Goal: Task Accomplishment & Management: Manage account settings

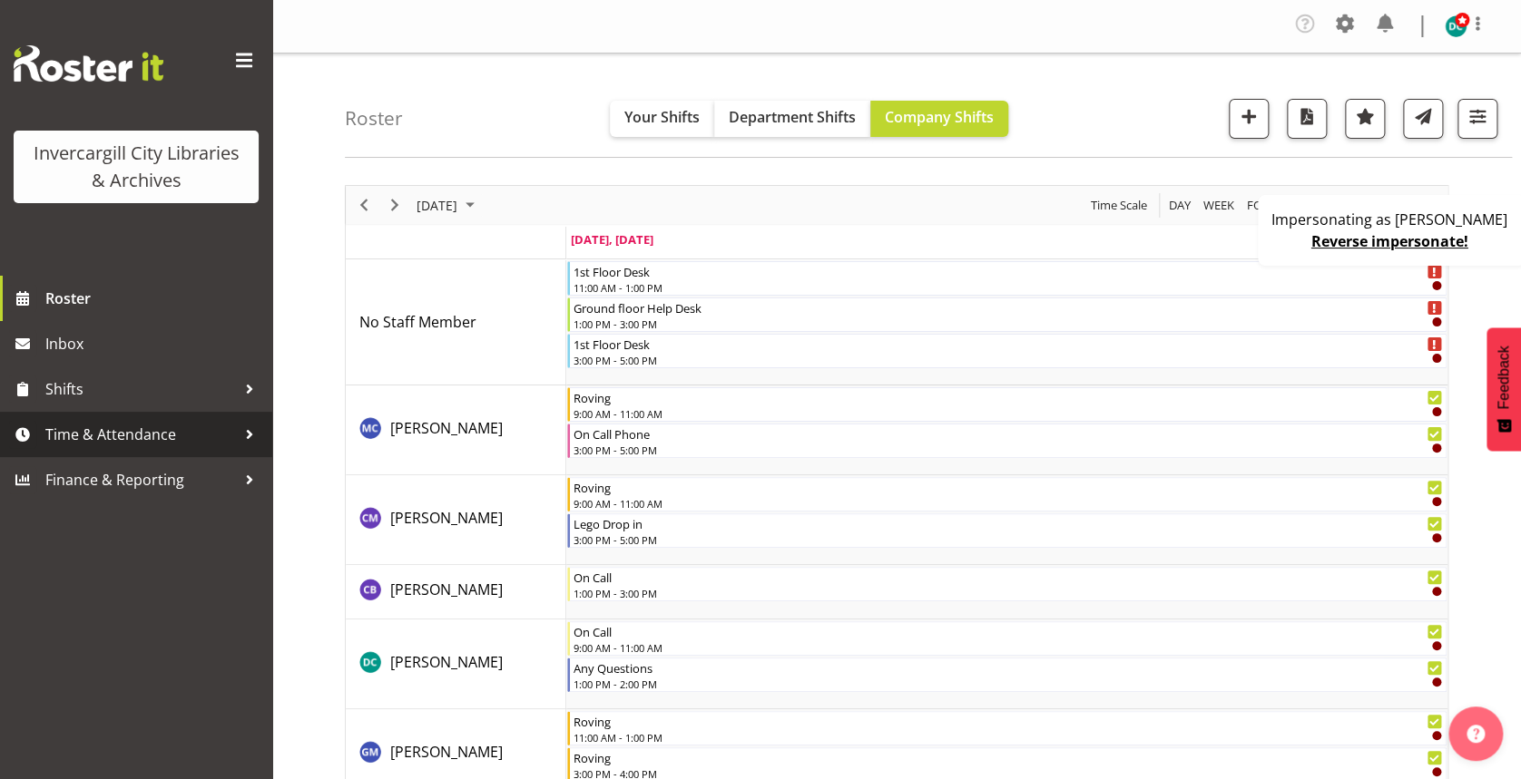
click at [142, 432] on span "Time & Attendance" at bounding box center [140, 434] width 191 height 27
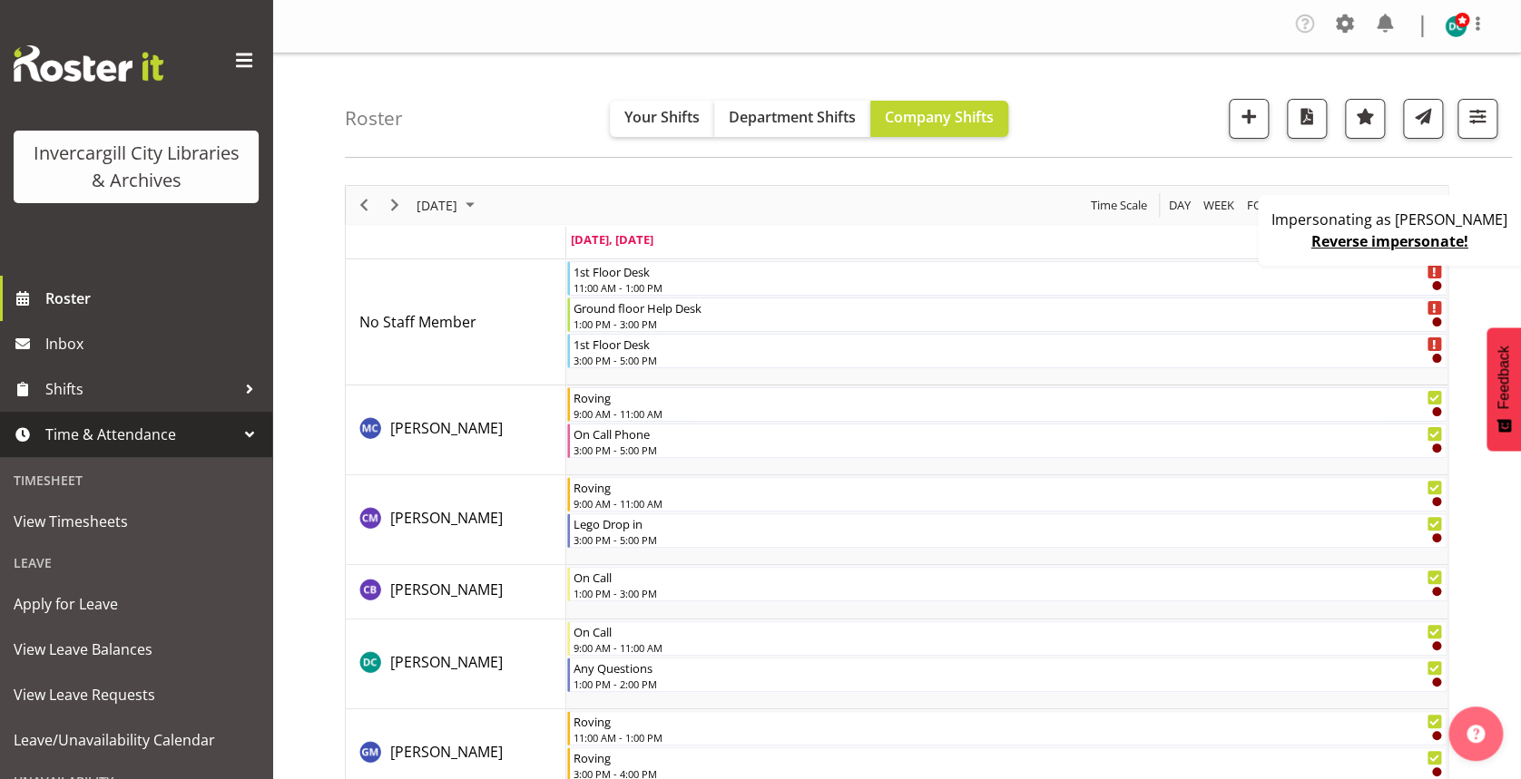
scroll to position [161, 0]
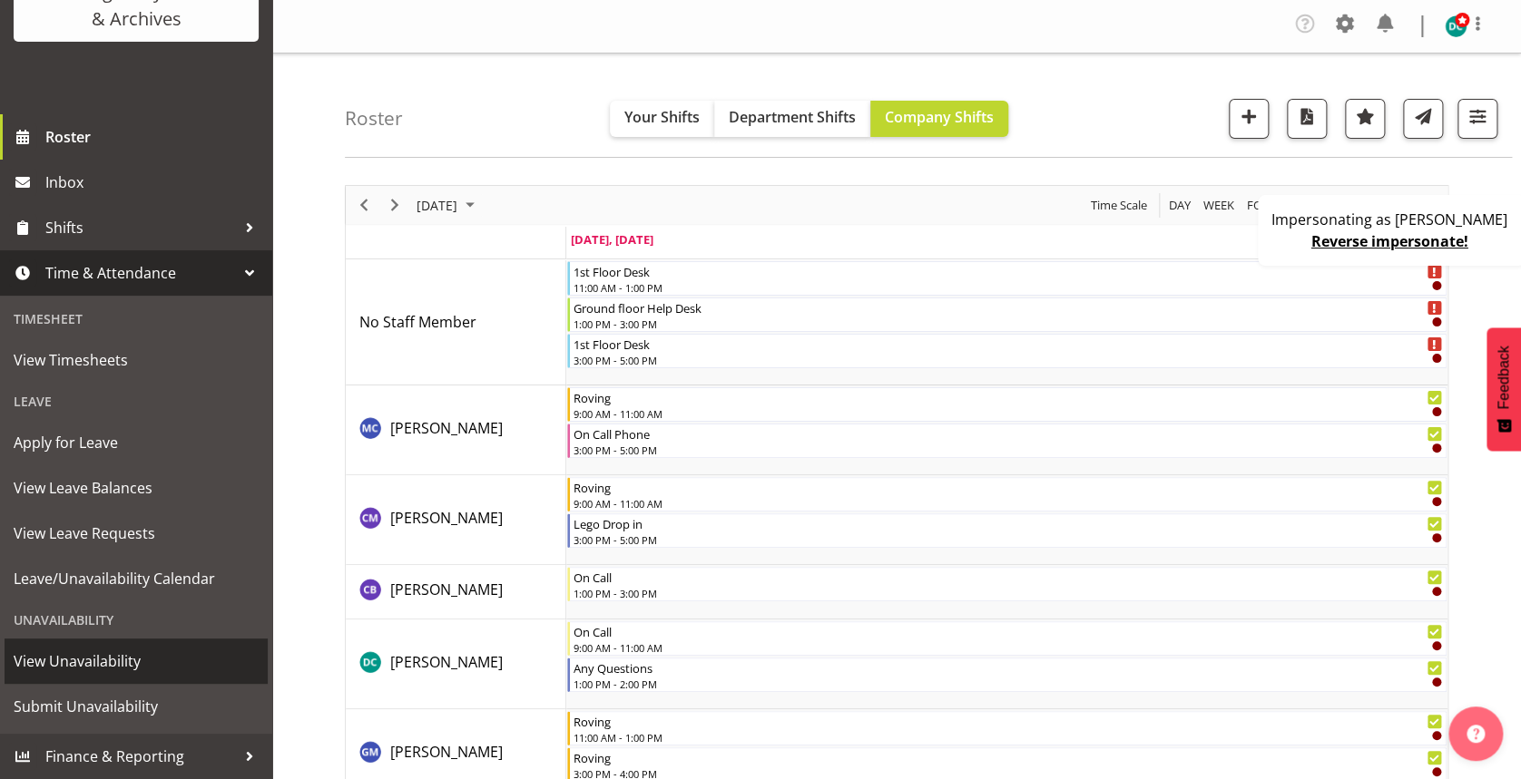
click at [142, 652] on span "View Unavailability" at bounding box center [136, 661] width 245 height 27
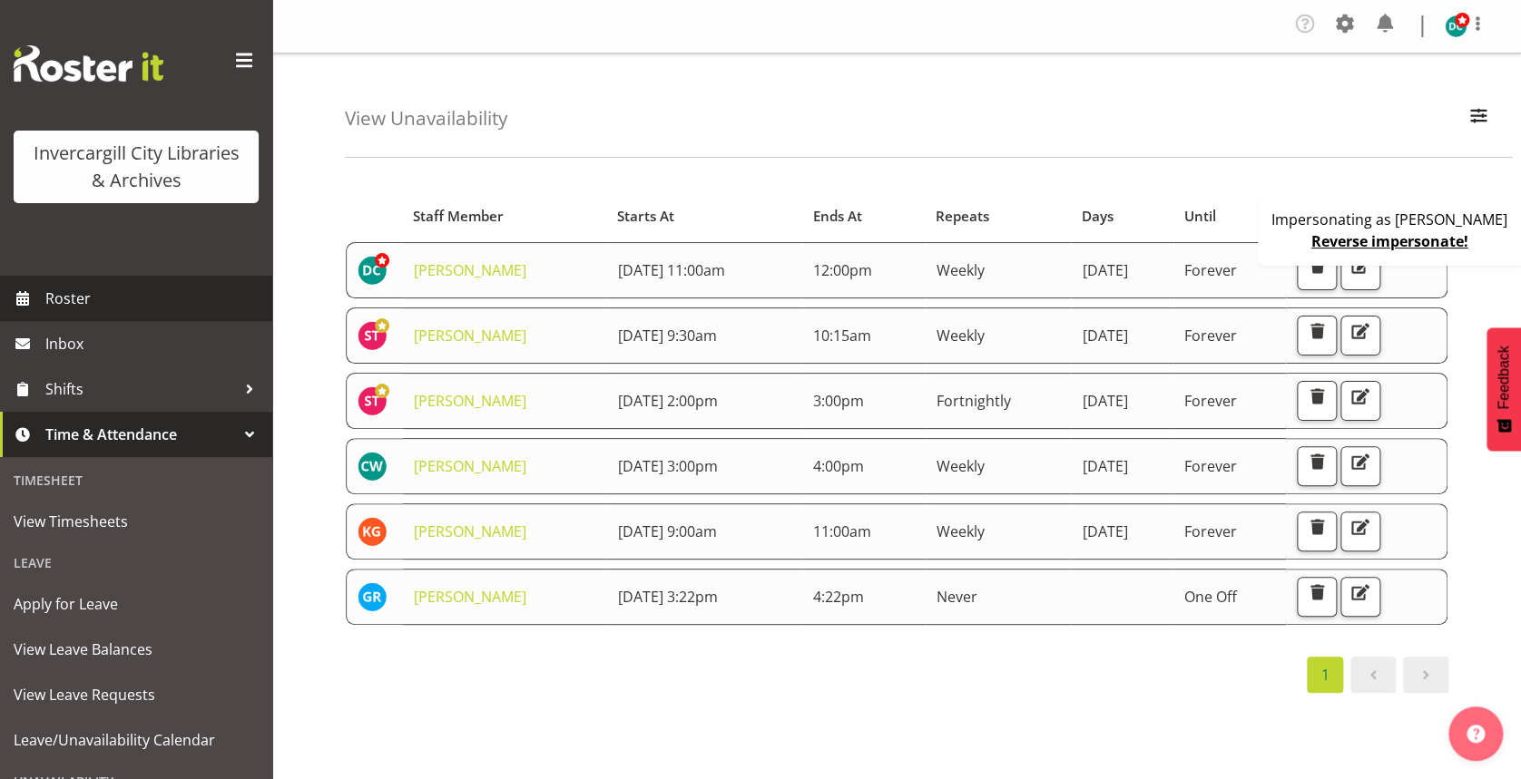
click at [120, 305] on span "Roster" at bounding box center [154, 298] width 218 height 27
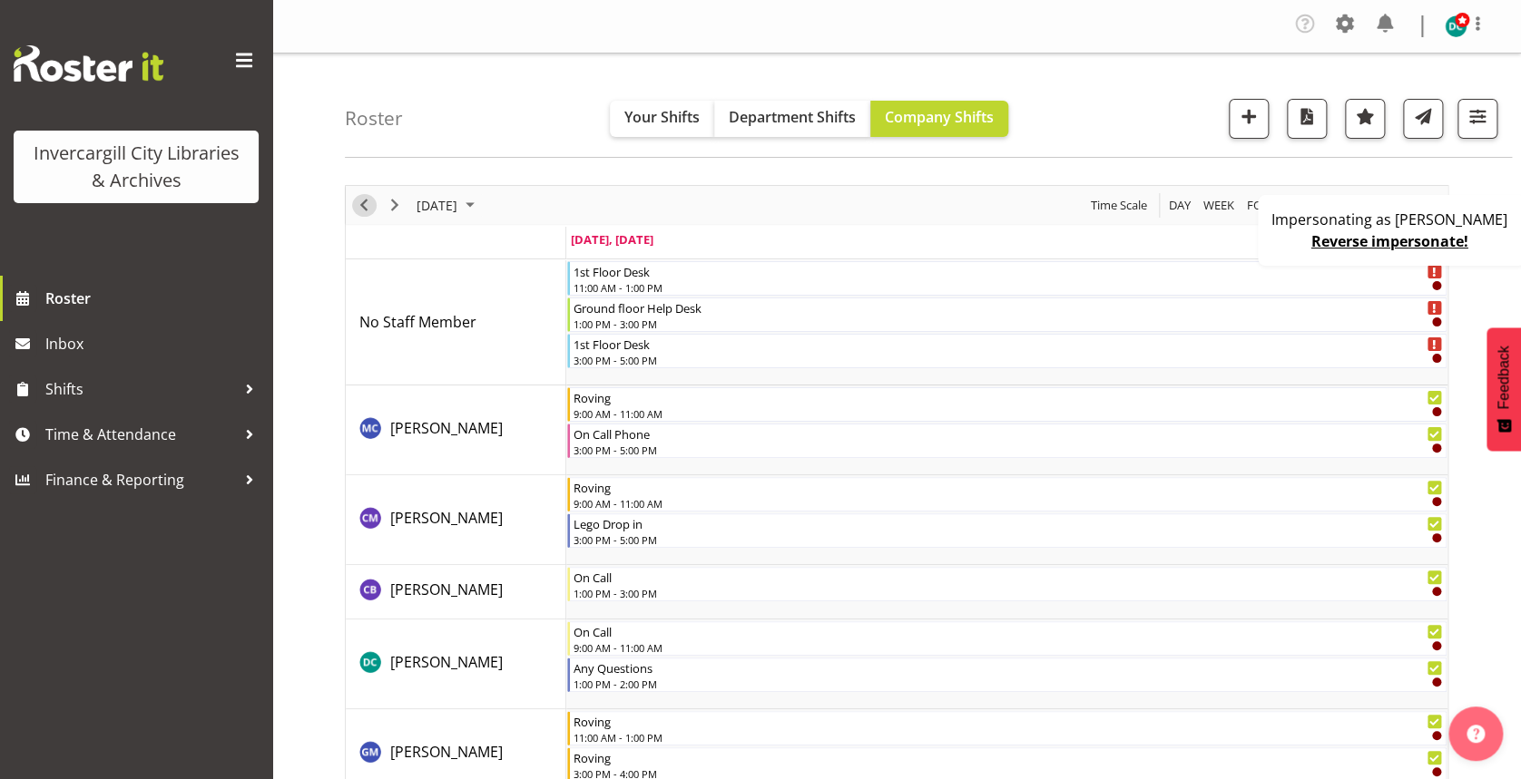
click at [363, 200] on span "Previous" at bounding box center [364, 205] width 22 height 23
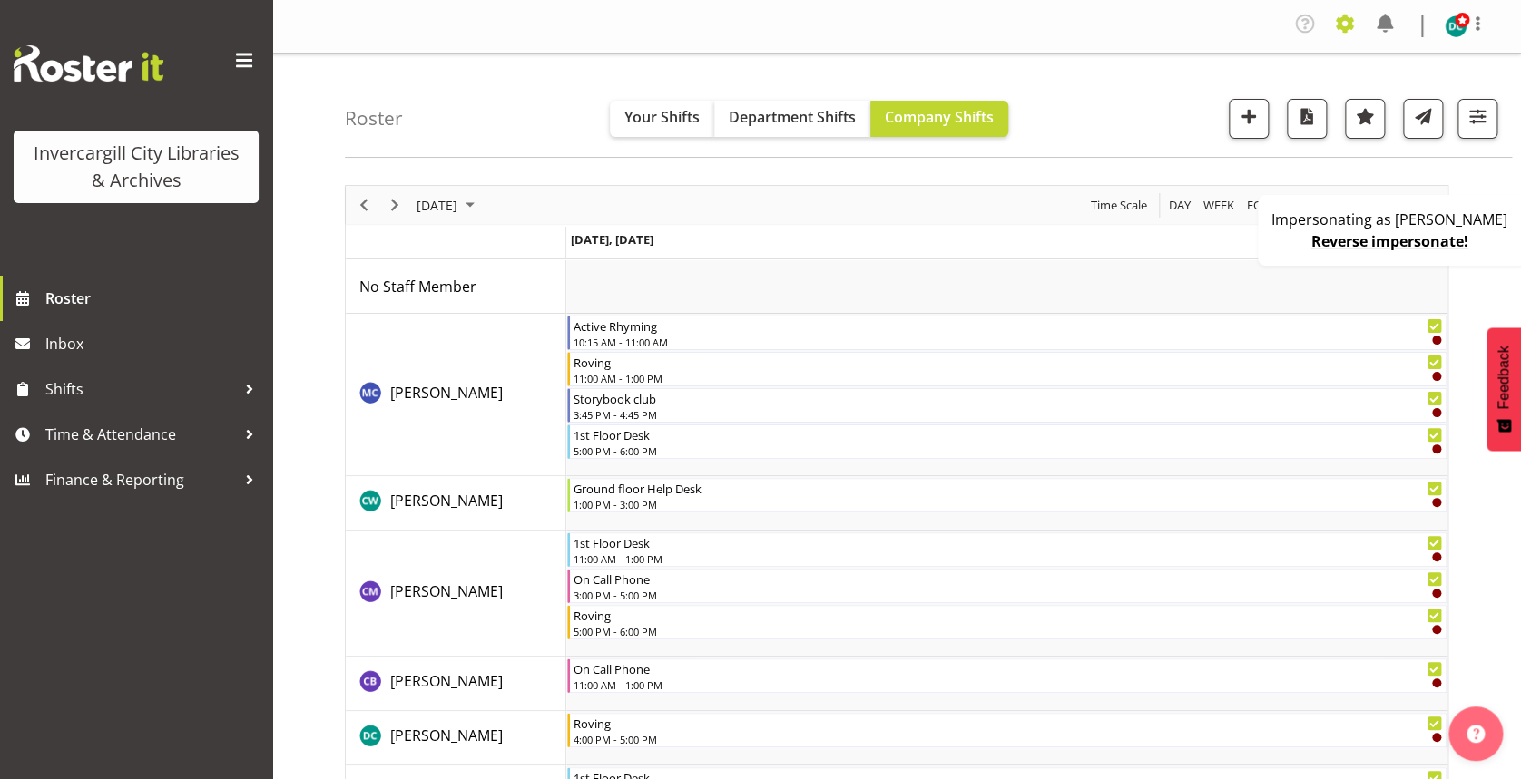
click at [1355, 21] on span at bounding box center [1344, 23] width 29 height 29
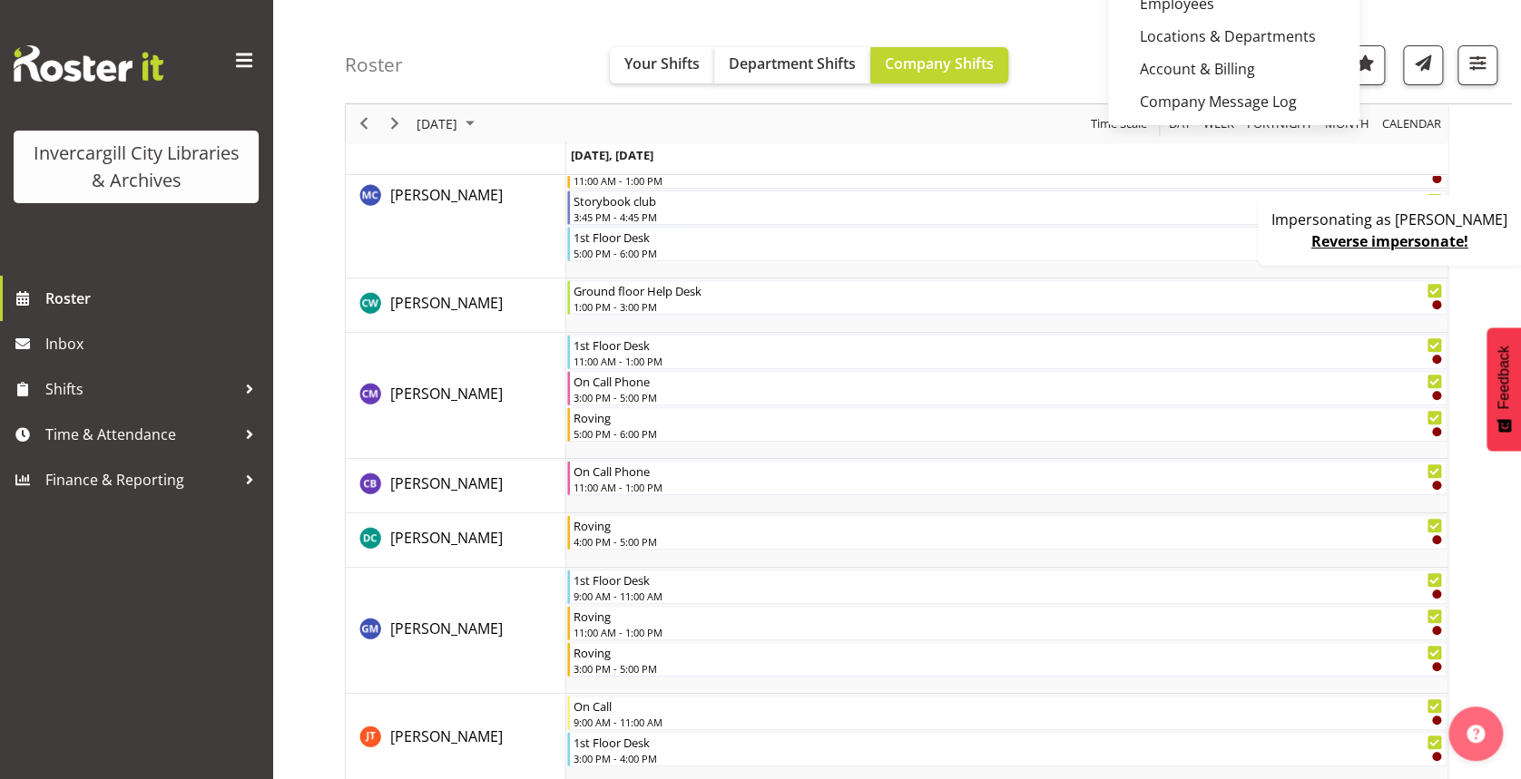
scroll to position [161, 0]
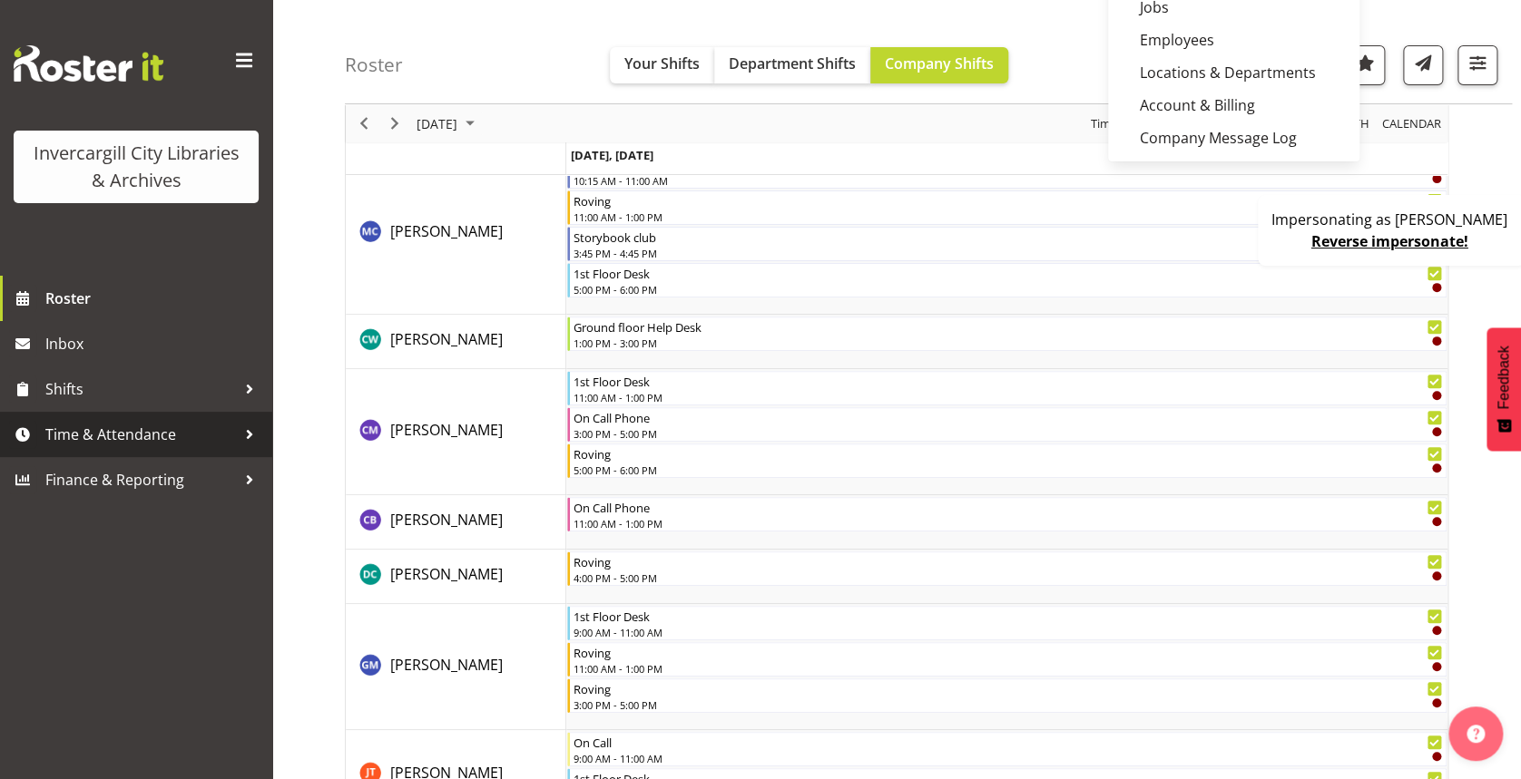
click at [166, 434] on span "Time & Attendance" at bounding box center [140, 434] width 191 height 27
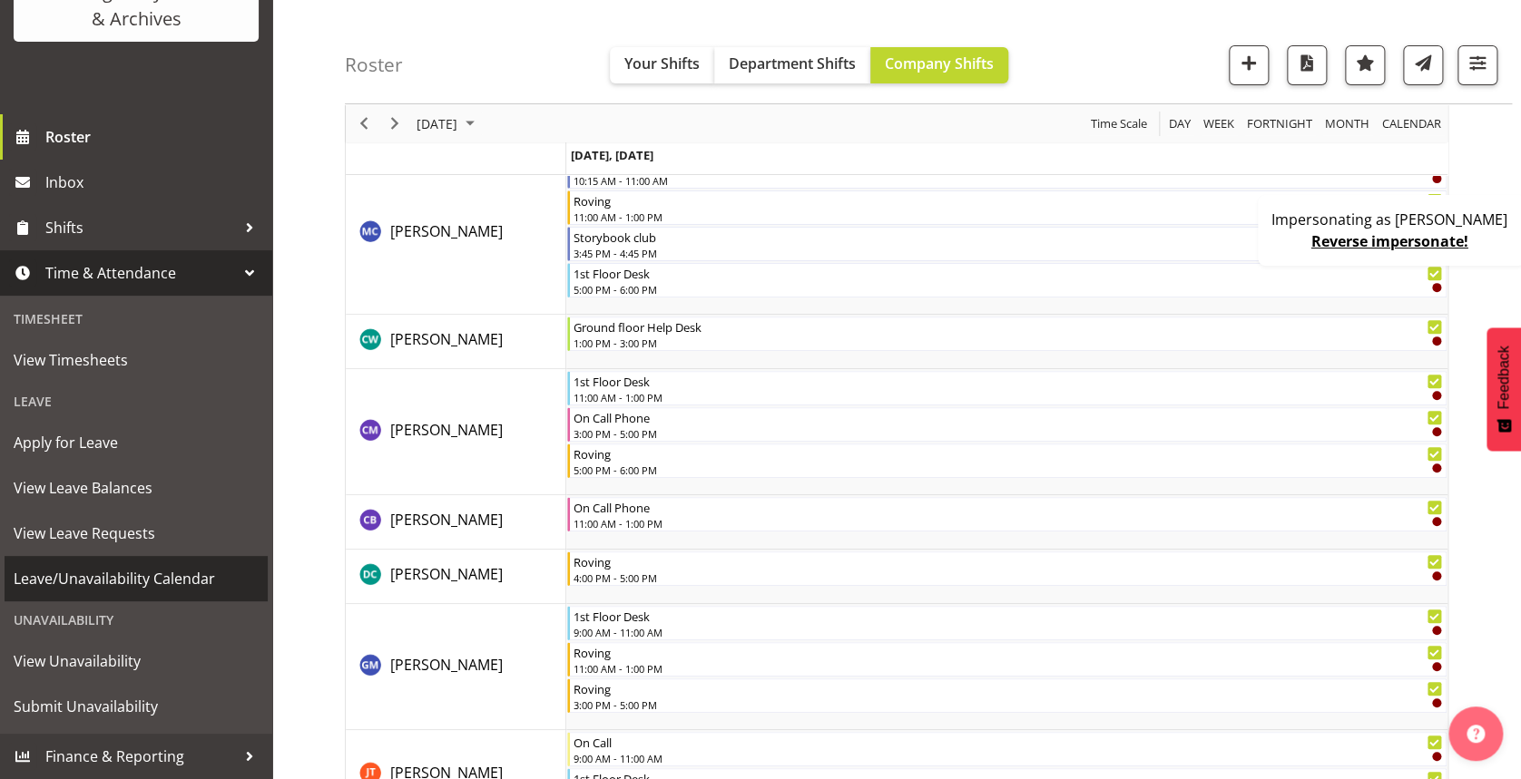
click at [154, 578] on span "Leave/Unavailability Calendar" at bounding box center [136, 578] width 245 height 27
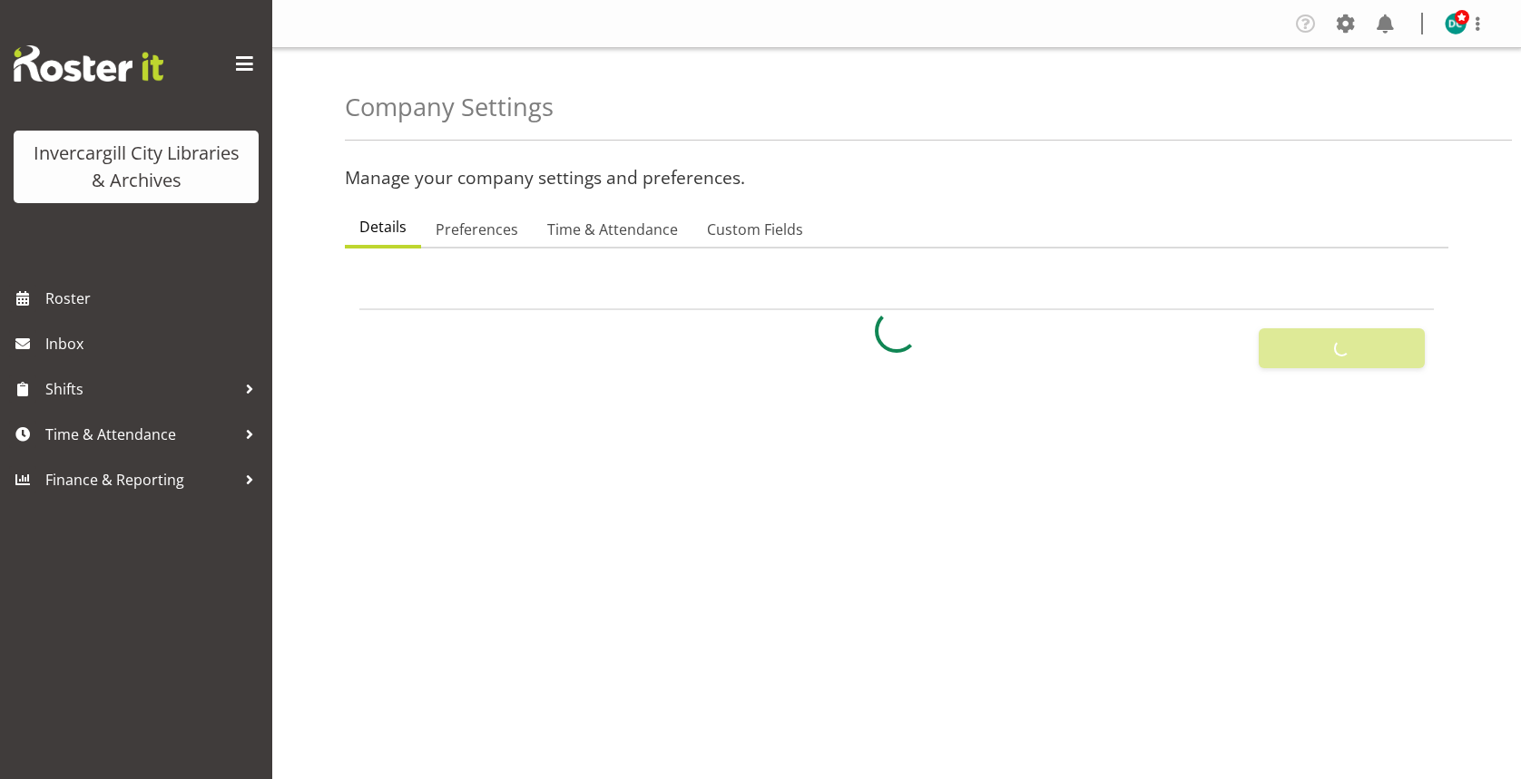
select select
select select "monday"
type input "07:00"
type input "22:00"
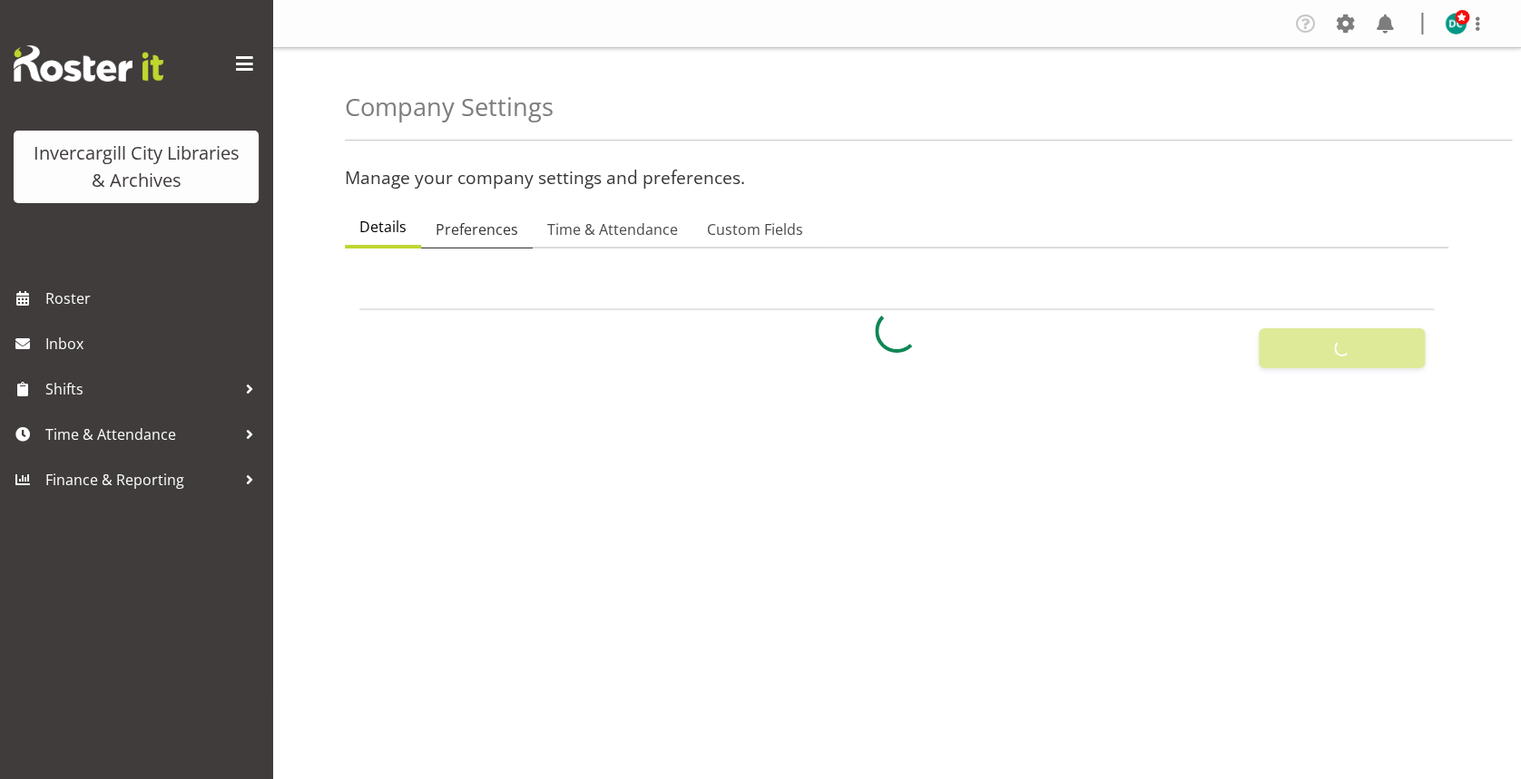
checkbox input "false"
checkbox input "true"
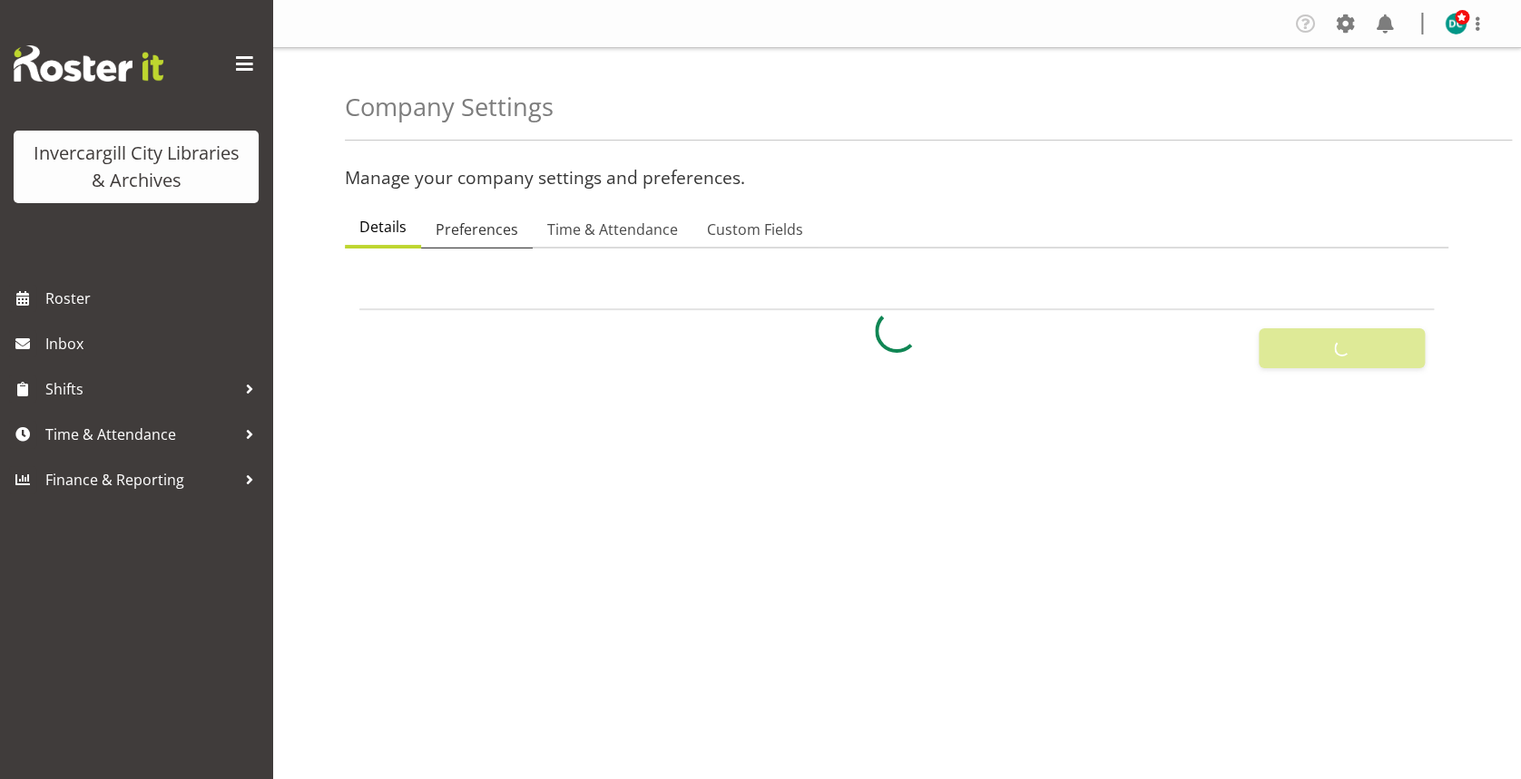
checkbox input "true"
checkbox input "false"
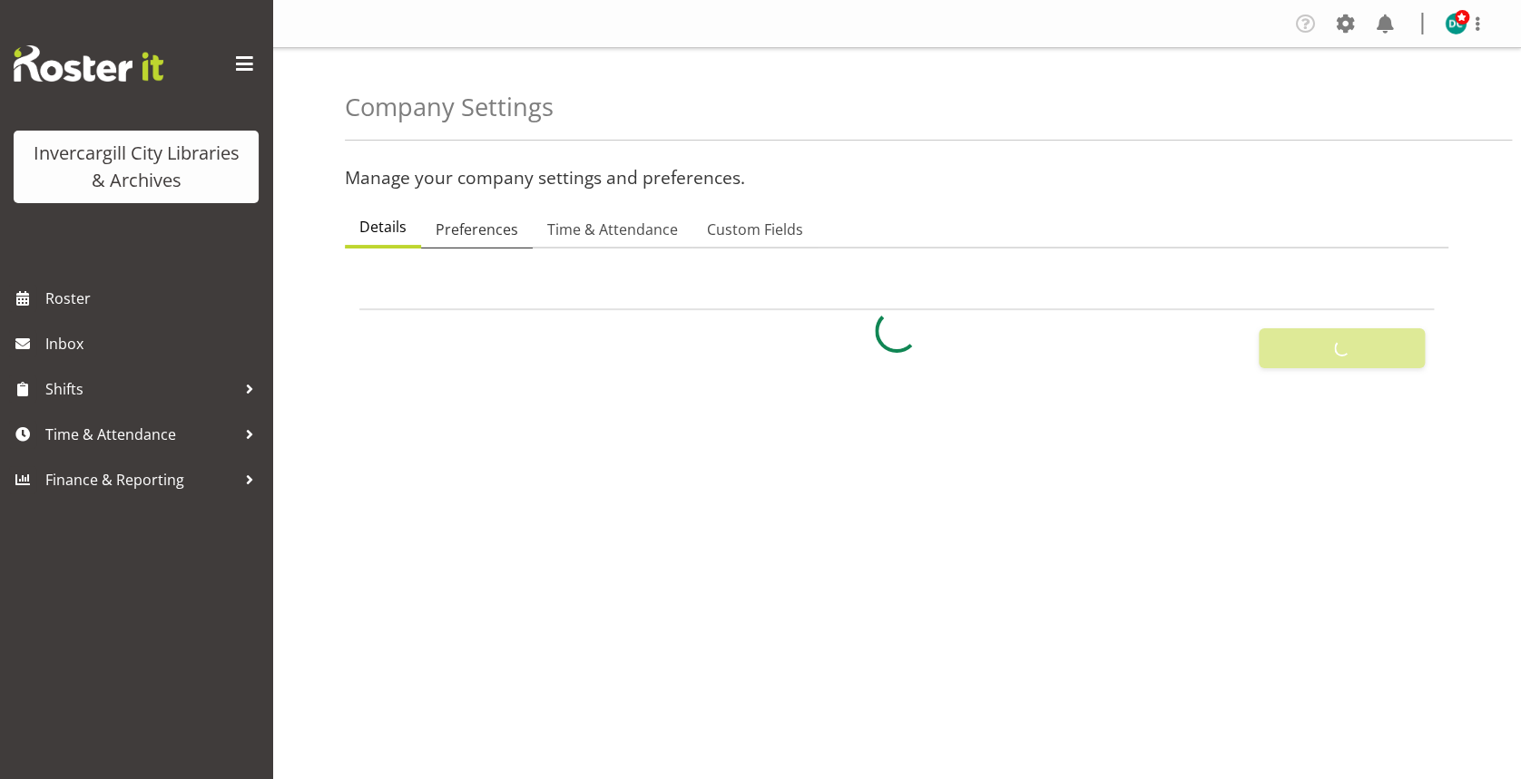
checkbox input "true"
checkbox input "false"
checkbox input "true"
type input "24"
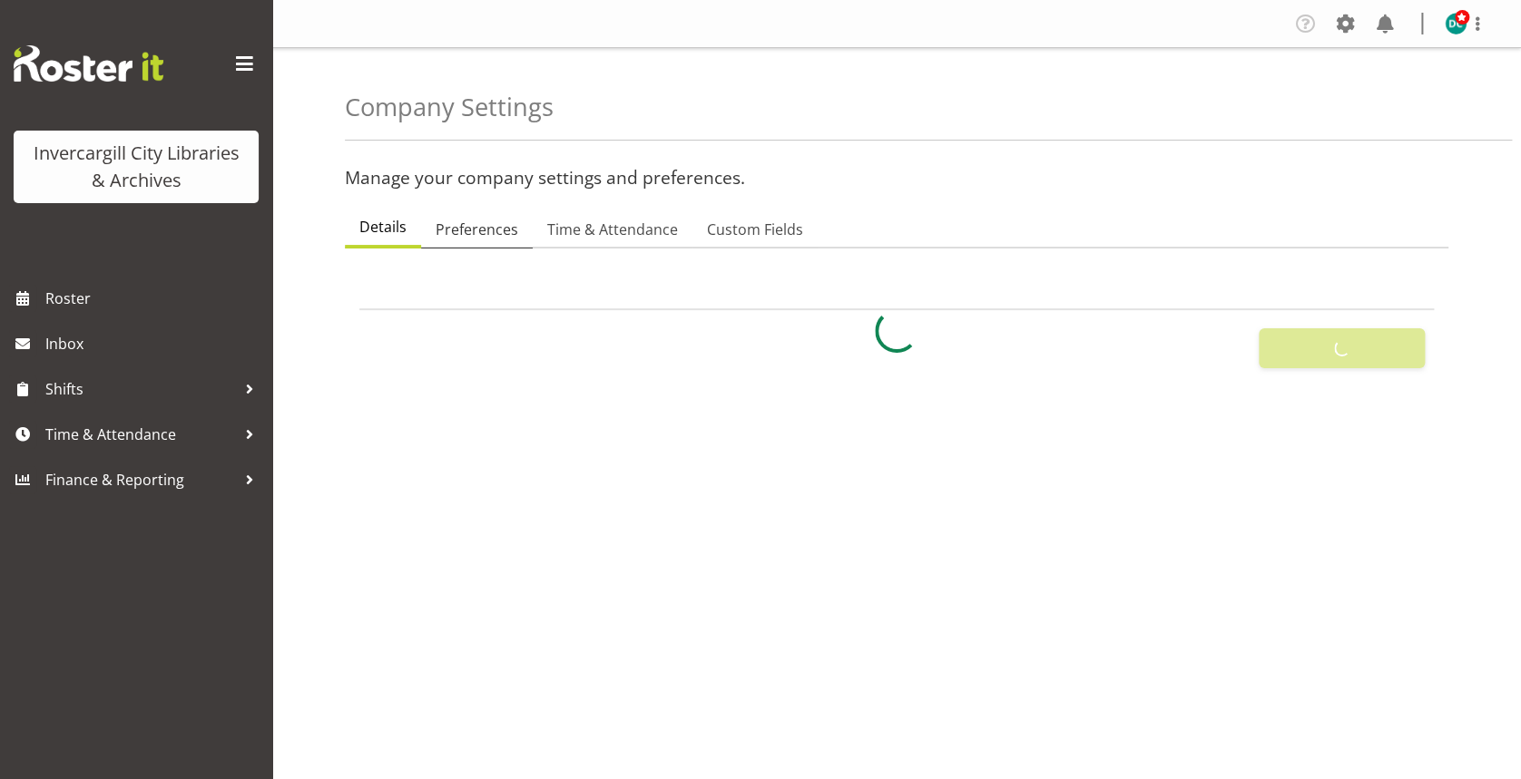
type input "0"
type input "24"
type input "12"
checkbox input "false"
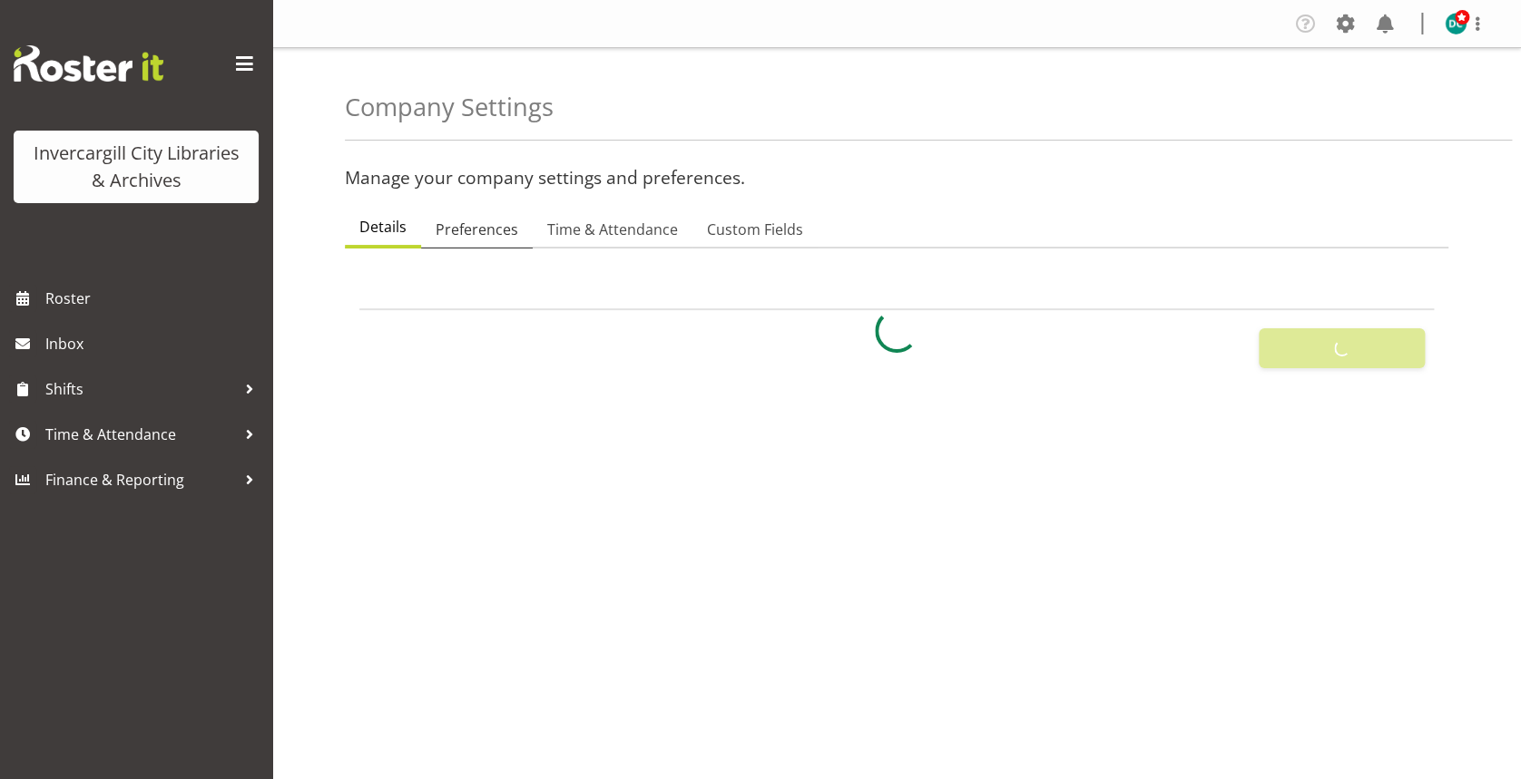
checkbox input "false"
checkbox input "true"
select select "1_day_before"
type input "60"
checkbox input "true"
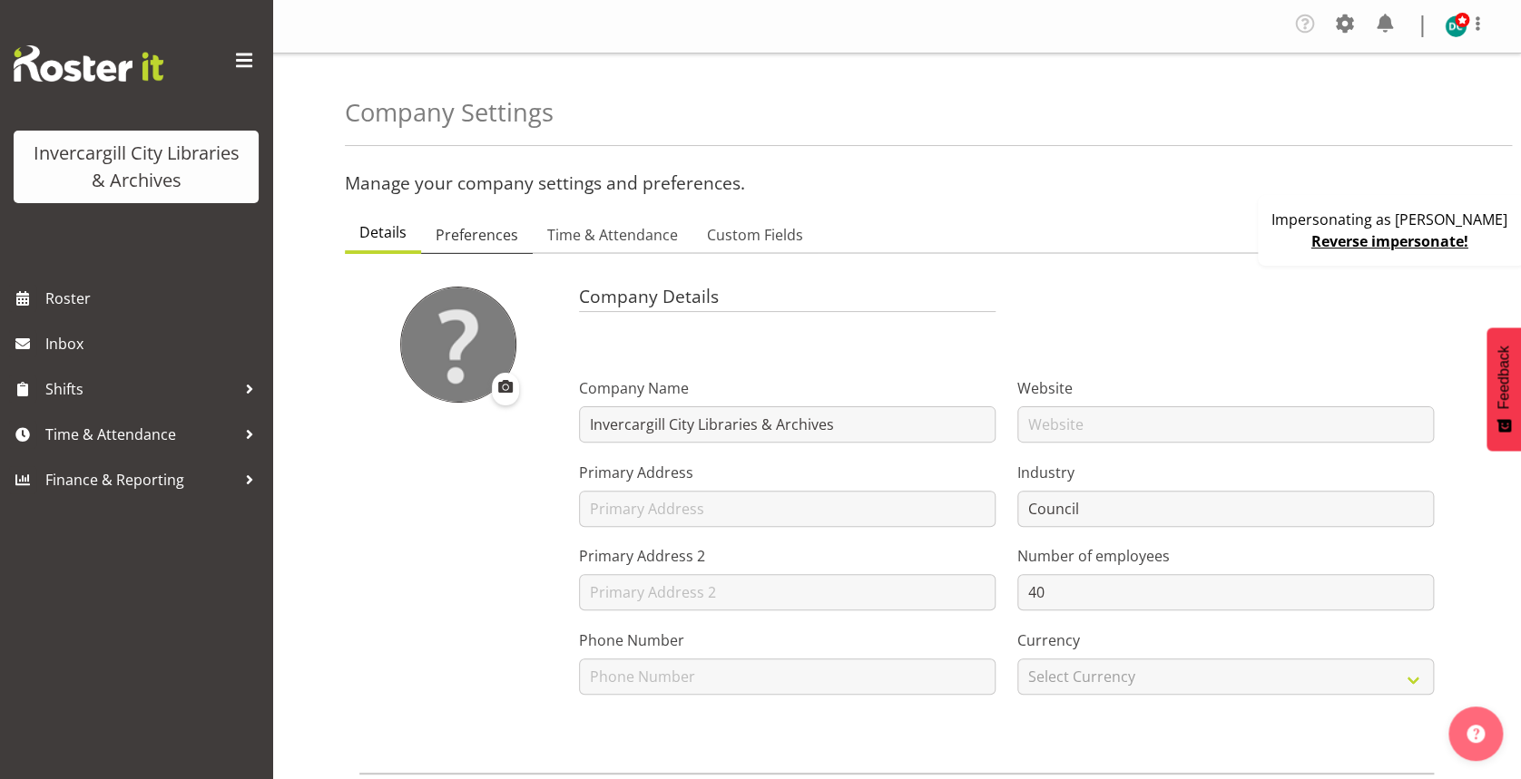
click at [461, 230] on span "Preferences" at bounding box center [476, 235] width 83 height 22
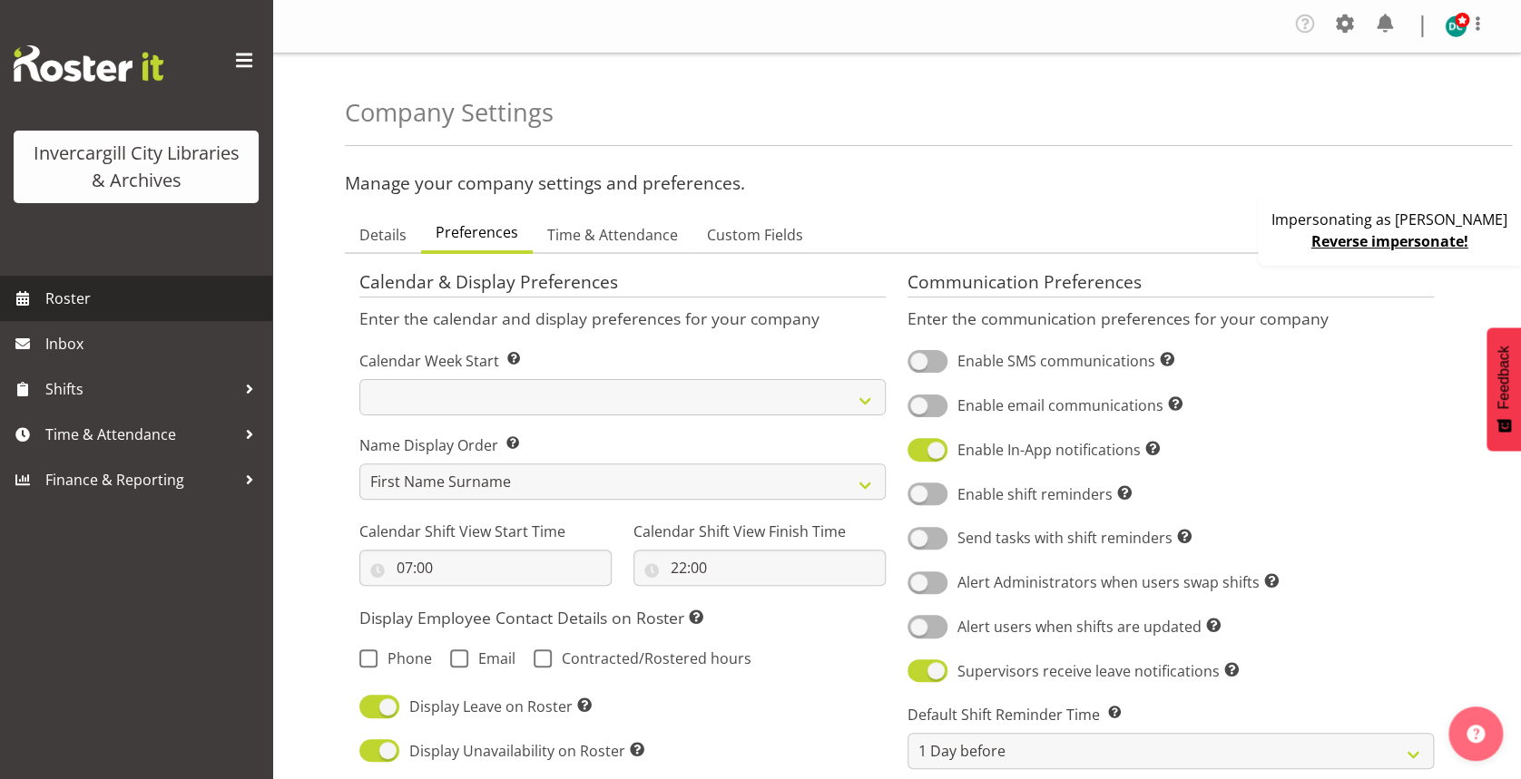
click at [142, 298] on span "Roster" at bounding box center [154, 298] width 218 height 27
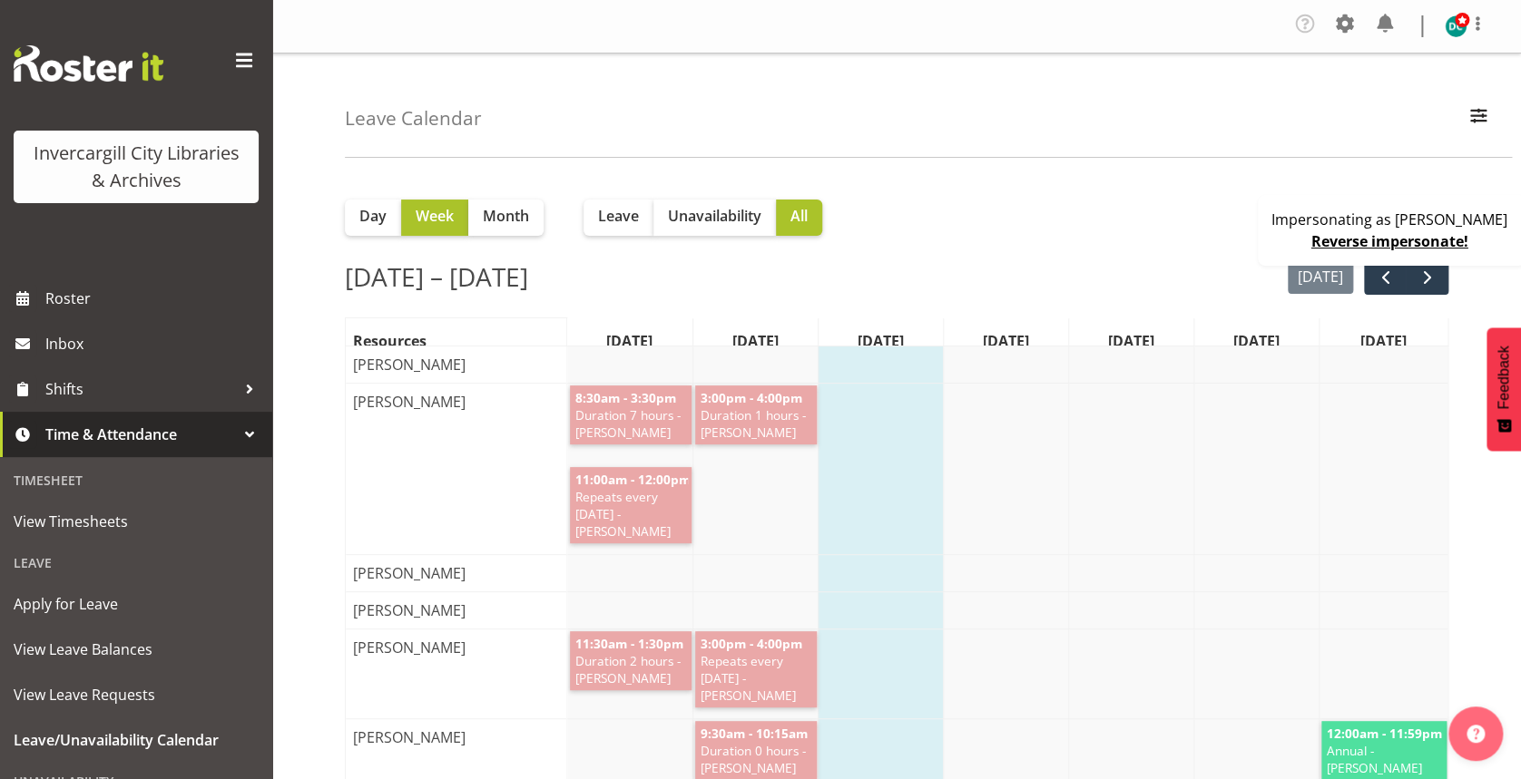
click at [772, 437] on span "Duration 1 hours - [PERSON_NAME]" at bounding box center [756, 423] width 114 height 34
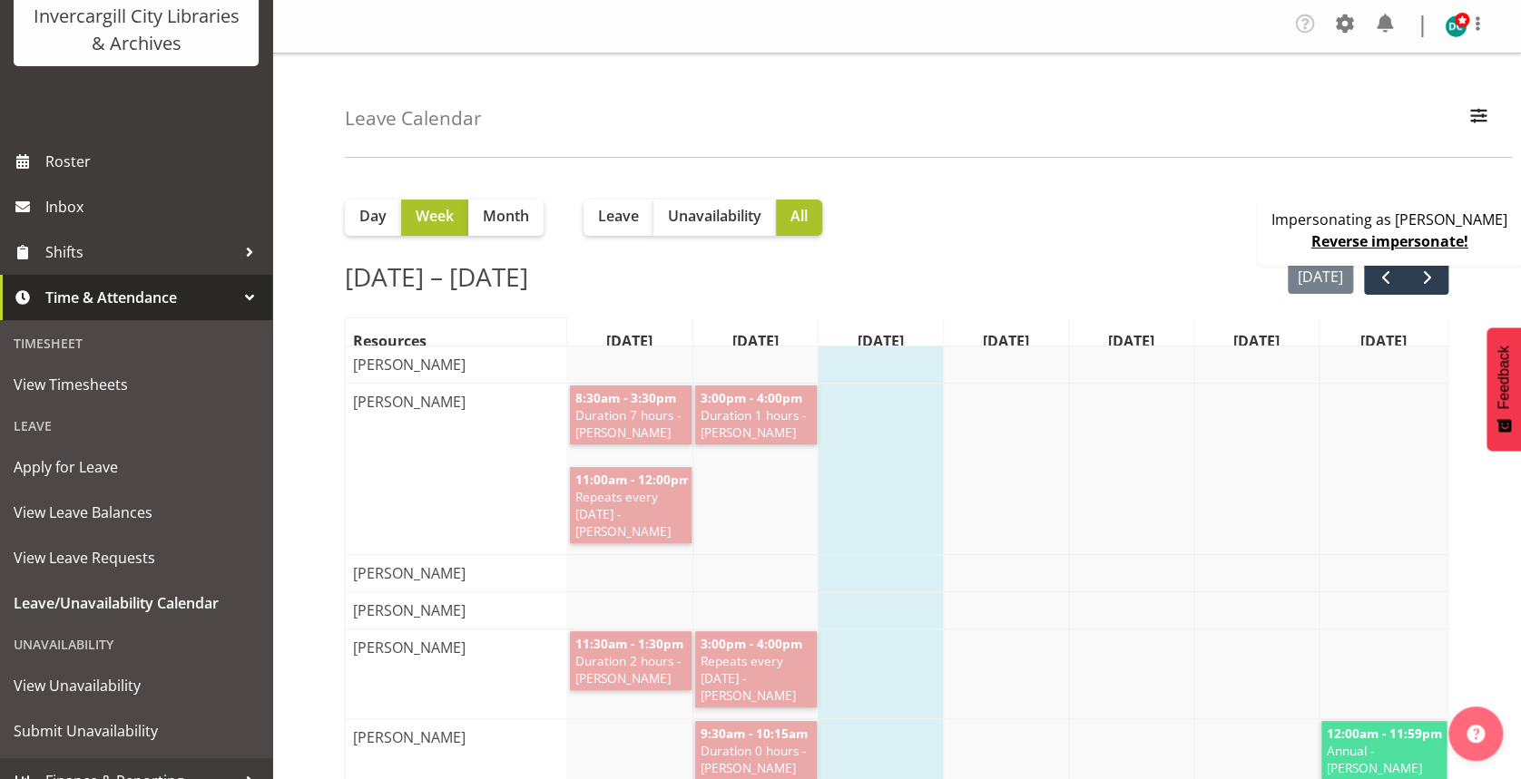
scroll to position [142, 0]
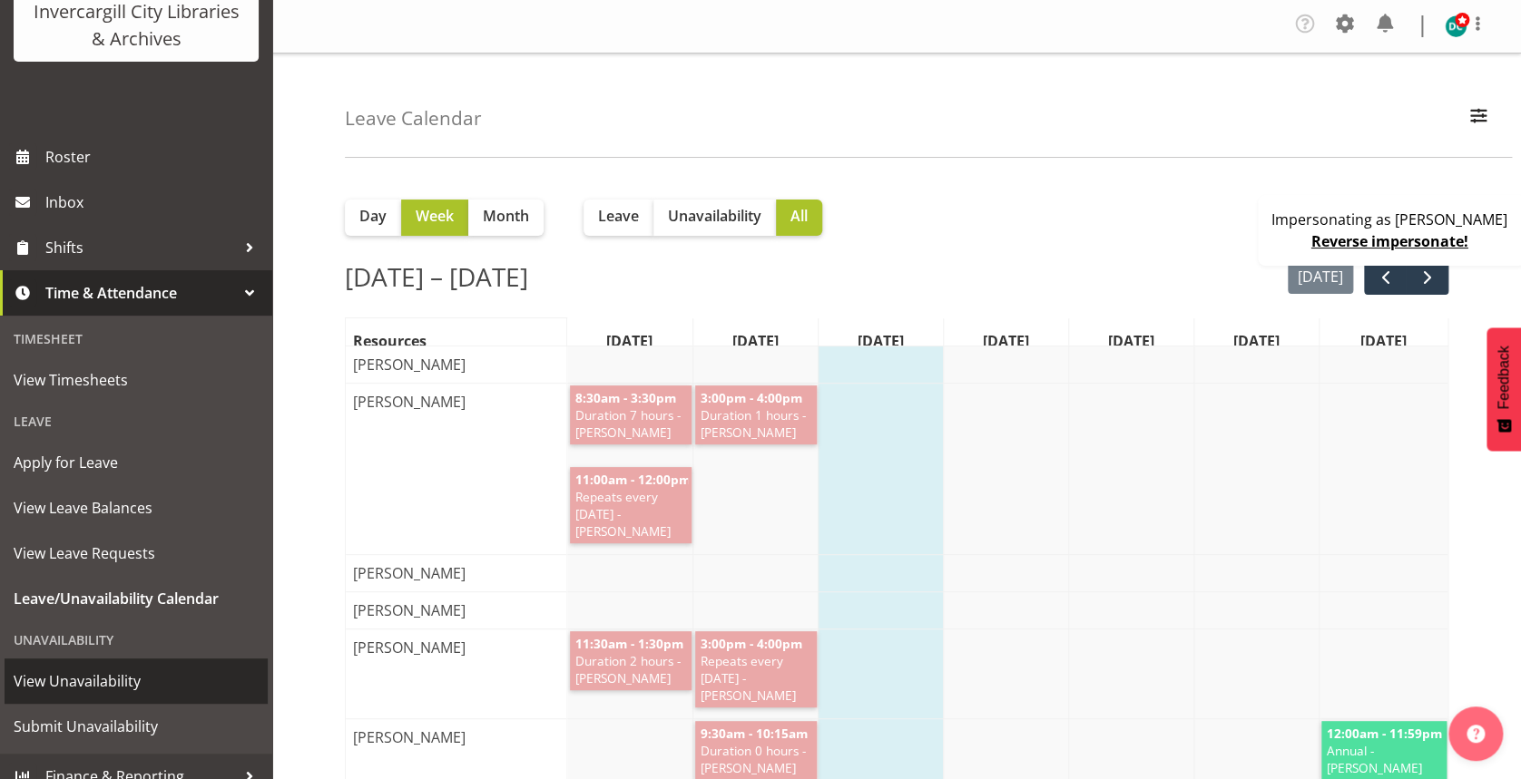
click at [128, 689] on span "View Unavailability" at bounding box center [136, 681] width 245 height 27
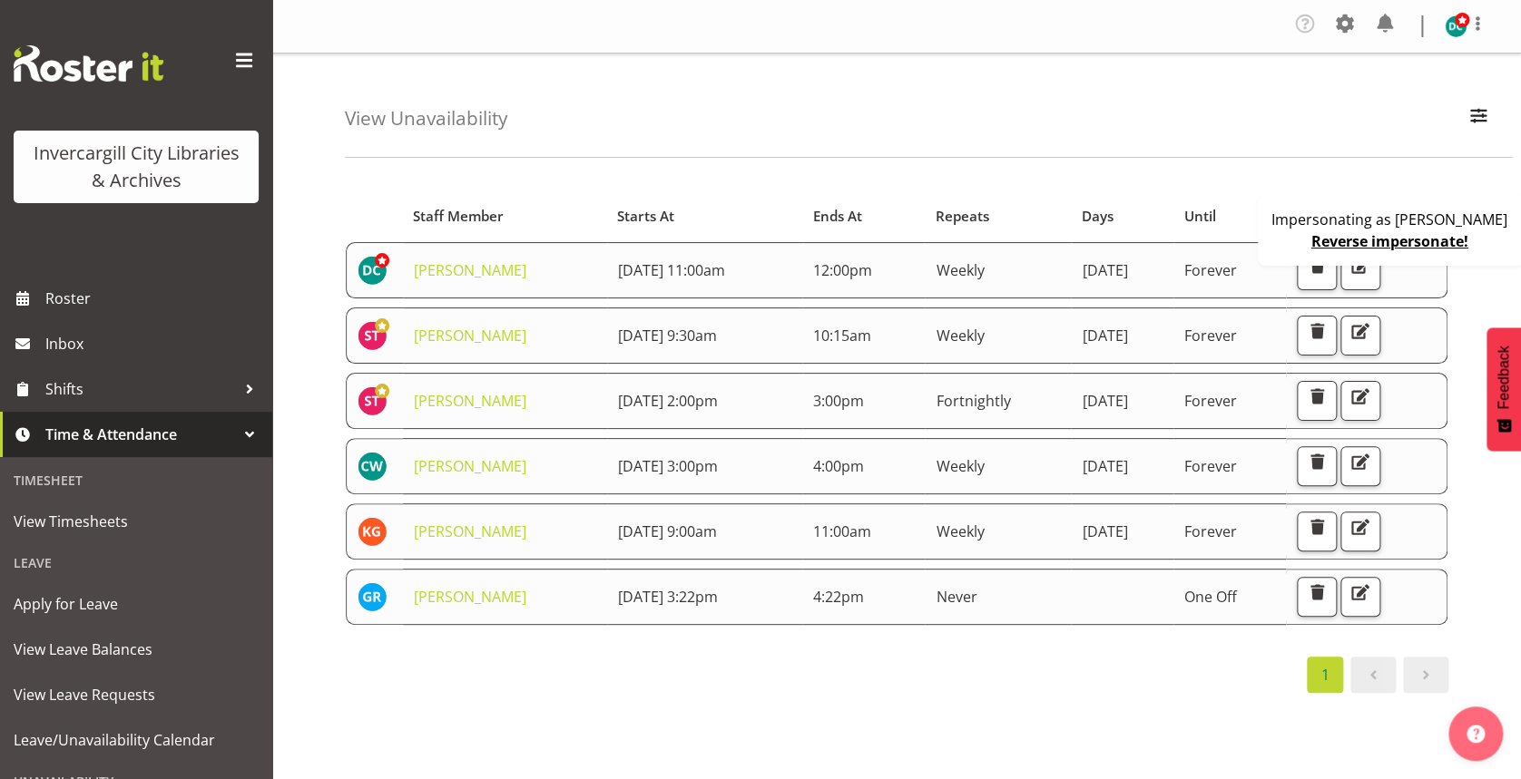
click at [1263, 233] on div "Impersonating as [PERSON_NAME] Reverse impersonate!" at bounding box center [1391, 230] width 268 height 71
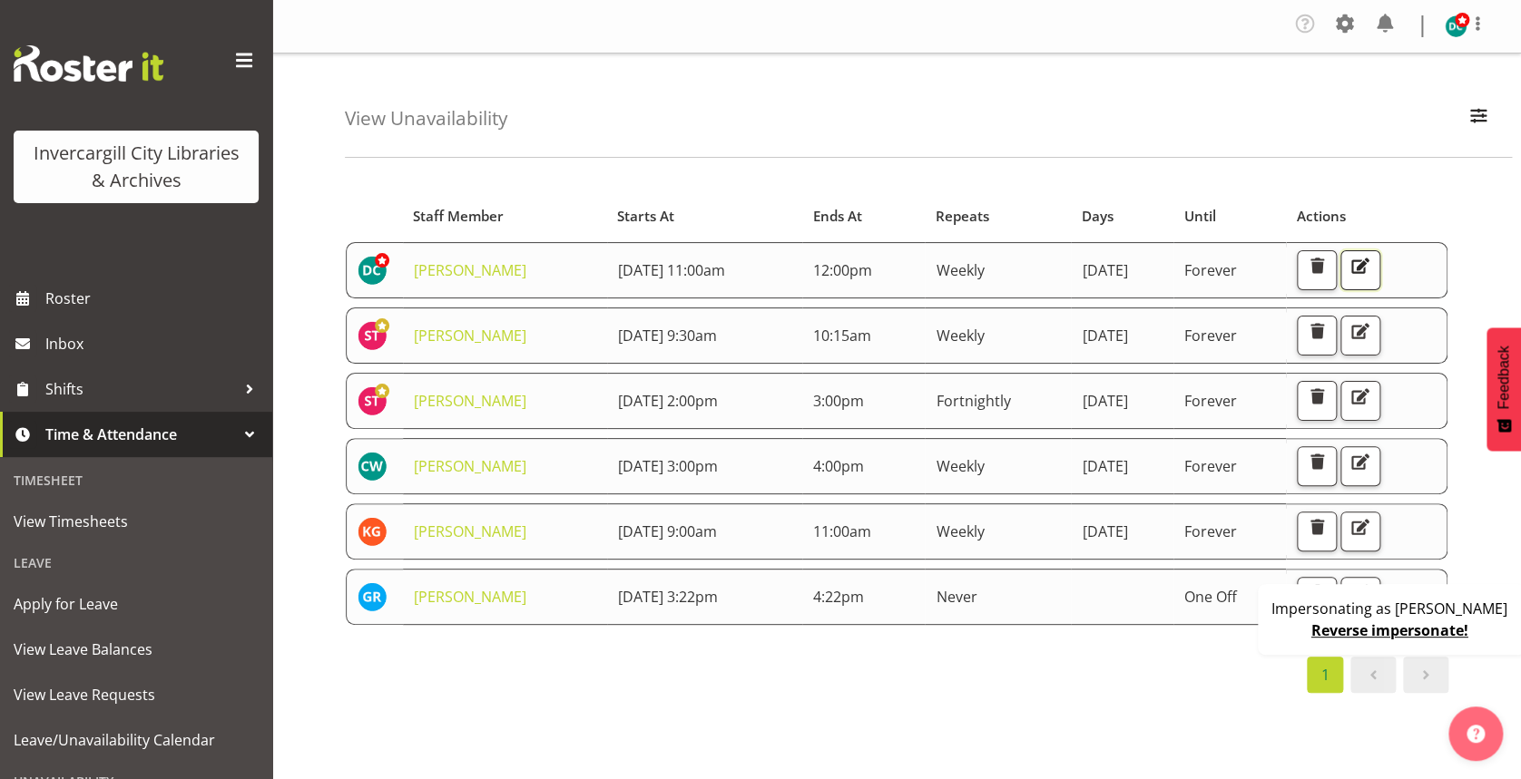
click at [1372, 263] on span "button" at bounding box center [1360, 266] width 24 height 24
click at [1257, 638] on div "Impersonating as Donald Cunningham Reverse impersonate!" at bounding box center [1391, 619] width 268 height 71
click at [1257, 638] on div "Impersonating as [PERSON_NAME] Reverse impersonate!" at bounding box center [1391, 619] width 268 height 71
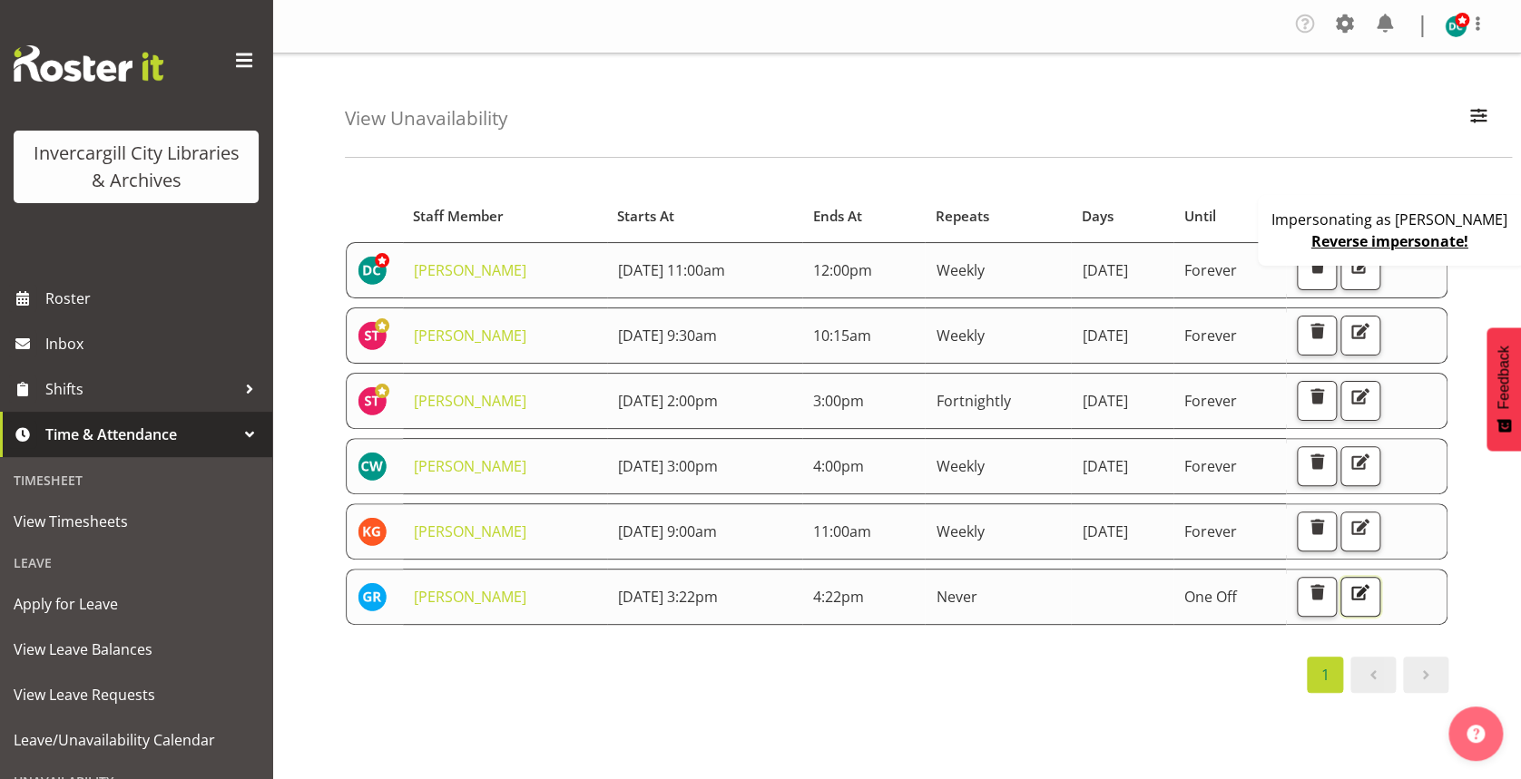
click at [1372, 595] on span "button" at bounding box center [1360, 593] width 24 height 24
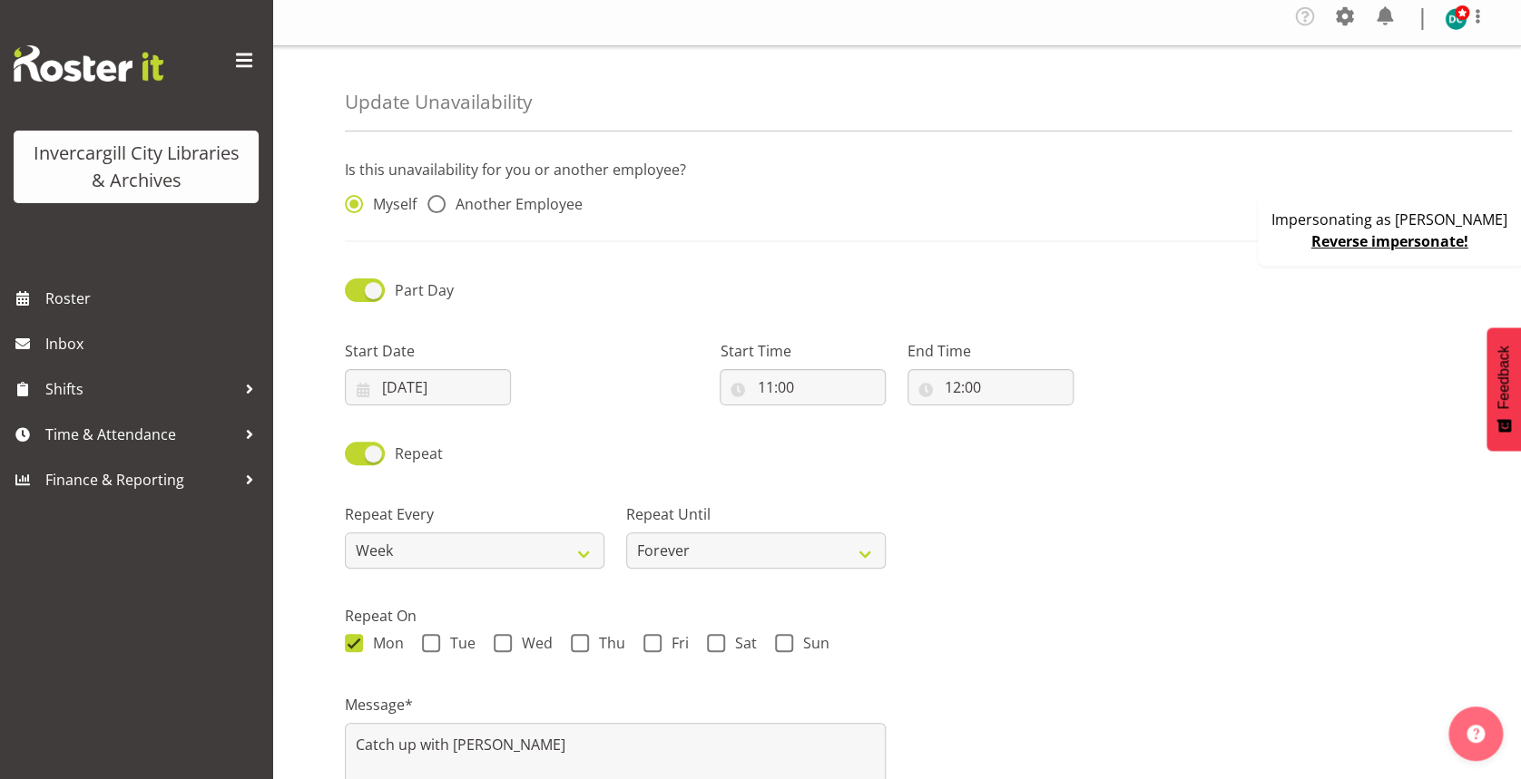
scroll to position [4, 0]
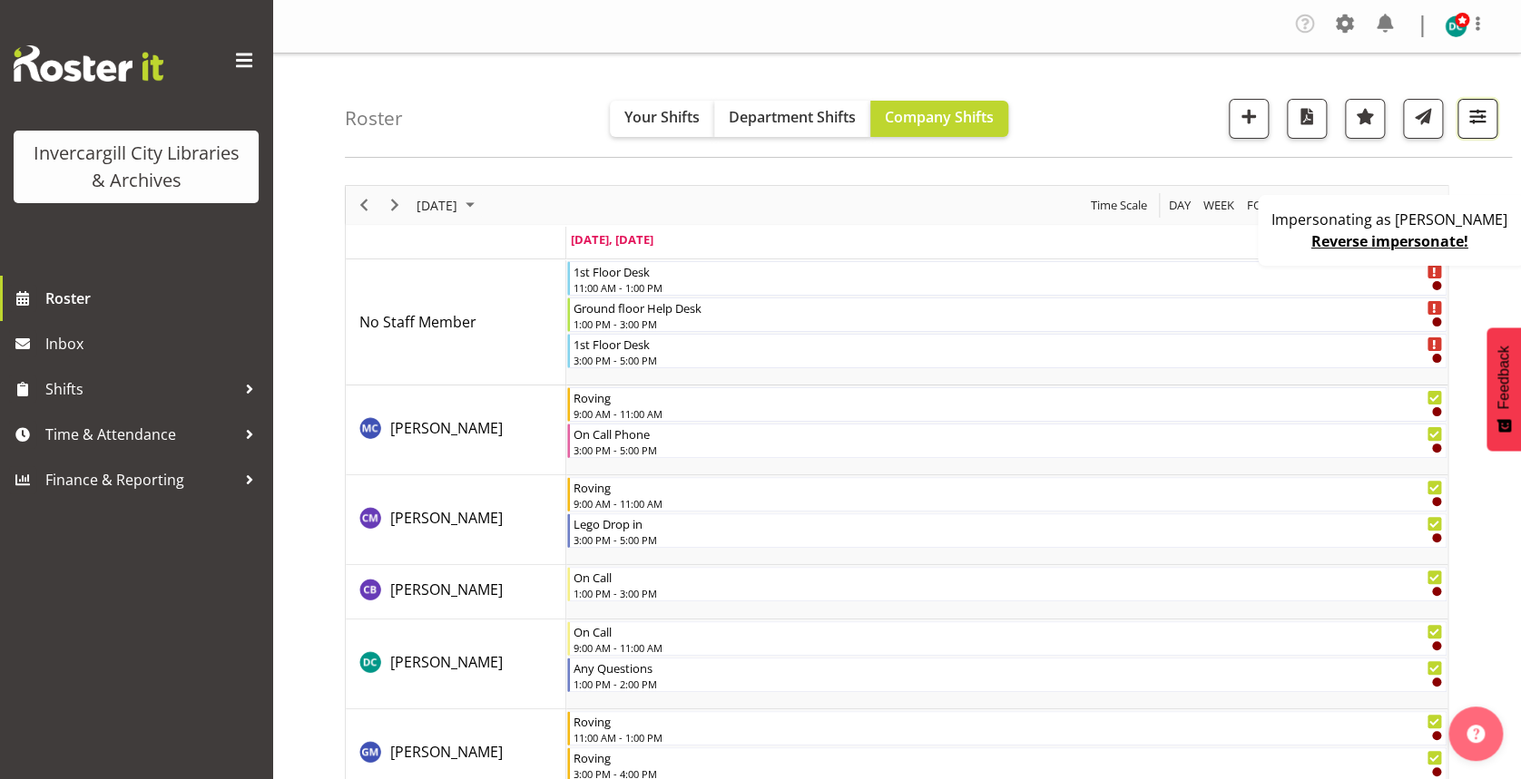
click at [1477, 121] on span "button" at bounding box center [1477, 116] width 24 height 24
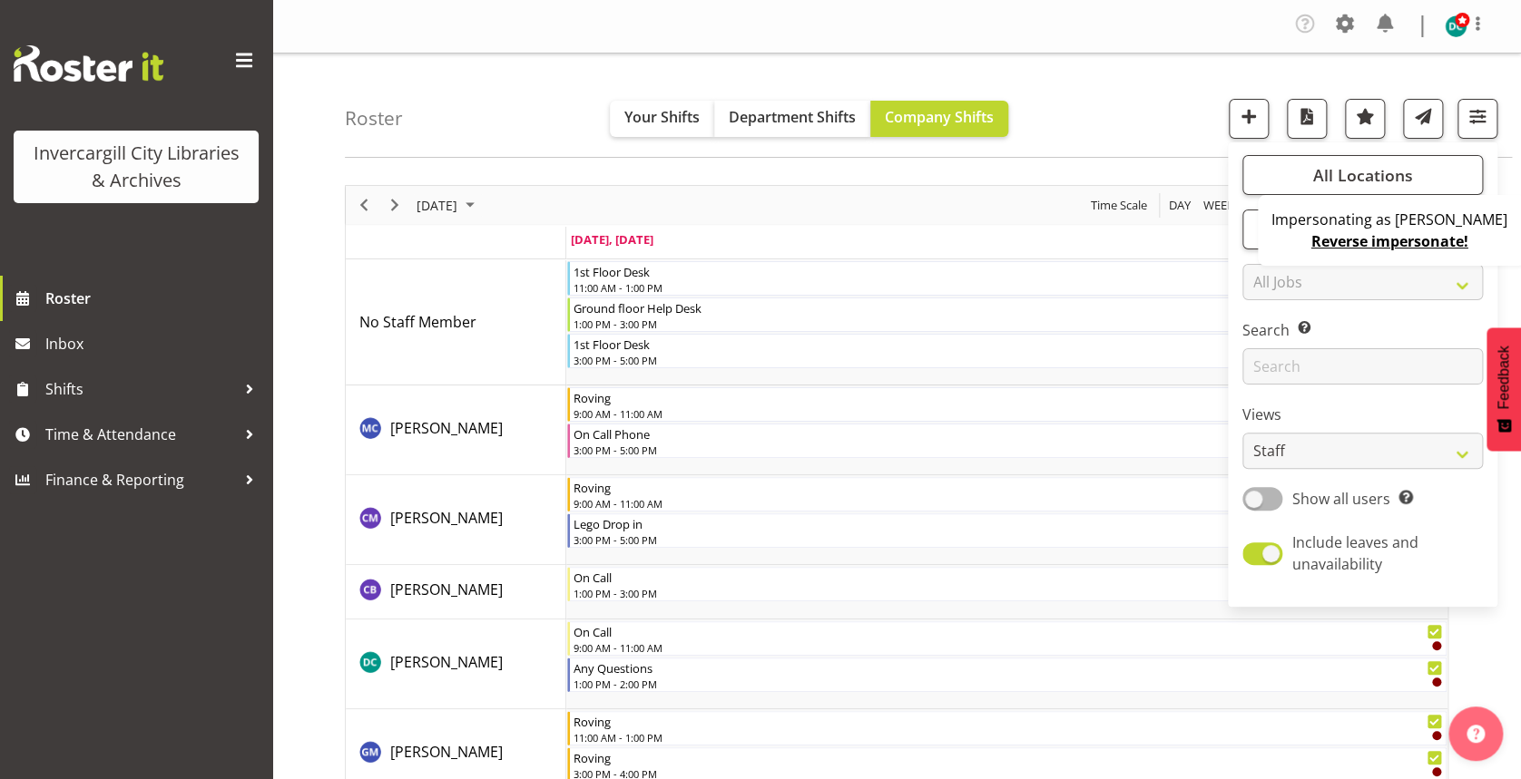
click at [1286, 229] on p "Impersonating as [PERSON_NAME]" at bounding box center [1389, 220] width 236 height 22
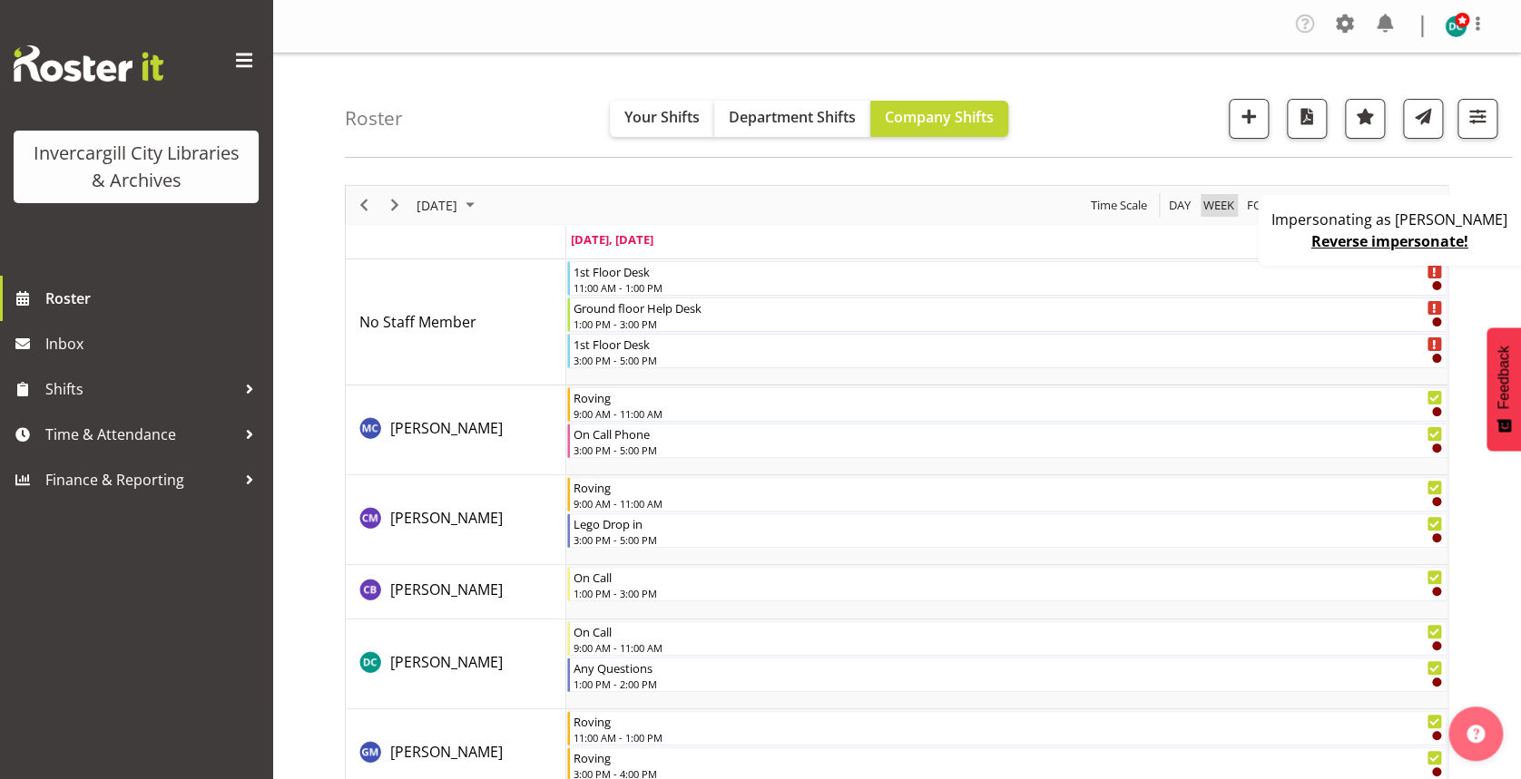
click at [1227, 209] on span "Week" at bounding box center [1218, 205] width 34 height 23
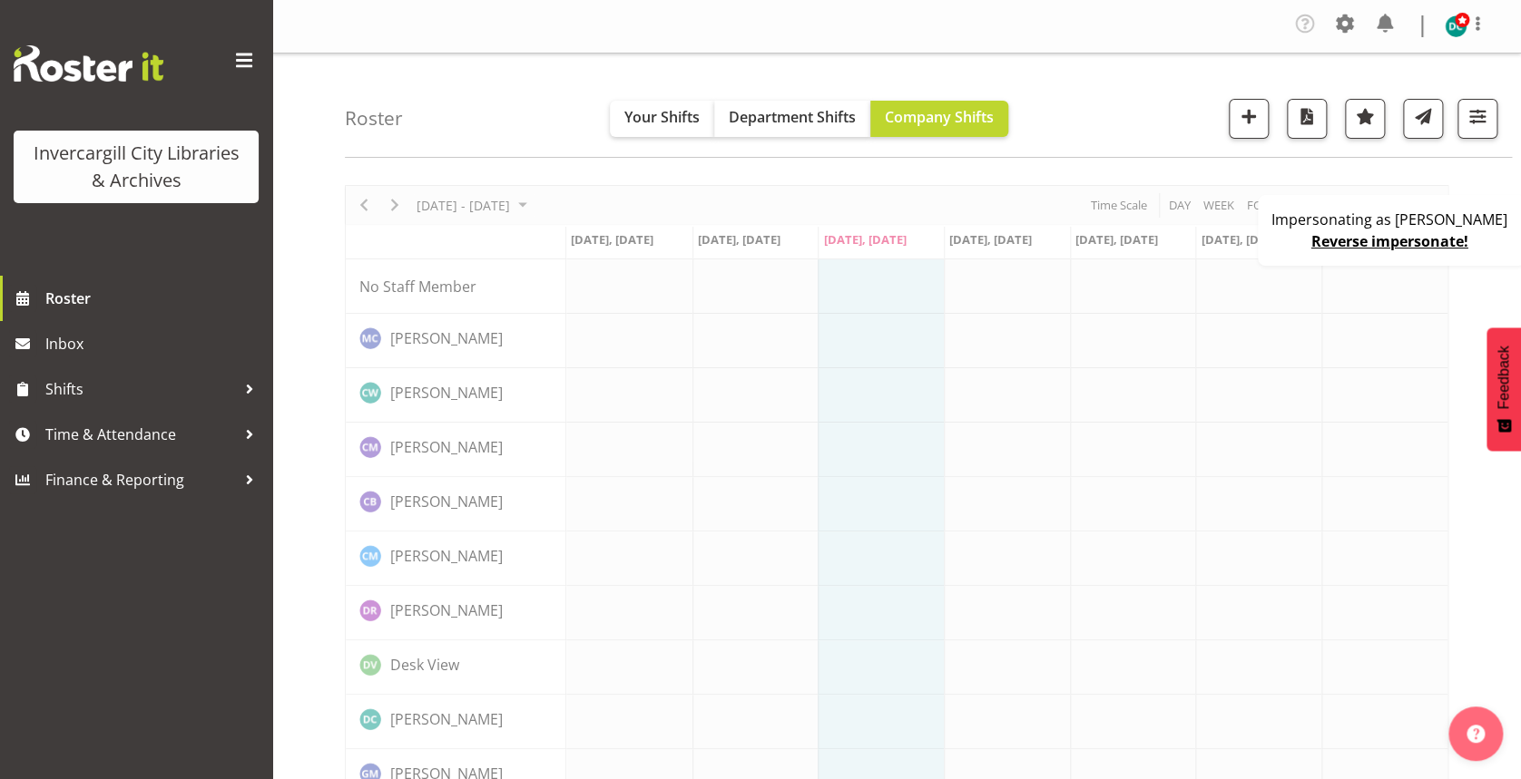
click at [1282, 250] on div "Impersonating as Donald Cunningham Reverse impersonate!" at bounding box center [1391, 230] width 268 height 71
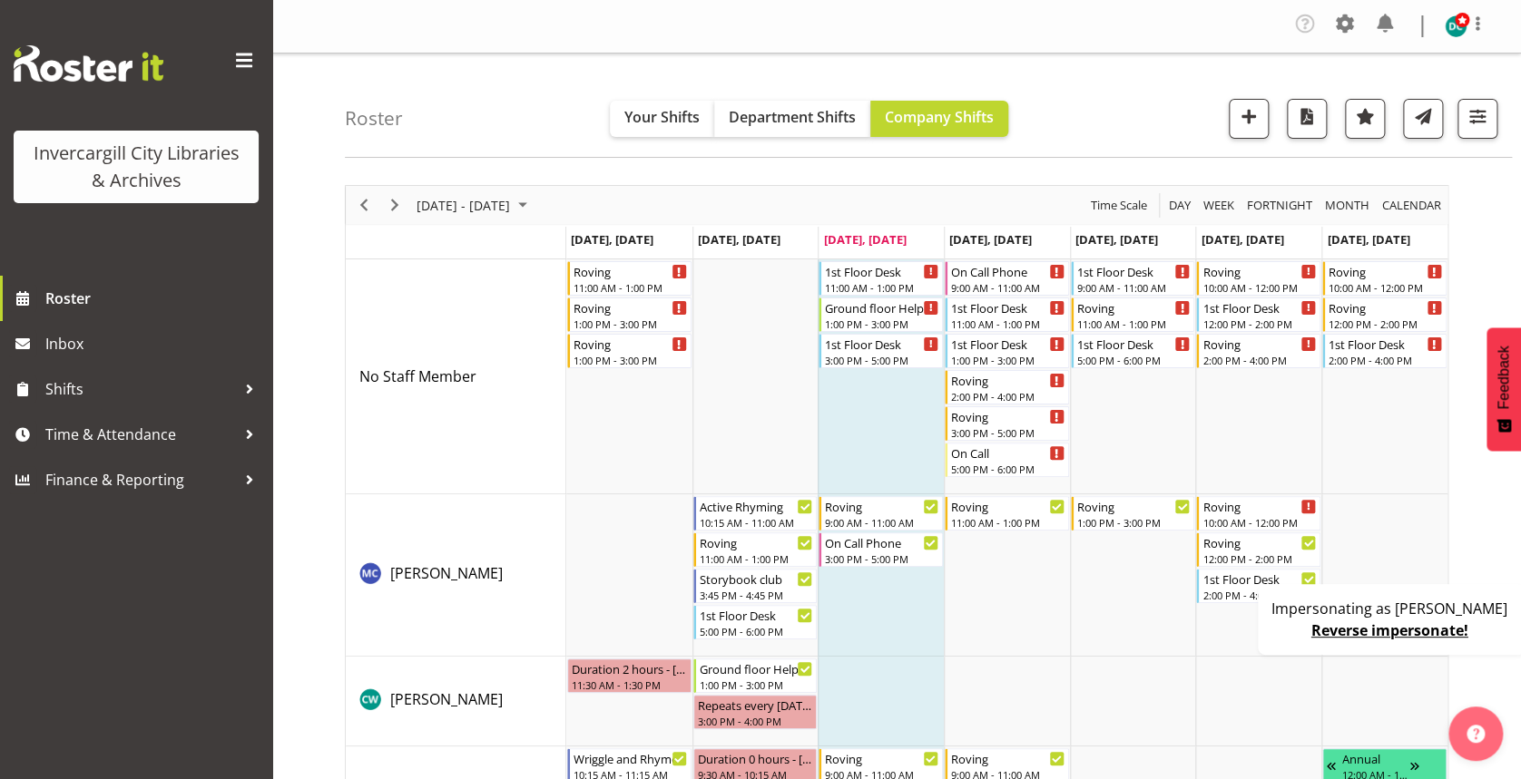
click at [1197, 203] on div "Week" at bounding box center [1219, 205] width 44 height 38
click at [1174, 207] on span "Day" at bounding box center [1179, 205] width 25 height 23
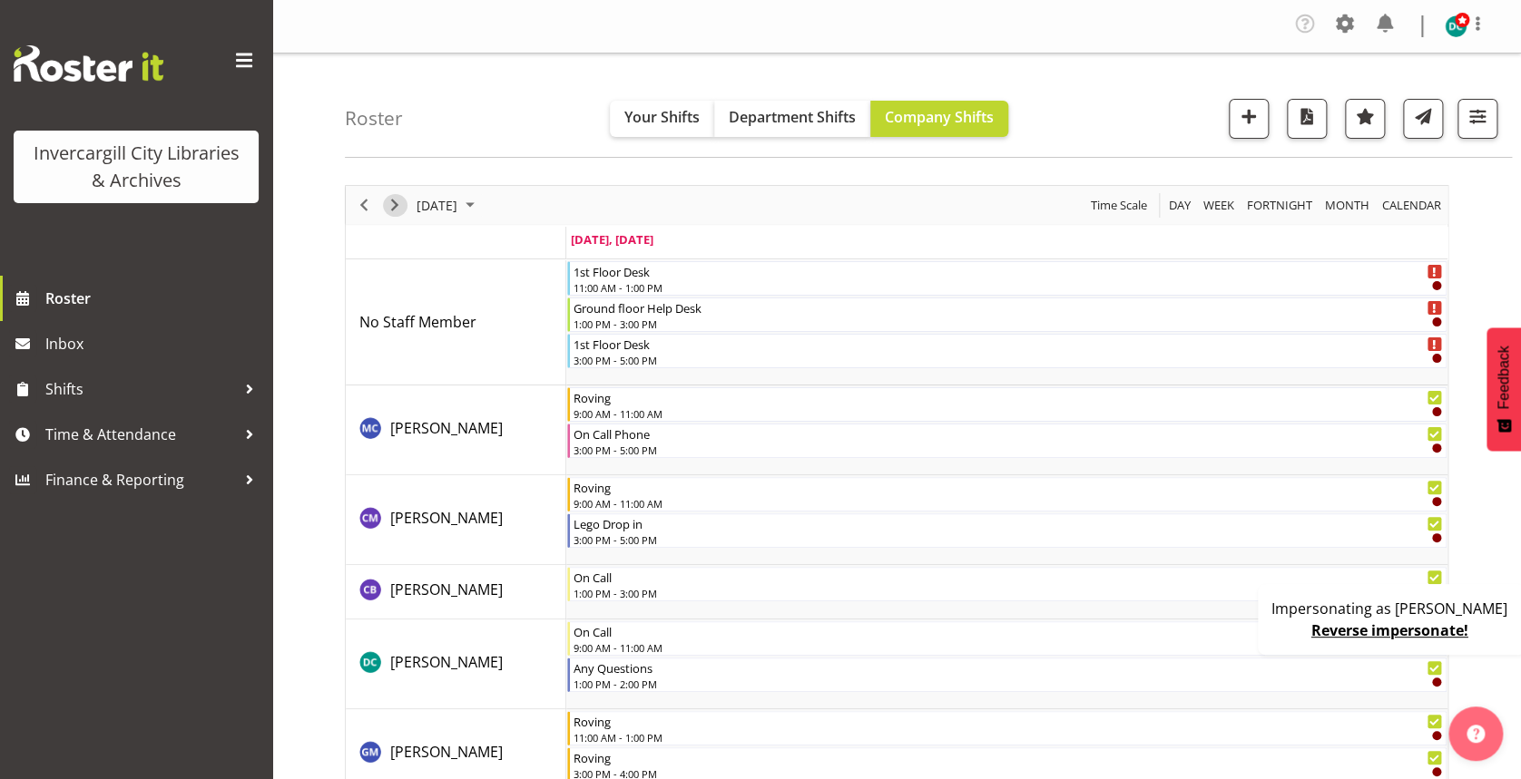
click at [392, 213] on span "Next" at bounding box center [395, 205] width 22 height 23
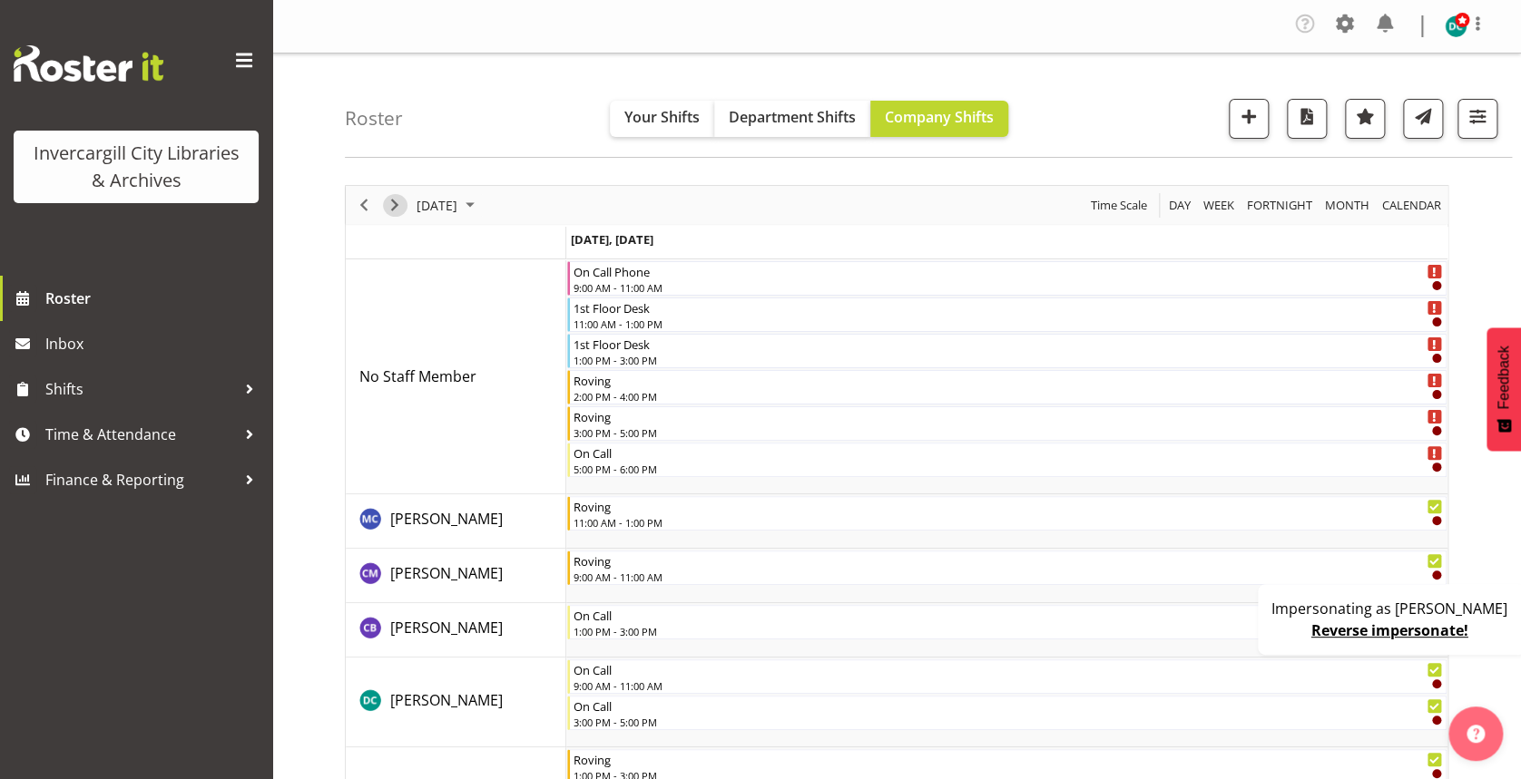
click at [392, 213] on span "Next" at bounding box center [395, 205] width 22 height 23
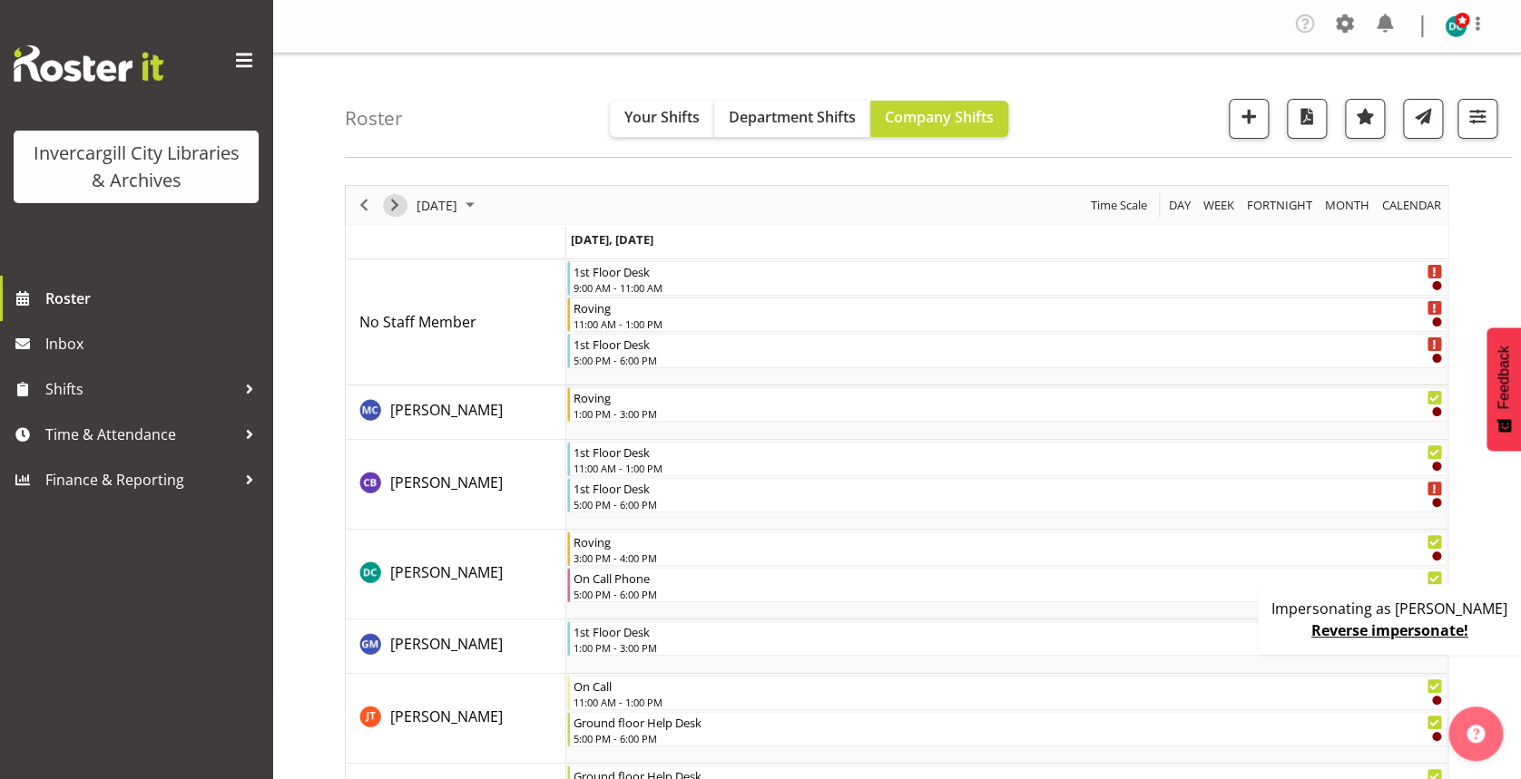
click at [392, 213] on span "Next" at bounding box center [395, 205] width 22 height 23
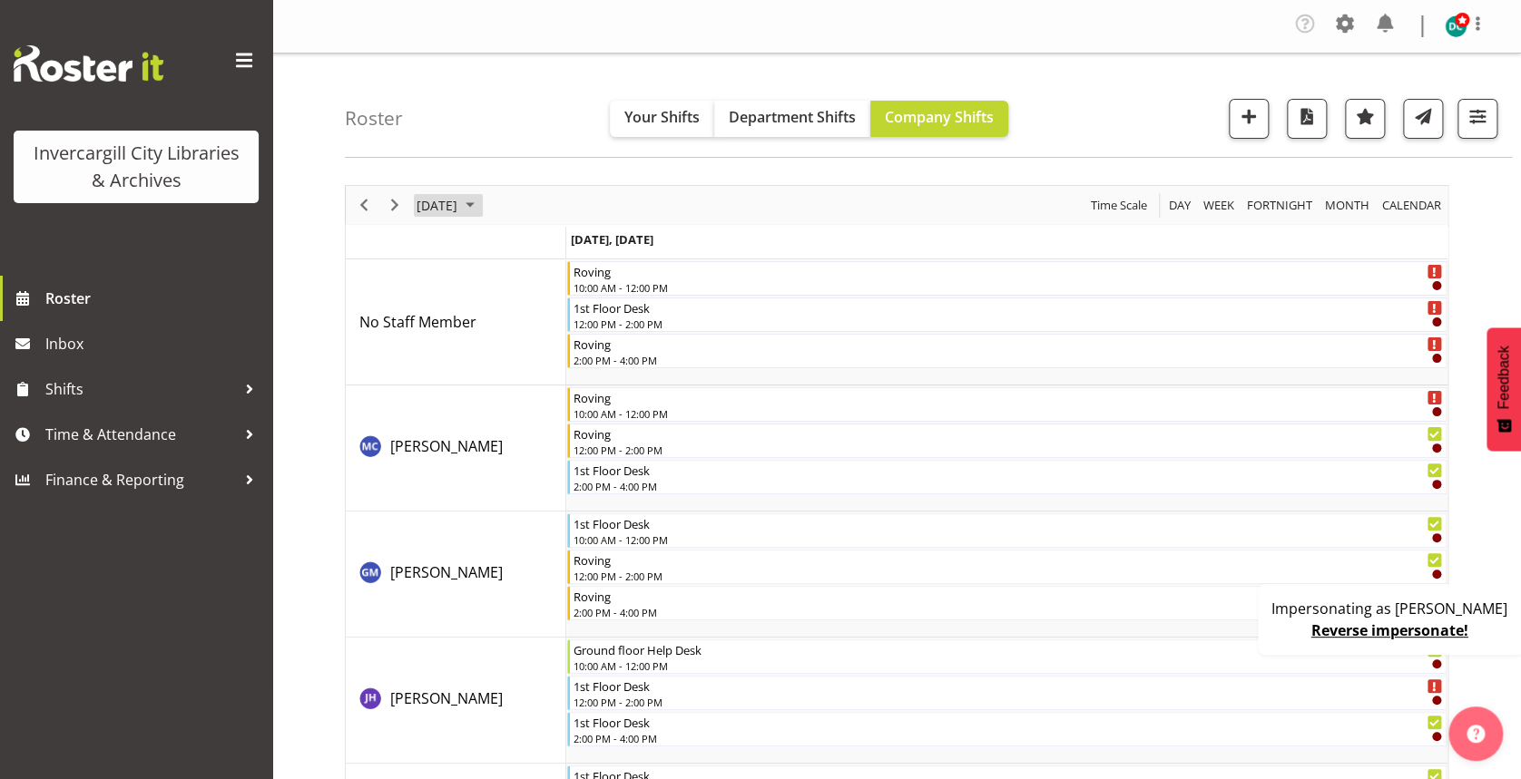
click at [459, 205] on span "August 30, 2025" at bounding box center [437, 205] width 44 height 23
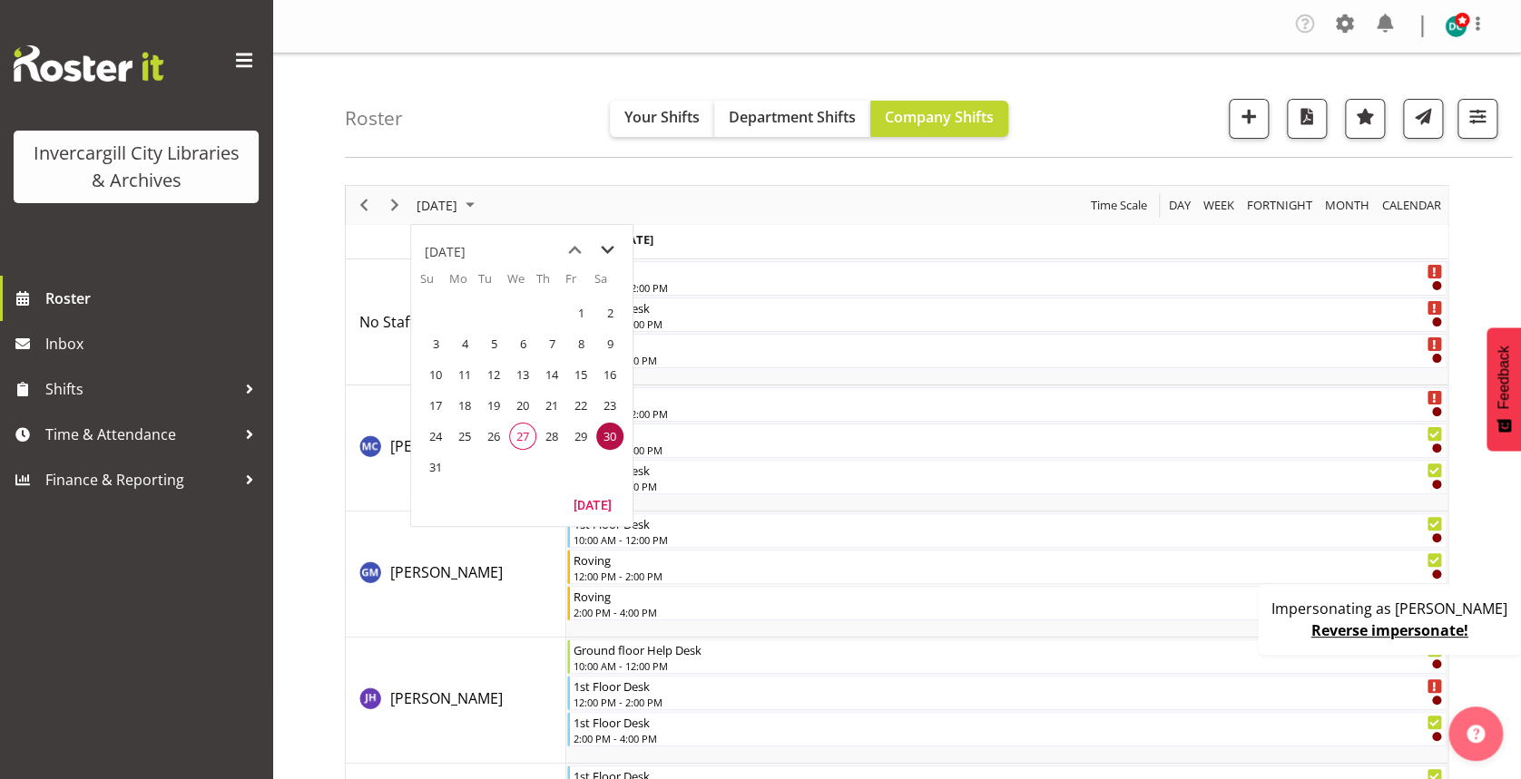
click at [608, 249] on span "next month" at bounding box center [608, 250] width 32 height 33
click at [465, 310] on span "1" at bounding box center [464, 312] width 27 height 27
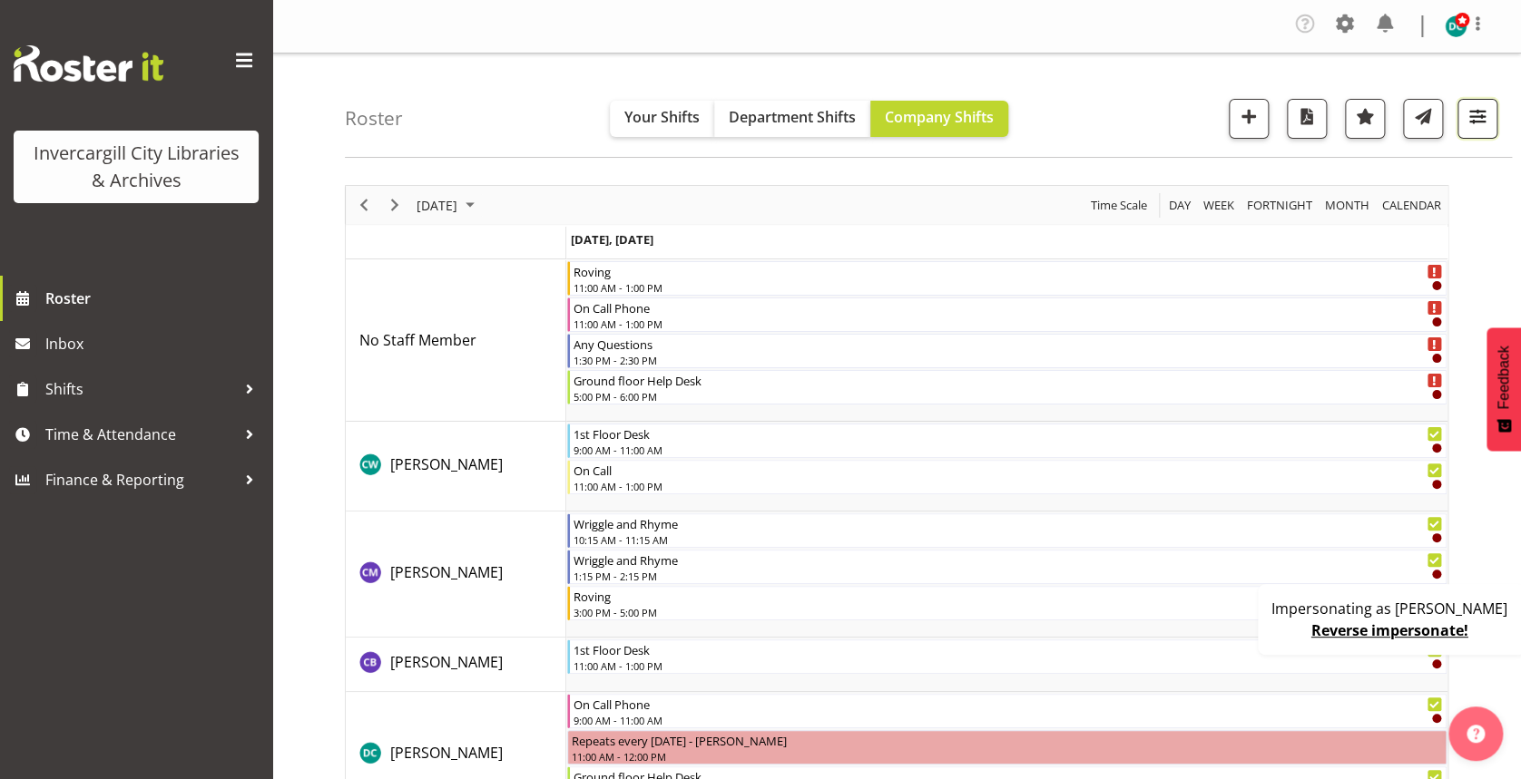
click at [1485, 113] on span "button" at bounding box center [1477, 116] width 24 height 24
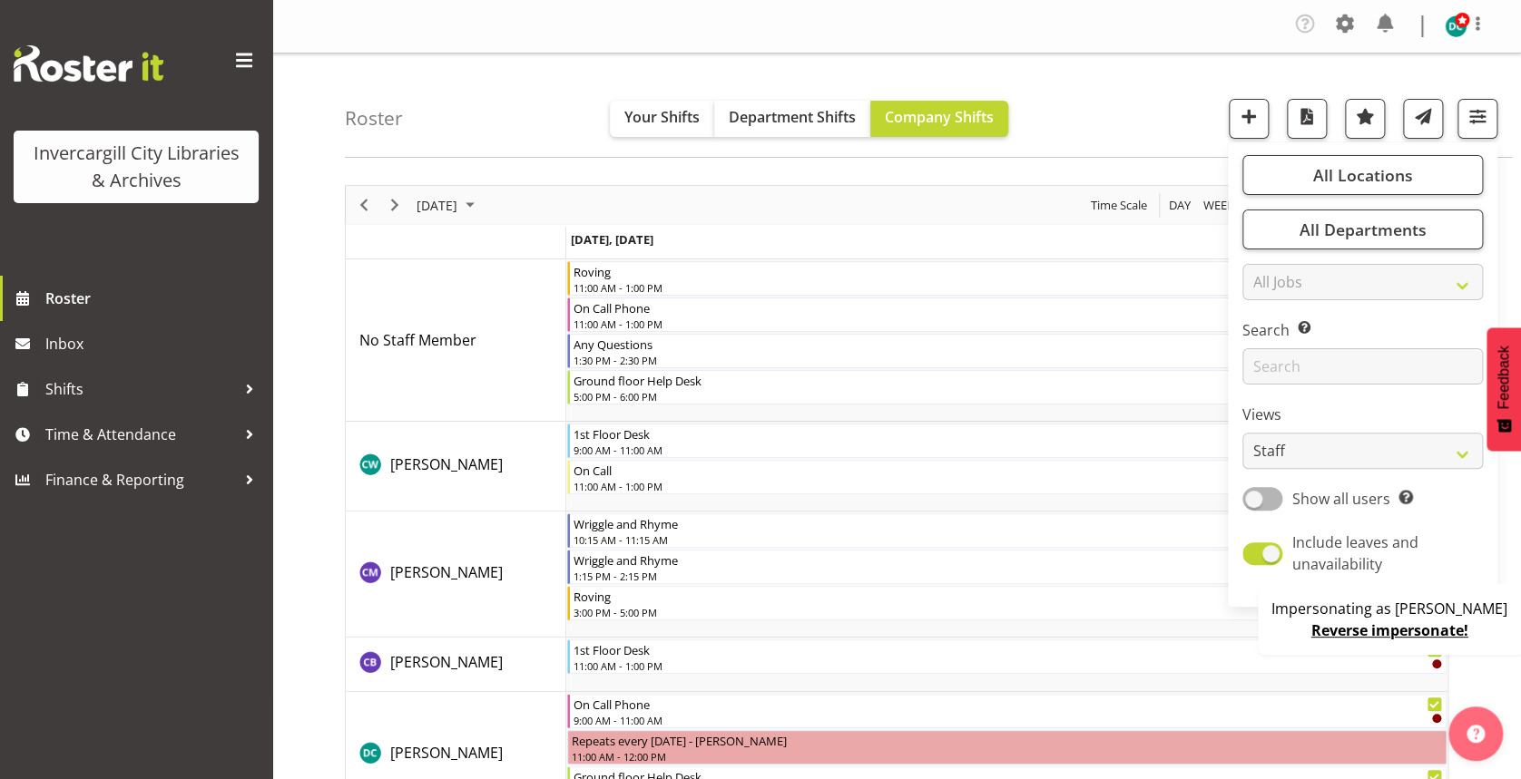
click at [1093, 89] on div "Roster Your Shifts Department Shifts Company Shifts All Locations Clear Bluff L…" at bounding box center [928, 106] width 1167 height 104
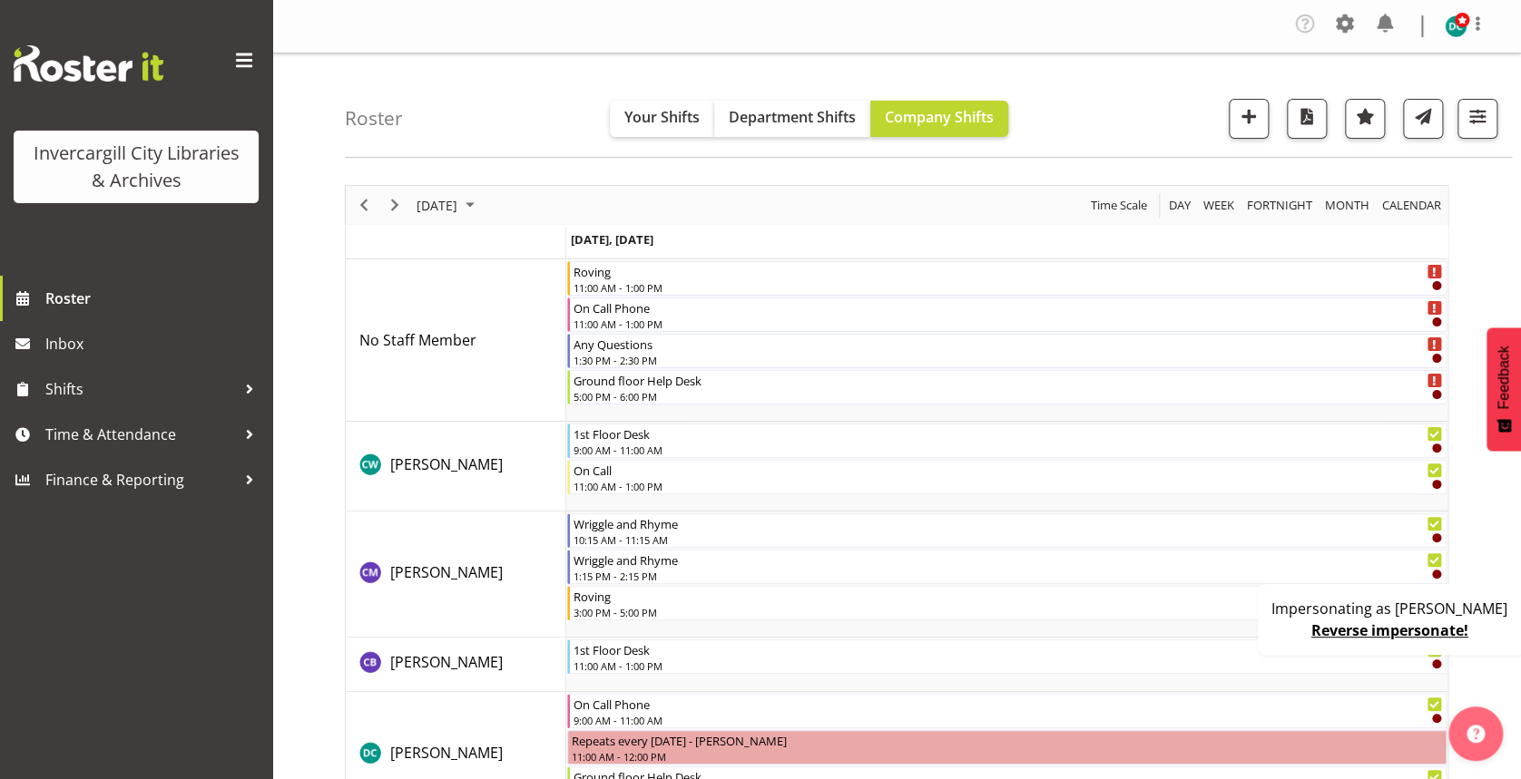
click at [160, 274] on div "Invercargill City Libraries & Archives" at bounding box center [136, 138] width 272 height 276
click at [155, 298] on span "Roster" at bounding box center [154, 298] width 218 height 27
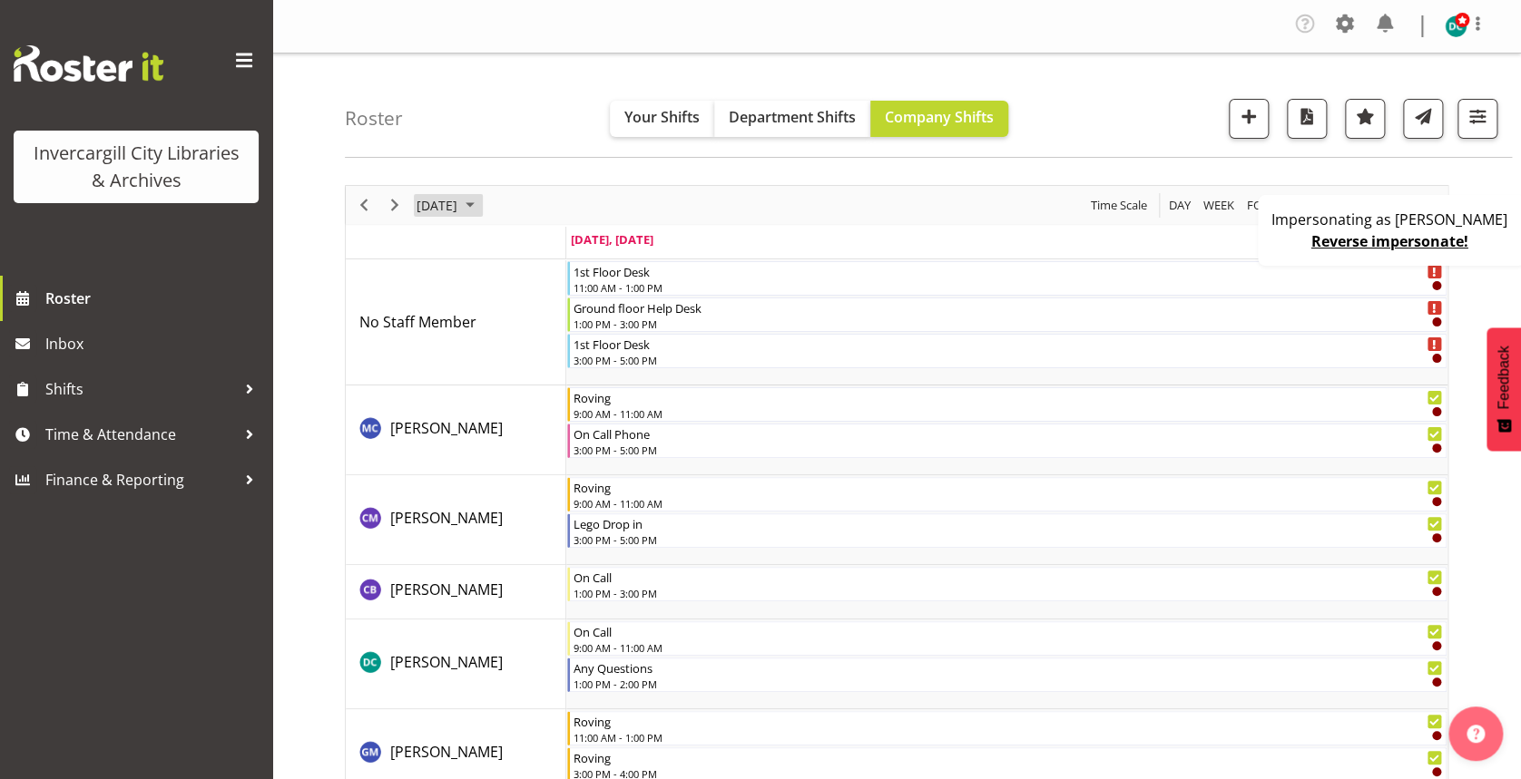
click at [459, 208] on span "[DATE]" at bounding box center [437, 205] width 44 height 23
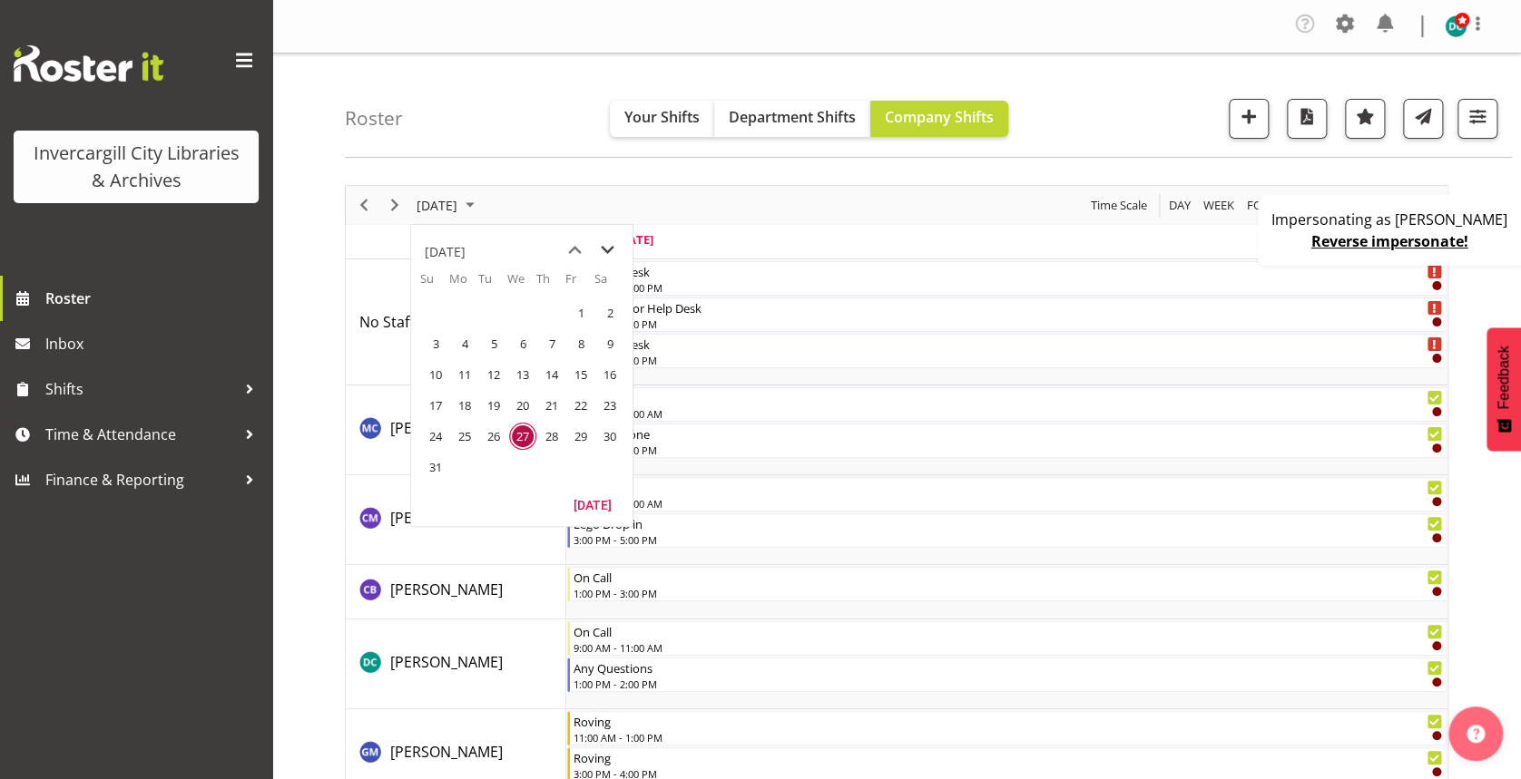
click at [611, 252] on span "next month" at bounding box center [608, 250] width 32 height 33
click at [462, 310] on span "1" at bounding box center [464, 312] width 27 height 27
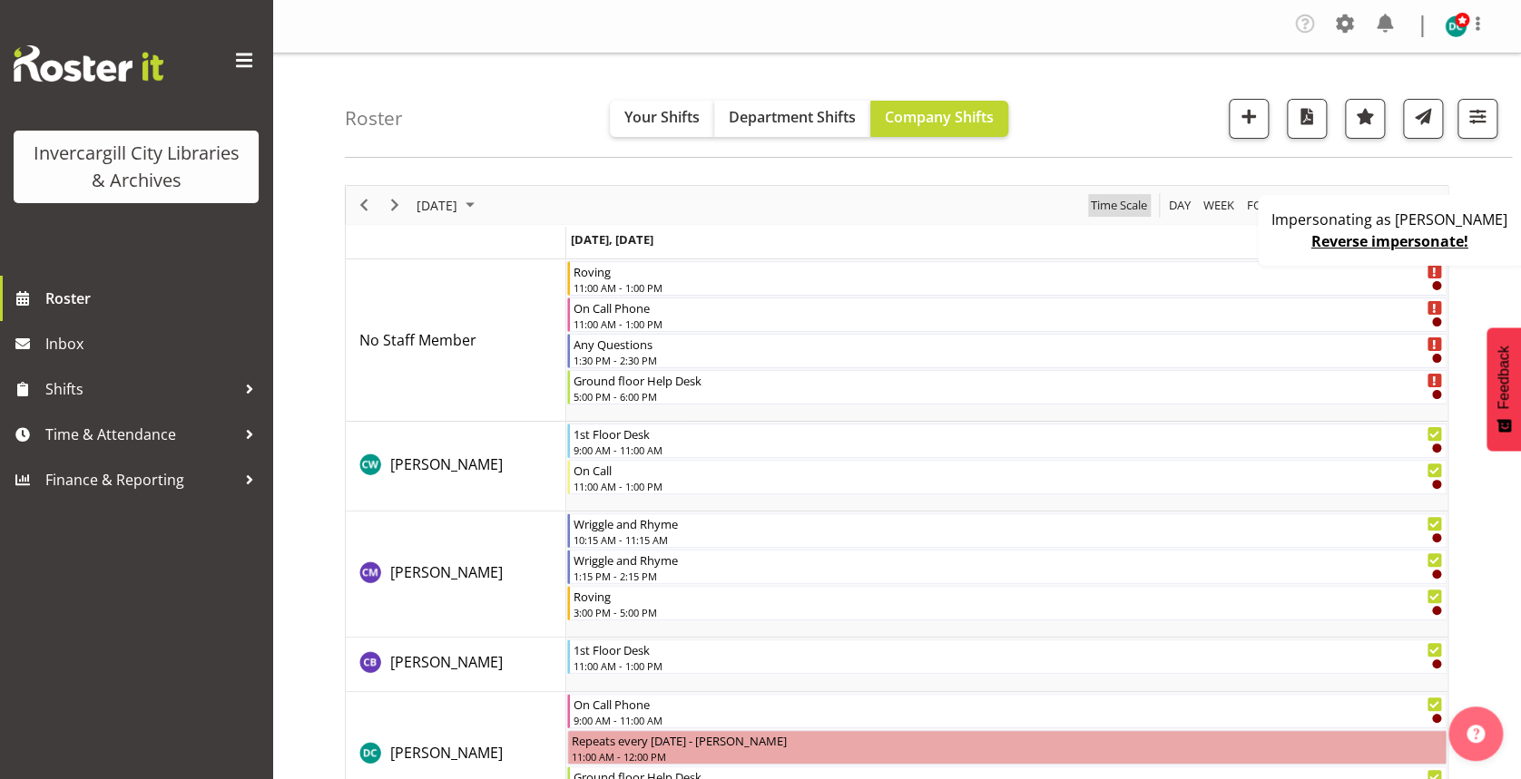
click at [1133, 194] on span "Time Scale" at bounding box center [1119, 205] width 60 height 23
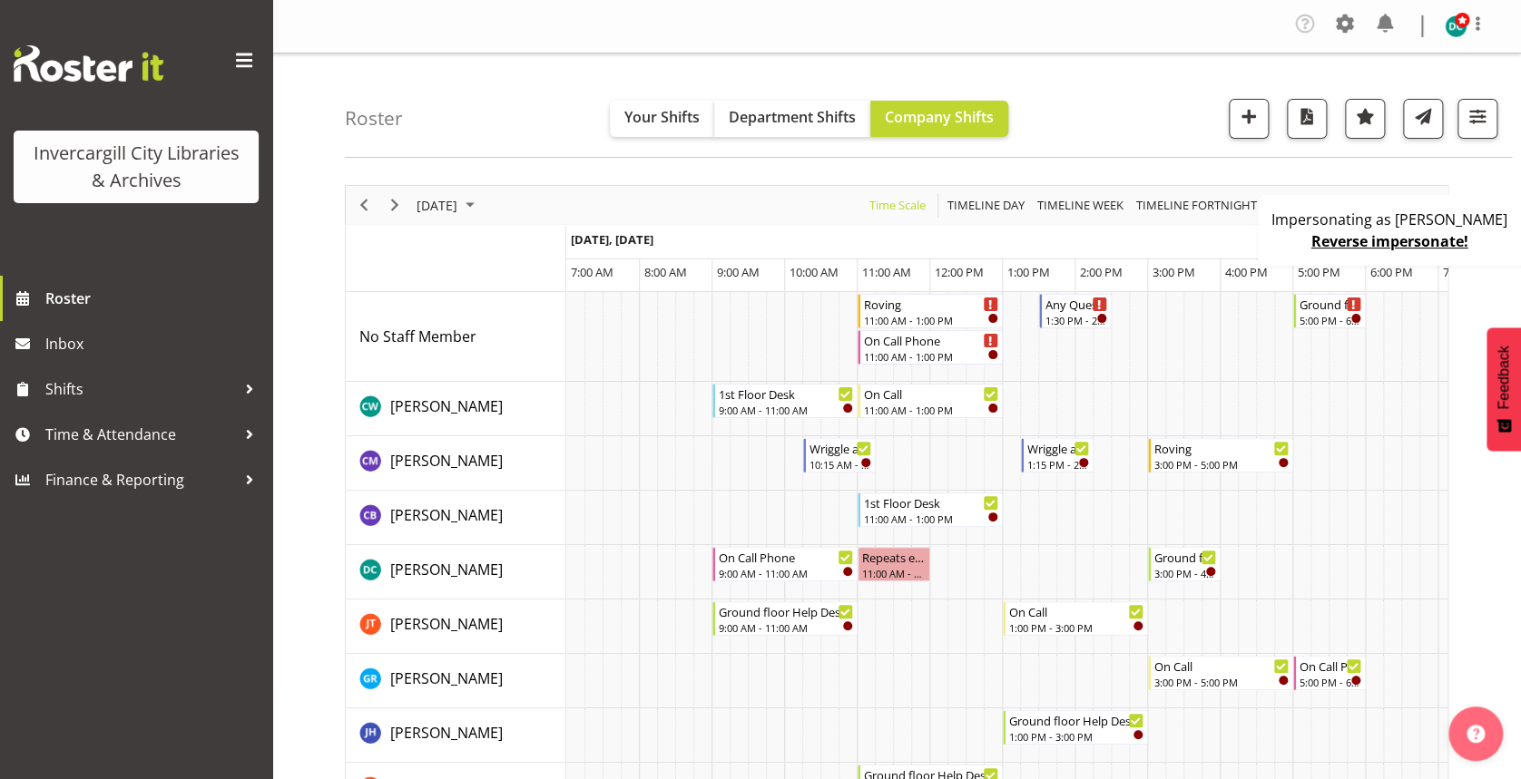
click at [1271, 238] on div "Impersonating as Donald Cunningham Reverse impersonate!" at bounding box center [1391, 230] width 268 height 71
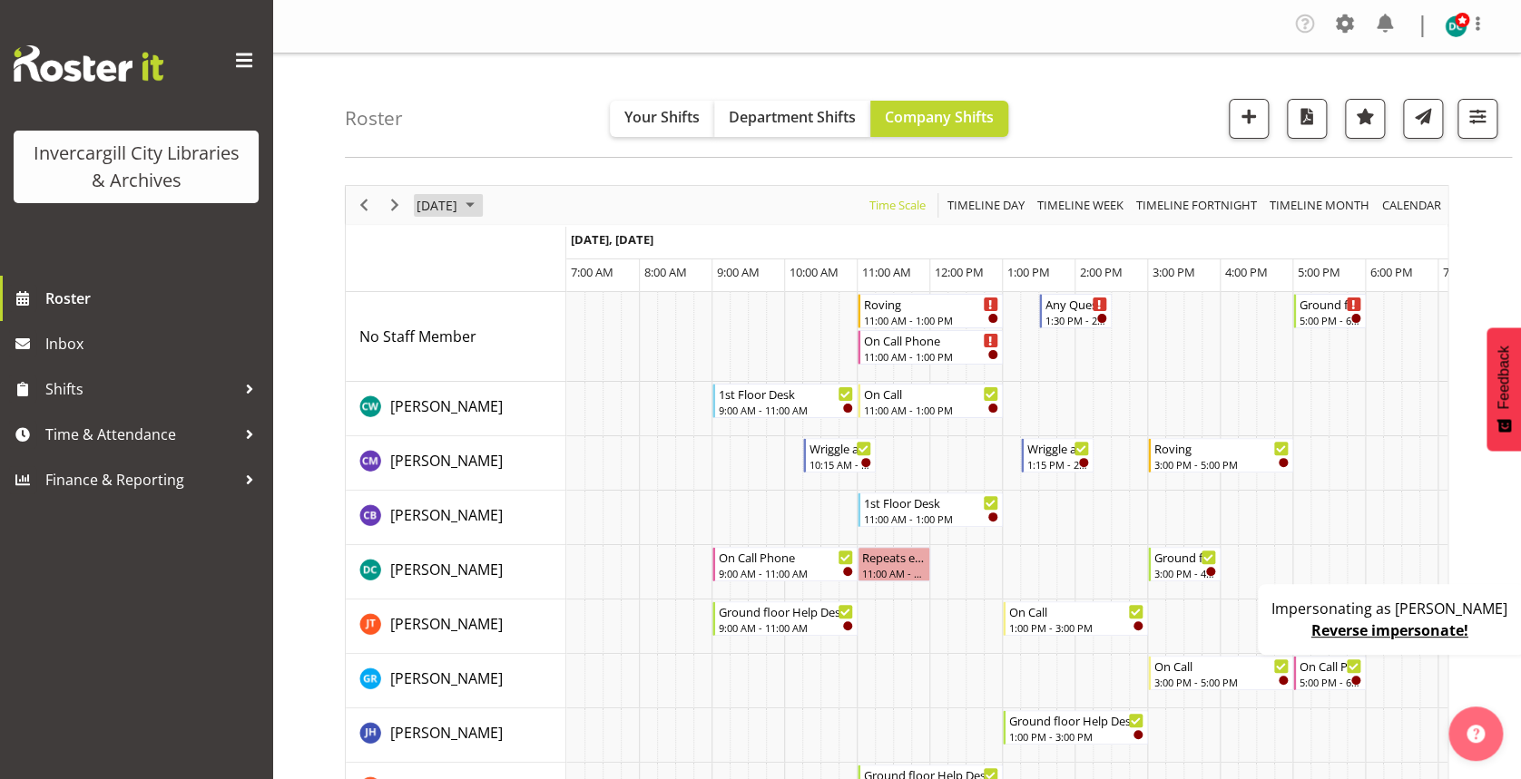
click at [459, 203] on span "September 1, 2025" at bounding box center [437, 205] width 44 height 23
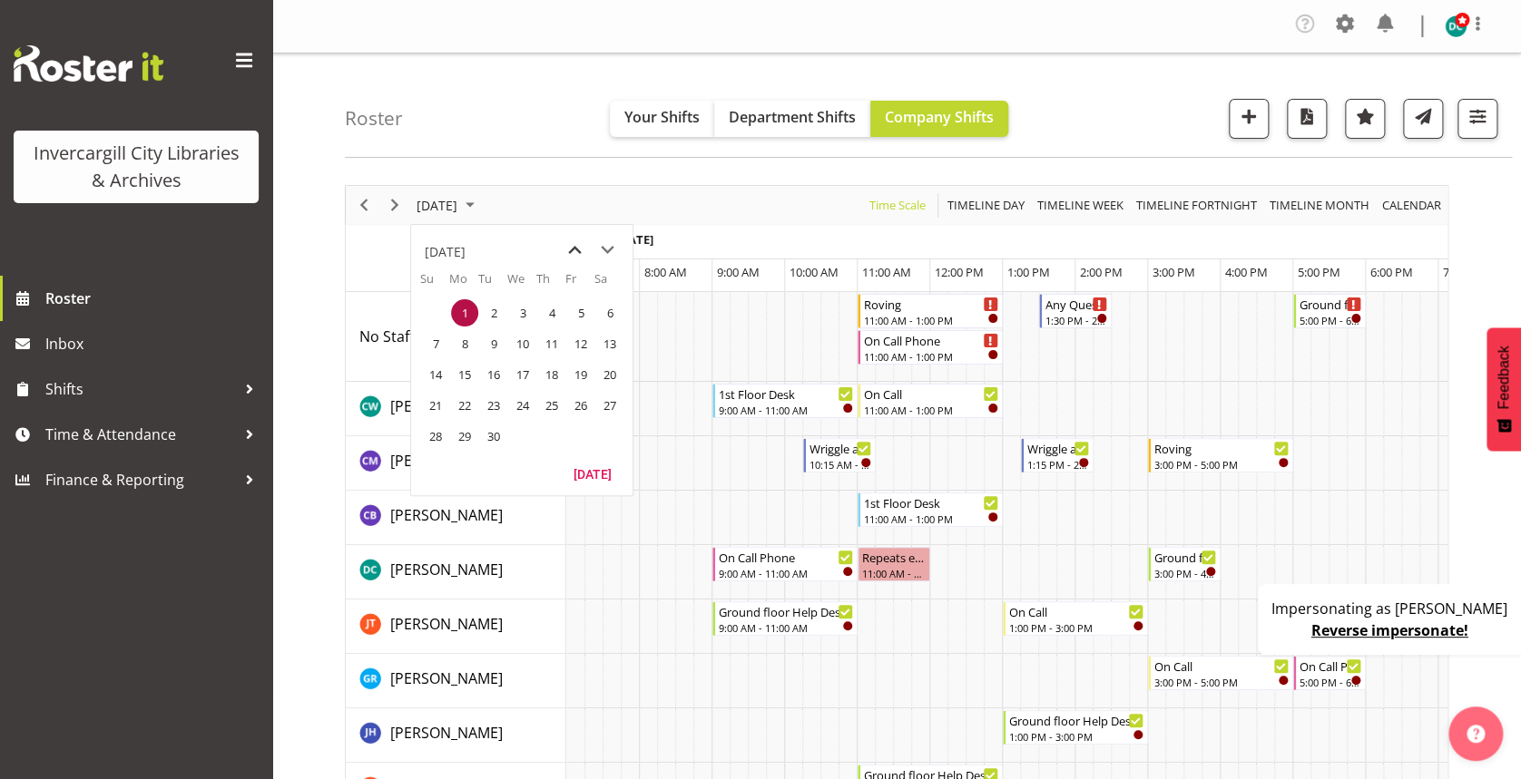
click at [572, 247] on span "previous month" at bounding box center [575, 250] width 32 height 33
click at [551, 442] on span "28" at bounding box center [551, 436] width 27 height 27
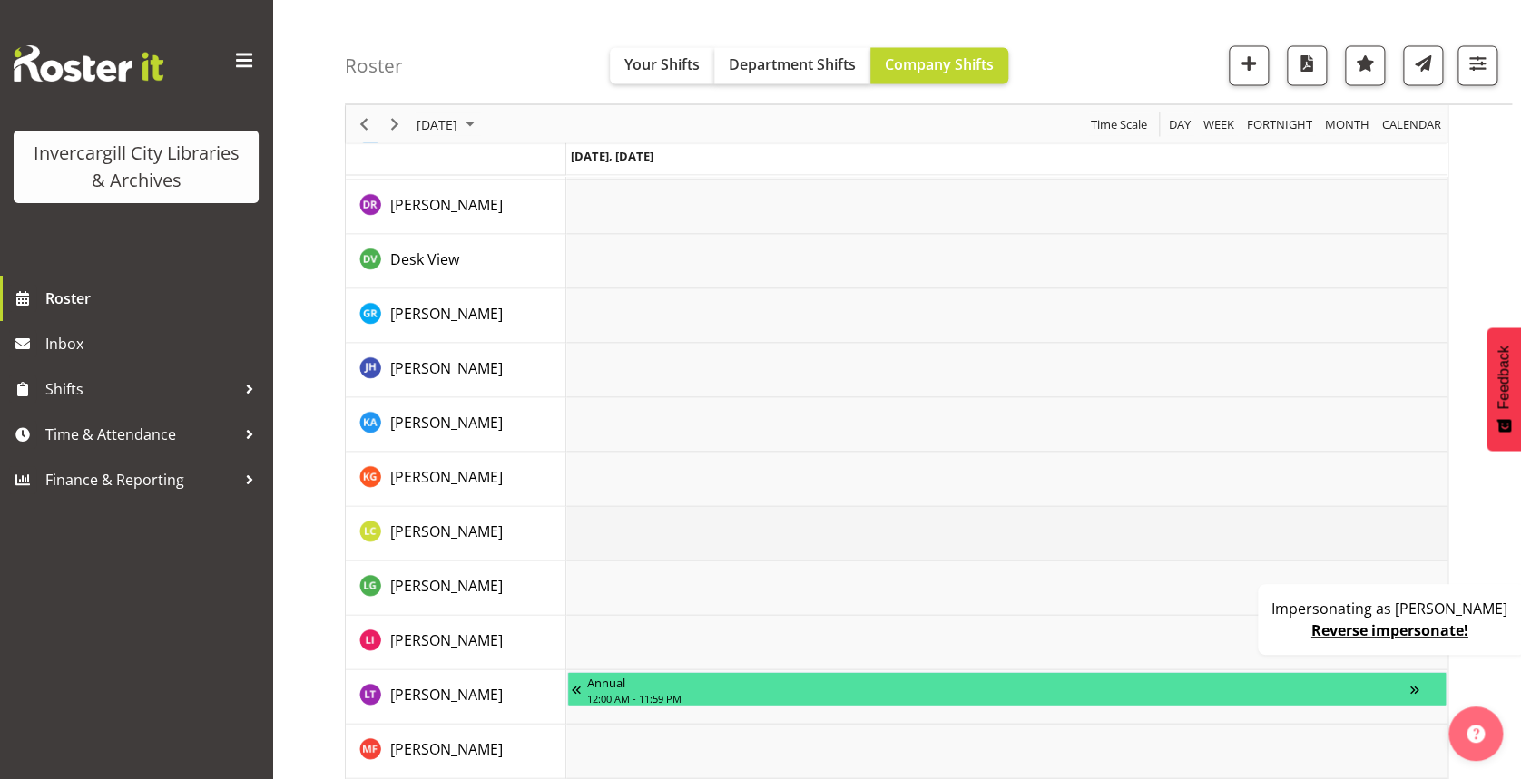
scroll to position [1672, 0]
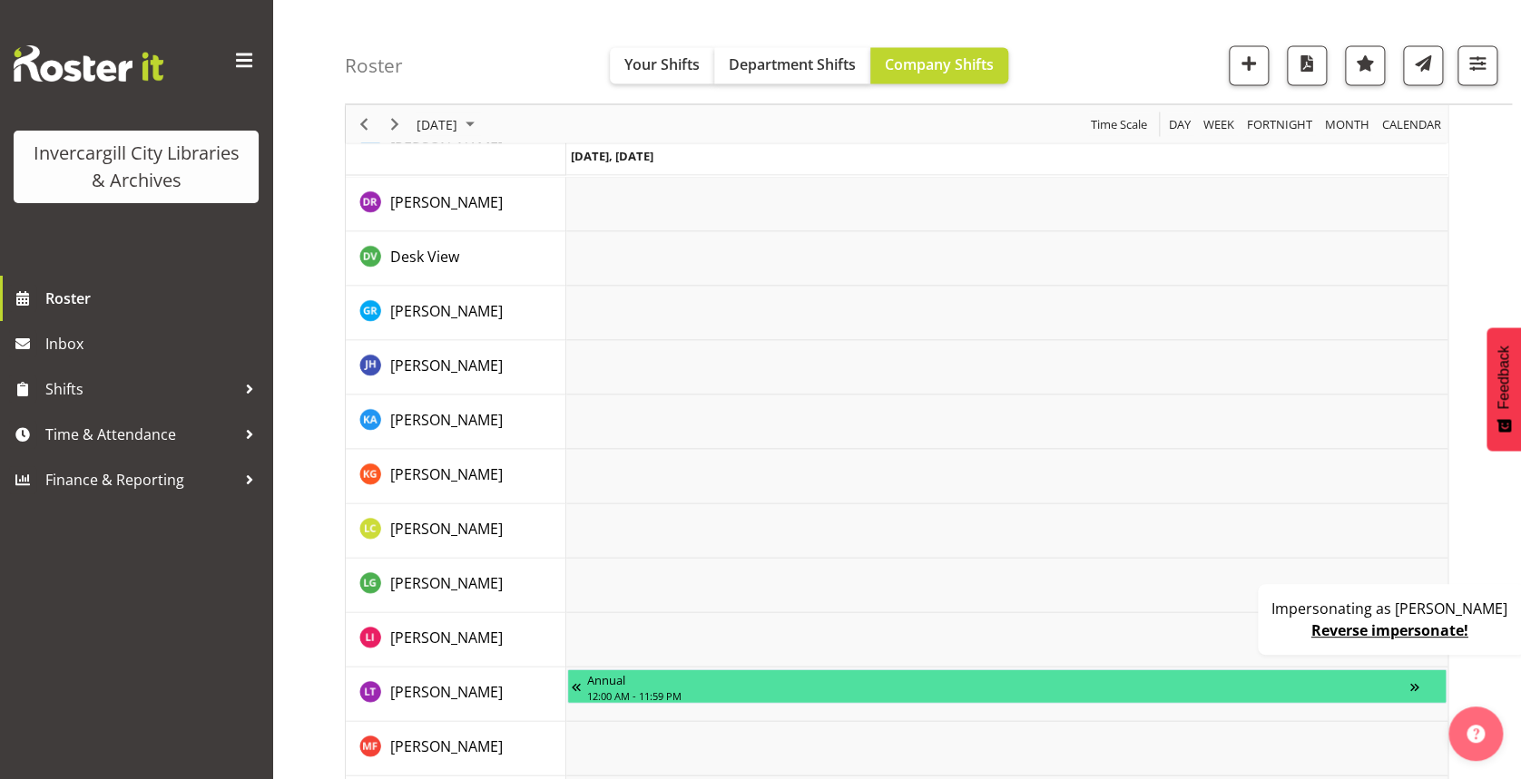
click at [1385, 638] on link "Reverse impersonate!" at bounding box center [1389, 631] width 157 height 20
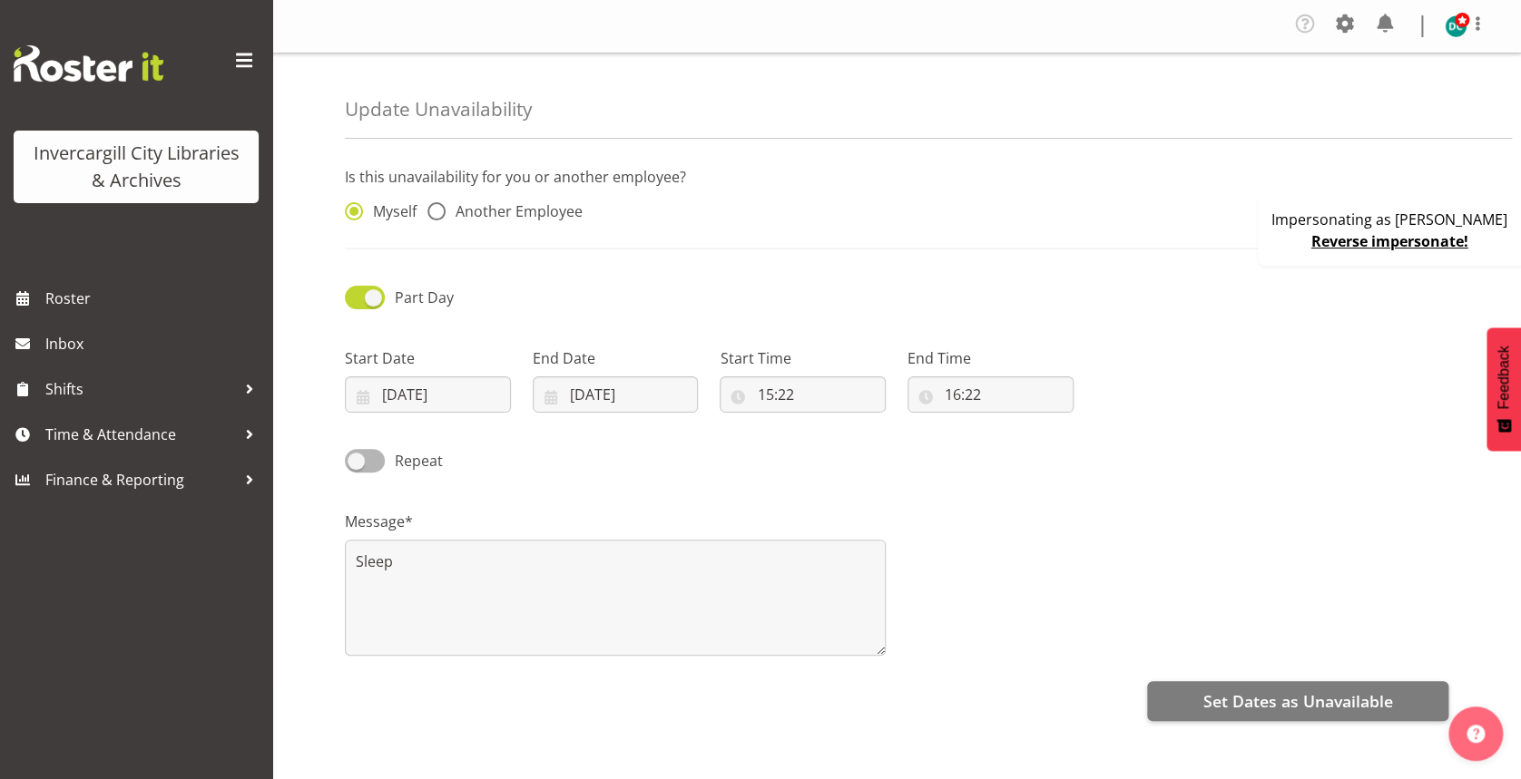
radio input "false"
radio input "true"
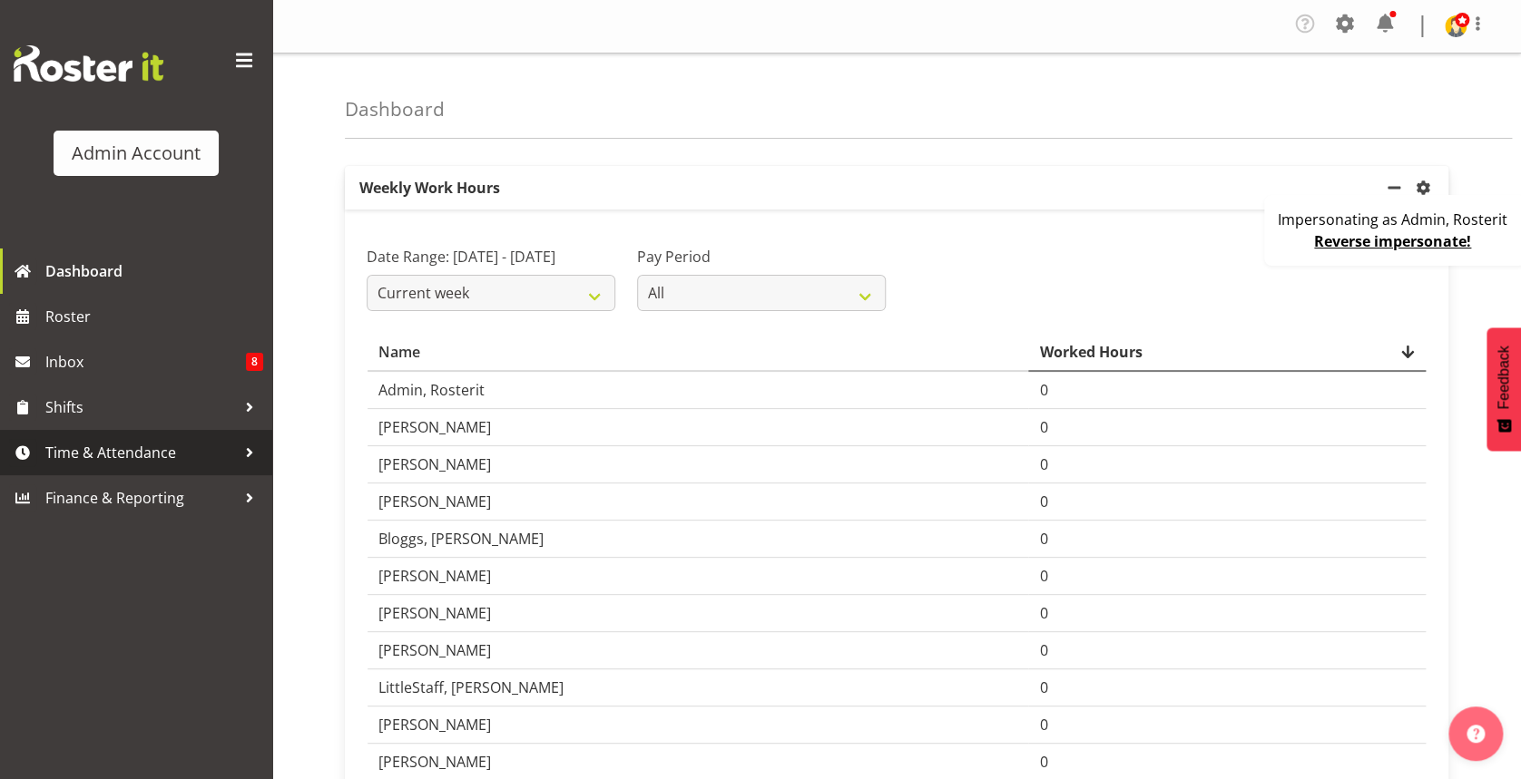
click at [167, 459] on span "Time & Attendance" at bounding box center [140, 452] width 191 height 27
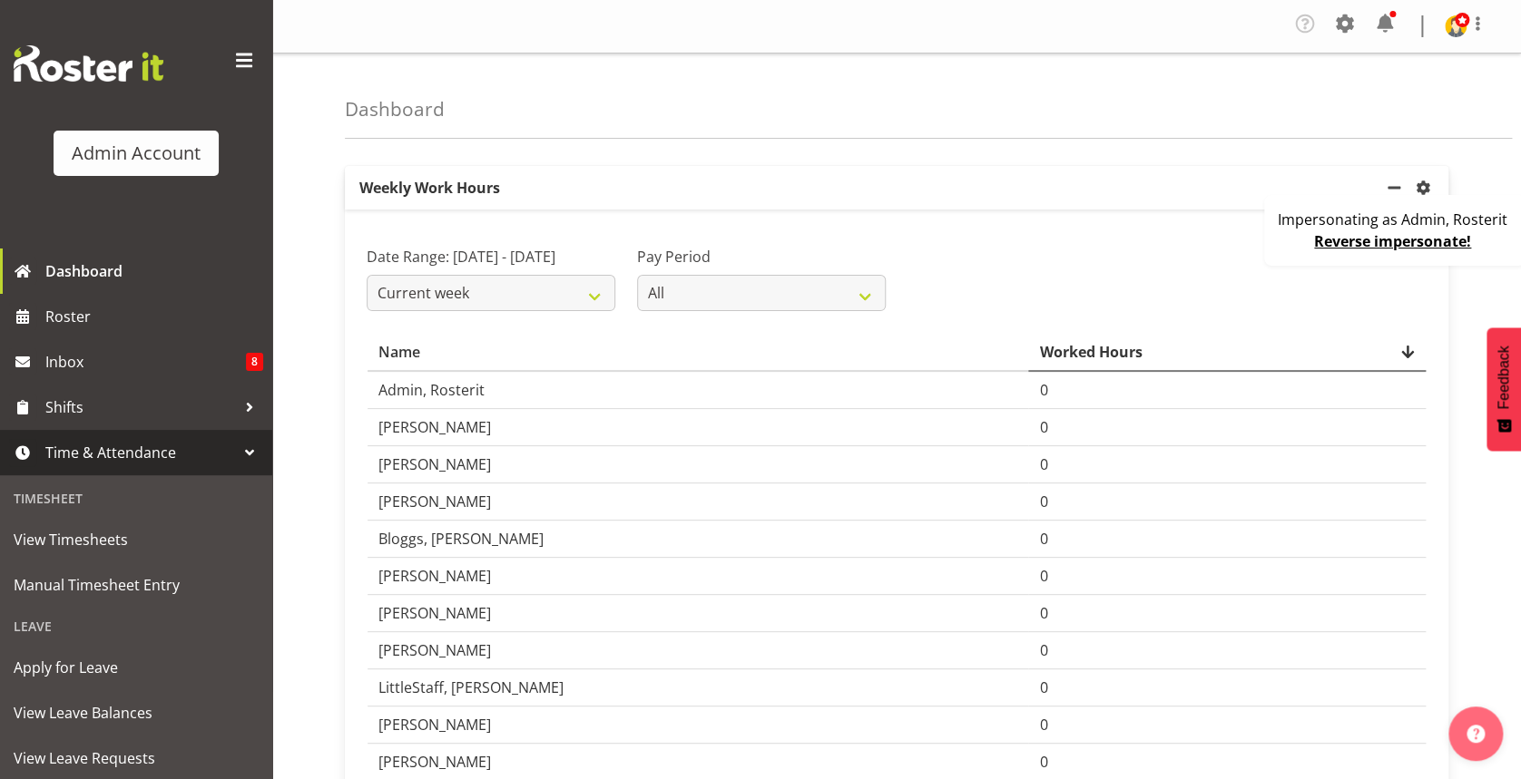
scroll to position [225, 0]
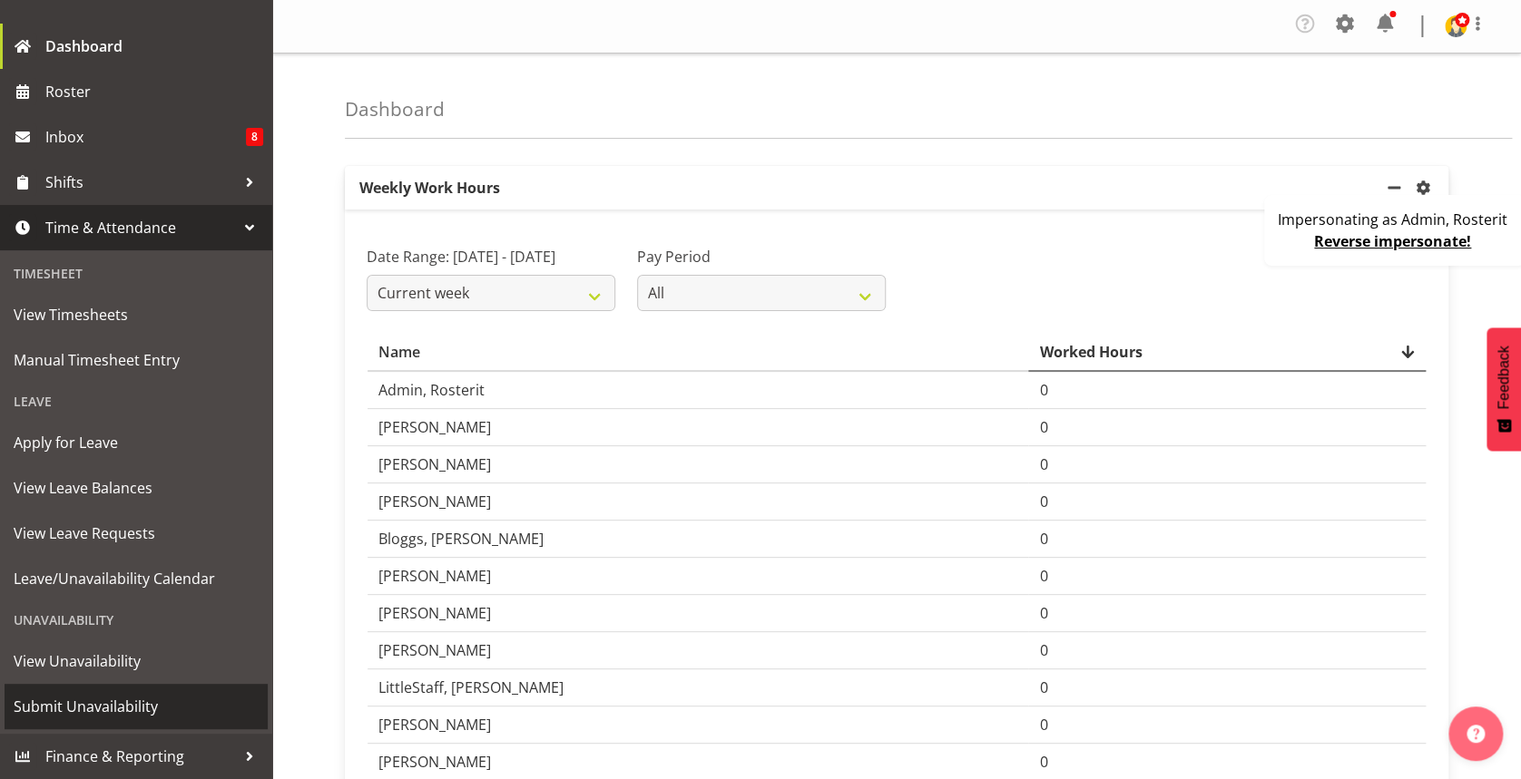
click at [131, 708] on span "Submit Unavailability" at bounding box center [136, 706] width 245 height 27
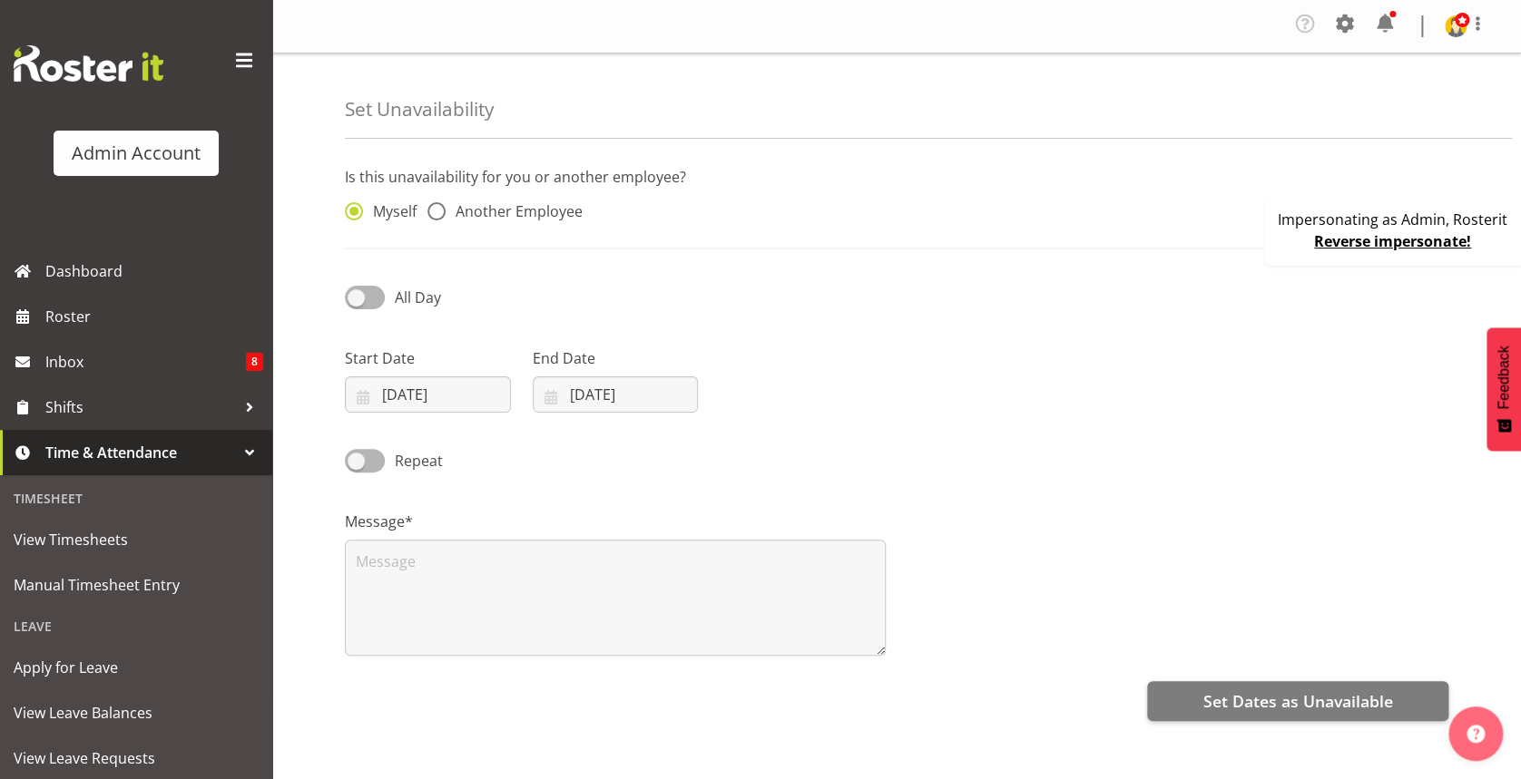
click at [462, 199] on div "Myself Another Employee" at bounding box center [474, 207] width 281 height 60
click at [462, 207] on span "Another Employee" at bounding box center [513, 211] width 137 height 18
click at [439, 207] on input "Another Employee" at bounding box center [433, 212] width 12 height 12
radio input "true"
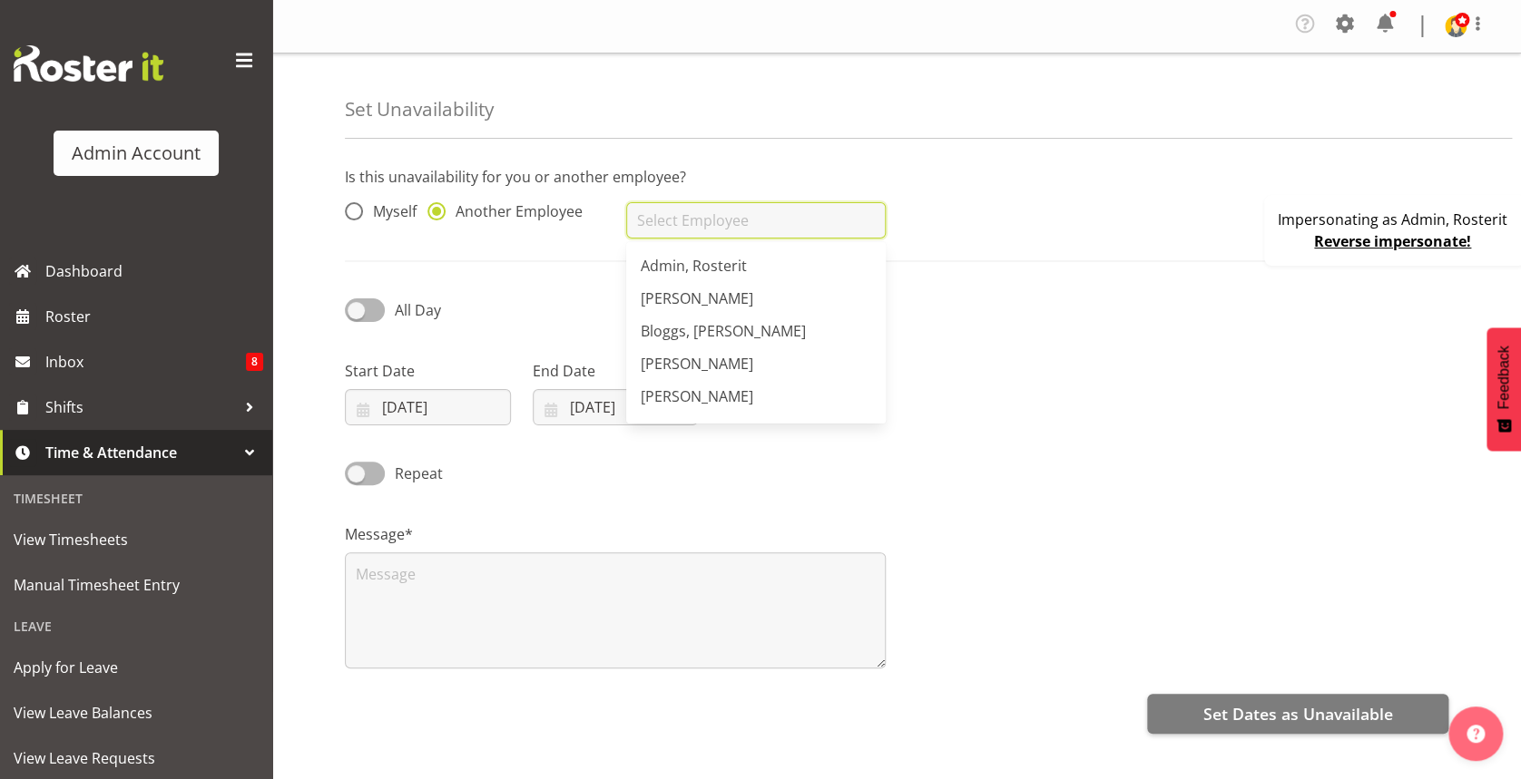
click at [733, 219] on input "text" at bounding box center [755, 220] width 259 height 36
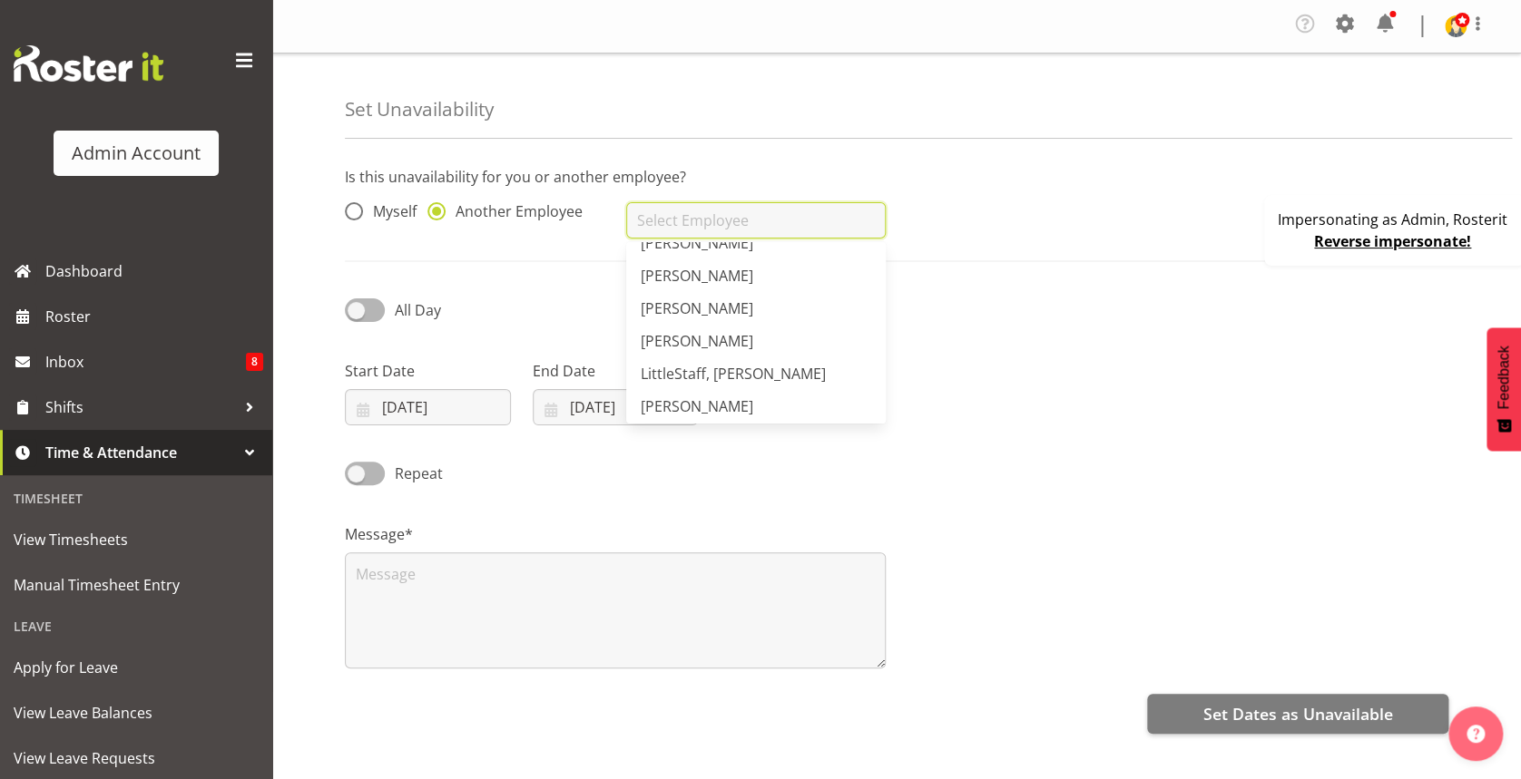
scroll to position [158, 0]
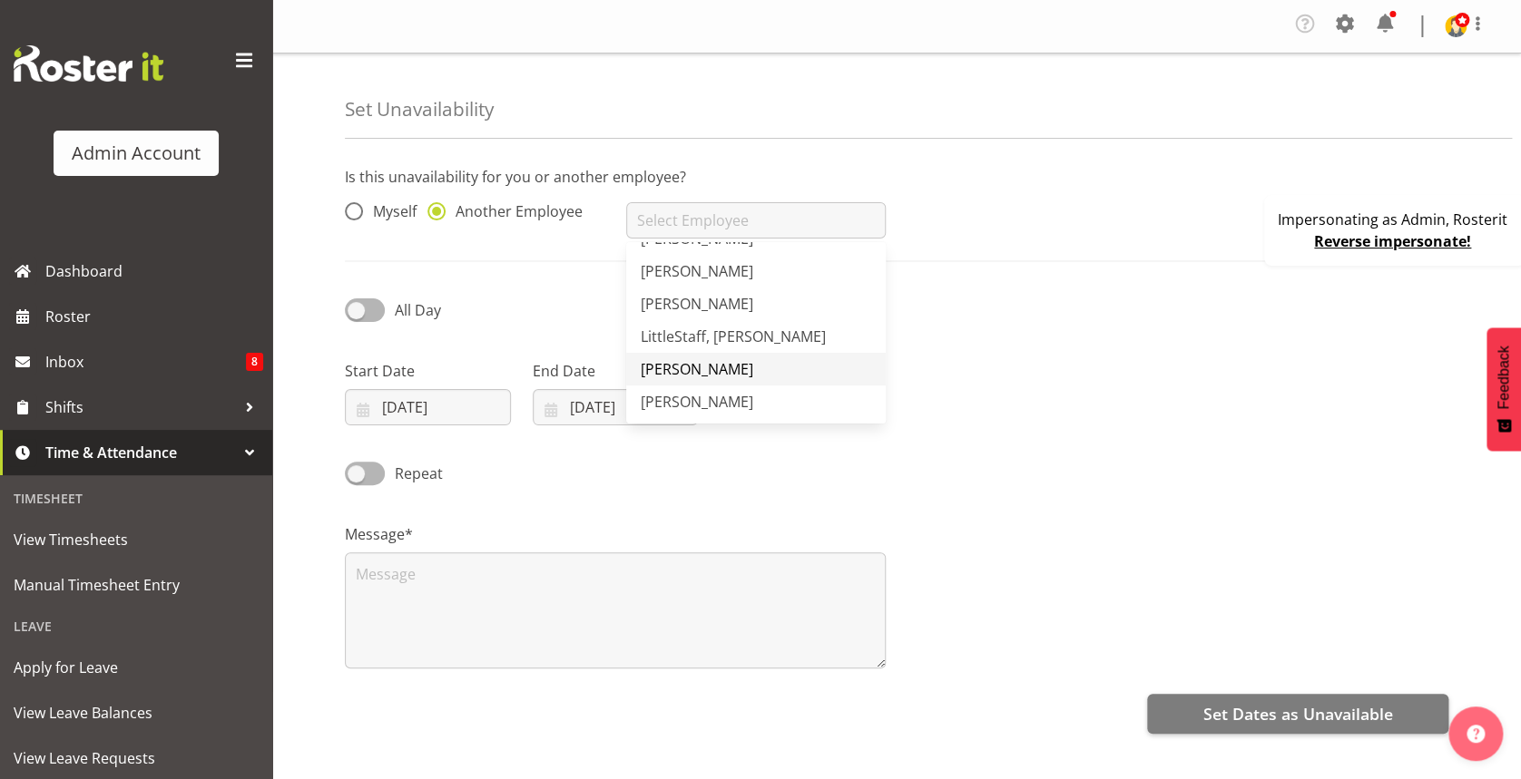
click at [787, 381] on link "[PERSON_NAME]" at bounding box center [755, 369] width 259 height 33
type input "[PERSON_NAME]"
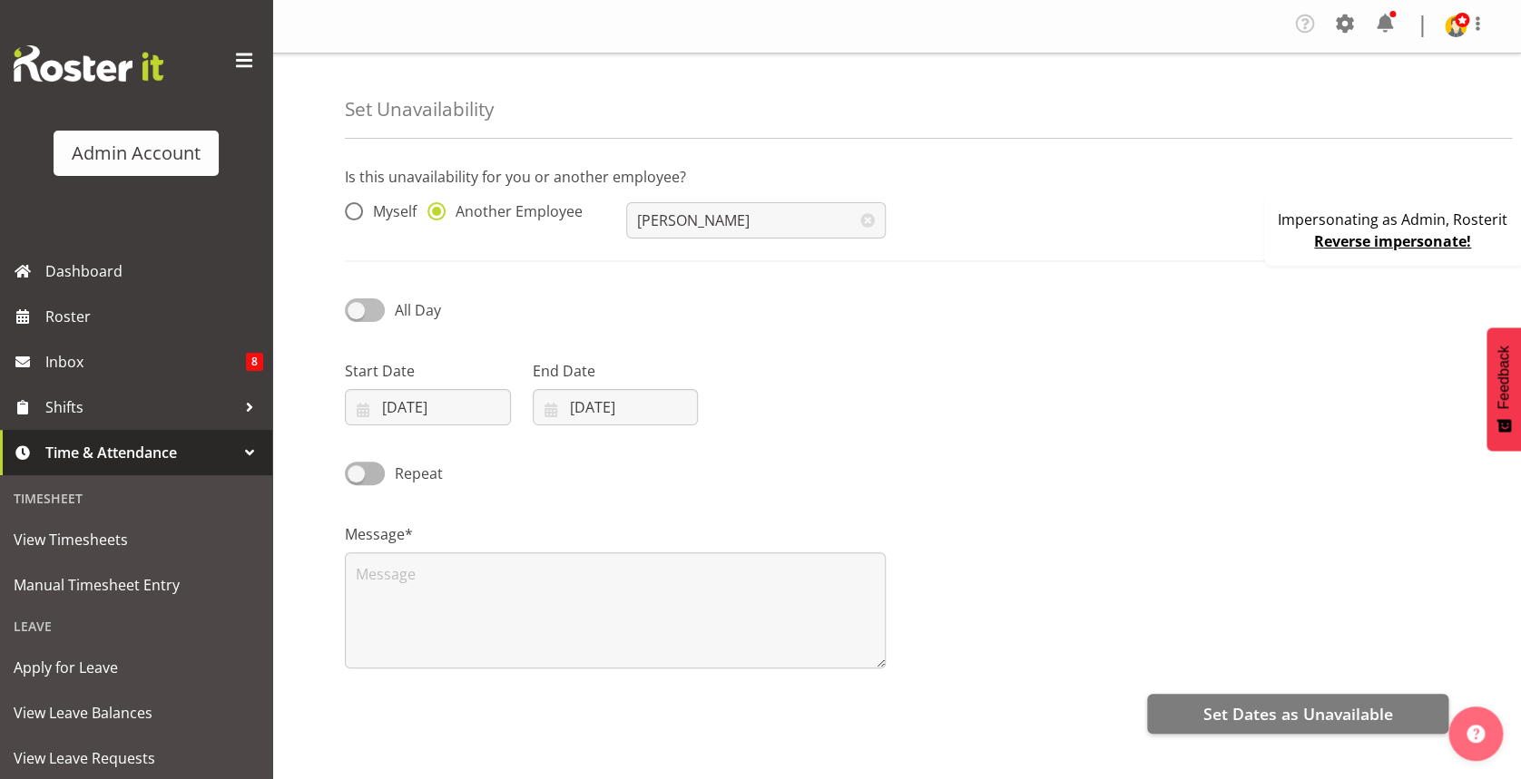
click at [381, 304] on span at bounding box center [365, 309] width 40 height 23
click at [357, 304] on input "All Day" at bounding box center [351, 310] width 12 height 12
checkbox input "true"
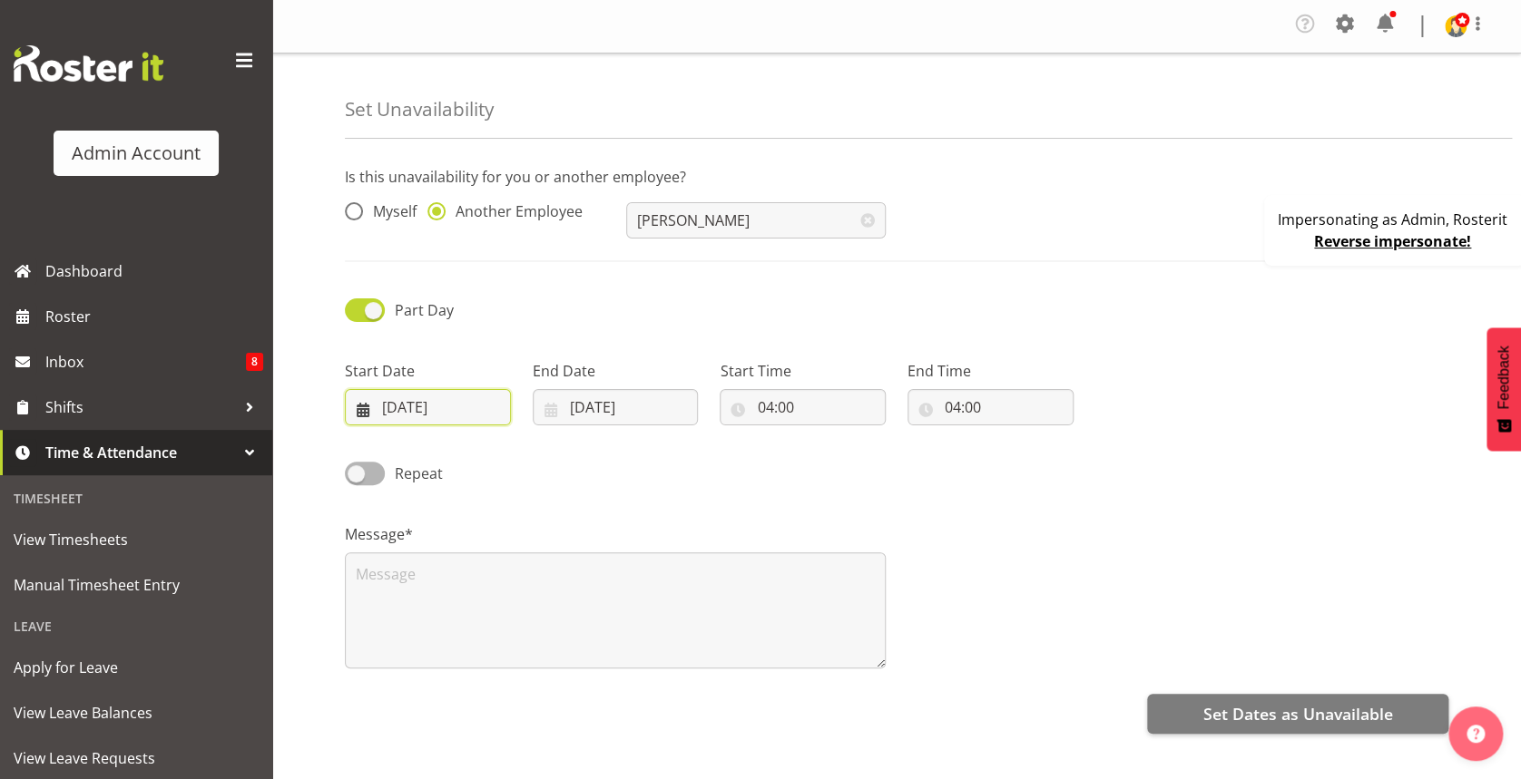
click at [433, 406] on input "27/08/2025" at bounding box center [428, 407] width 166 height 36
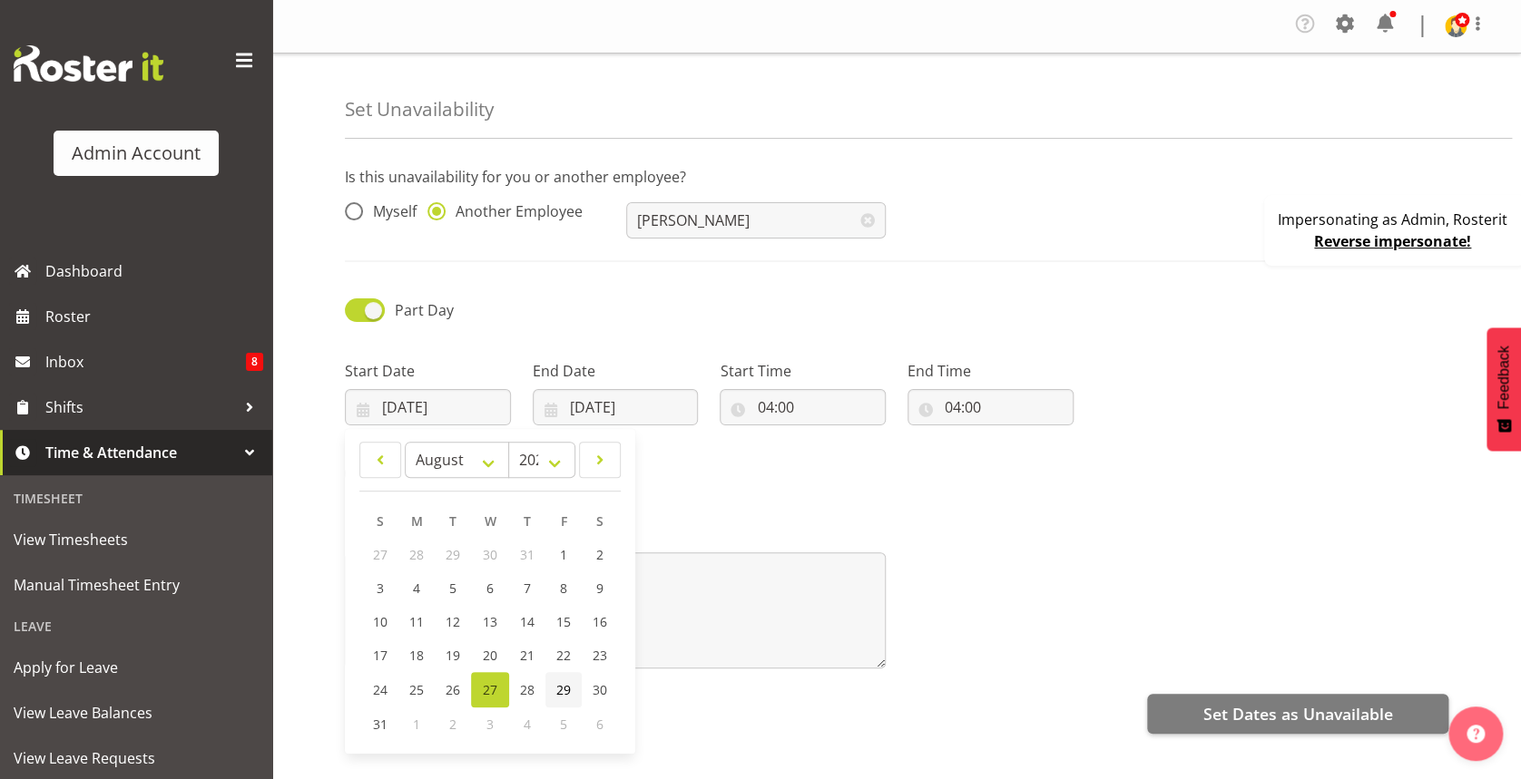
click at [560, 689] on span "29" at bounding box center [563, 689] width 15 height 17
type input "29/08/2025"
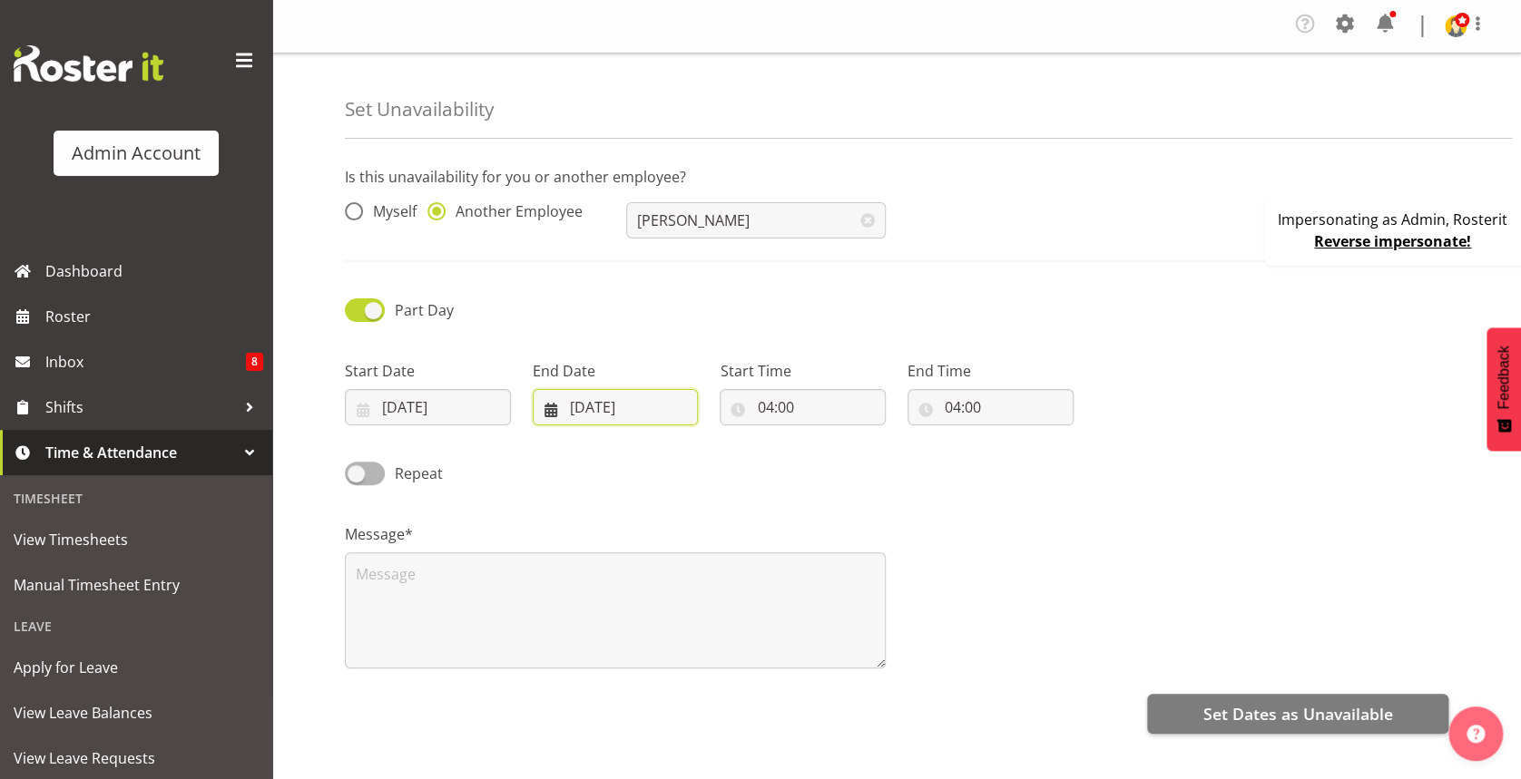
click at [621, 406] on input "27/08/2025" at bounding box center [616, 407] width 166 height 36
click at [744, 688] on span "29" at bounding box center [751, 689] width 15 height 17
type input "29/08/2025"
click at [955, 395] on input "04:00" at bounding box center [990, 407] width 166 height 36
click at [1032, 453] on select "00 01 02 03 04 05 06 07 08 09 10 11 12 13 14 15 16 17 18 19 20 21 22 23" at bounding box center [1031, 454] width 41 height 36
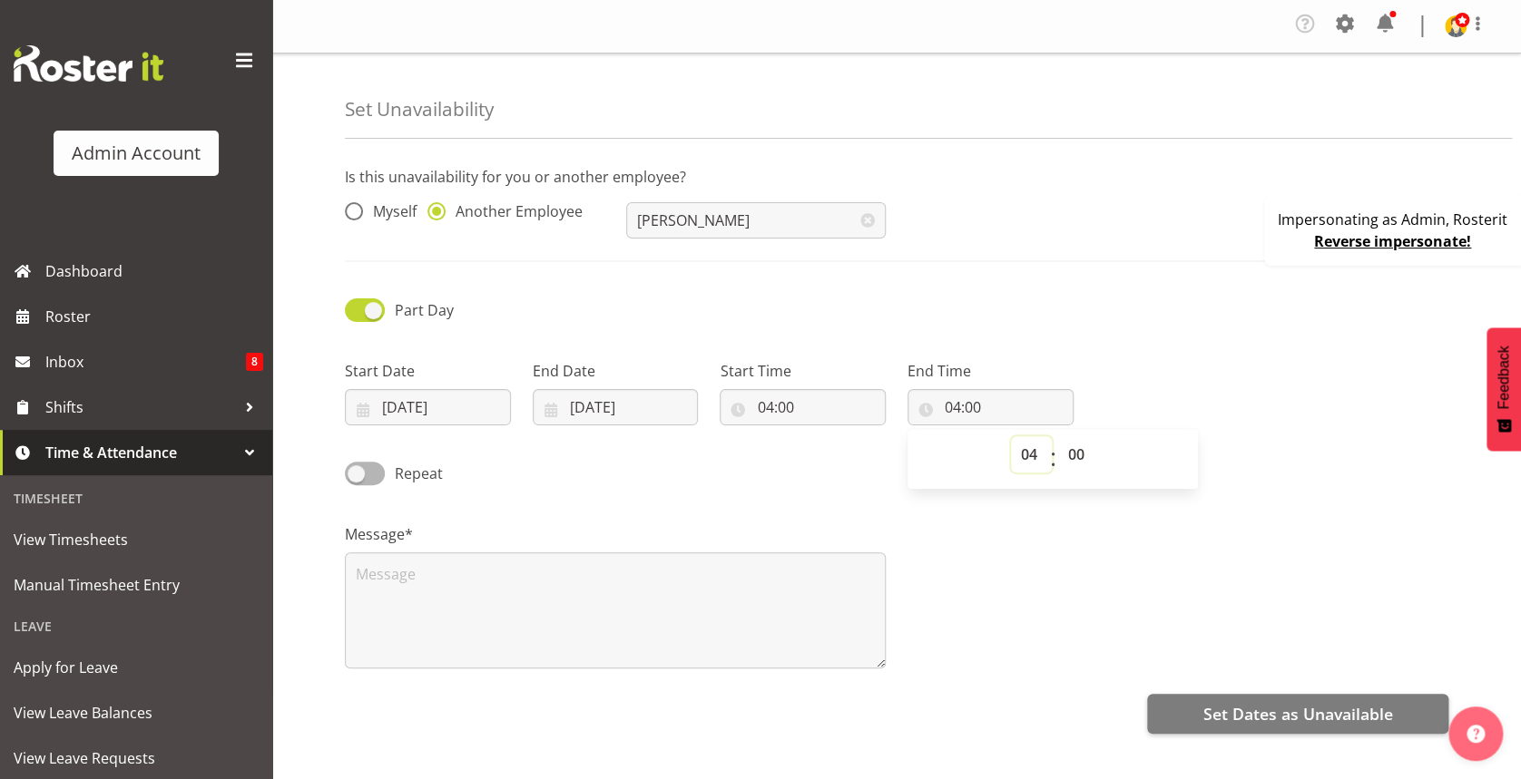
select select "12"
click at [1011, 436] on select "00 01 02 03 04 05 06 07 08 09 10 11 12 13 14 15 16 17 18 19 20 21 22 23" at bounding box center [1031, 454] width 41 height 36
type input "12:00"
click at [813, 457] on div "Repeat" at bounding box center [896, 467] width 1125 height 62
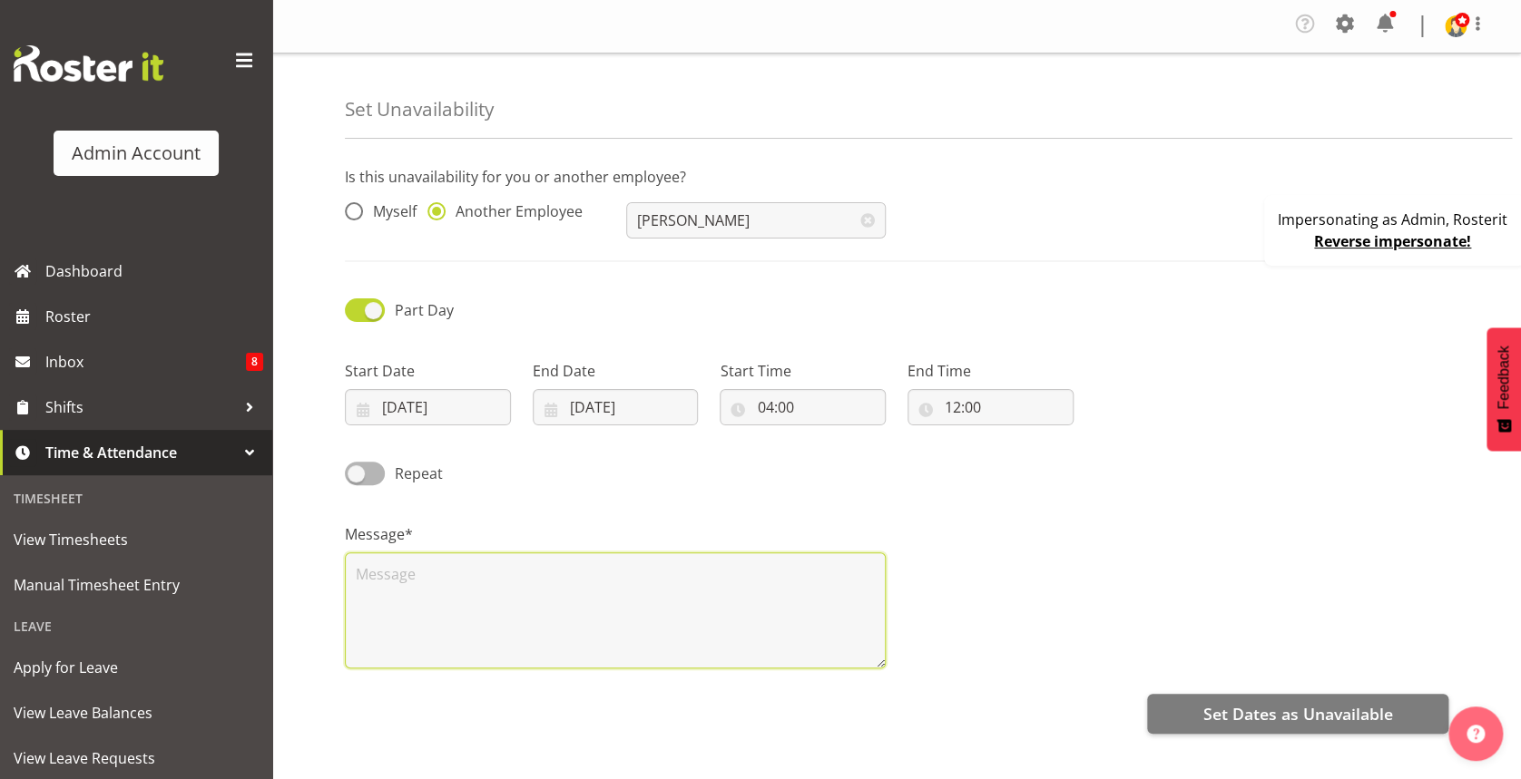
click at [670, 628] on textarea at bounding box center [615, 611] width 541 height 116
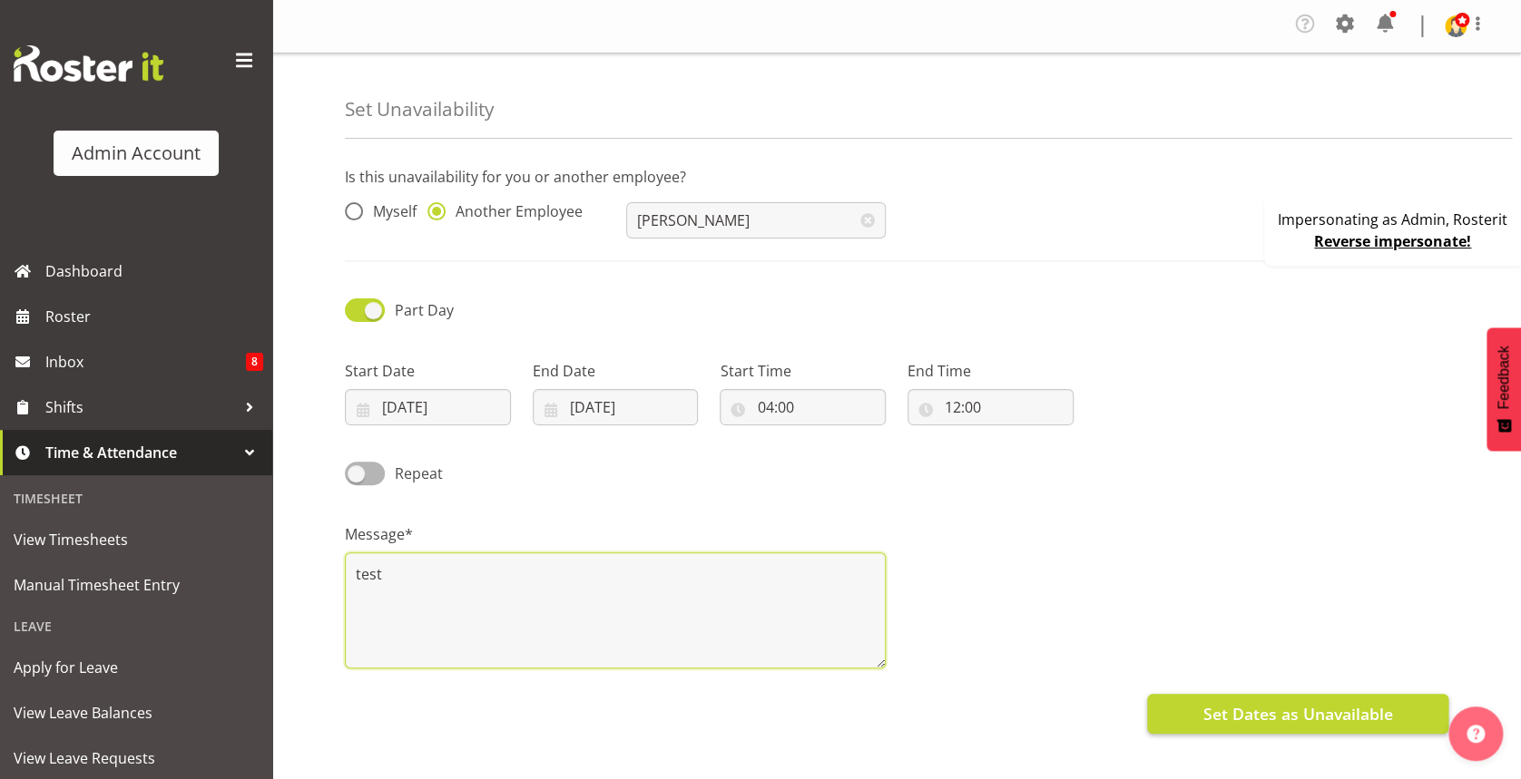
type textarea "test"
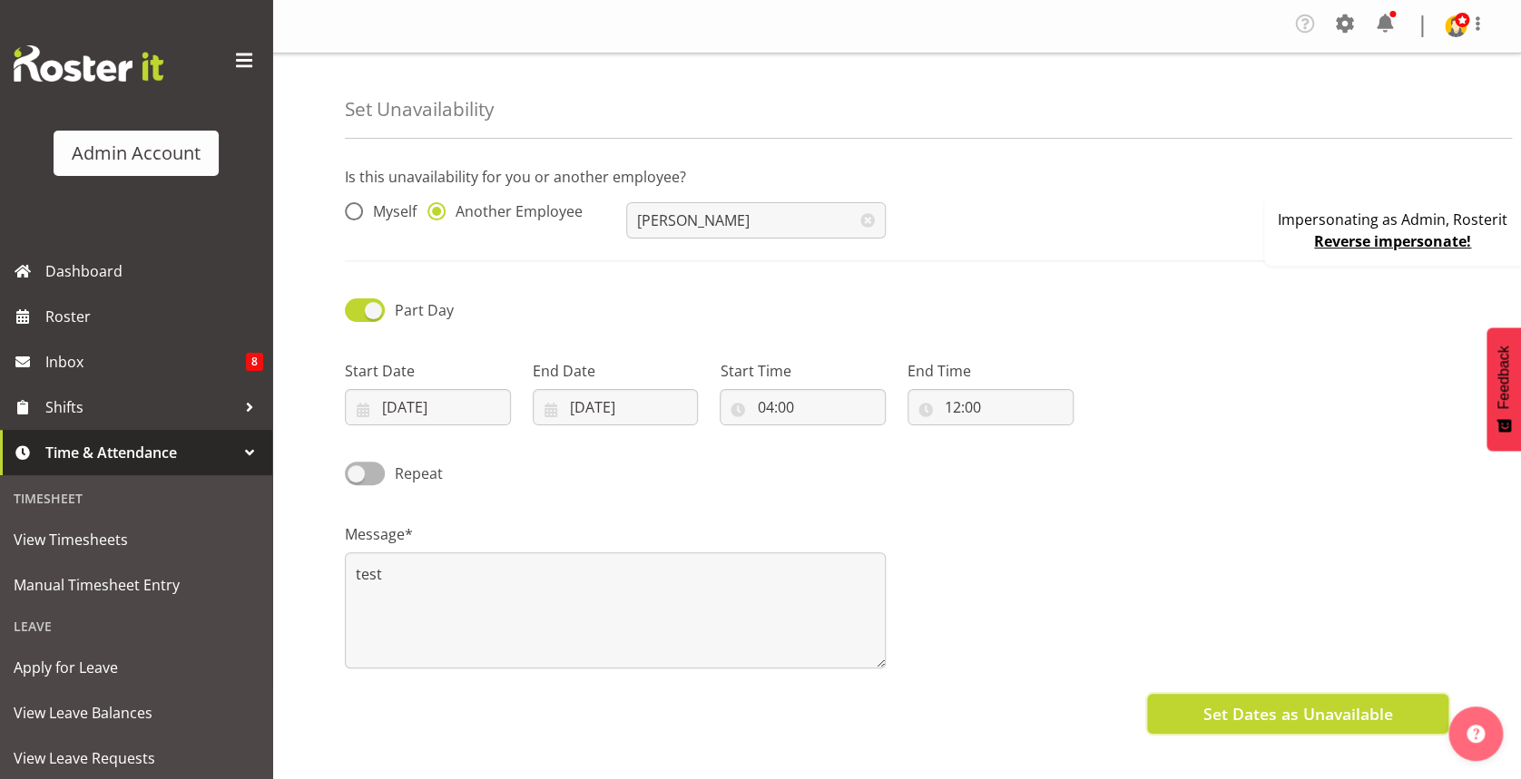
click at [1237, 714] on span "Set Dates as Unavailable" at bounding box center [1297, 714] width 190 height 24
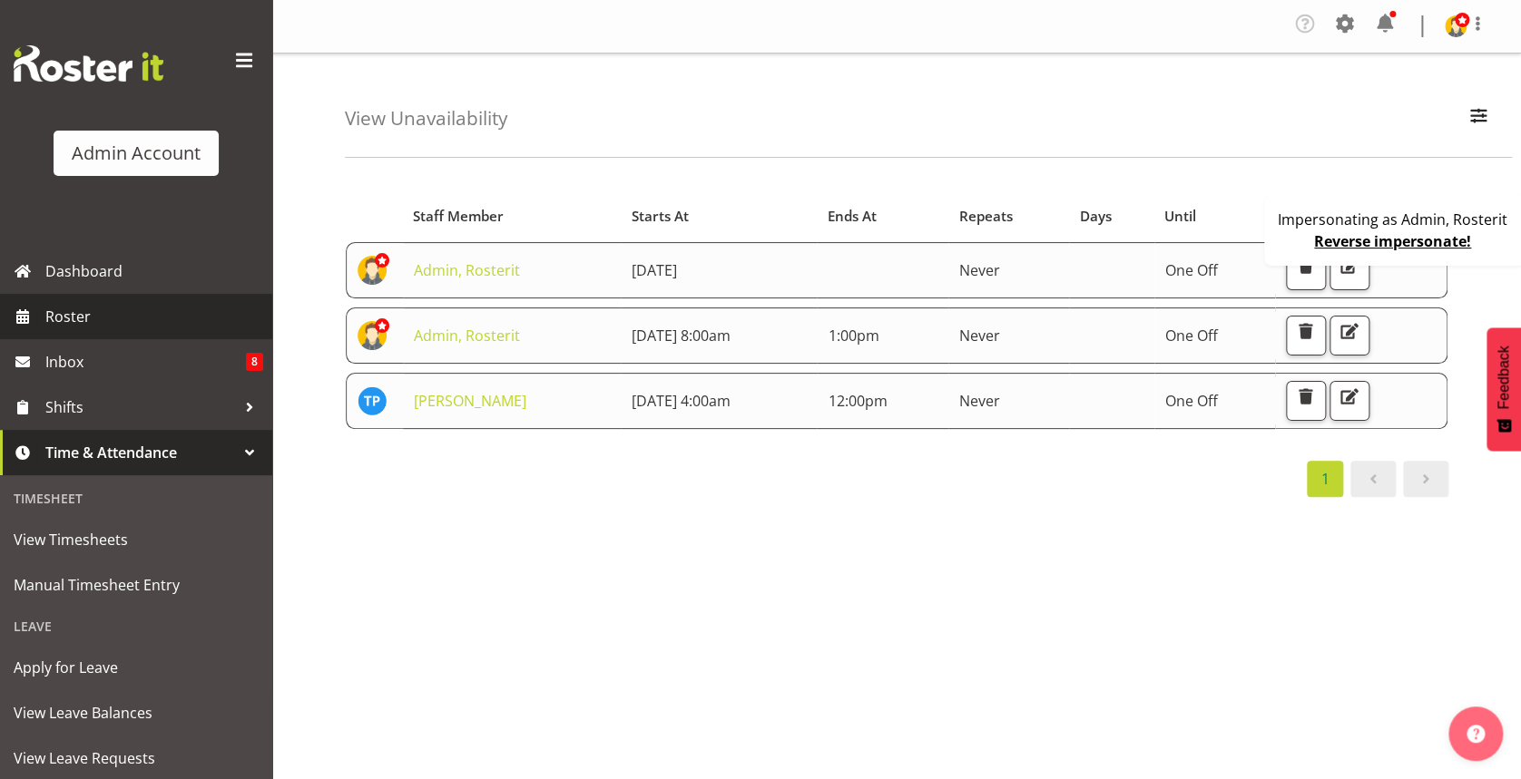
click at [176, 312] on span "Roster" at bounding box center [154, 316] width 218 height 27
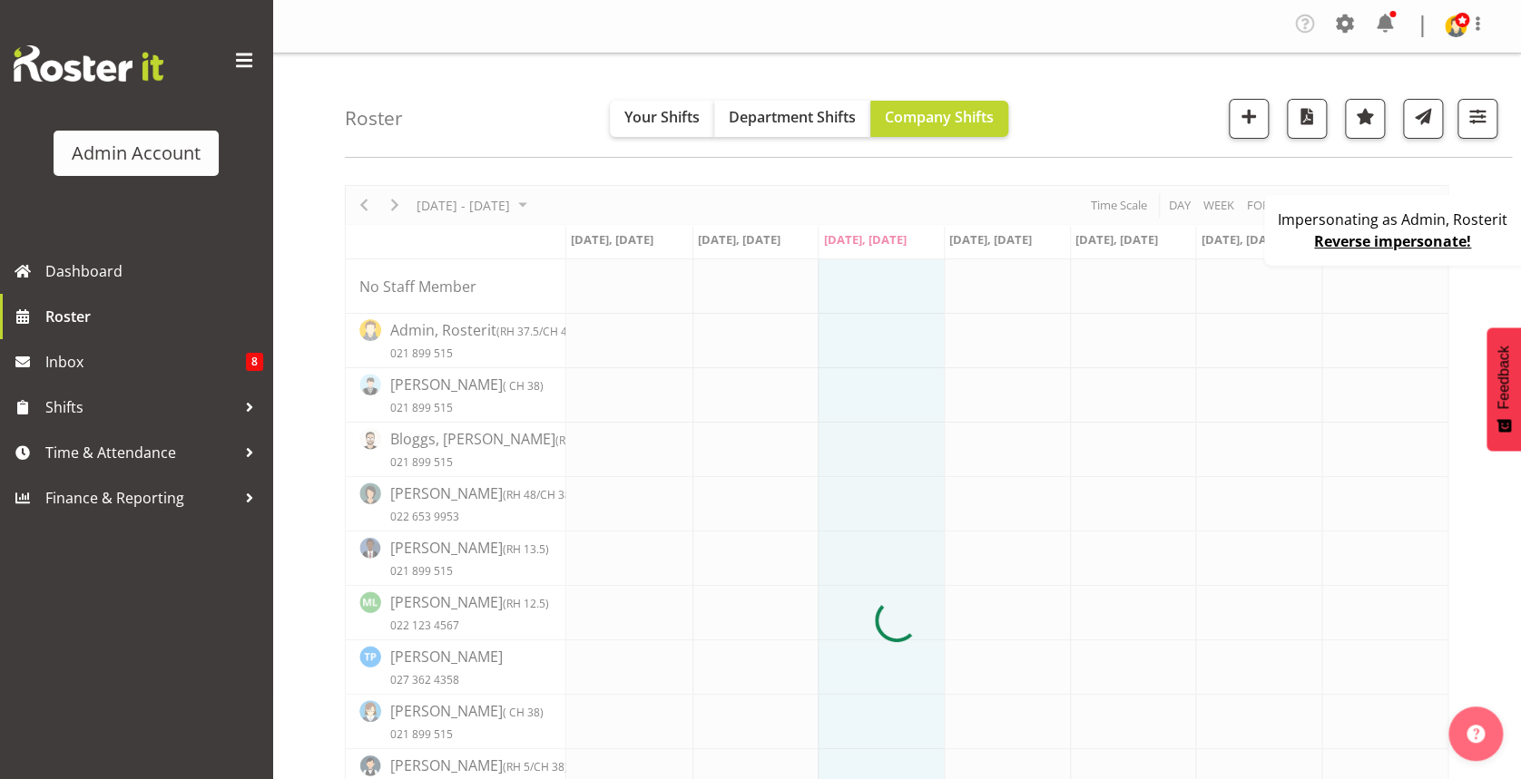
click at [1302, 244] on div "Impersonating as Admin, Rosterit Reverse impersonate!" at bounding box center [1394, 230] width 261 height 71
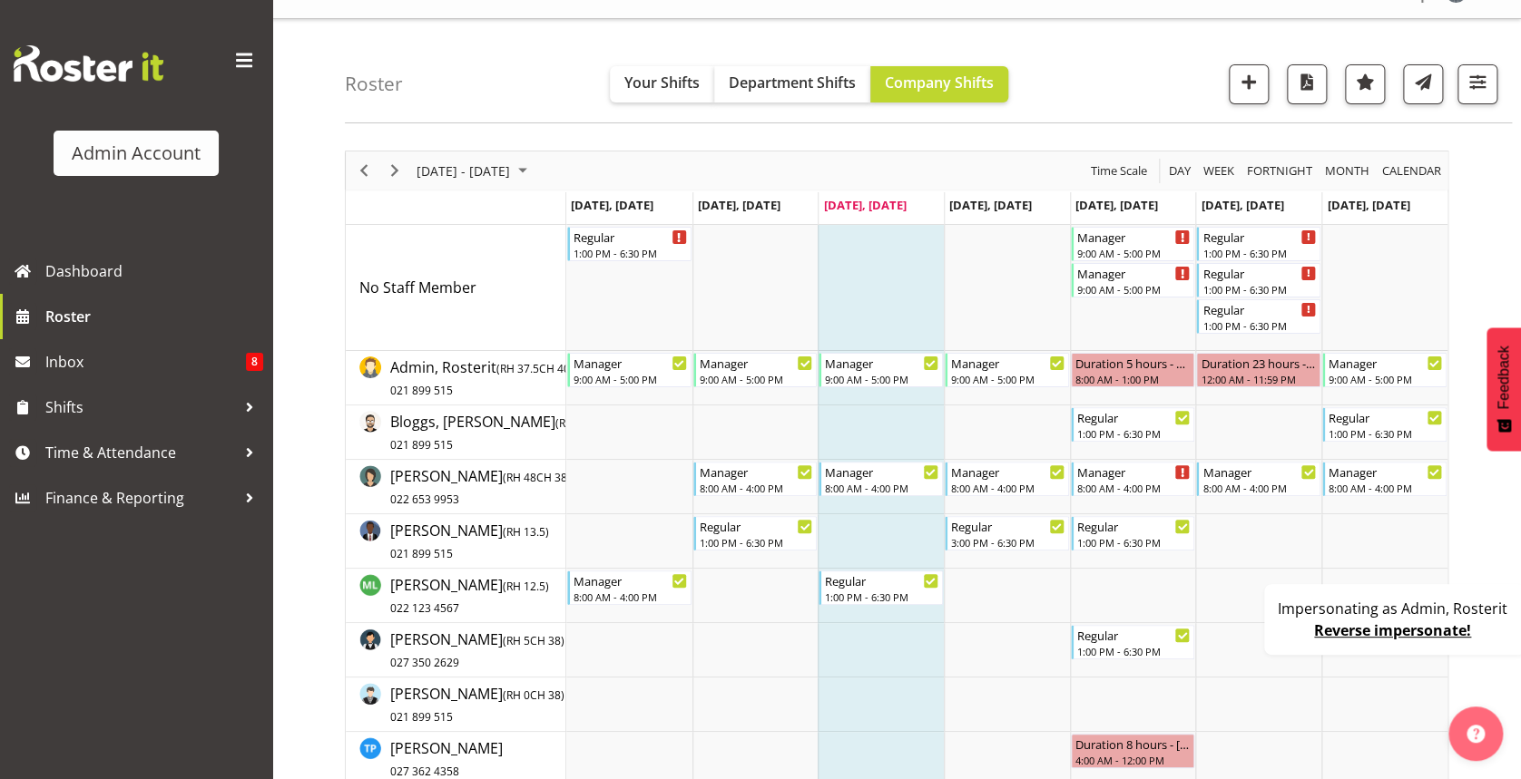
scroll to position [22, 0]
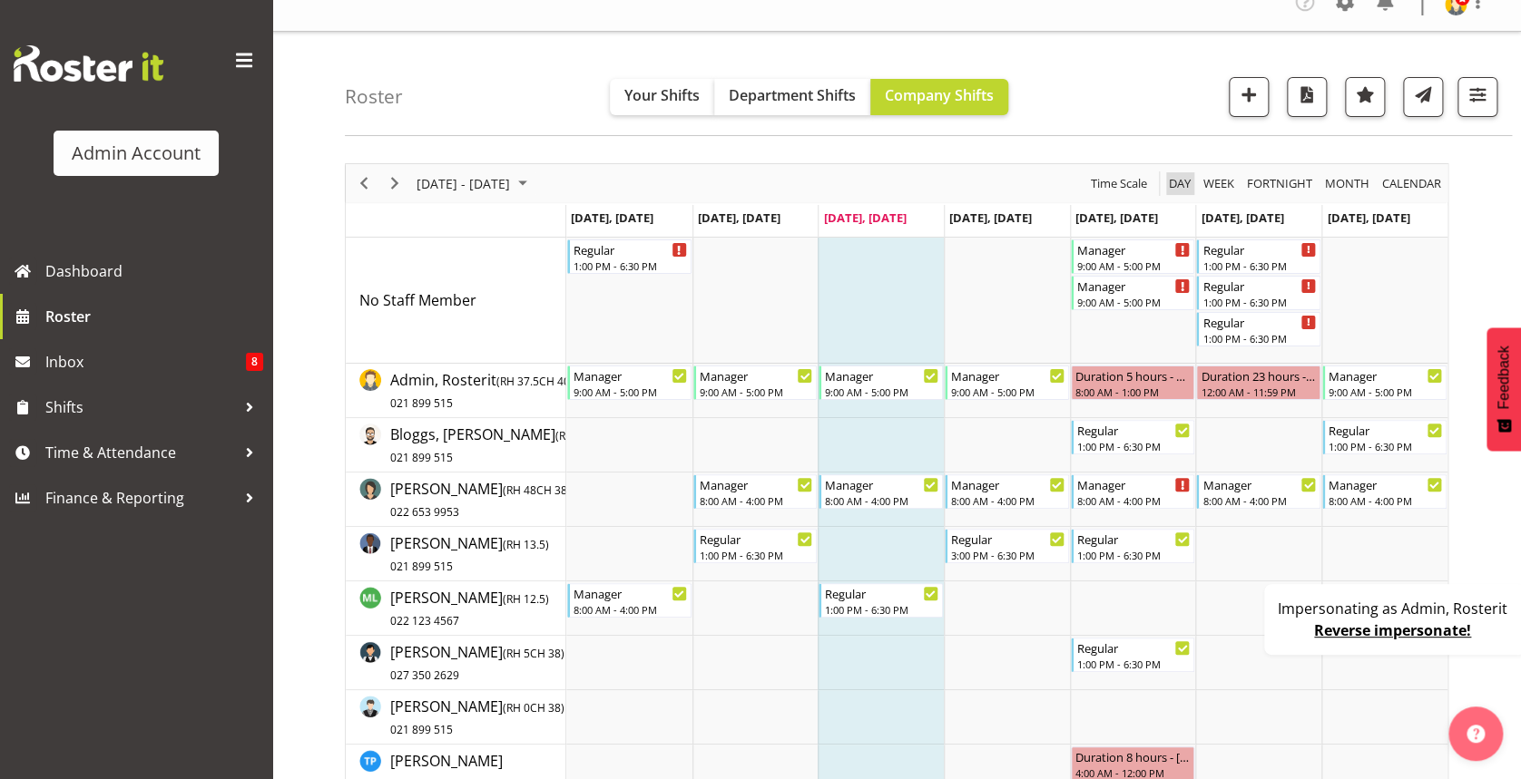
click at [1172, 181] on span "Day" at bounding box center [1179, 183] width 25 height 23
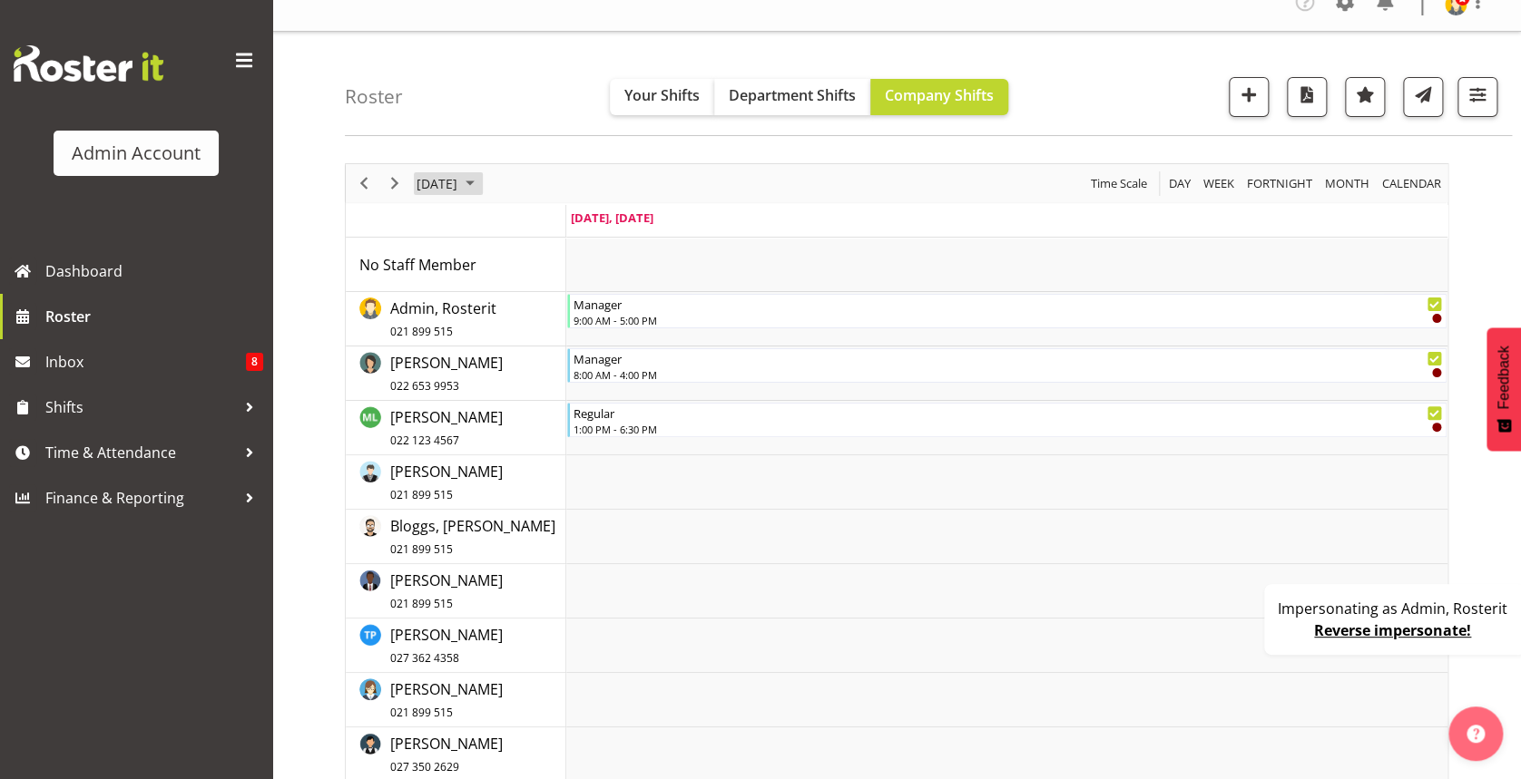
click at [459, 188] on span "August 27, 2025" at bounding box center [437, 183] width 44 height 23
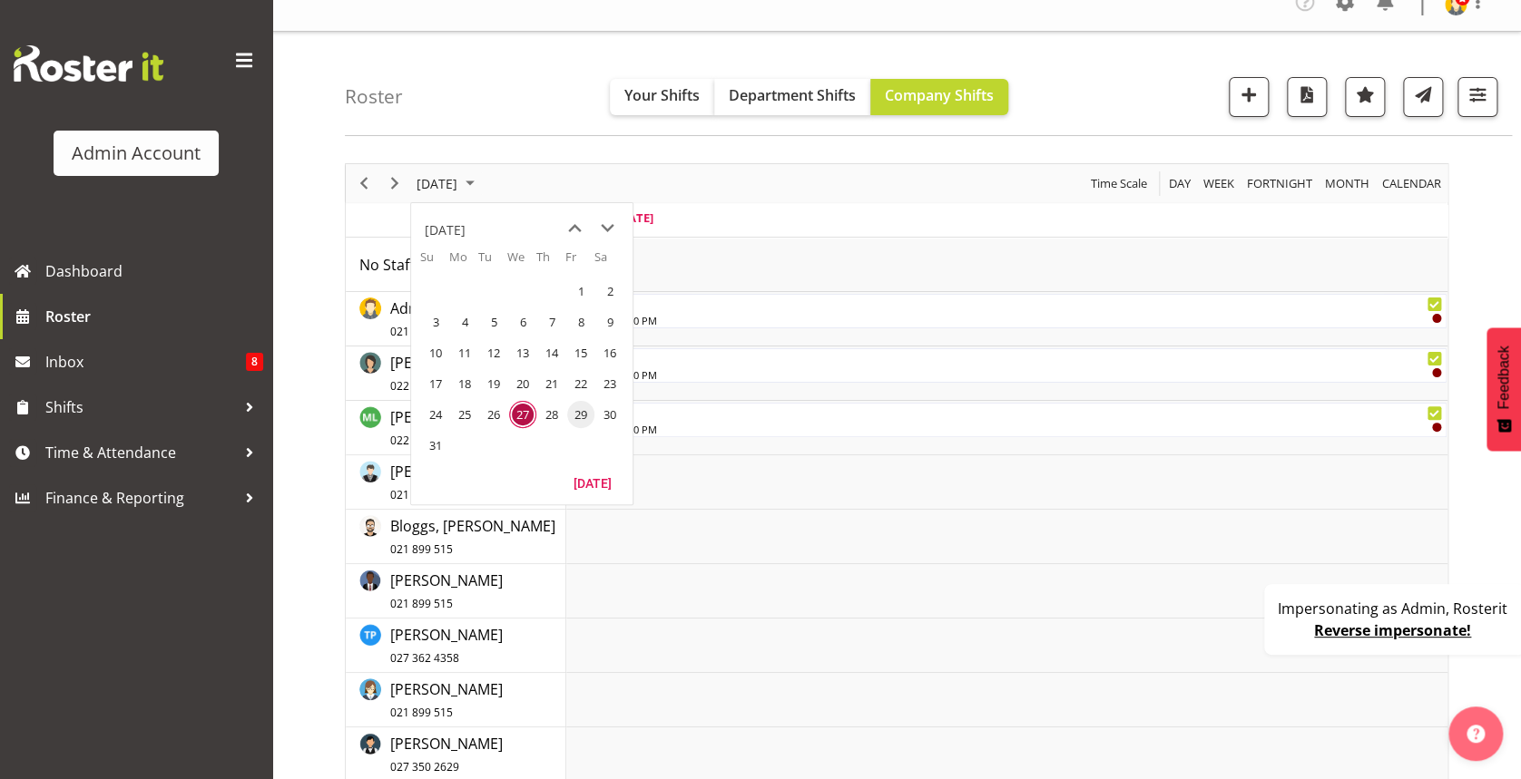
click at [582, 410] on span "29" at bounding box center [580, 414] width 27 height 27
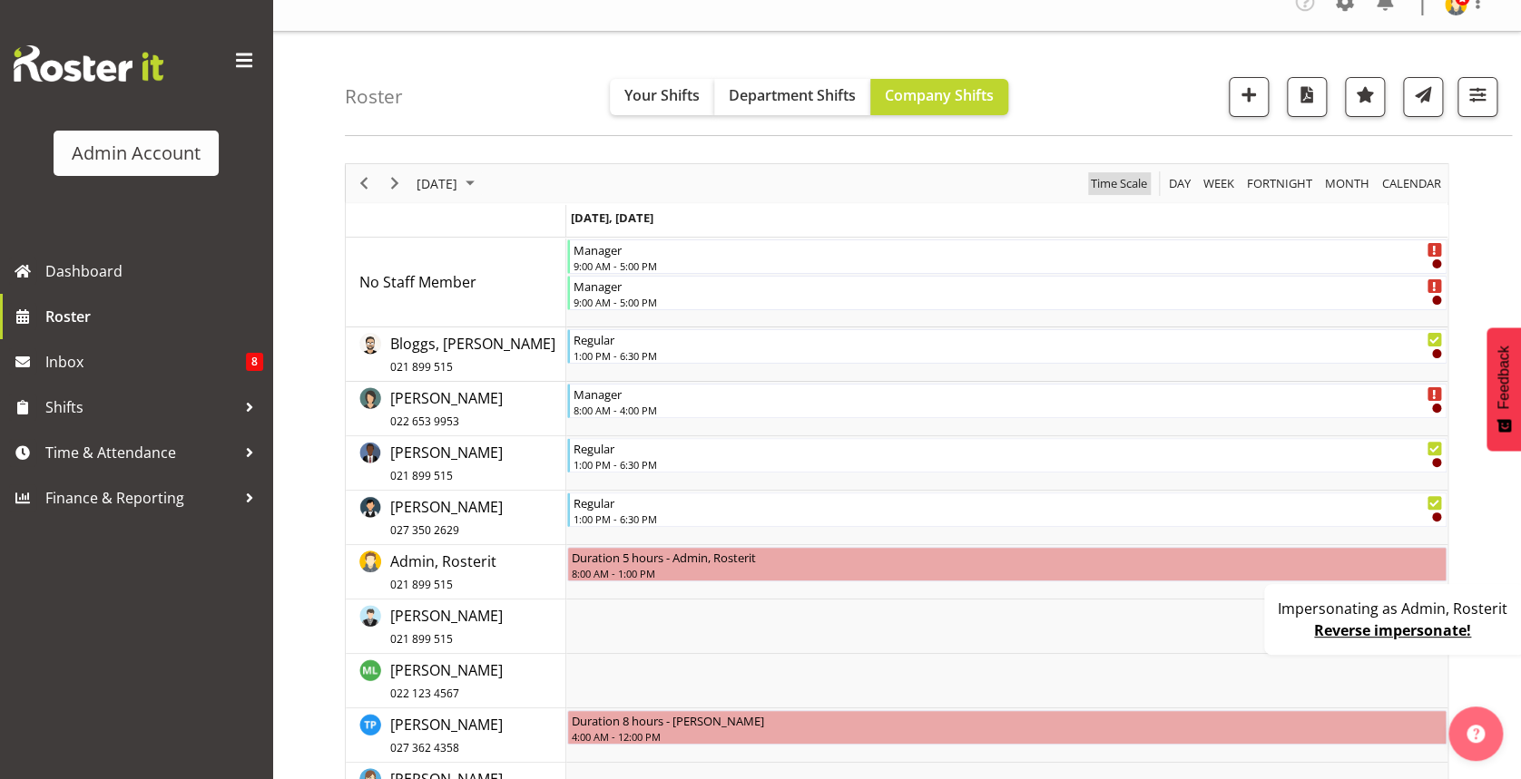
click at [1125, 179] on span "Time Scale" at bounding box center [1119, 183] width 60 height 23
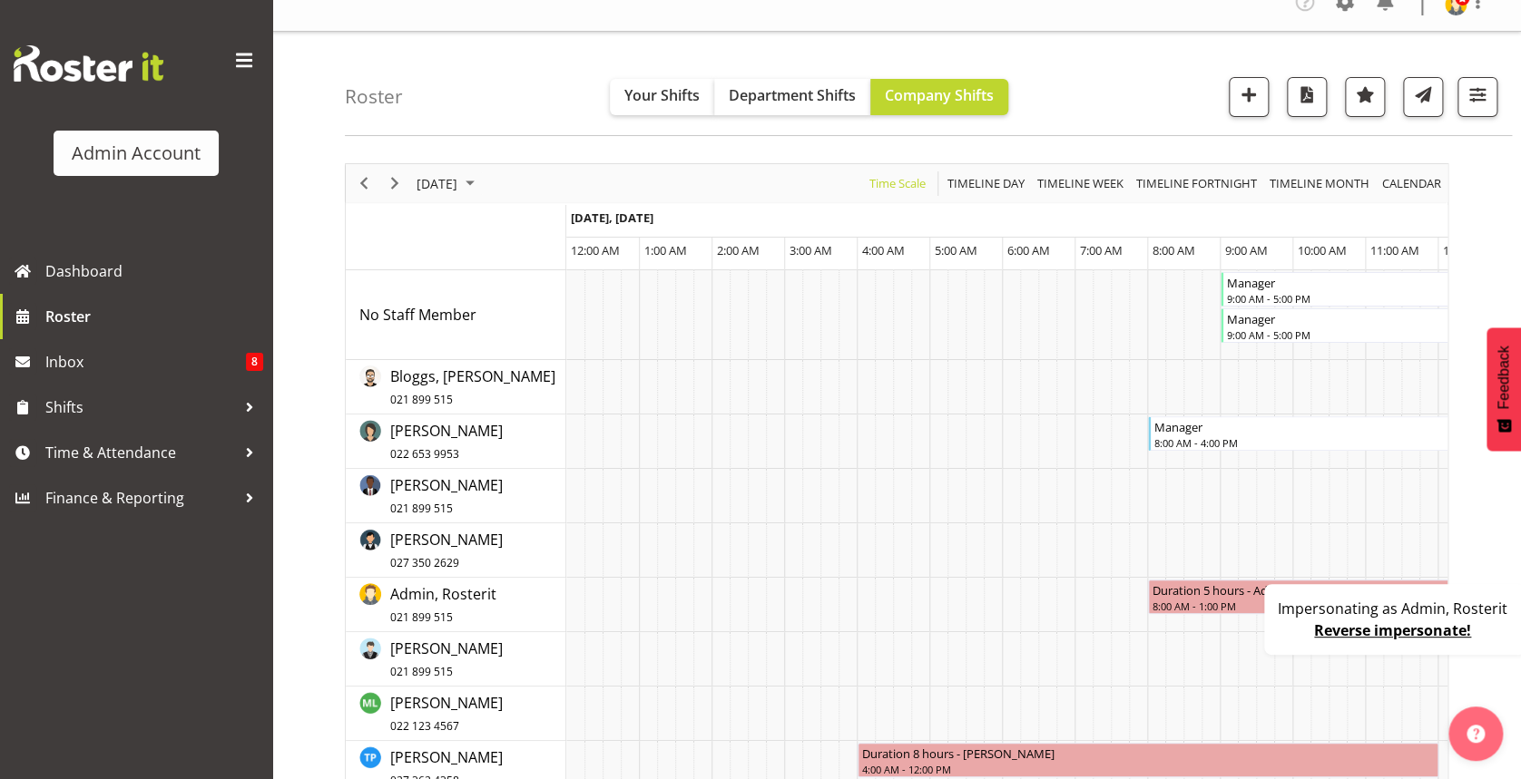
click at [1347, 636] on link "Reverse impersonate!" at bounding box center [1392, 631] width 157 height 20
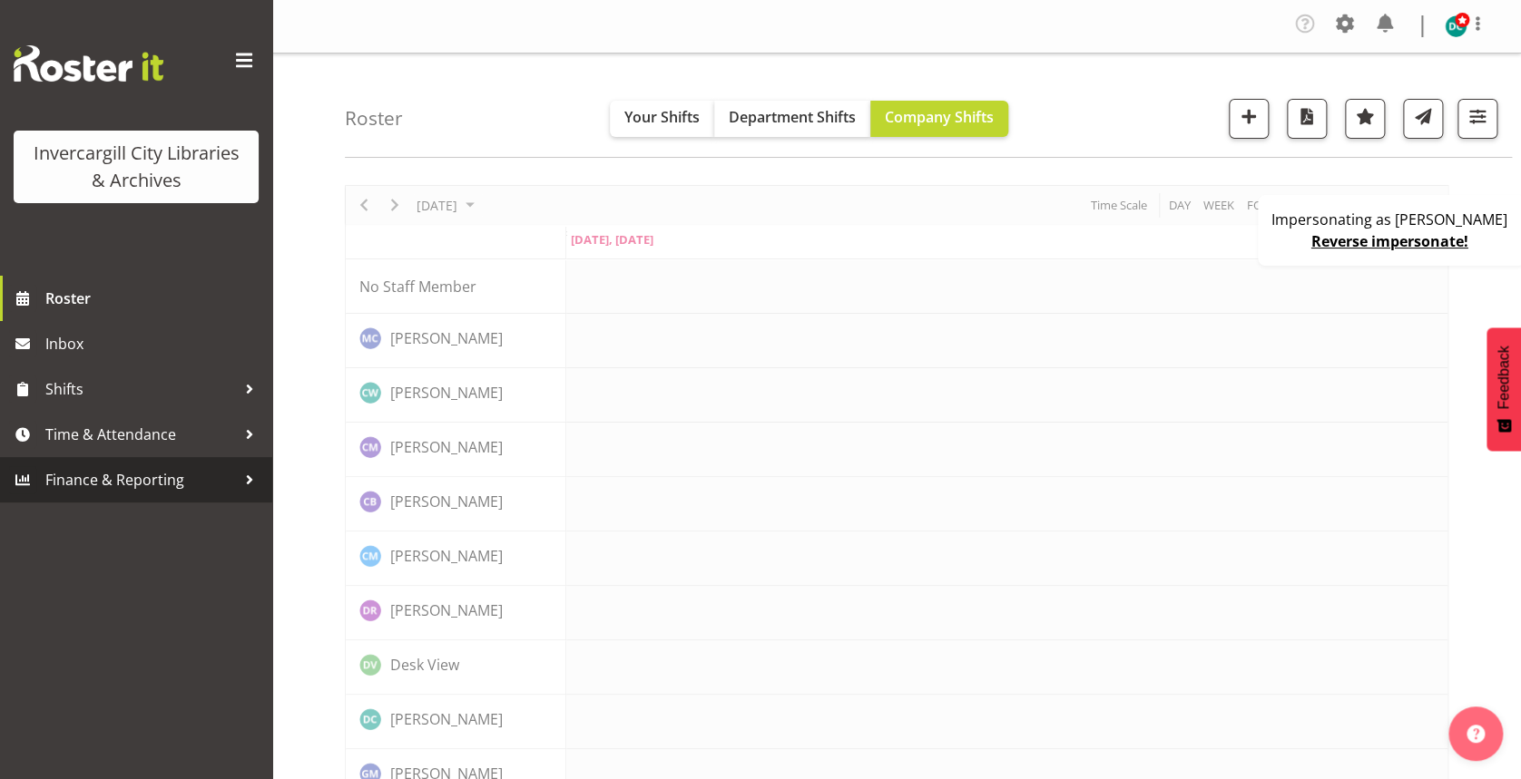
click at [152, 483] on span "Finance & Reporting" at bounding box center [140, 479] width 191 height 27
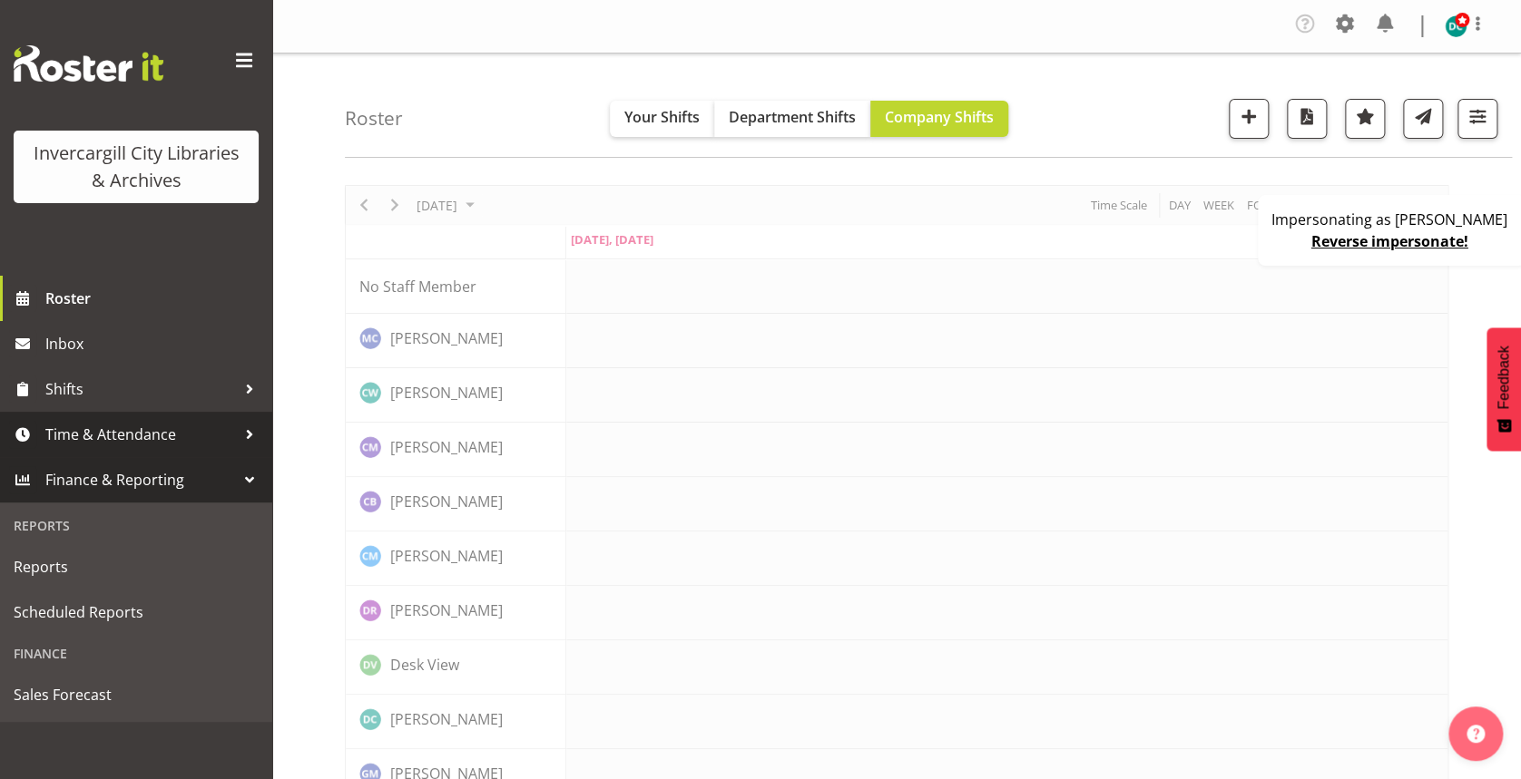
click at [154, 433] on span "Time & Attendance" at bounding box center [140, 434] width 191 height 27
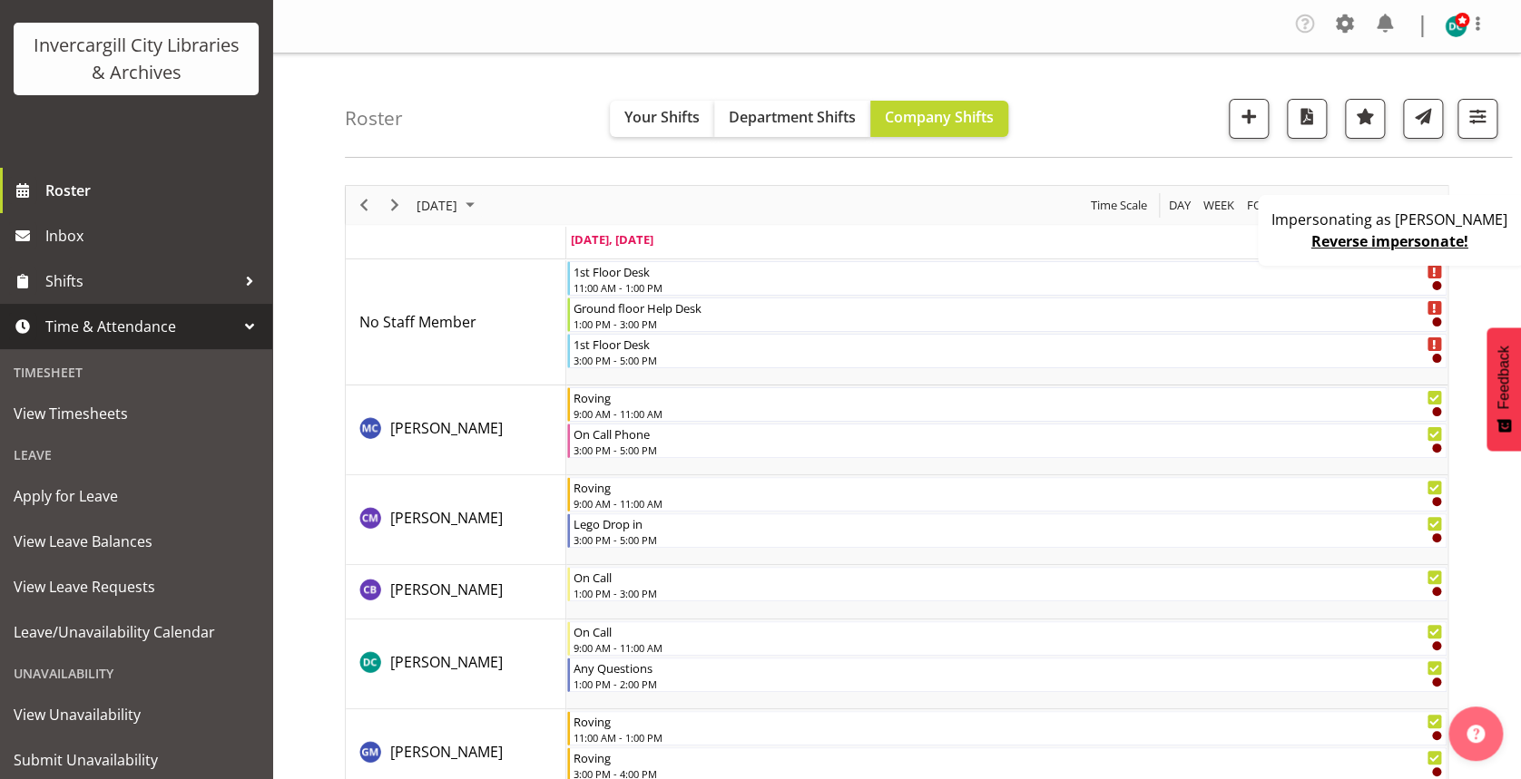
scroll to position [161, 0]
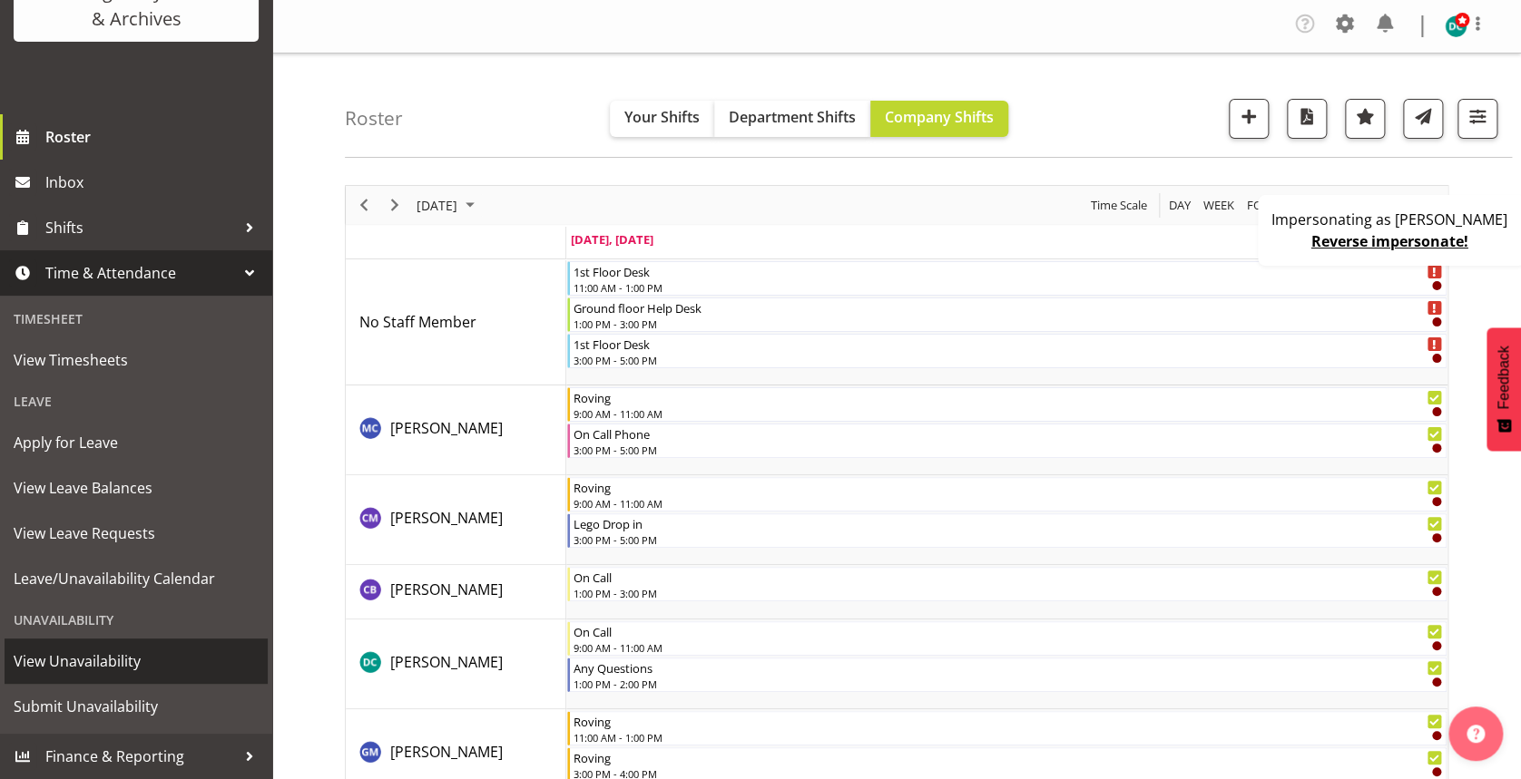
click at [142, 662] on span "View Unavailability" at bounding box center [136, 661] width 245 height 27
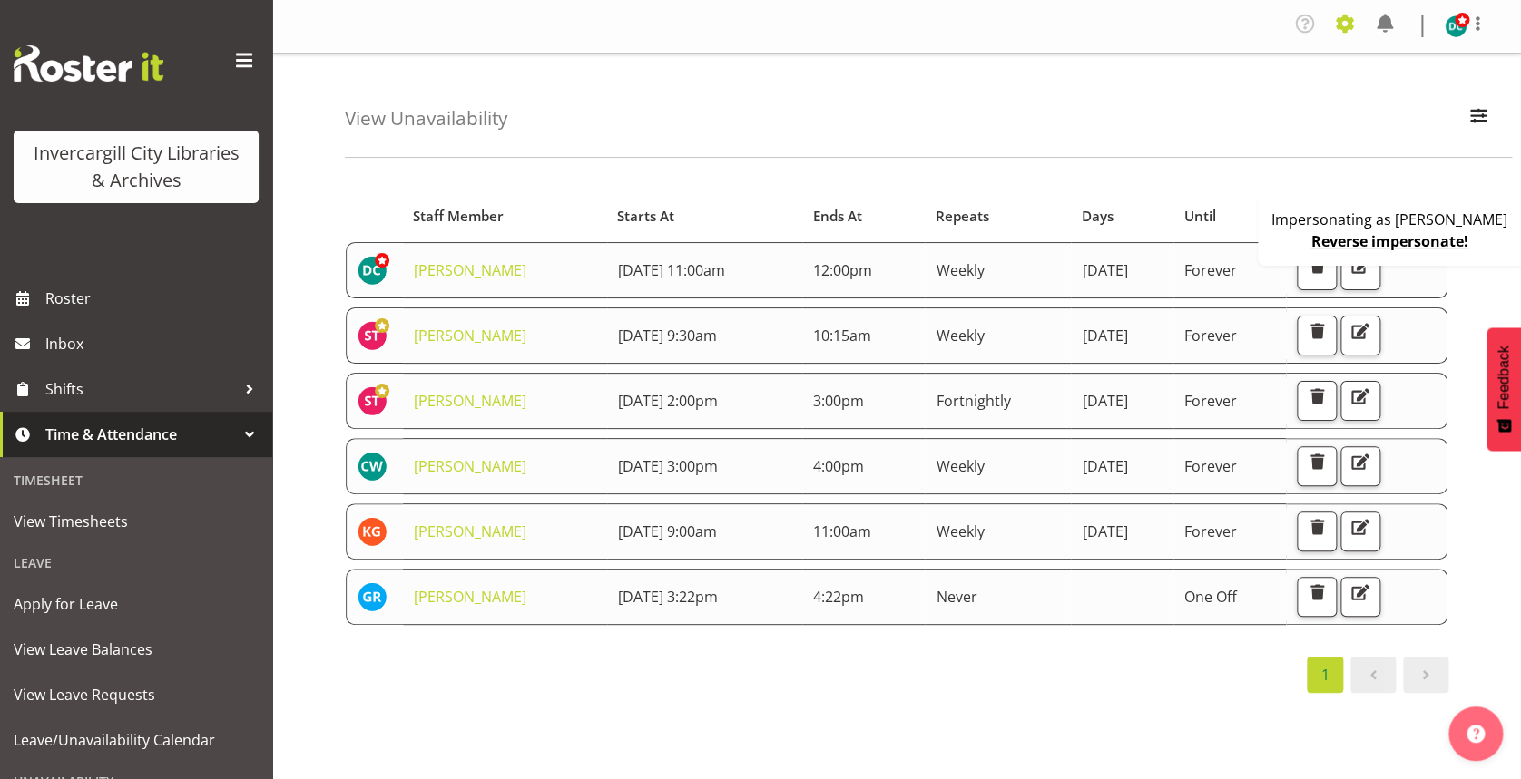
click at [1350, 34] on span at bounding box center [1344, 23] width 29 height 29
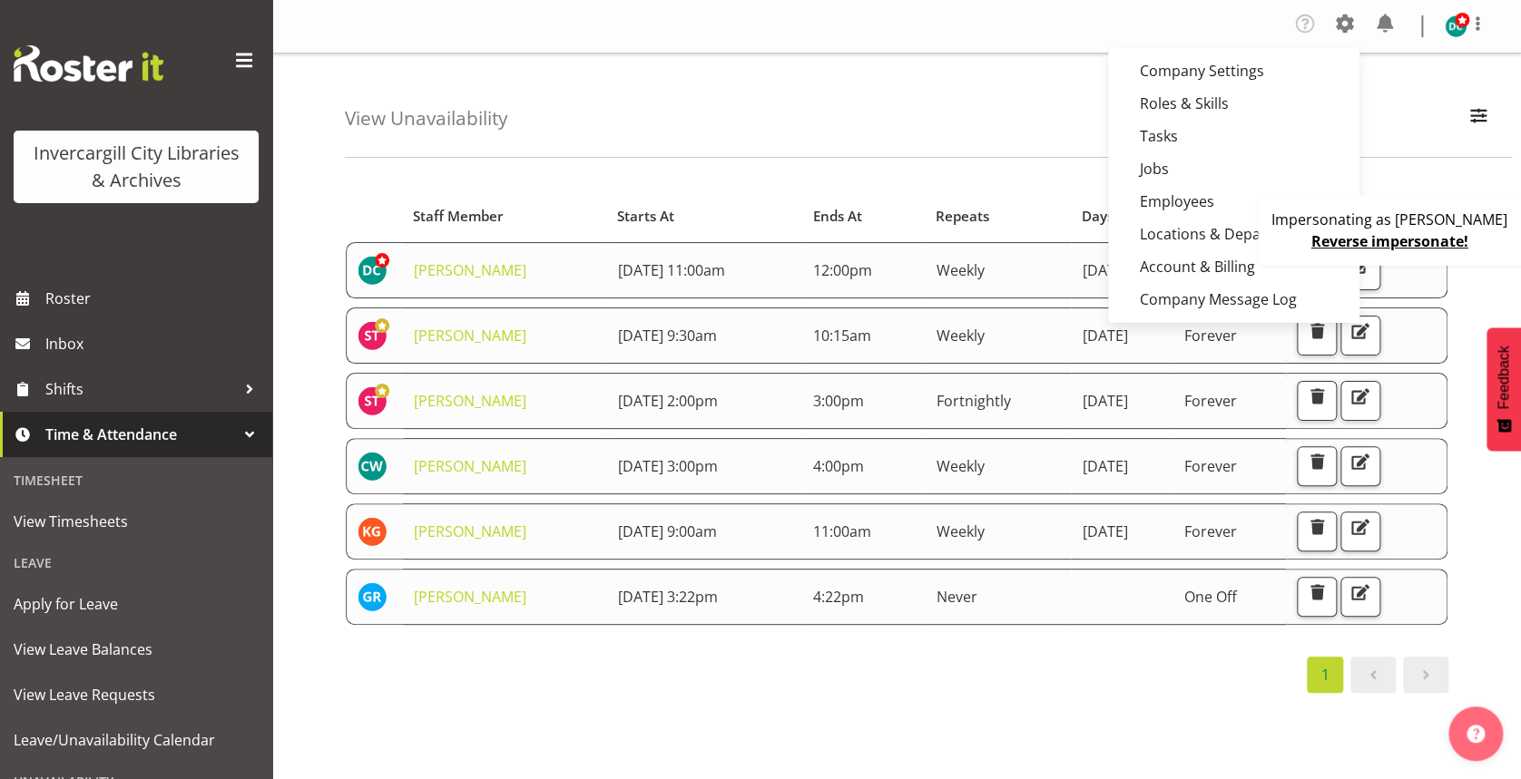
click at [957, 672] on div "1" at bounding box center [896, 675] width 1103 height 36
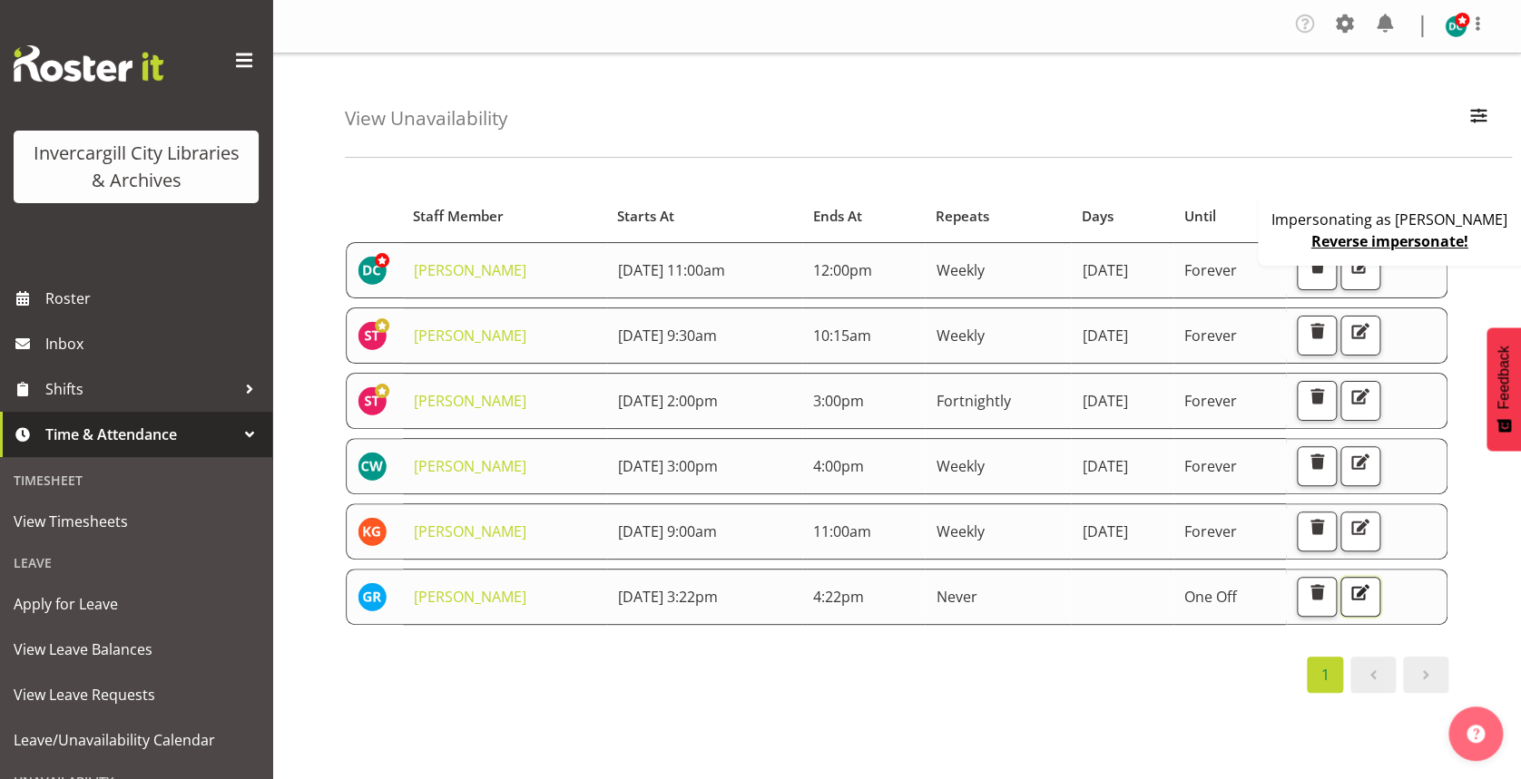
click at [1380, 599] on button "button" at bounding box center [1360, 597] width 40 height 40
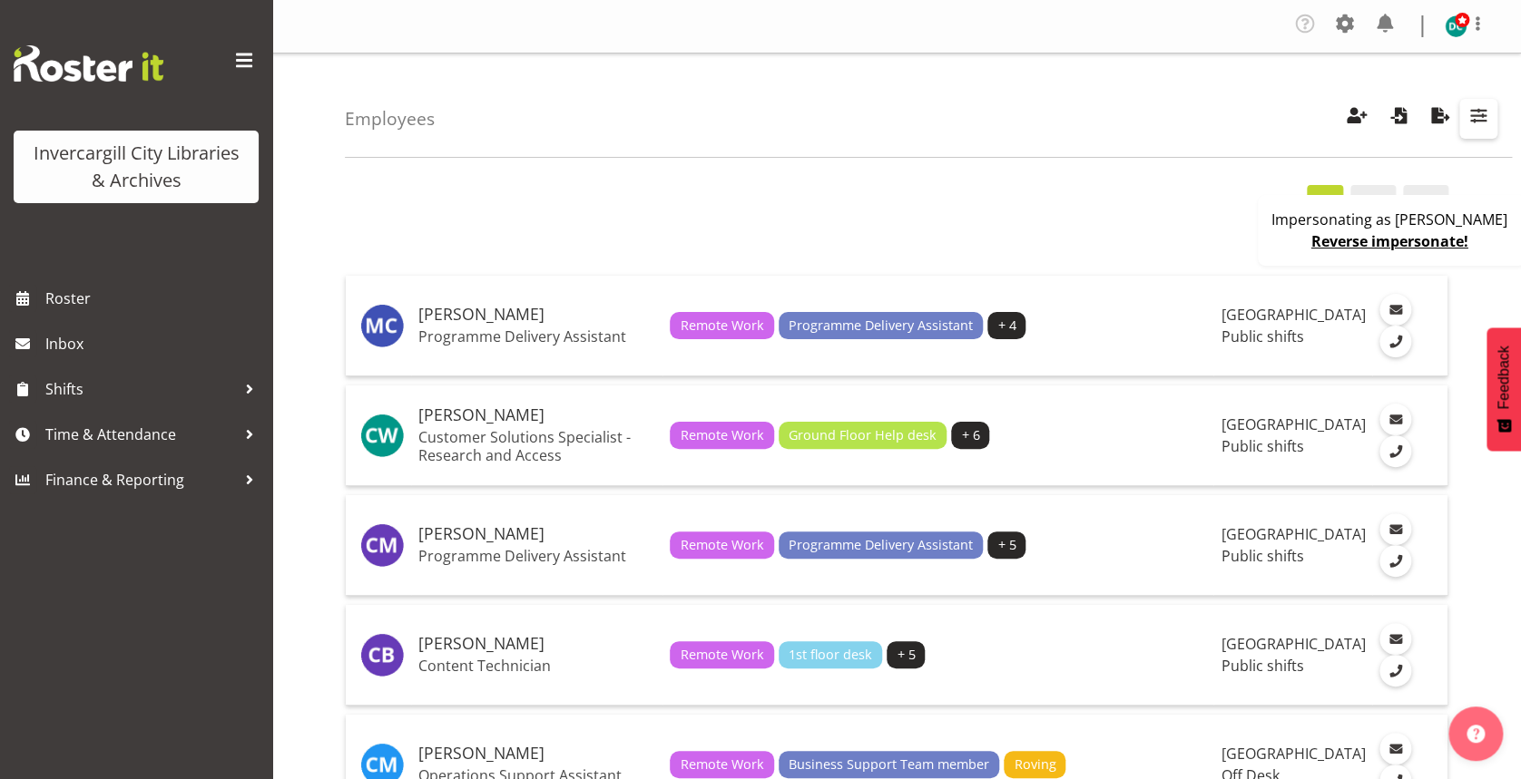
click at [1485, 116] on span "button" at bounding box center [1478, 115] width 24 height 24
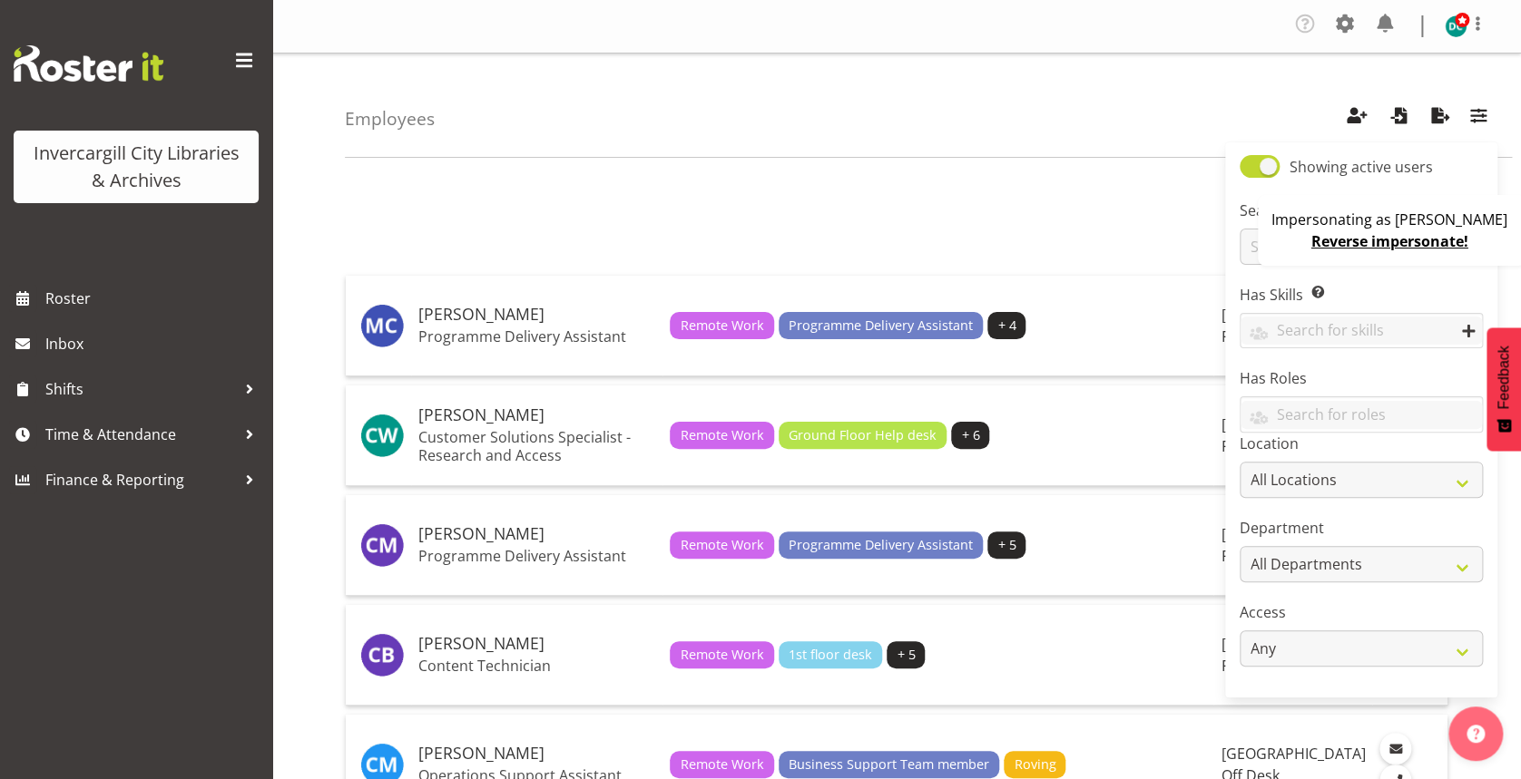
click at [1281, 248] on div "Impersonating as Donald Cunningham Reverse impersonate!" at bounding box center [1391, 230] width 268 height 71
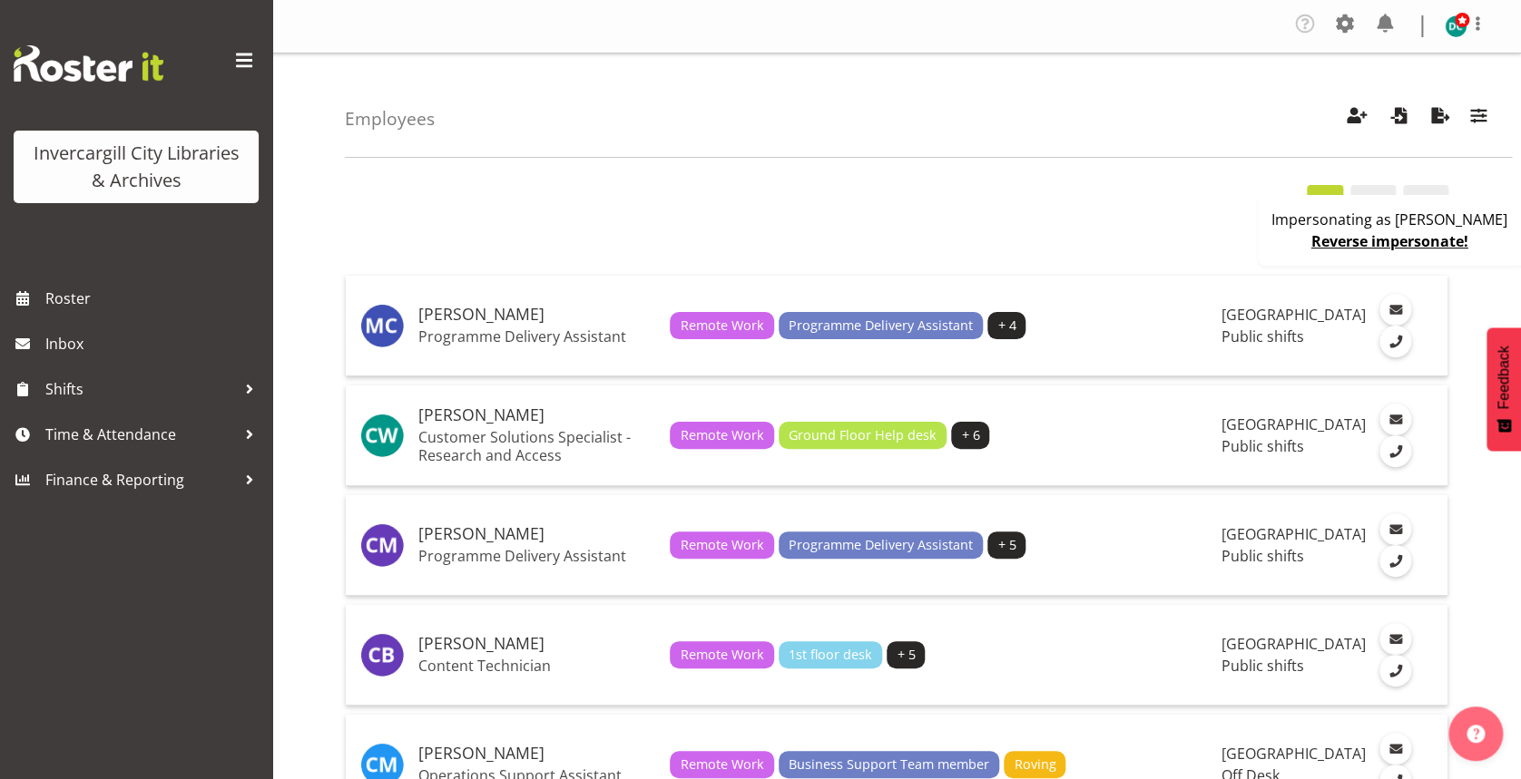
click at [1281, 248] on div "Impersonating as Donald Cunningham Reverse impersonate!" at bounding box center [1391, 230] width 268 height 71
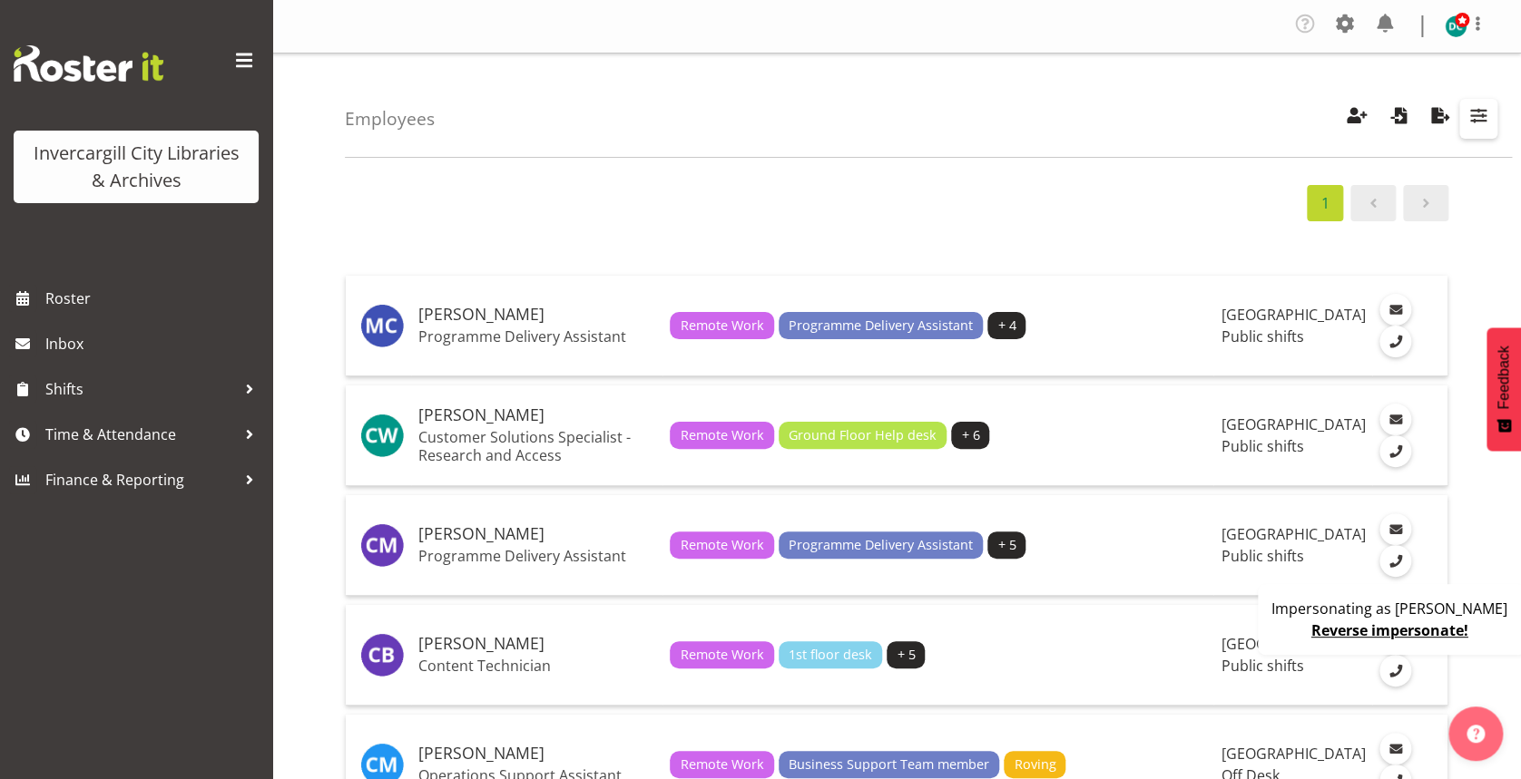
click at [1461, 134] on button "button" at bounding box center [1478, 119] width 38 height 40
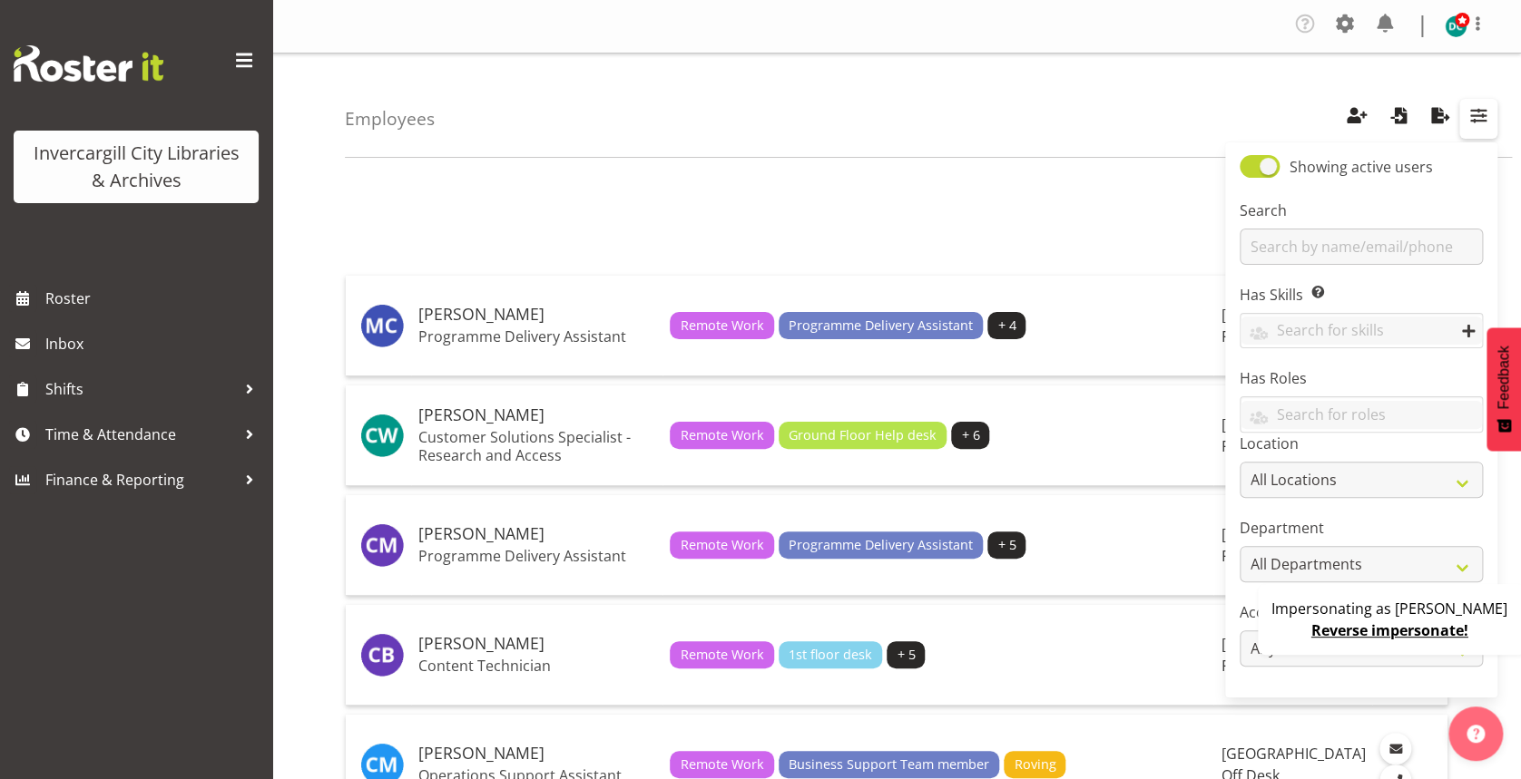
click at [1461, 134] on button "button" at bounding box center [1478, 119] width 38 height 40
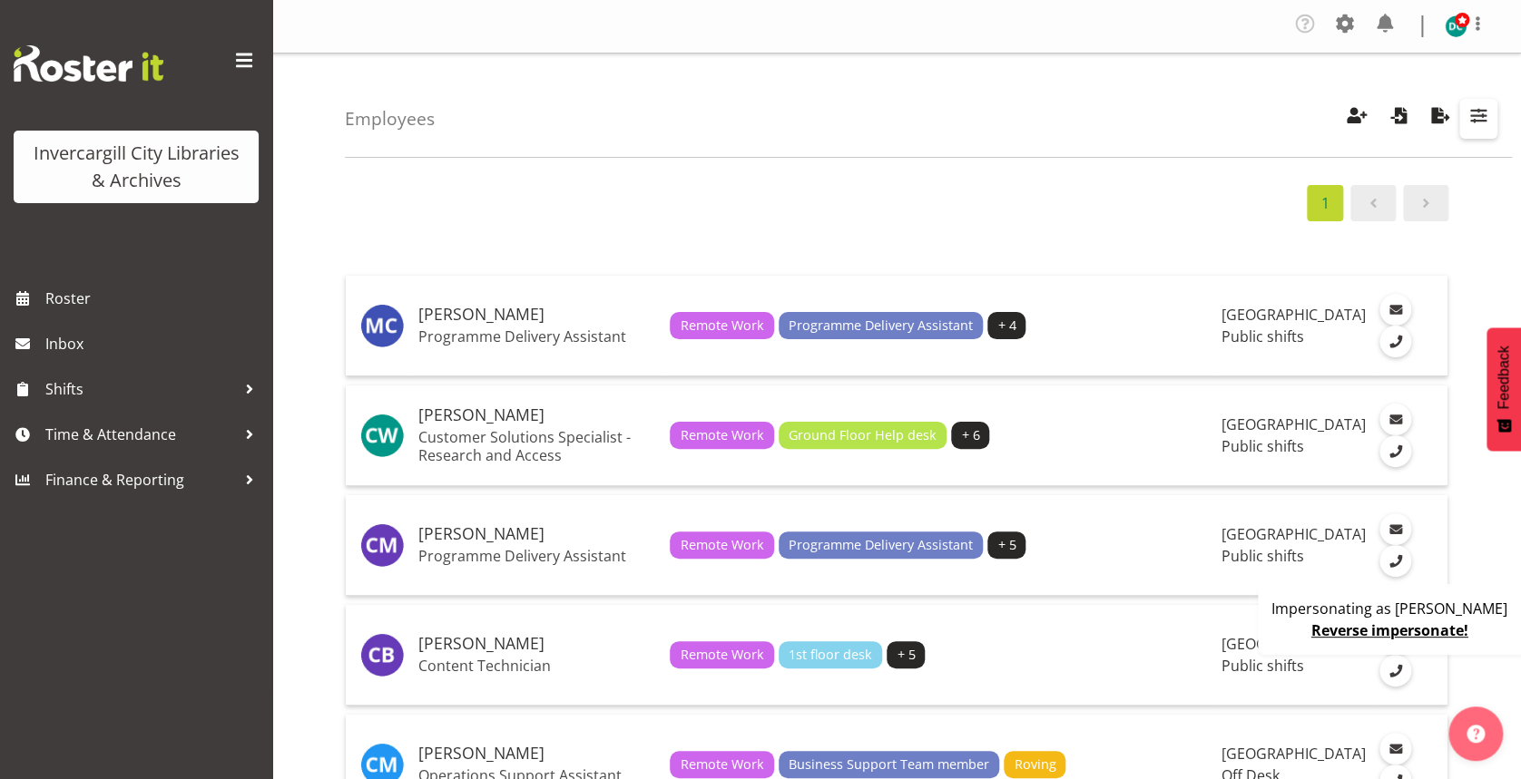
click at [1483, 122] on span "button" at bounding box center [1478, 115] width 24 height 24
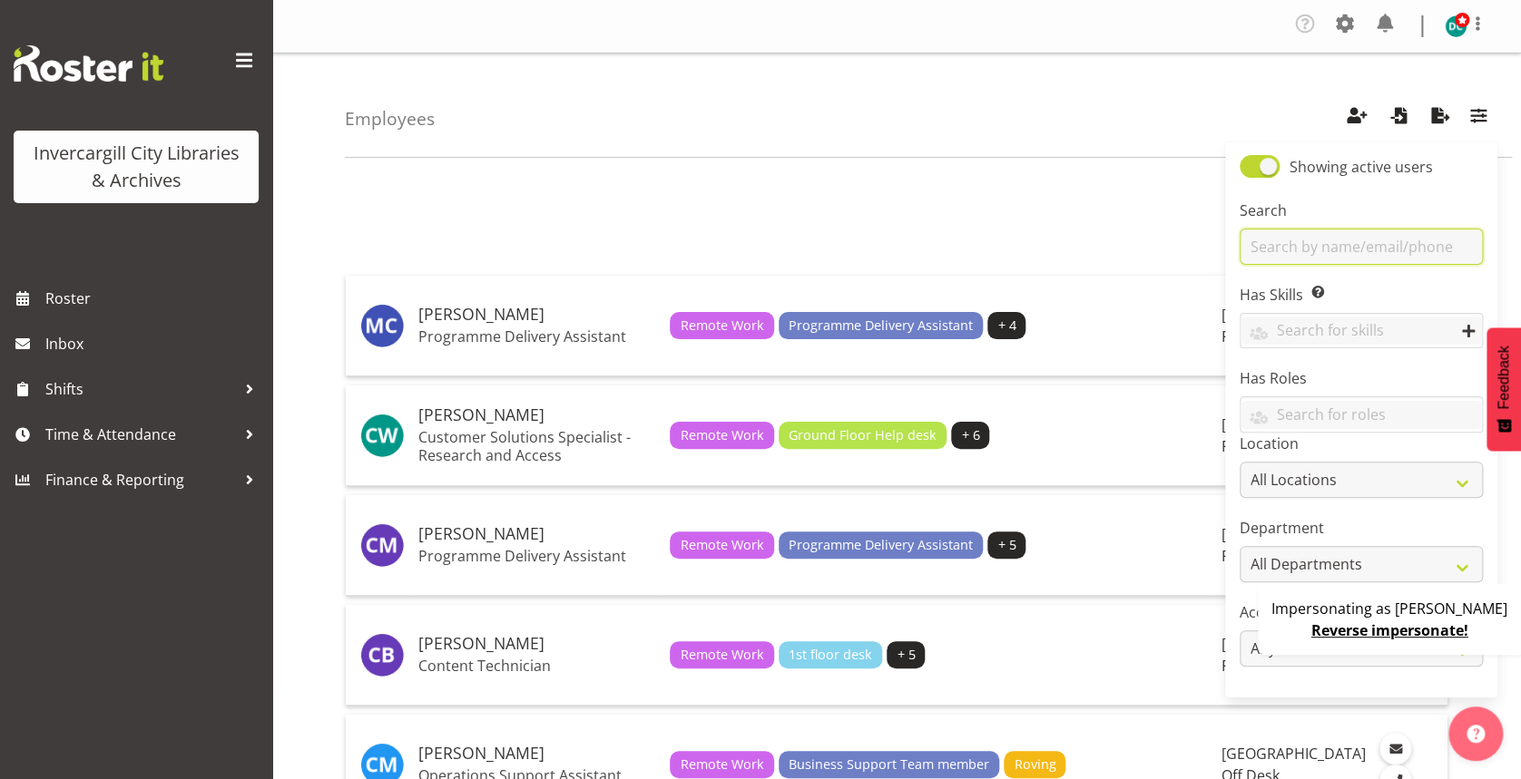
click at [1322, 234] on input "text" at bounding box center [1360, 247] width 243 height 36
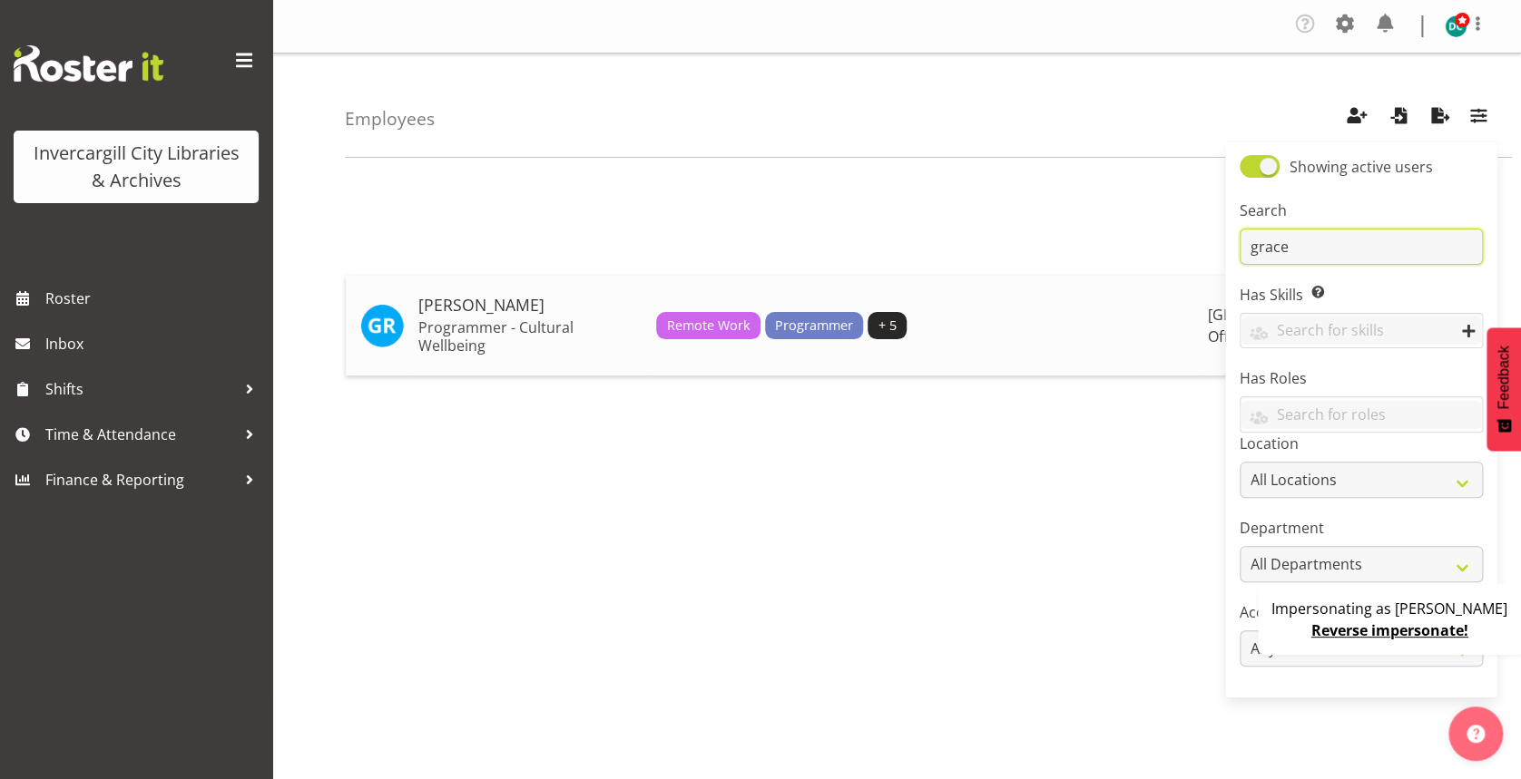
type input "grace"
click at [1130, 319] on div "Remote Work Programmer + 5" at bounding box center [924, 325] width 536 height 27
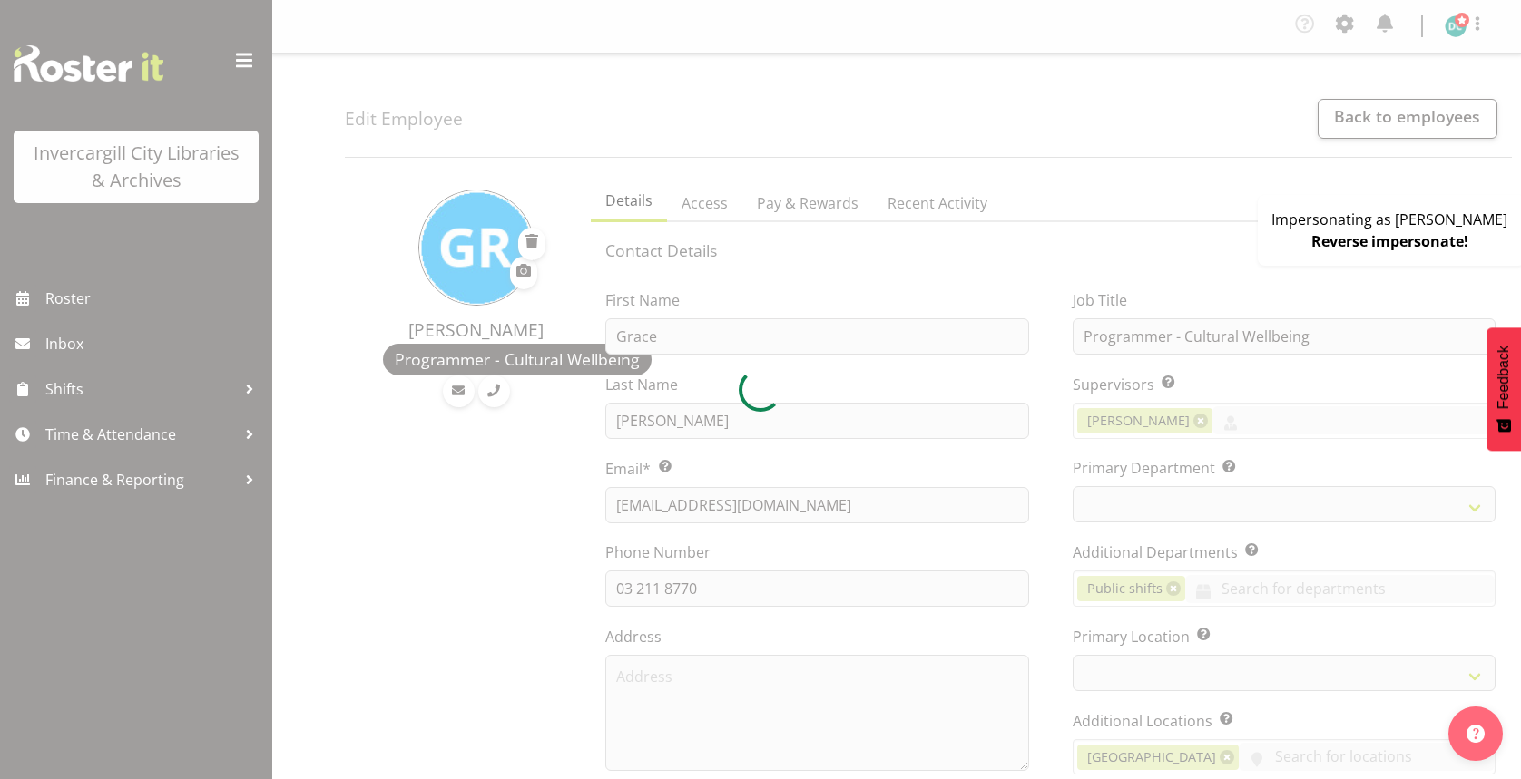
select select "TimelineWeek"
select select "1276"
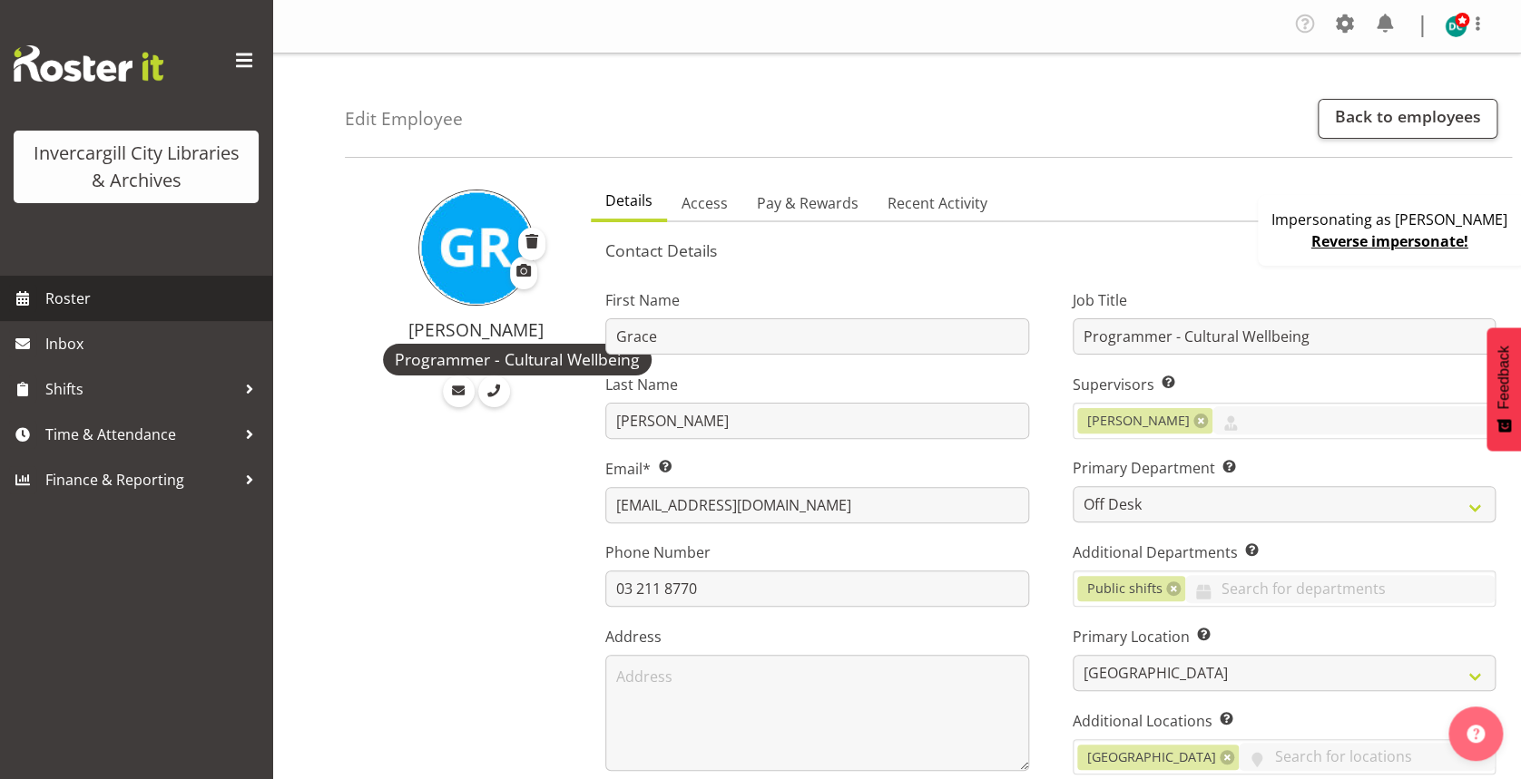
click at [152, 313] on link "Roster" at bounding box center [136, 298] width 272 height 45
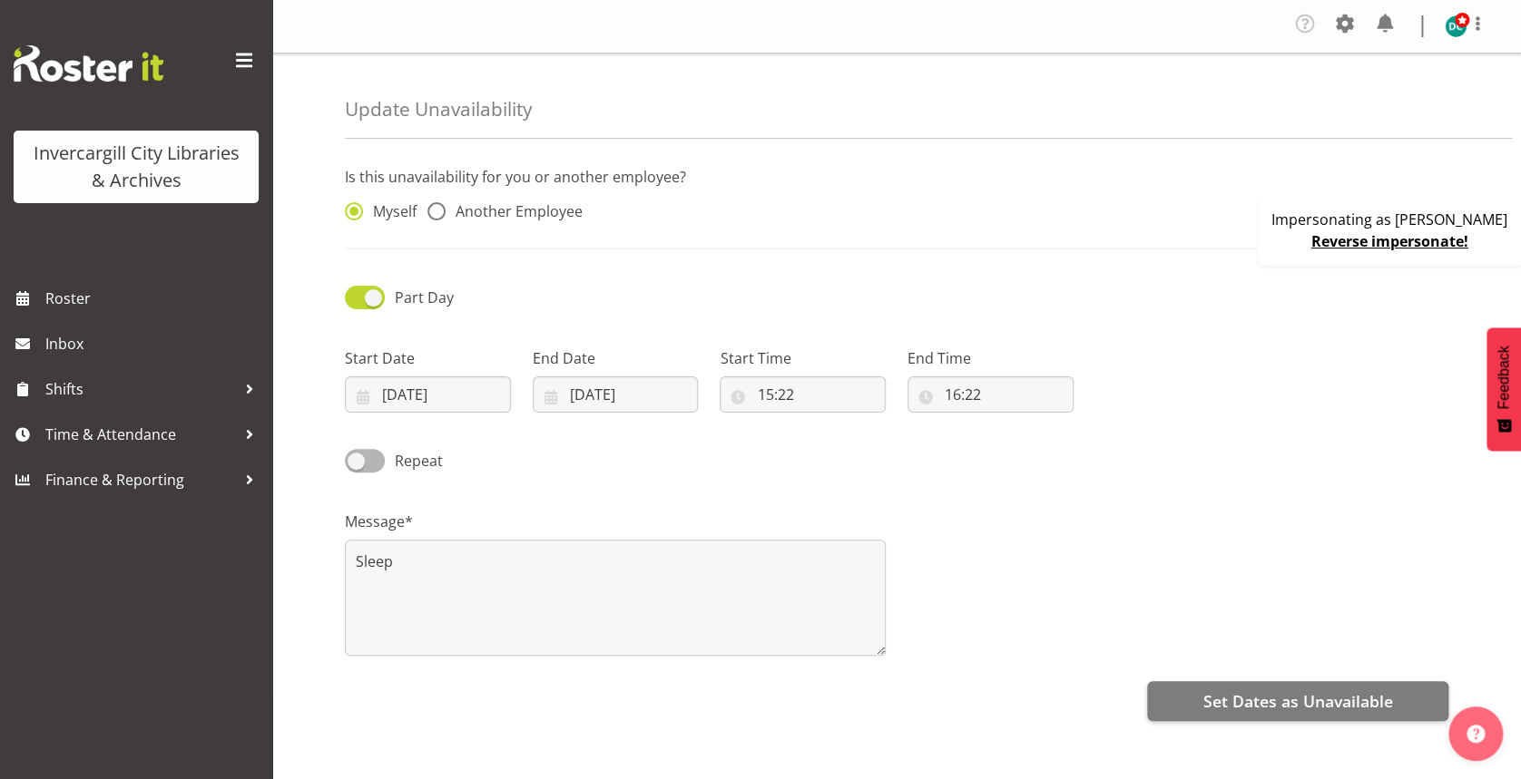
radio input "false"
radio input "true"
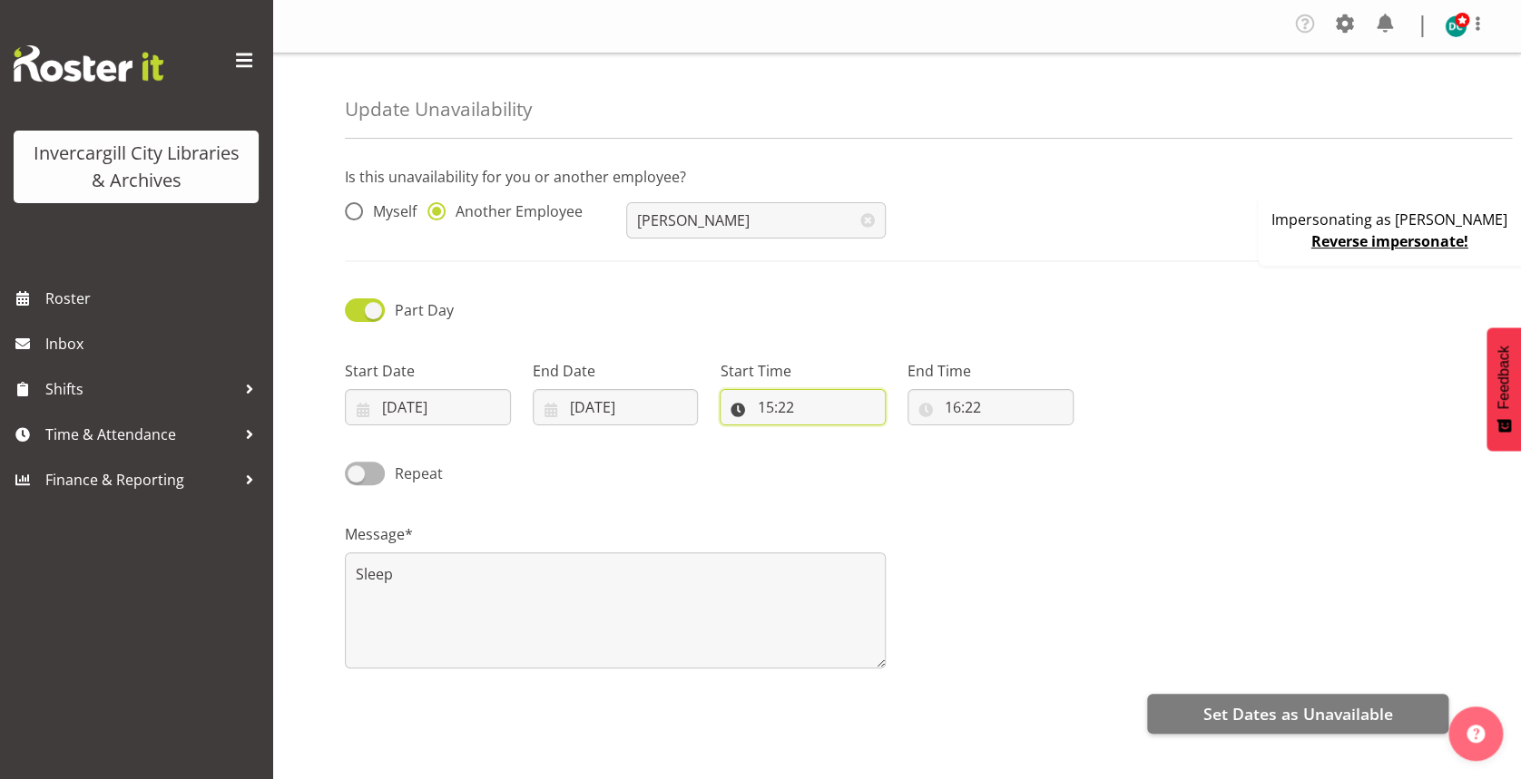
click at [784, 414] on input "15:22" at bounding box center [802, 407] width 166 height 36
click at [888, 450] on select "00 01 02 03 04 05 06 07 08 09 10 11 12 13 14 15 16 17 18 19 20 21 22 23 24 25 2…" at bounding box center [890, 454] width 41 height 36
select select "20"
click at [870, 436] on select "00 01 02 03 04 05 06 07 08 09 10 11 12 13 14 15 16 17 18 19 20 21 22 23 24 25 2…" at bounding box center [890, 454] width 41 height 36
type input "15:20"
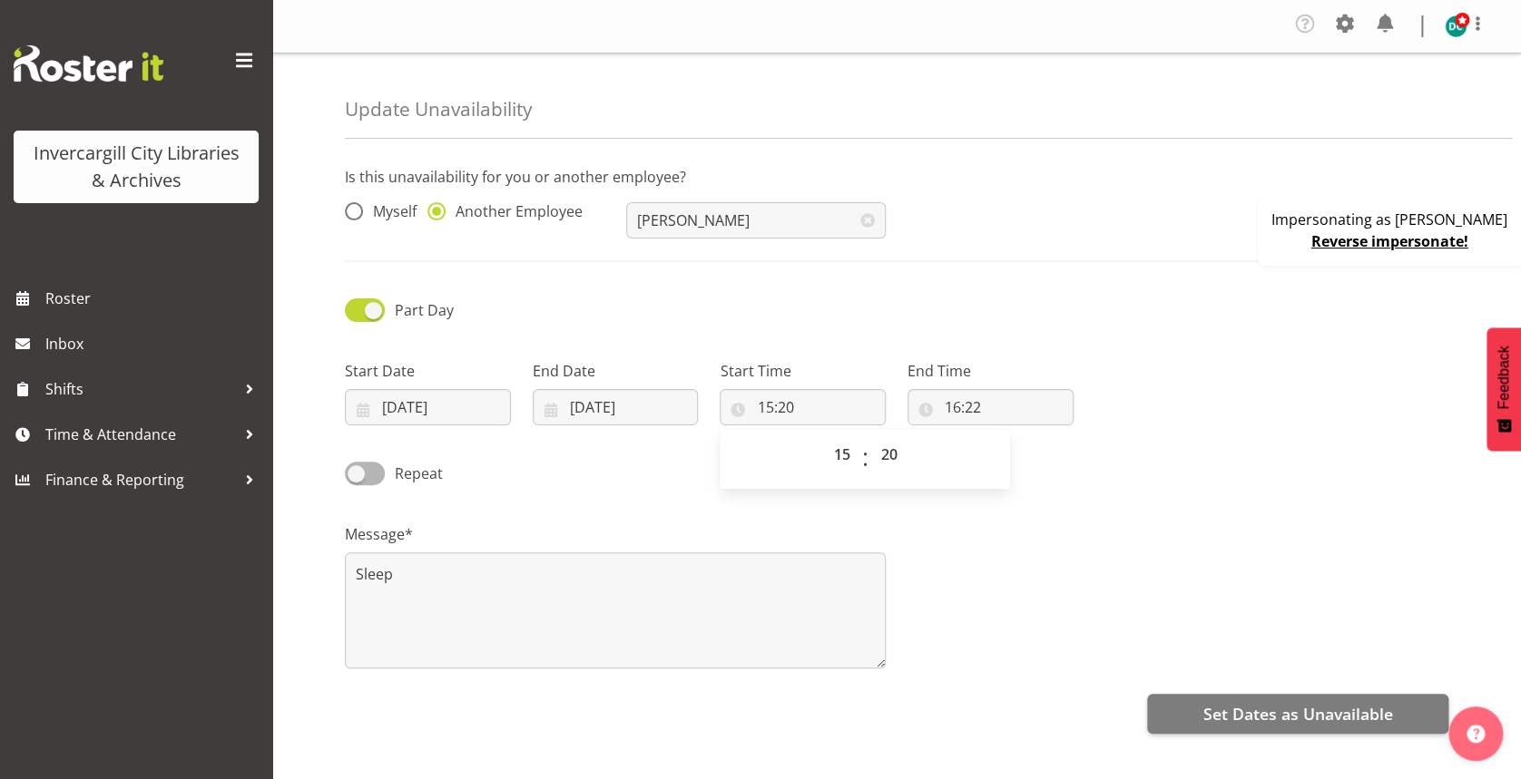
click at [1064, 517] on div "Message* Sleep" at bounding box center [896, 588] width 1125 height 181
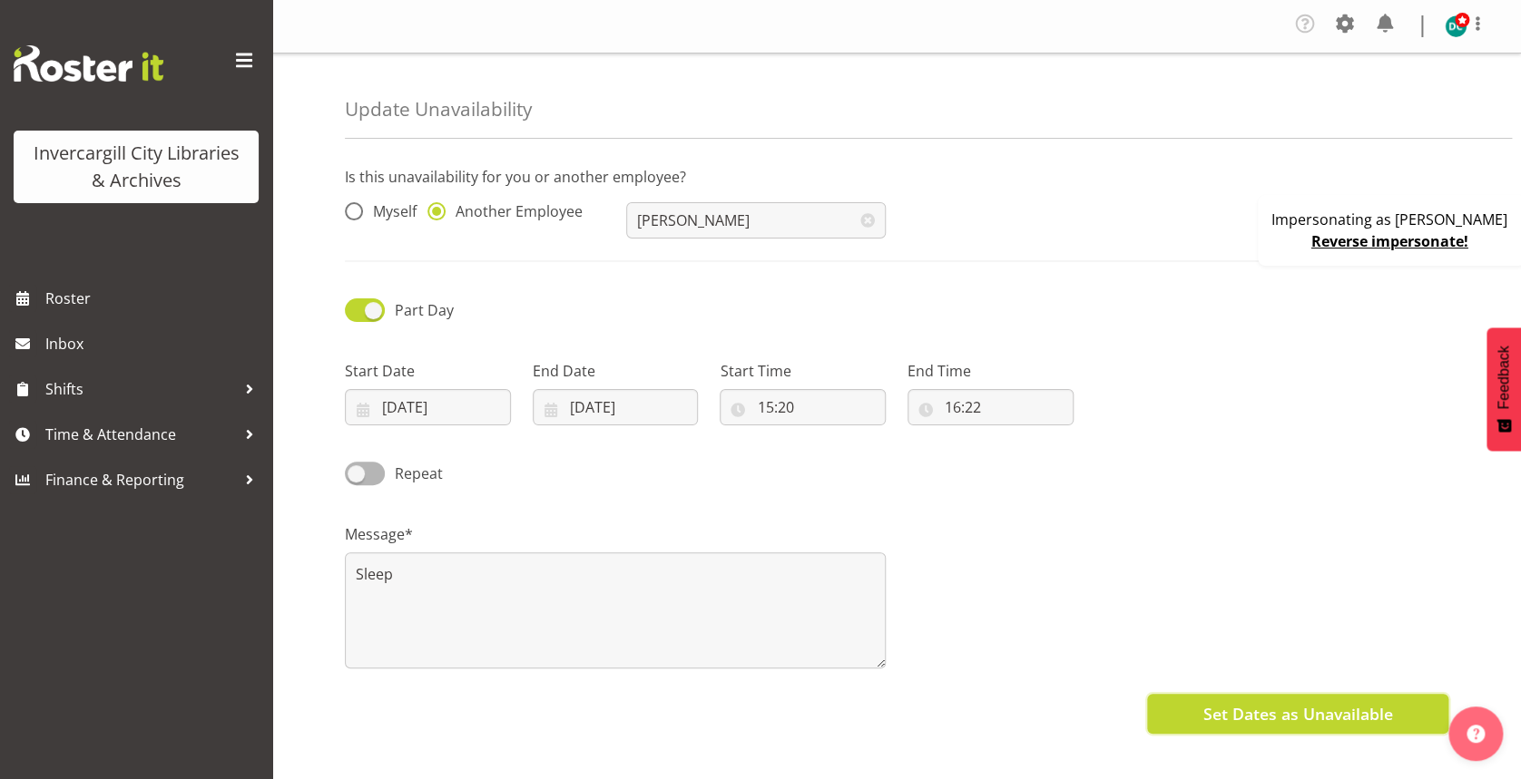
click at [1231, 711] on span "Set Dates as Unavailable" at bounding box center [1297, 714] width 190 height 24
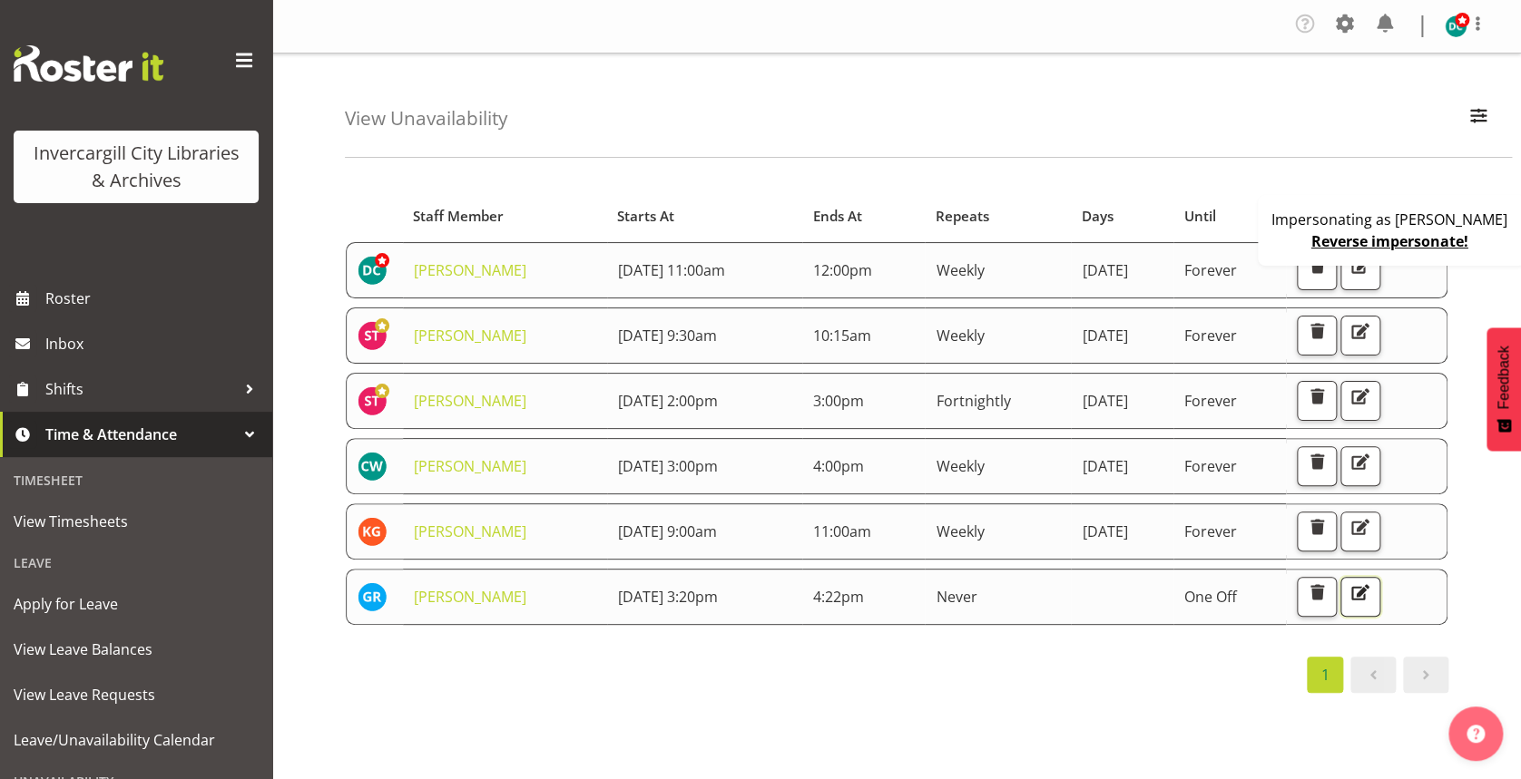
click at [1372, 590] on span "button" at bounding box center [1360, 593] width 24 height 24
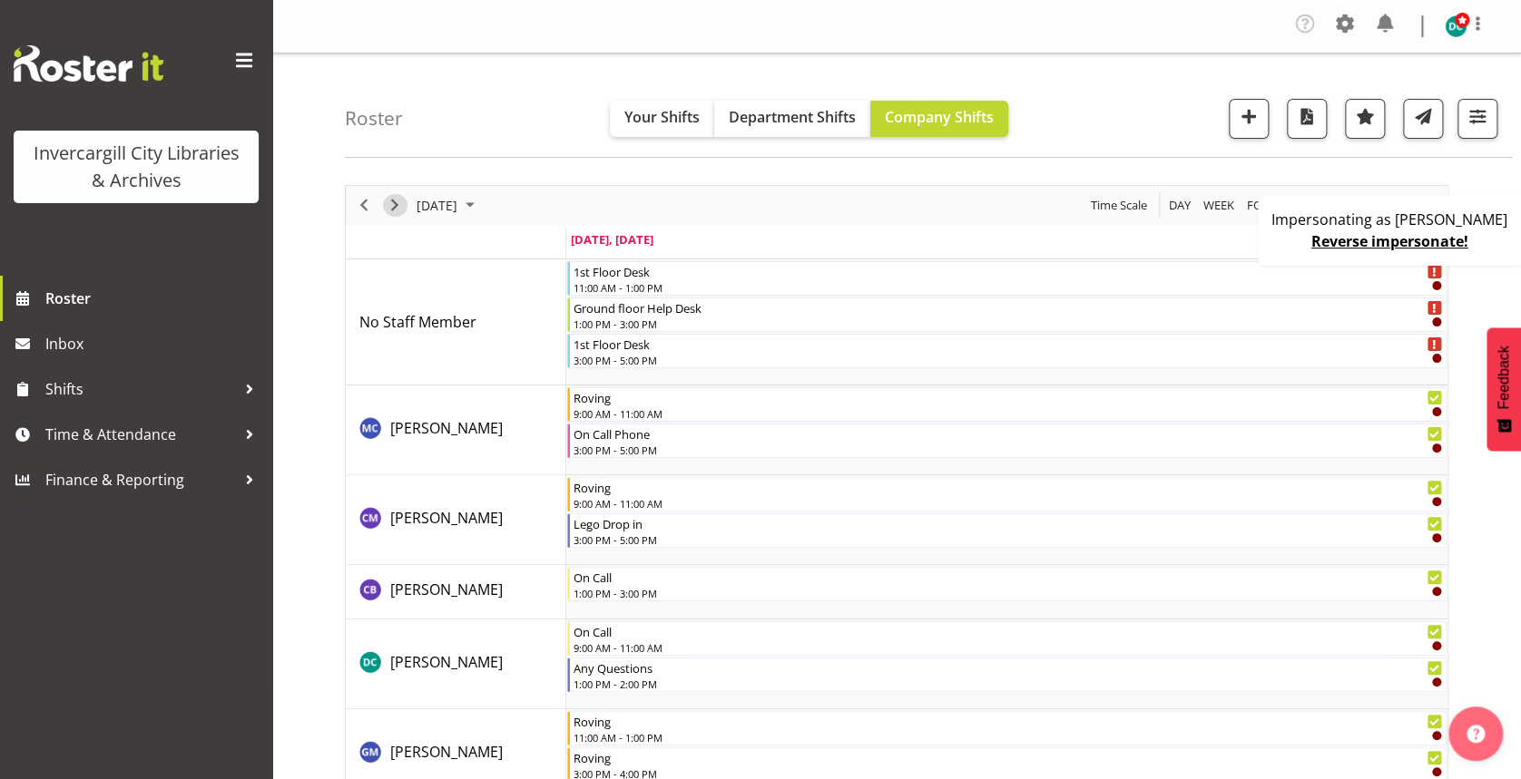
click at [392, 203] on span "Next" at bounding box center [395, 205] width 22 height 23
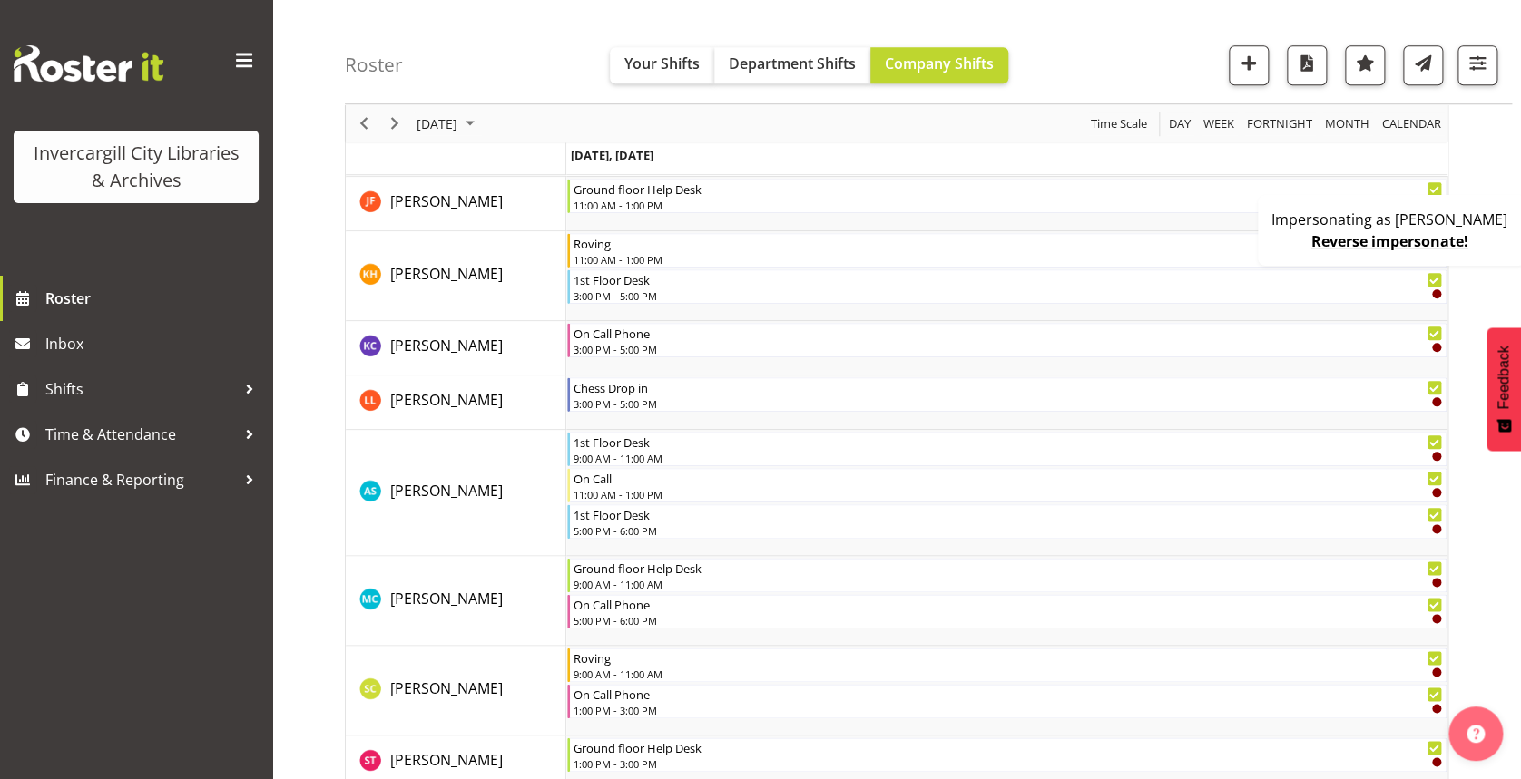
scroll to position [624, 0]
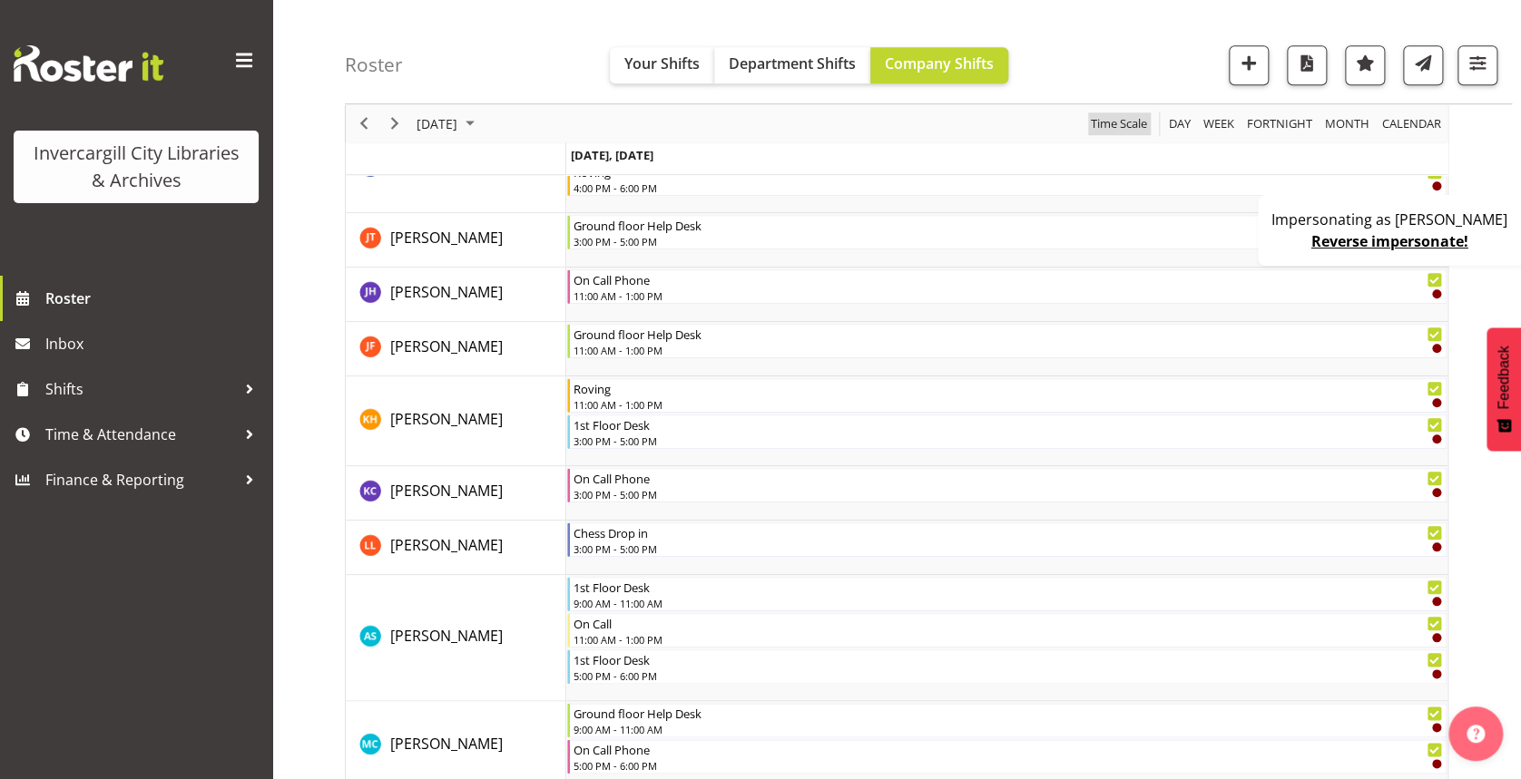
click at [1133, 119] on span "Time Scale" at bounding box center [1119, 123] width 60 height 23
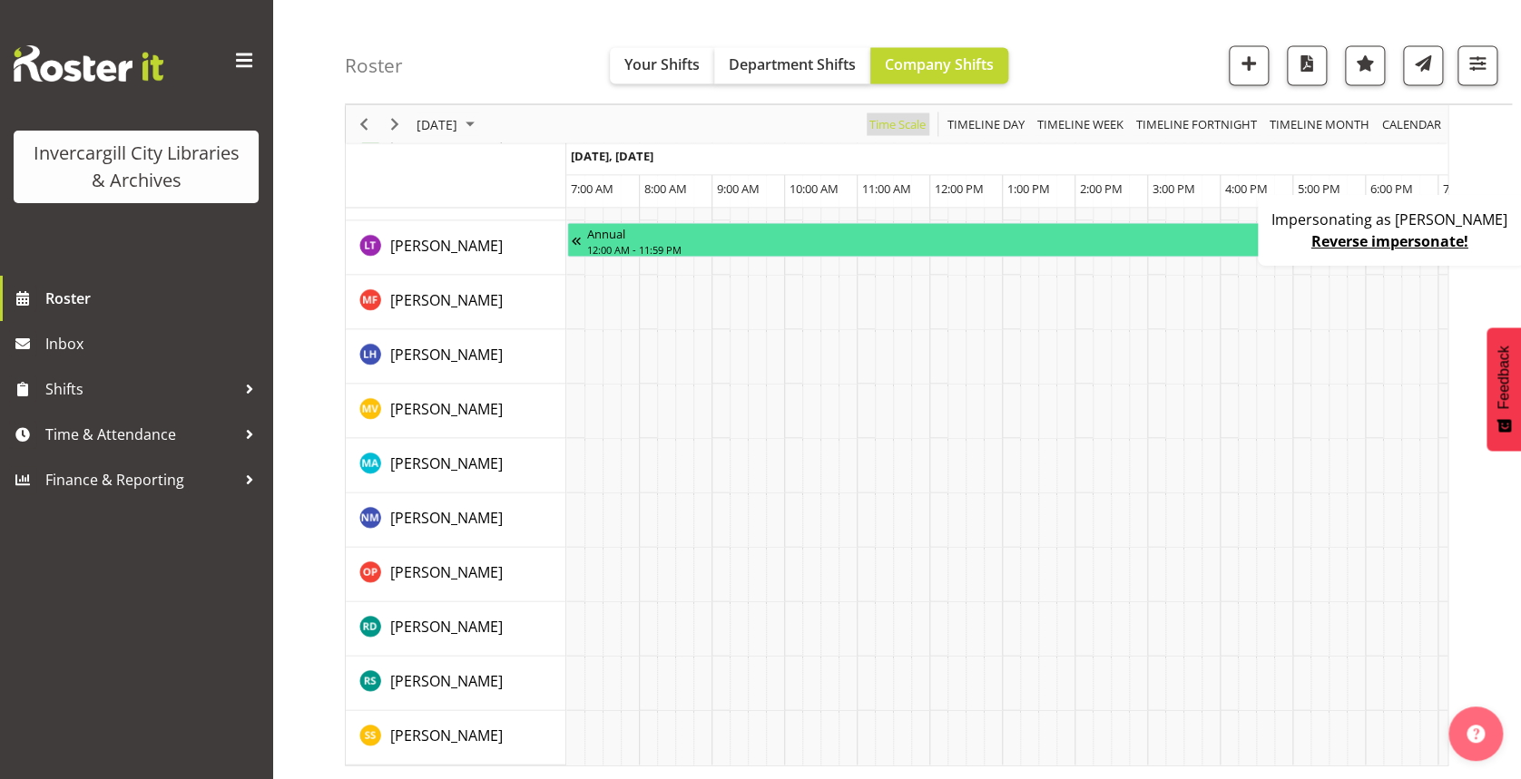
scroll to position [1627, 0]
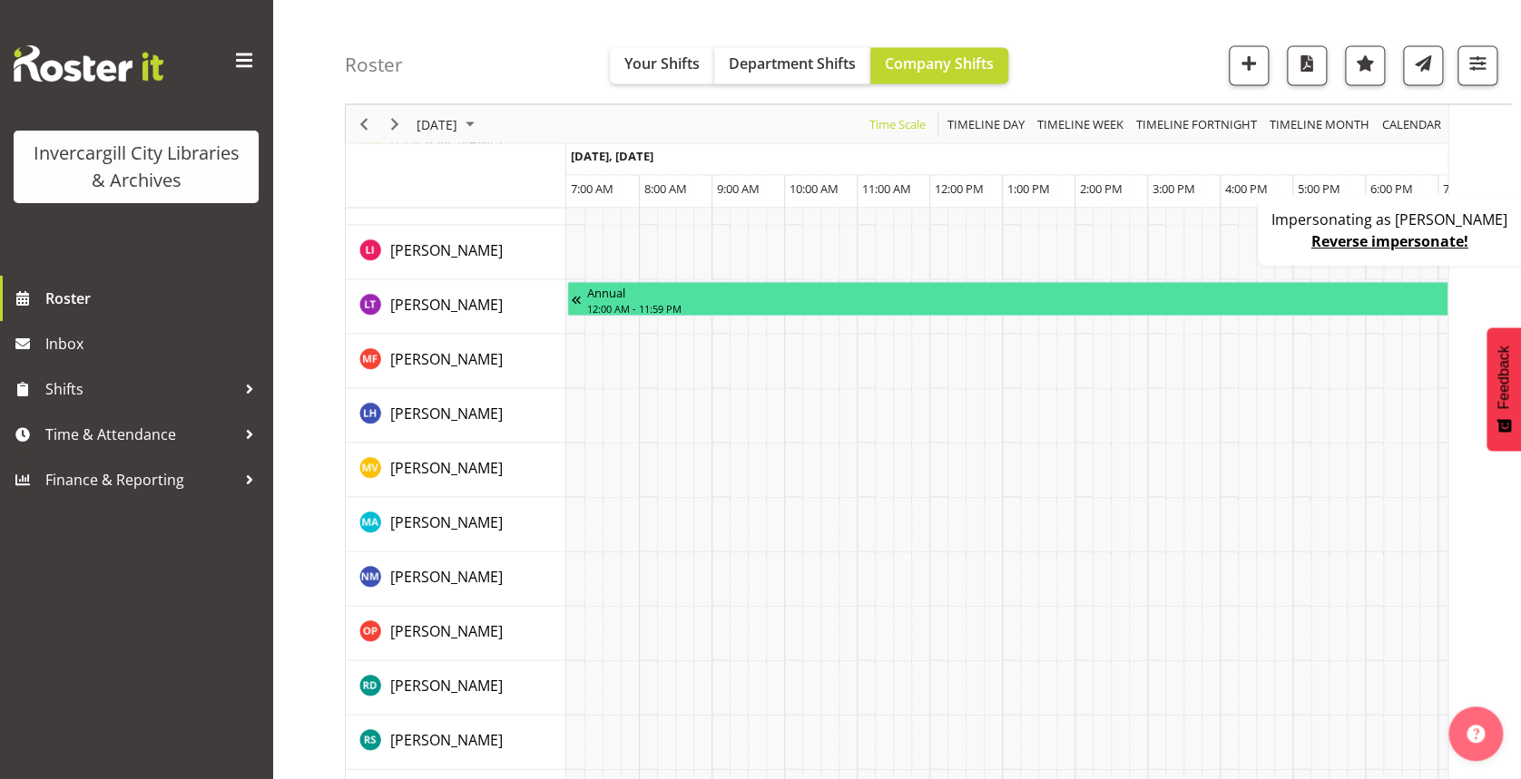
click at [932, 106] on div "Time Scale" at bounding box center [897, 123] width 69 height 38
click at [902, 119] on span "Time Scale" at bounding box center [897, 123] width 60 height 23
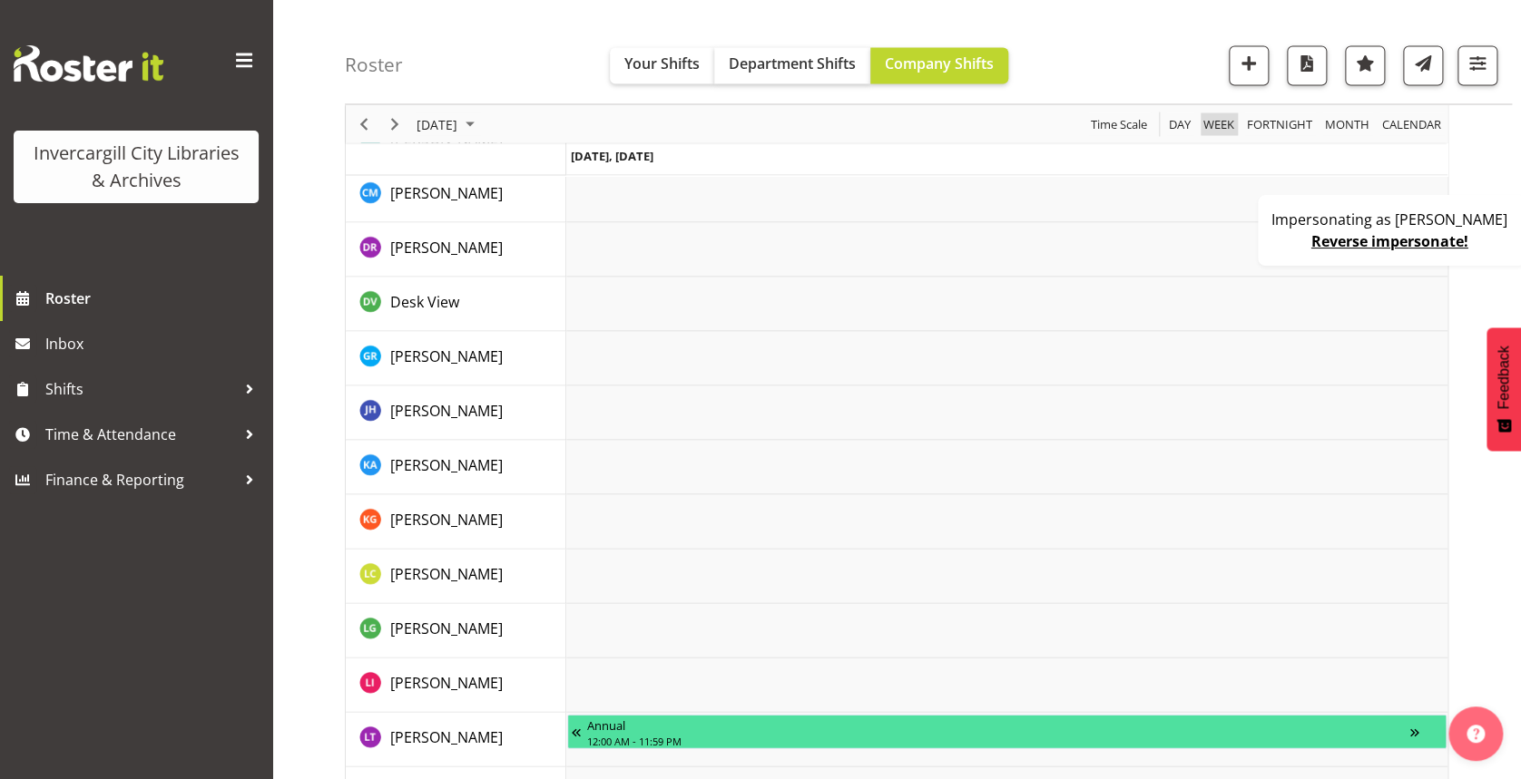
click at [1209, 122] on span "Week" at bounding box center [1218, 123] width 34 height 23
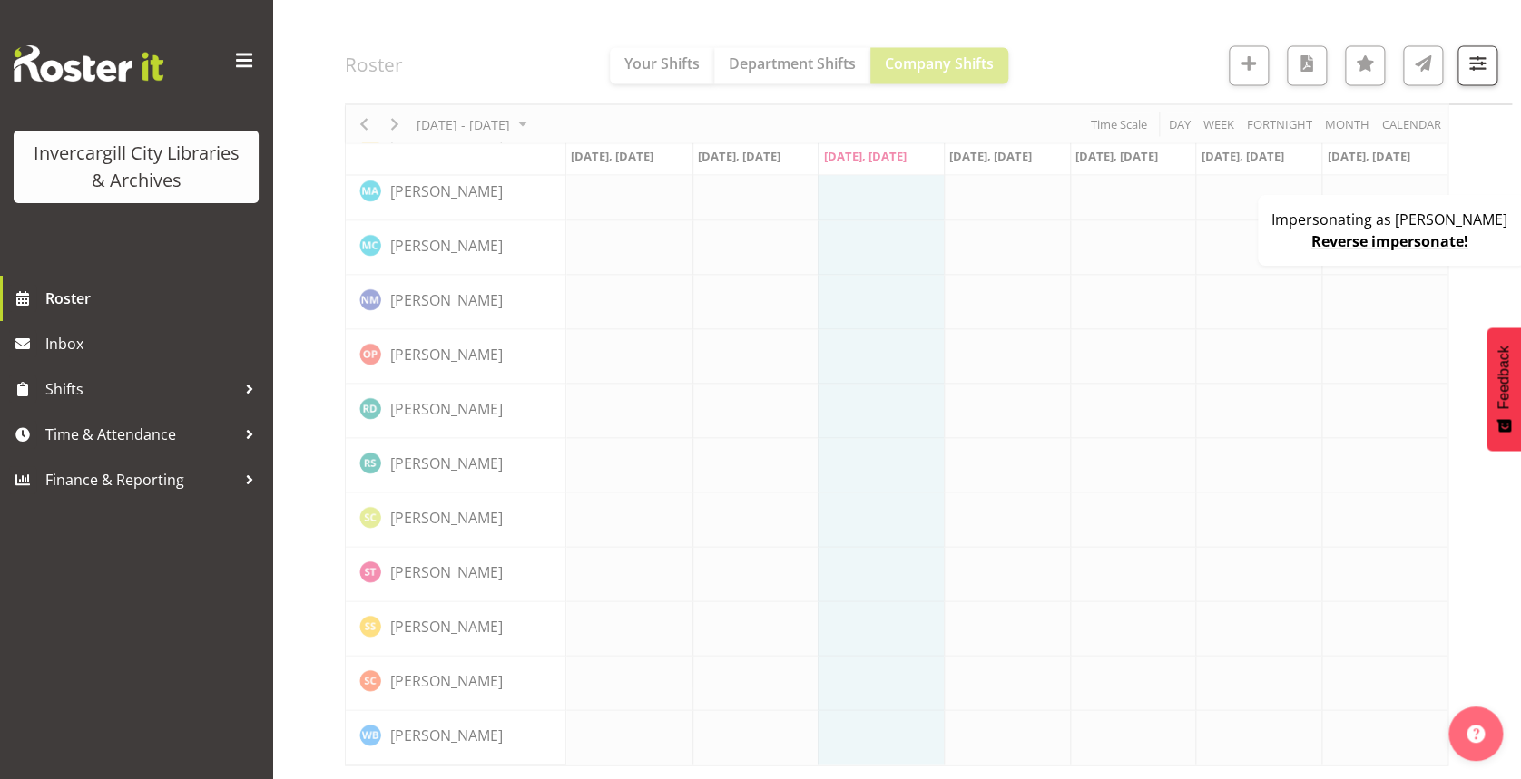
scroll to position [1618, 0]
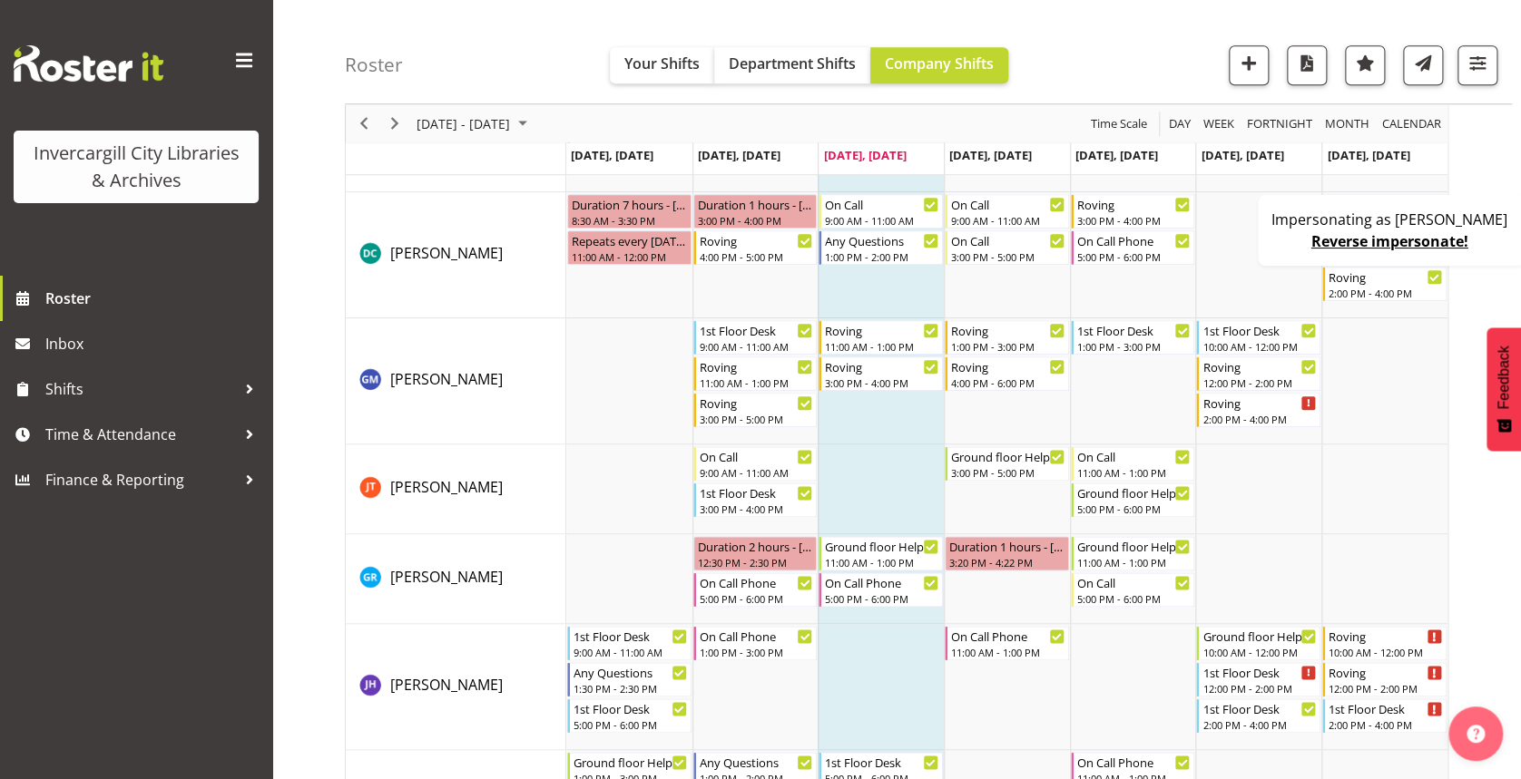
scroll to position [838, 0]
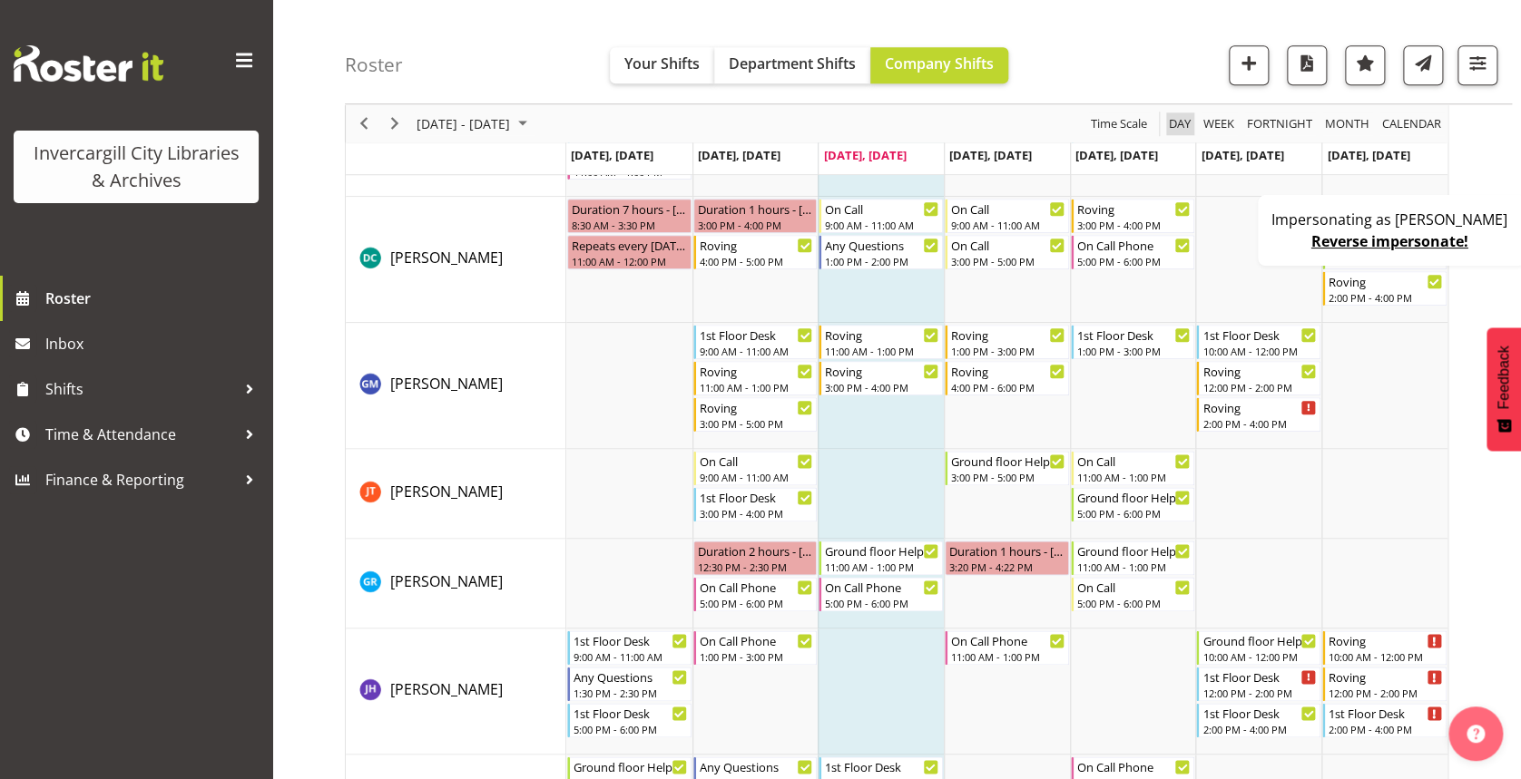
click at [1183, 119] on span "Day" at bounding box center [1179, 123] width 25 height 23
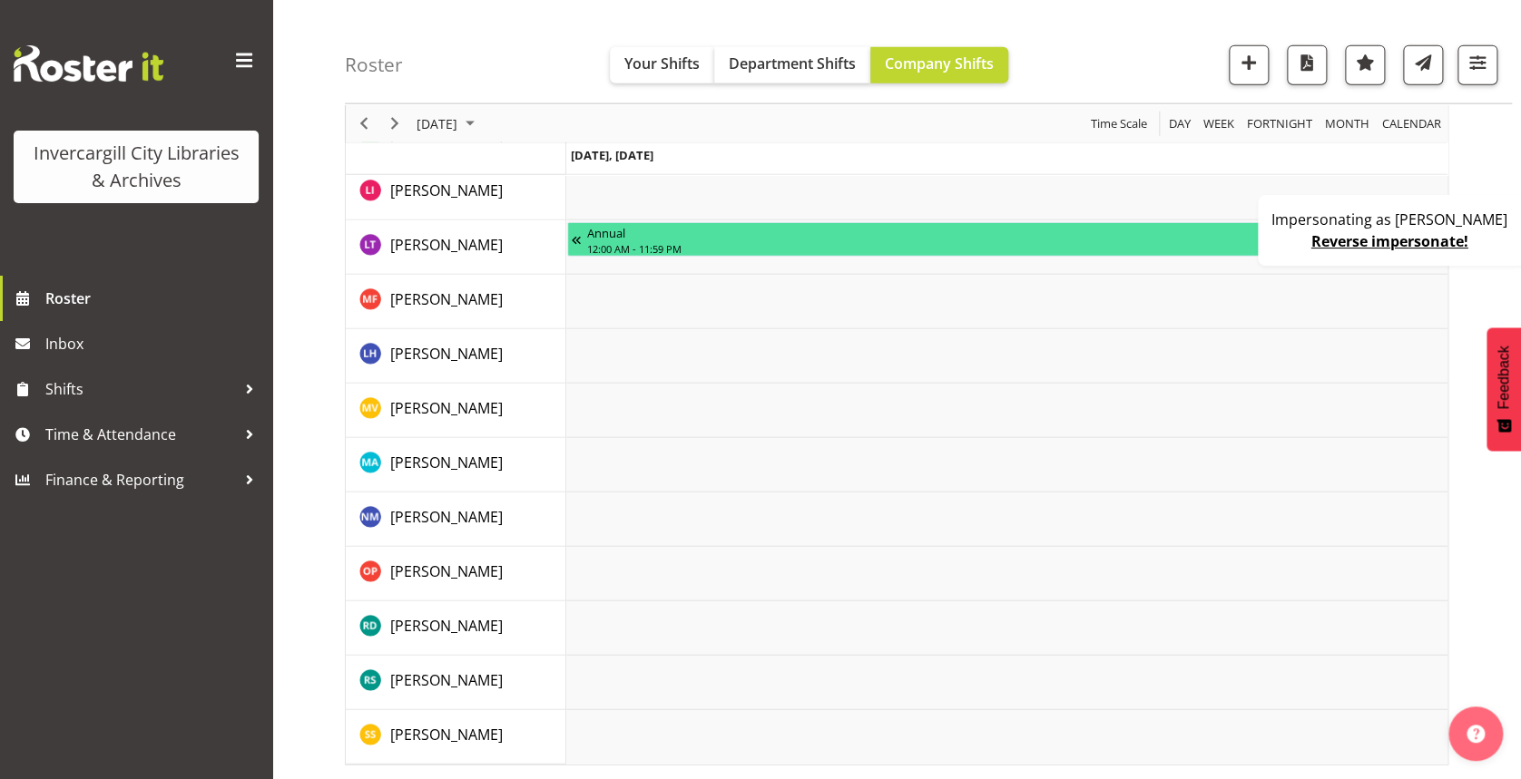
scroll to position [2022, 0]
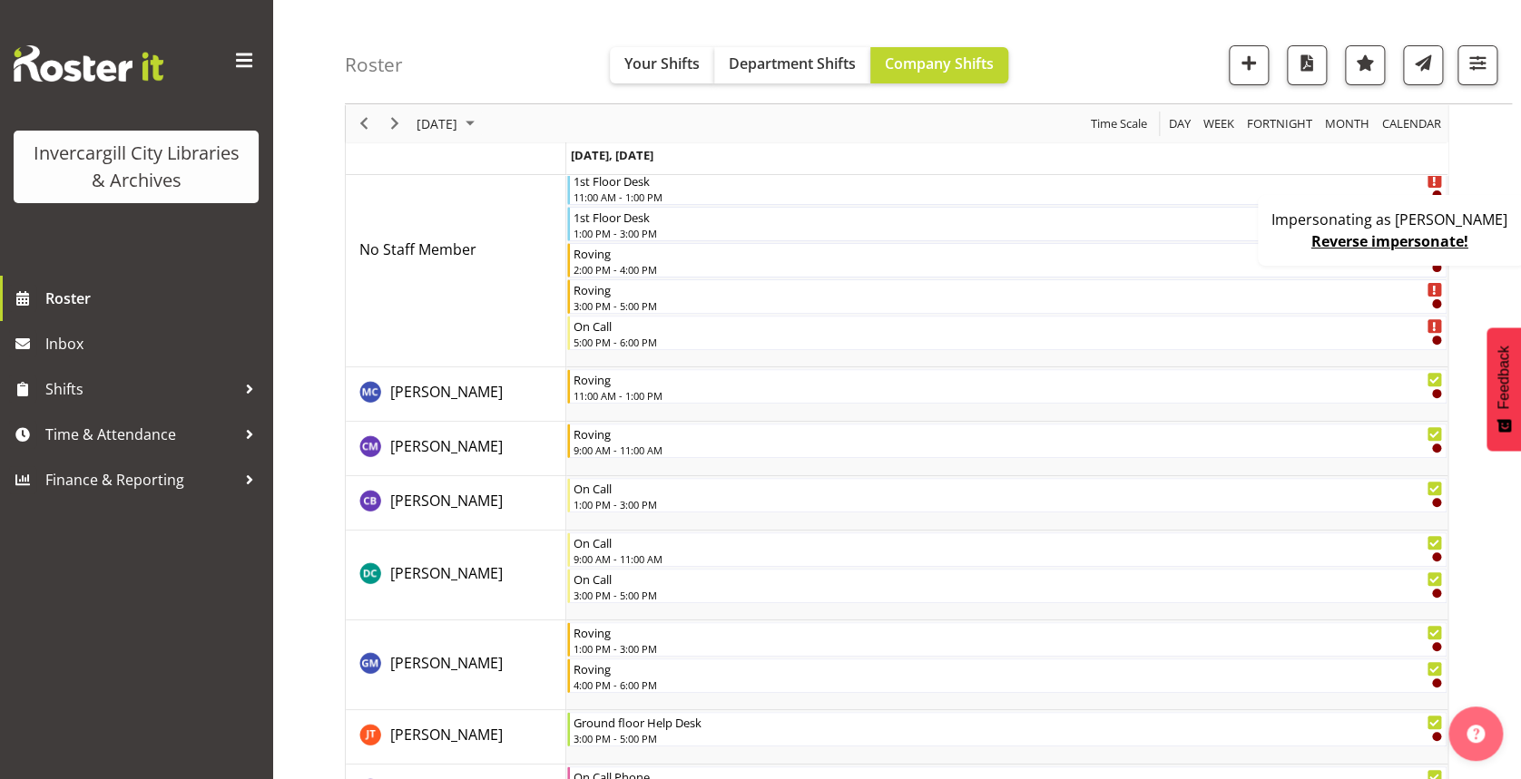
scroll to position [0, 0]
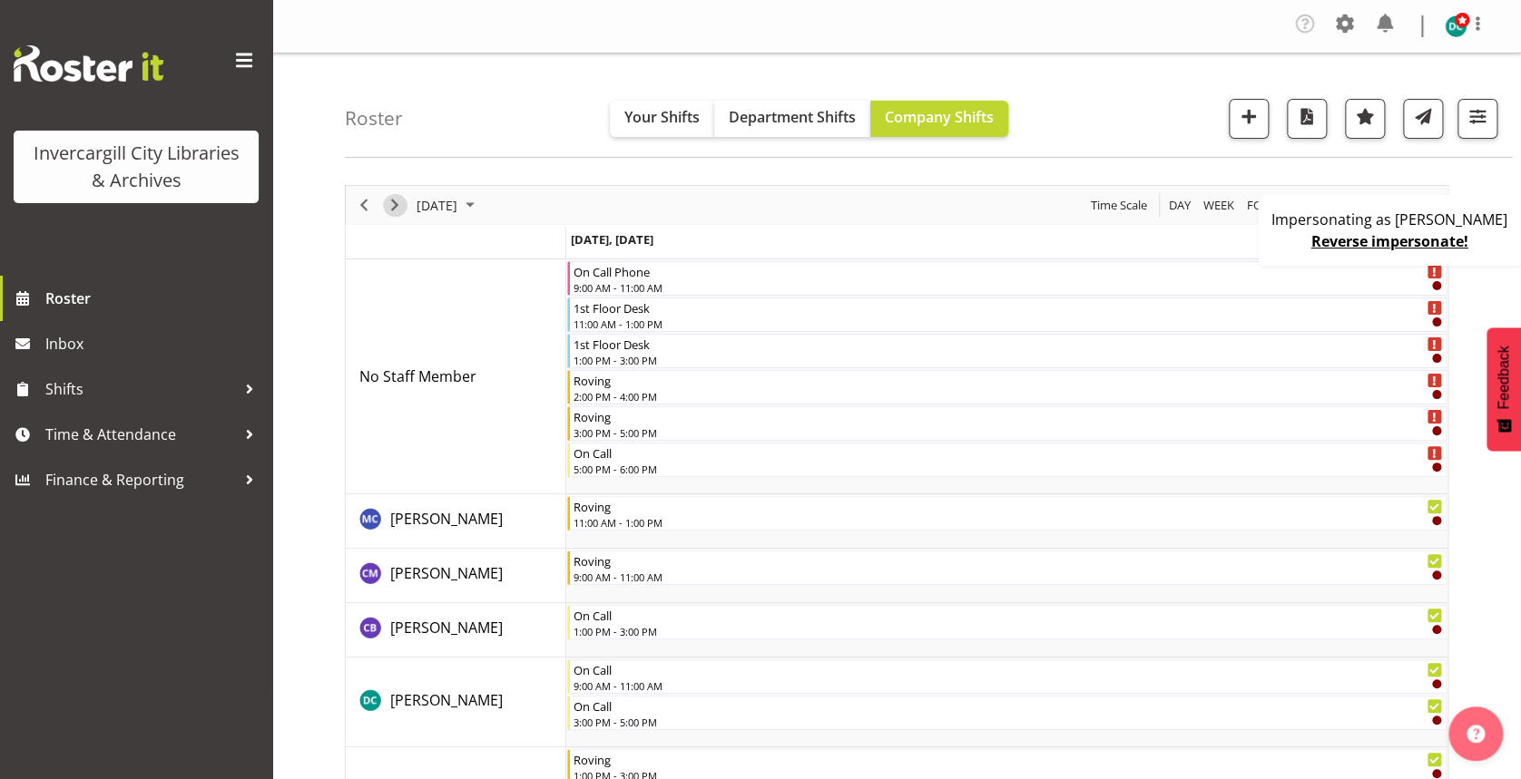
click at [394, 200] on span "Next" at bounding box center [395, 205] width 22 height 23
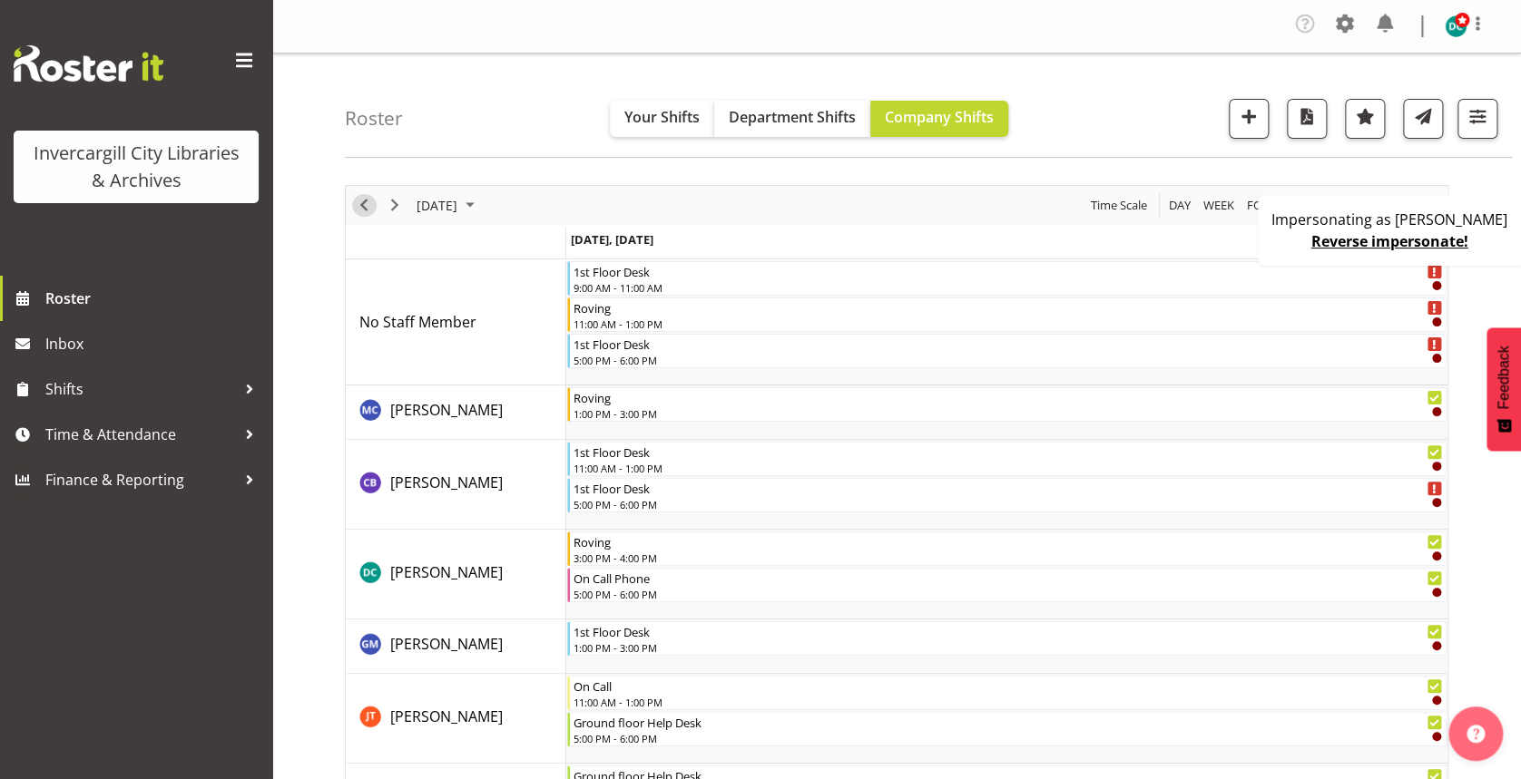
click at [357, 205] on span "Previous" at bounding box center [364, 205] width 22 height 23
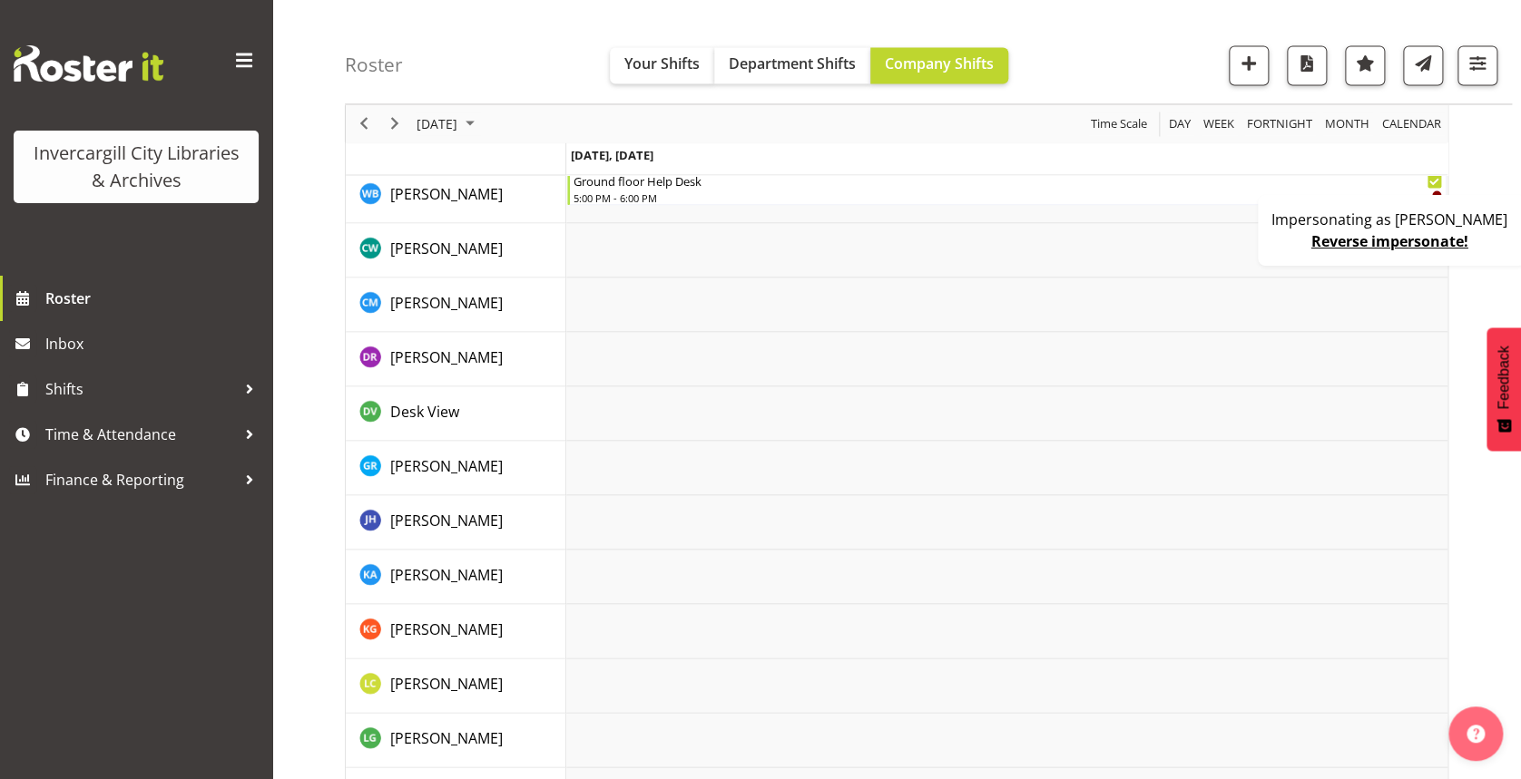
scroll to position [1523, 0]
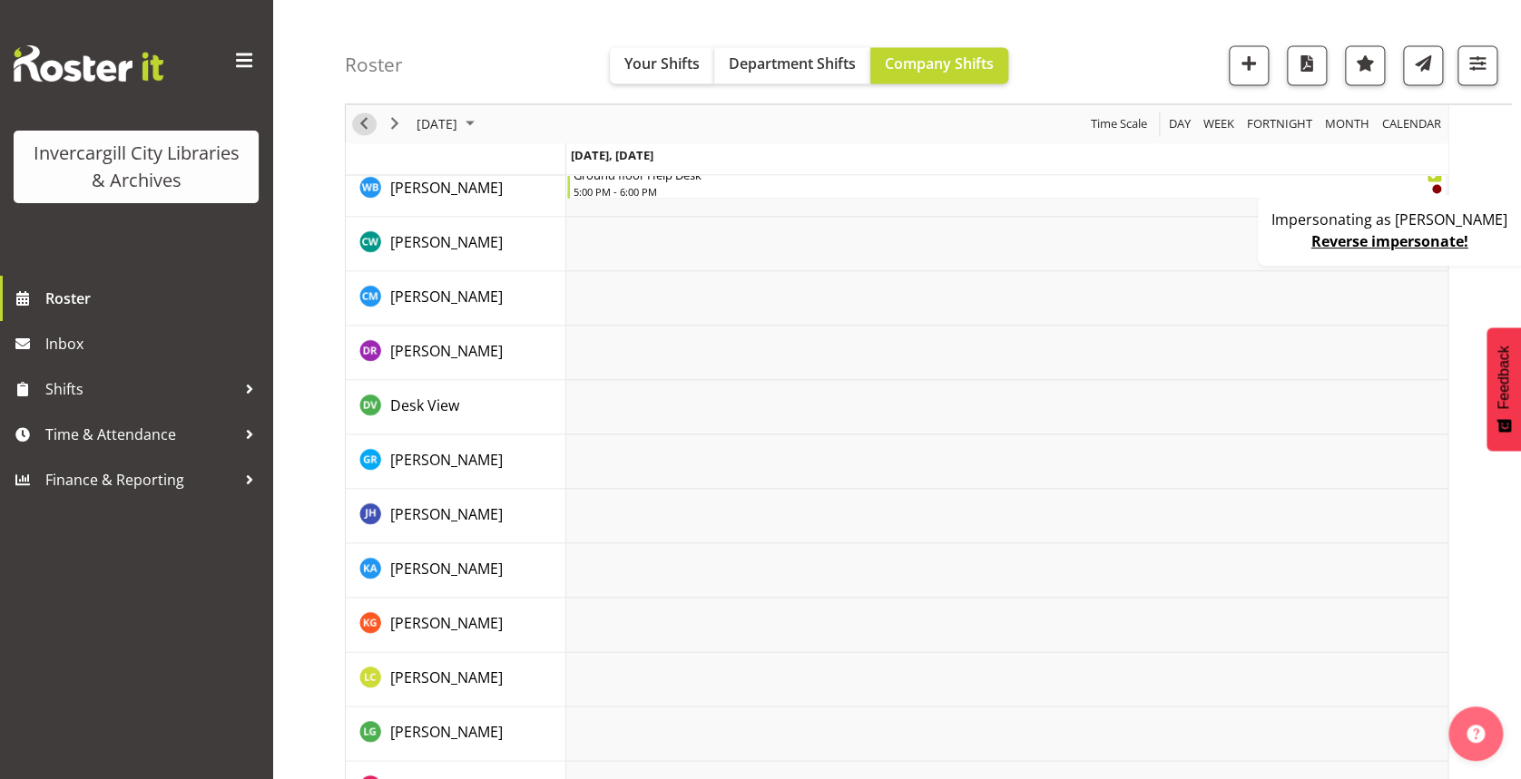
click at [362, 130] on span "Previous" at bounding box center [364, 123] width 22 height 23
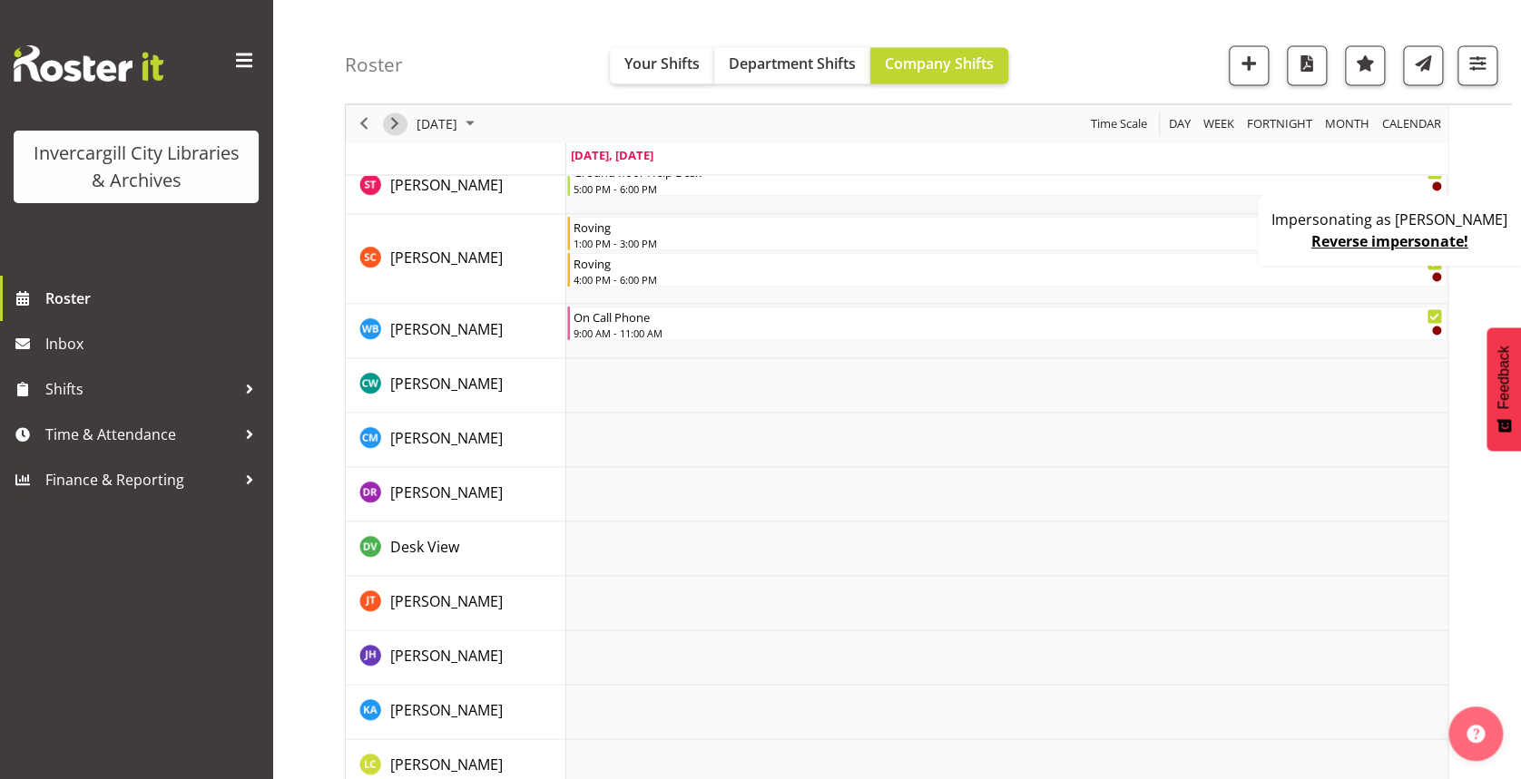
click at [385, 120] on span "Next" at bounding box center [395, 123] width 22 height 23
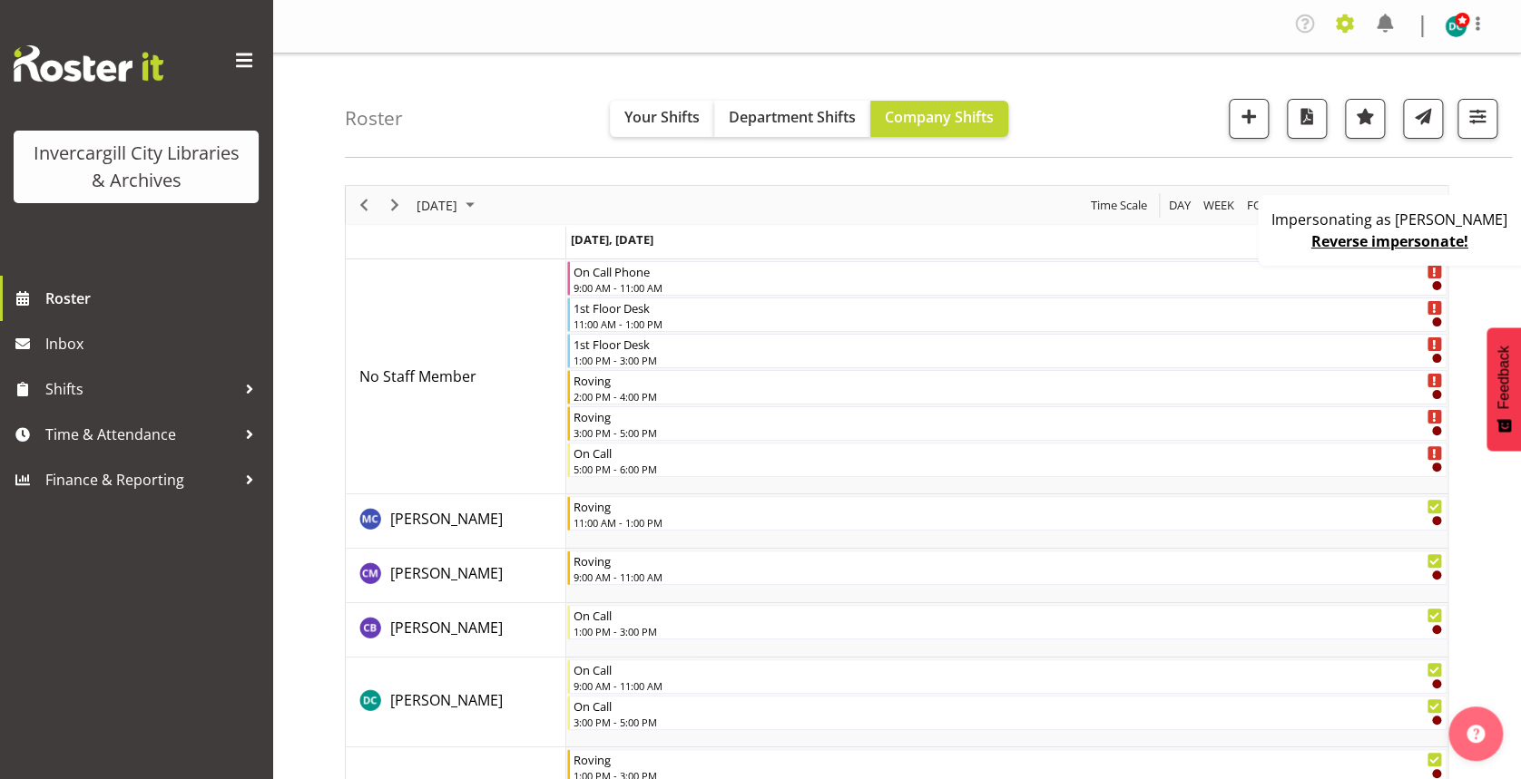
click at [1339, 29] on span at bounding box center [1344, 23] width 29 height 29
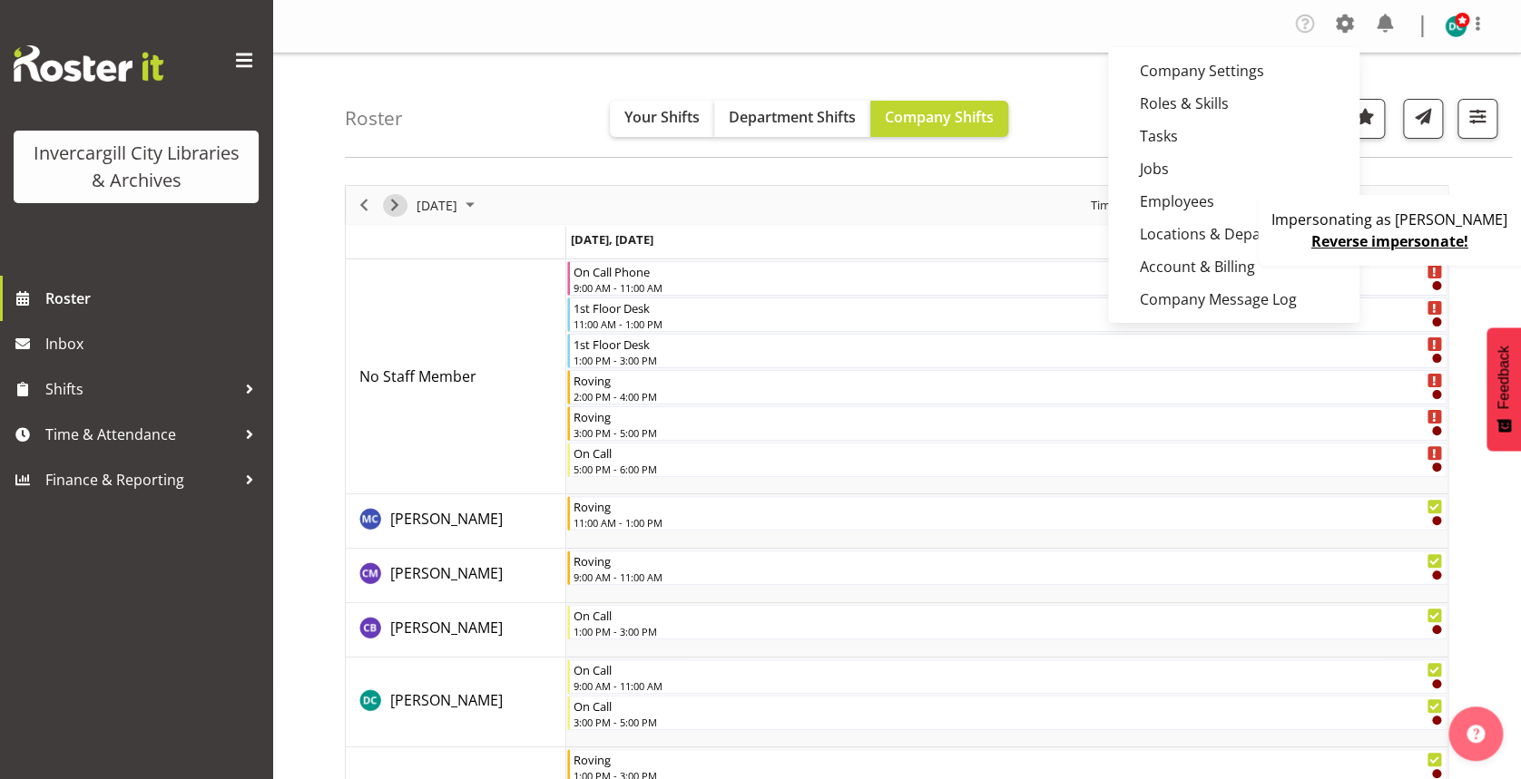
click at [391, 213] on span "Next" at bounding box center [395, 205] width 22 height 23
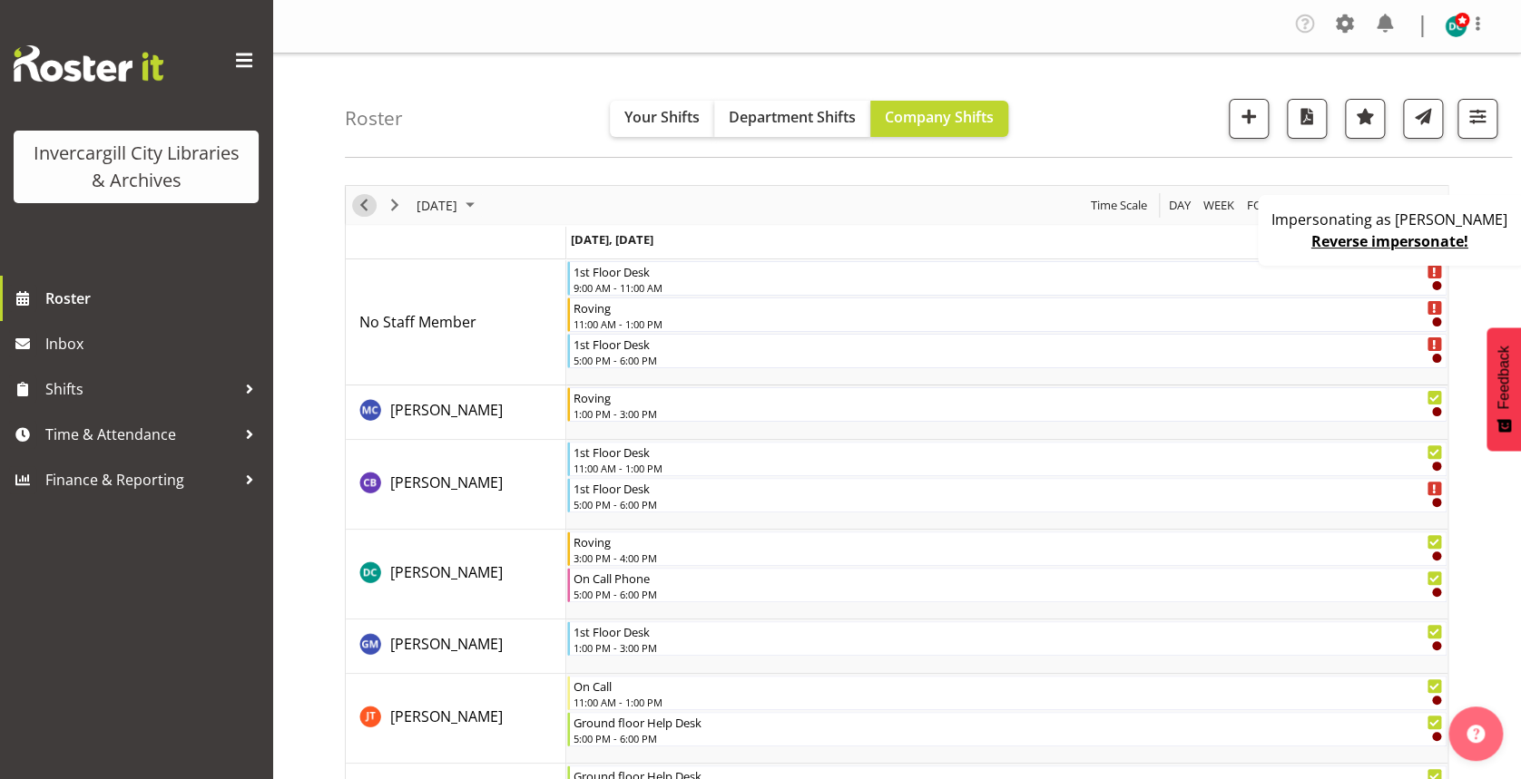
click at [363, 206] on span "Previous" at bounding box center [364, 205] width 22 height 23
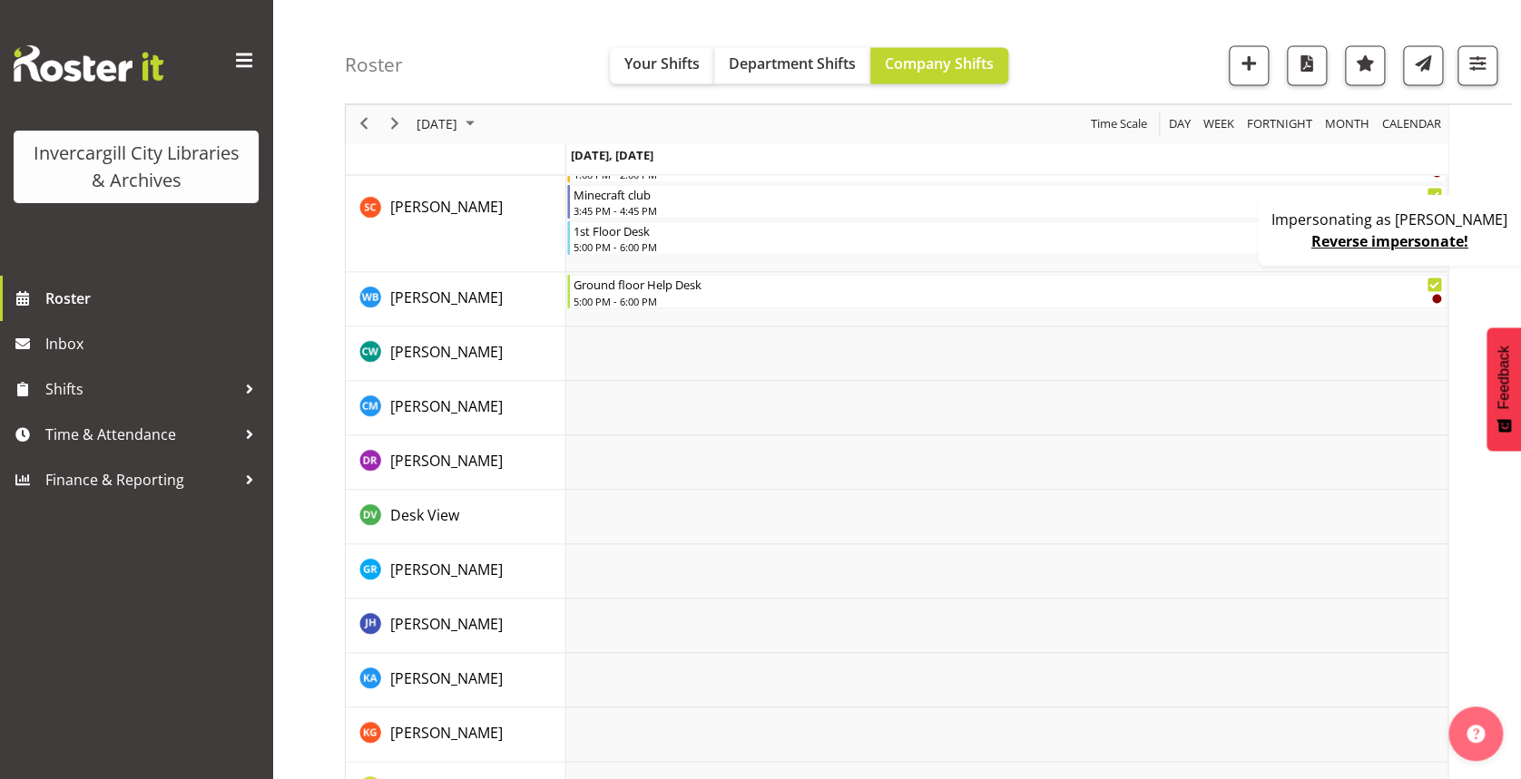
scroll to position [1407, 0]
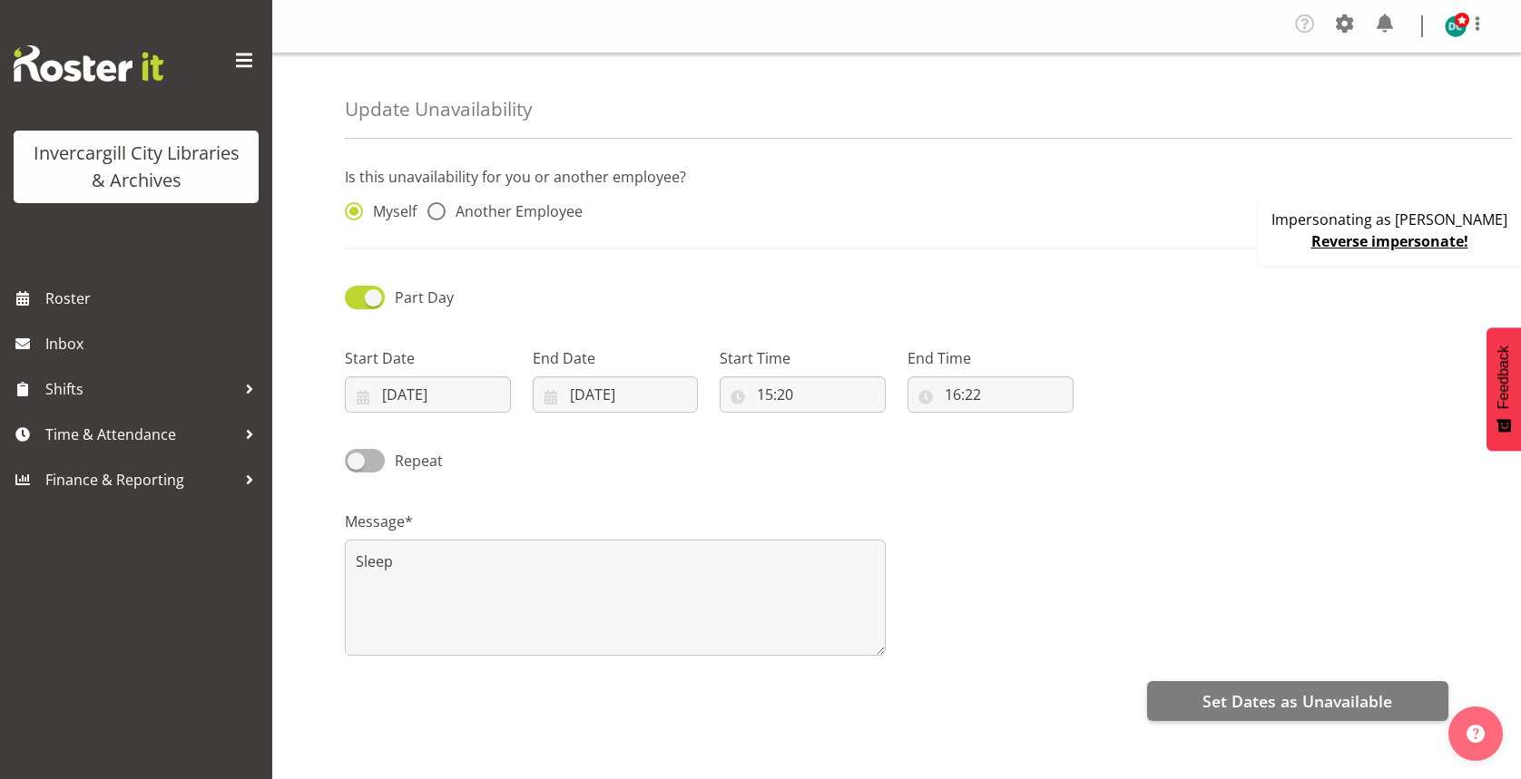
select select "16"
select select "22"
radio input "false"
radio input "true"
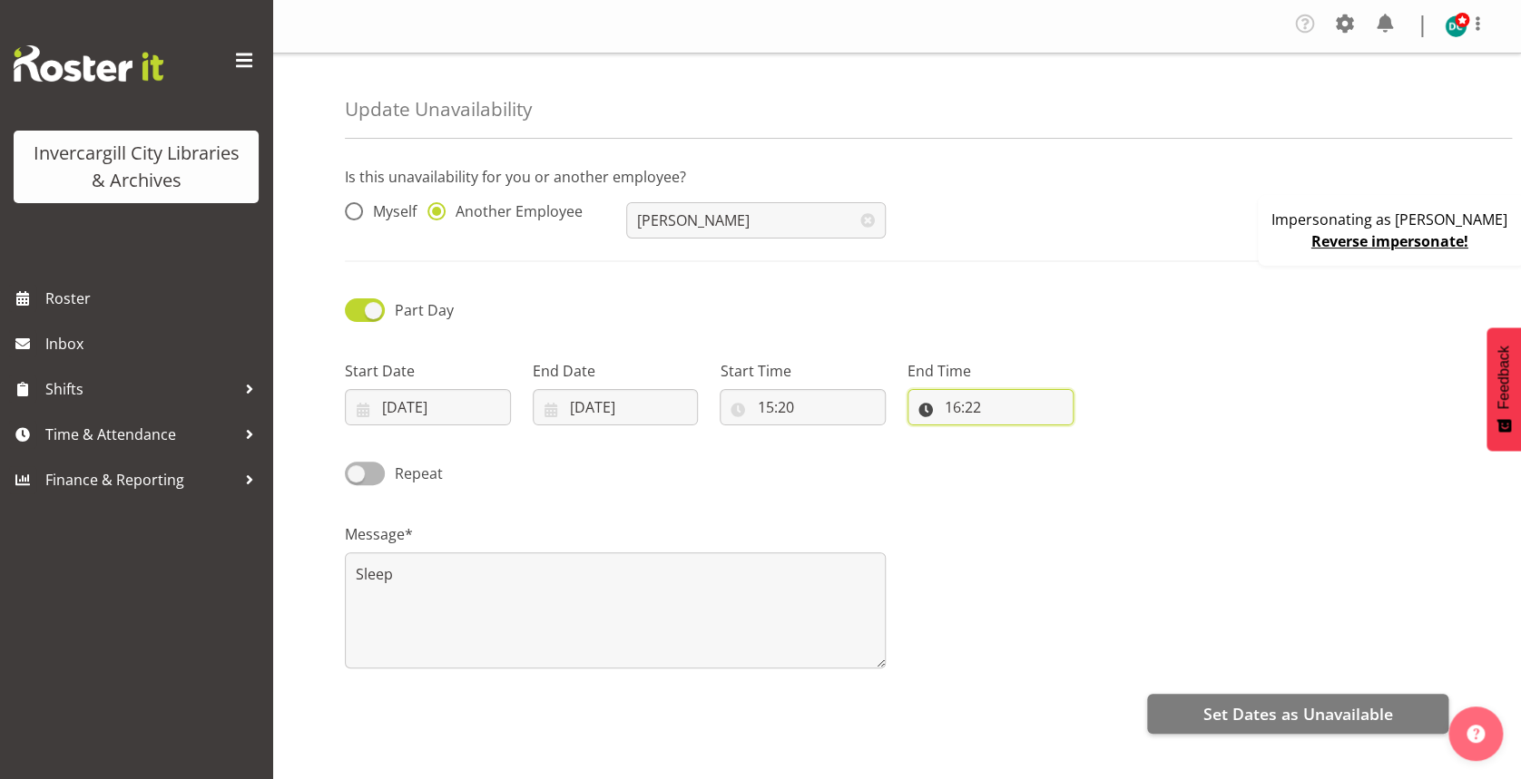
click at [960, 406] on input "16:22" at bounding box center [990, 407] width 166 height 36
click at [1081, 461] on select "00 01 02 03 04 05 06 07 08 09 10 11 12 13 14 15 16 17 18 19 20 21 22 23 24 25 2…" at bounding box center [1078, 454] width 41 height 36
select select "0"
click at [1058, 436] on select "00 01 02 03 04 05 06 07 08 09 10 11 12 13 14 15 16 17 18 19 20 21 22 23 24 25 2…" at bounding box center [1078, 454] width 41 height 36
type input "16:00"
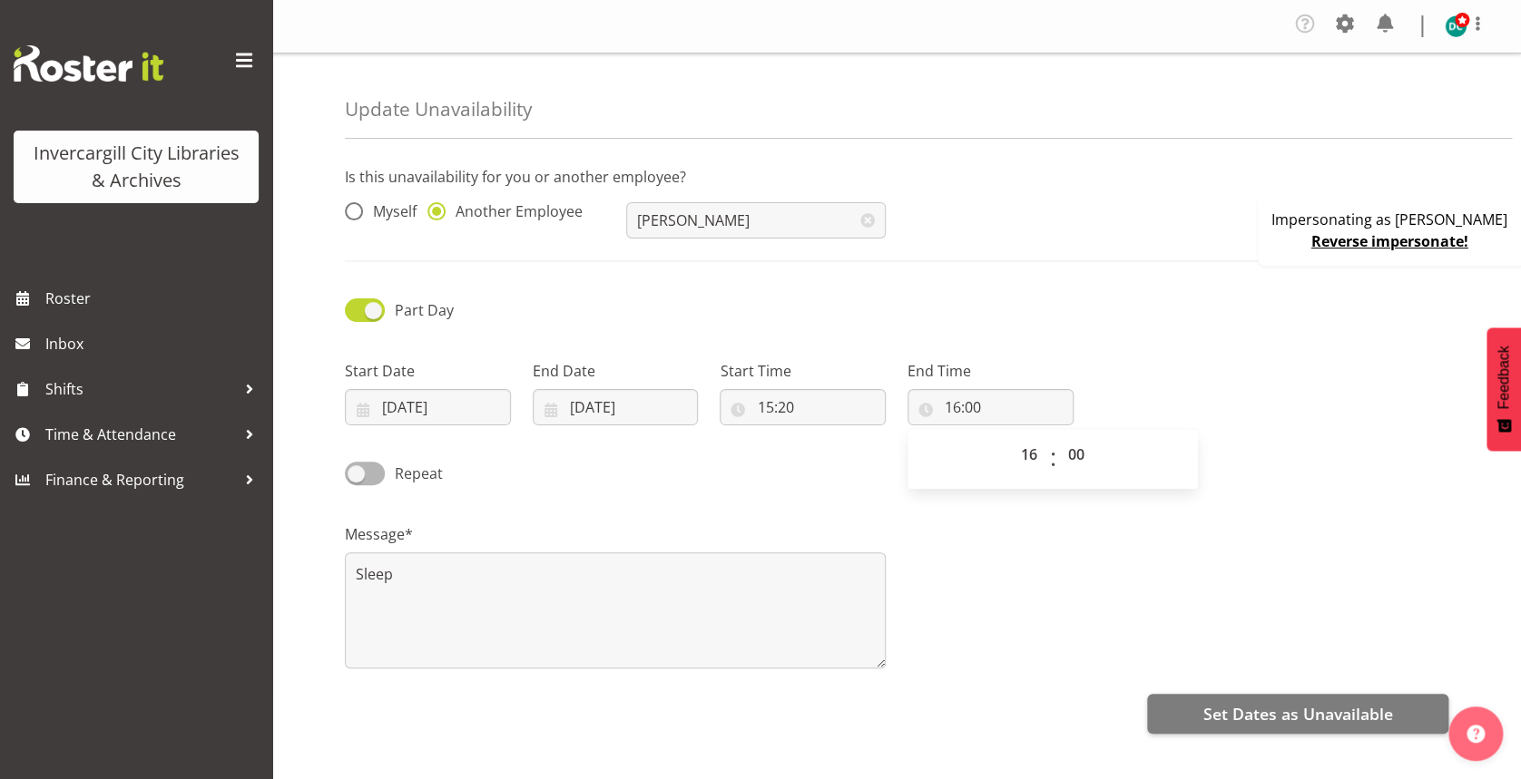
click at [803, 503] on div "Message* Sleep" at bounding box center [615, 588] width 562 height 181
click at [791, 416] on input "15:20" at bounding box center [802, 407] width 166 height 36
click at [887, 453] on select "00 01 02 03 04 05 06 07 08 09 10 11 12 13 14 15 16 17 18 19 20 21 22 23 24 25 2…" at bounding box center [890, 454] width 41 height 36
select select "0"
click at [870, 436] on select "00 01 02 03 04 05 06 07 08 09 10 11 12 13 14 15 16 17 18 19 20 21 22 23 24 25 2…" at bounding box center [890, 454] width 41 height 36
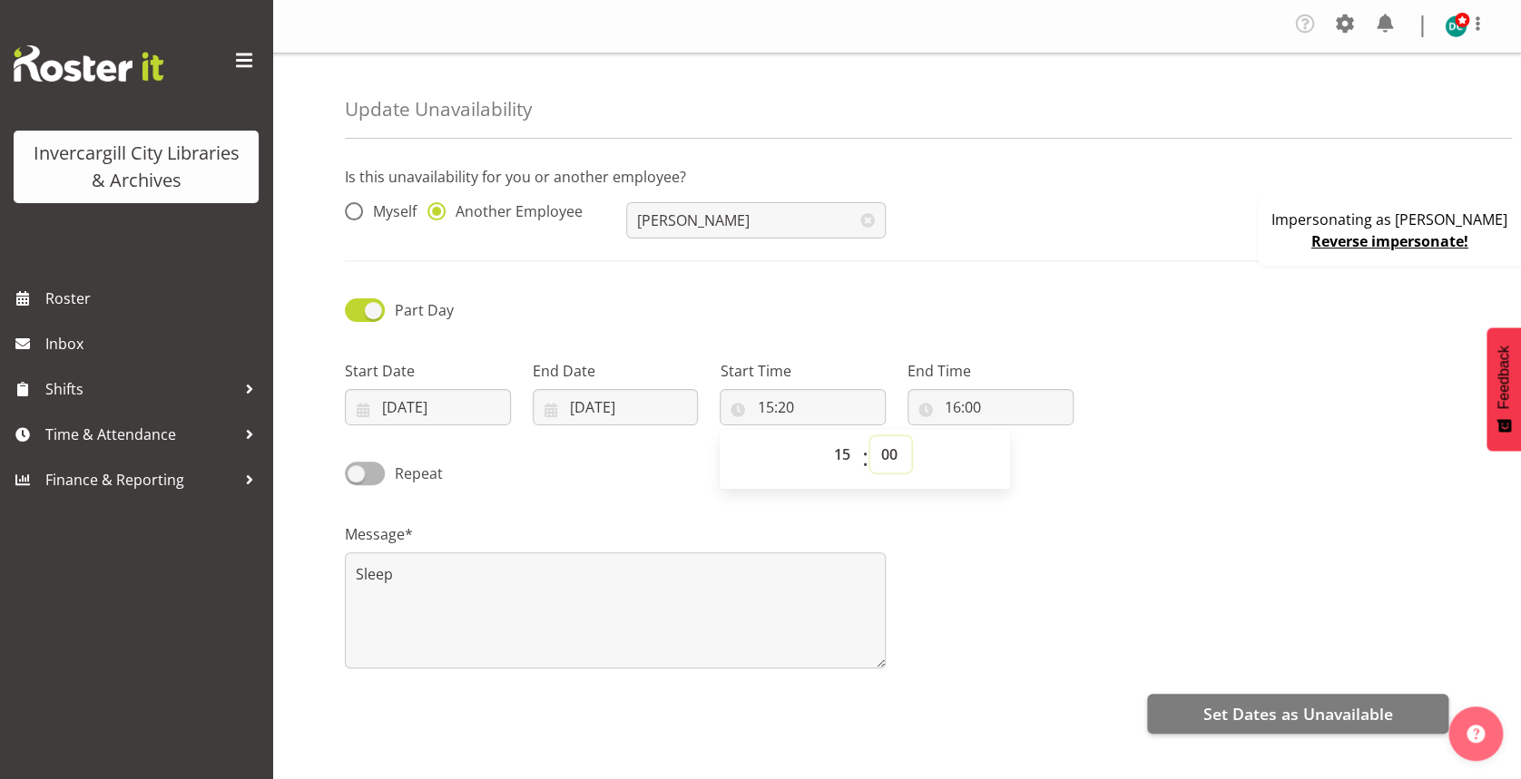
type input "15:00"
click at [1043, 530] on div "Message* Sleep" at bounding box center [896, 588] width 1125 height 181
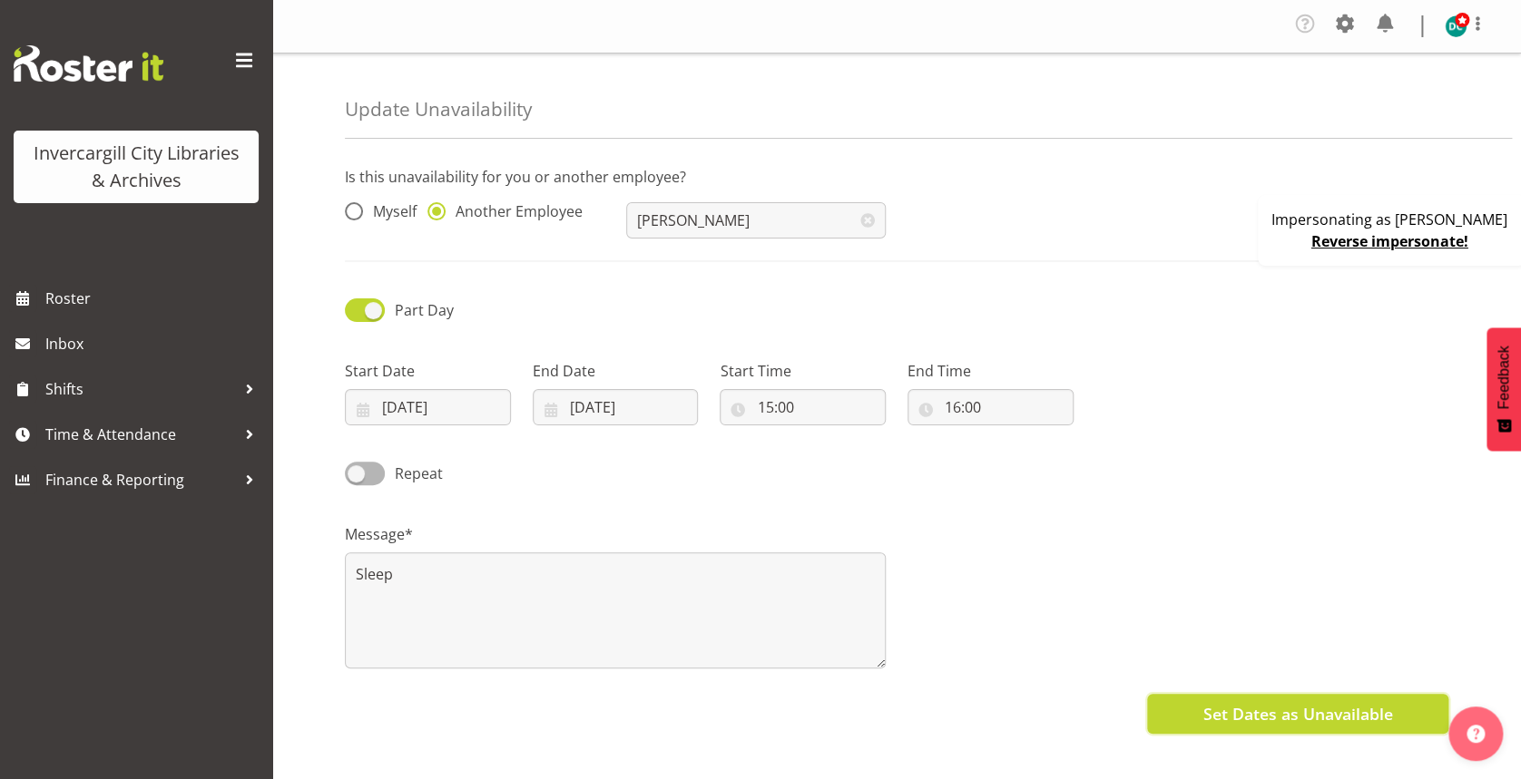
click at [1256, 729] on button "Set Dates as Unavailable" at bounding box center [1297, 714] width 301 height 40
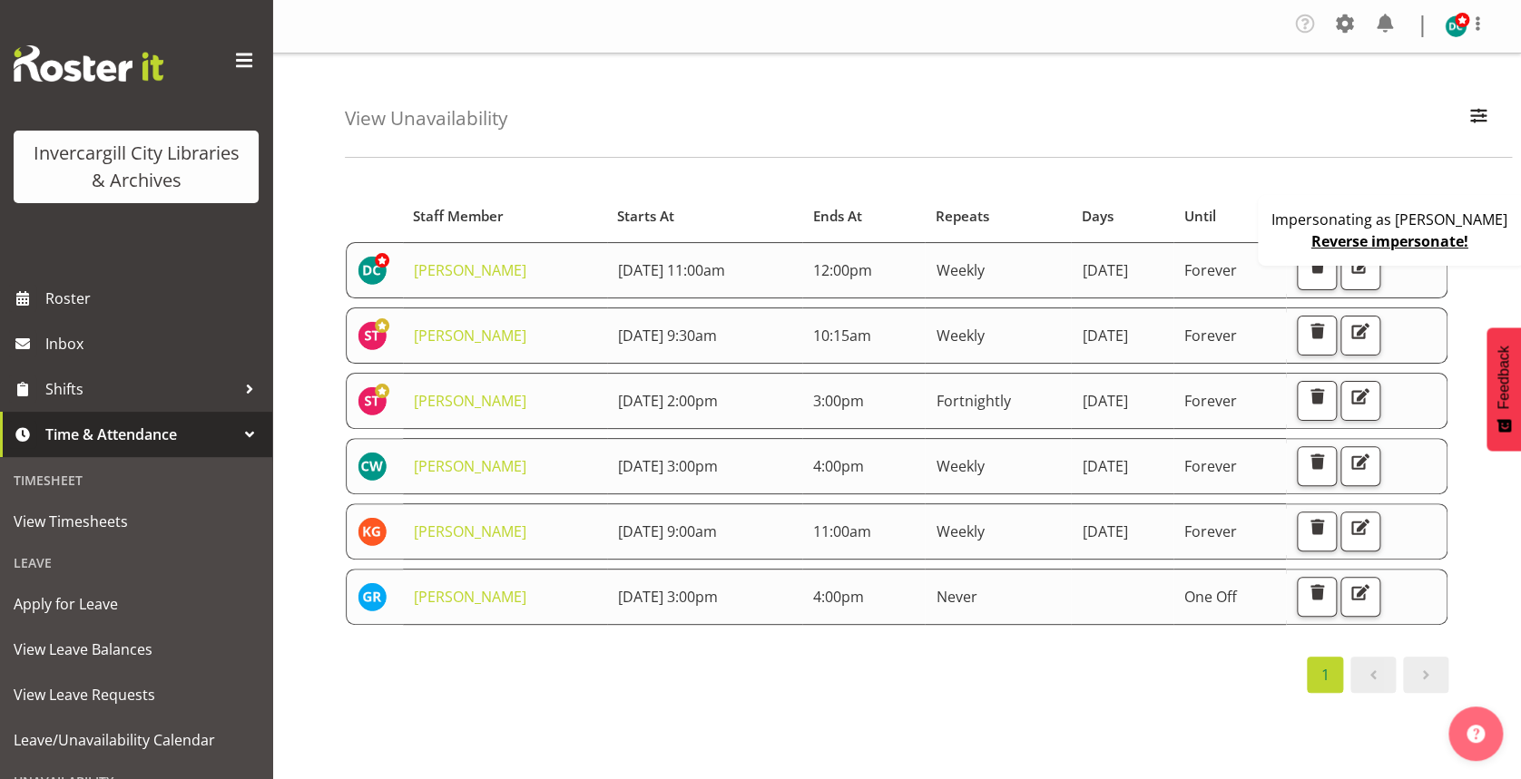
scroll to position [161, 0]
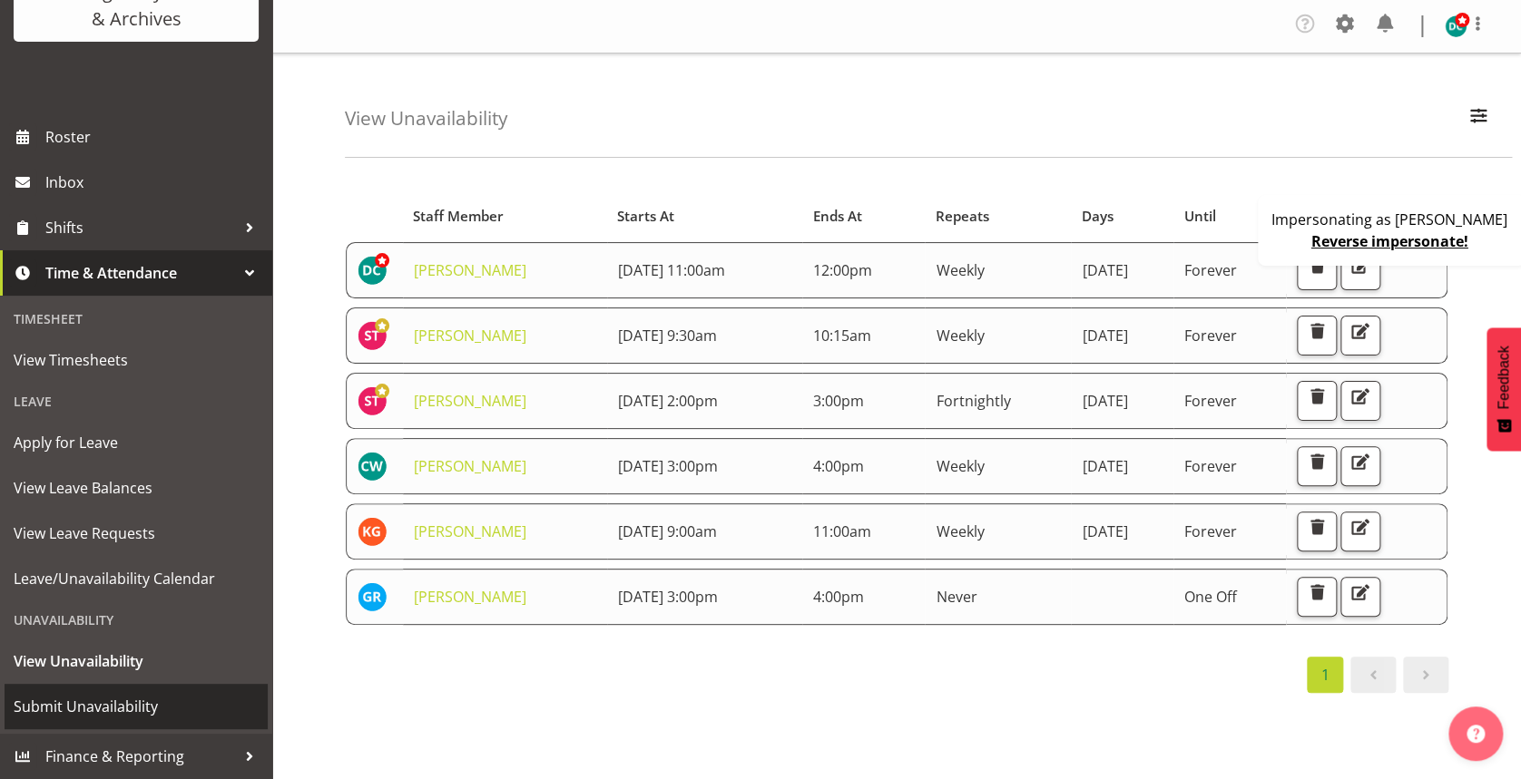
click at [155, 708] on span "Submit Unavailability" at bounding box center [136, 706] width 245 height 27
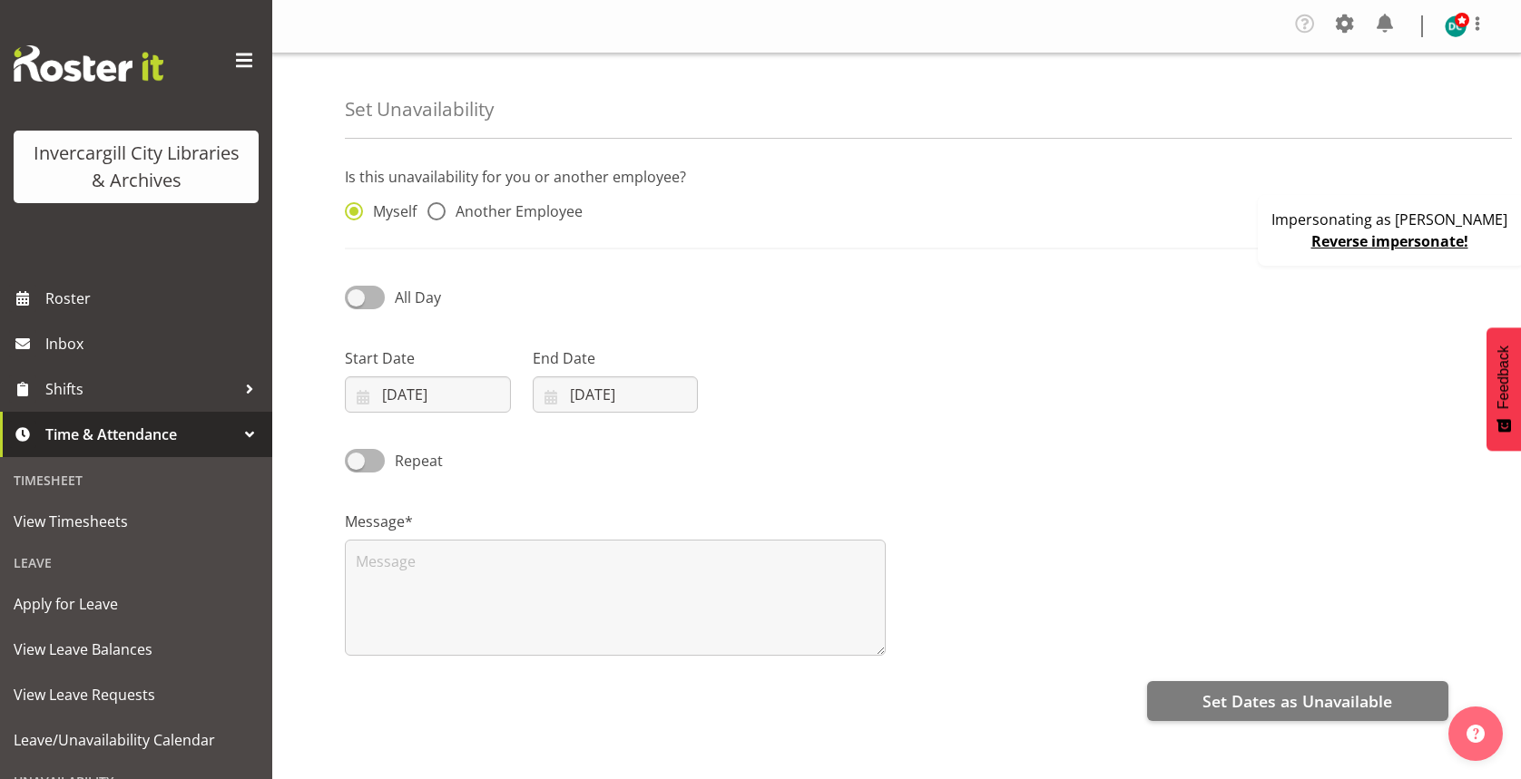
select select "7"
select select "2025"
click at [454, 410] on input "[DATE]" at bounding box center [428, 395] width 166 height 36
click at [529, 678] on span "28" at bounding box center [527, 677] width 15 height 17
type input "[DATE]"
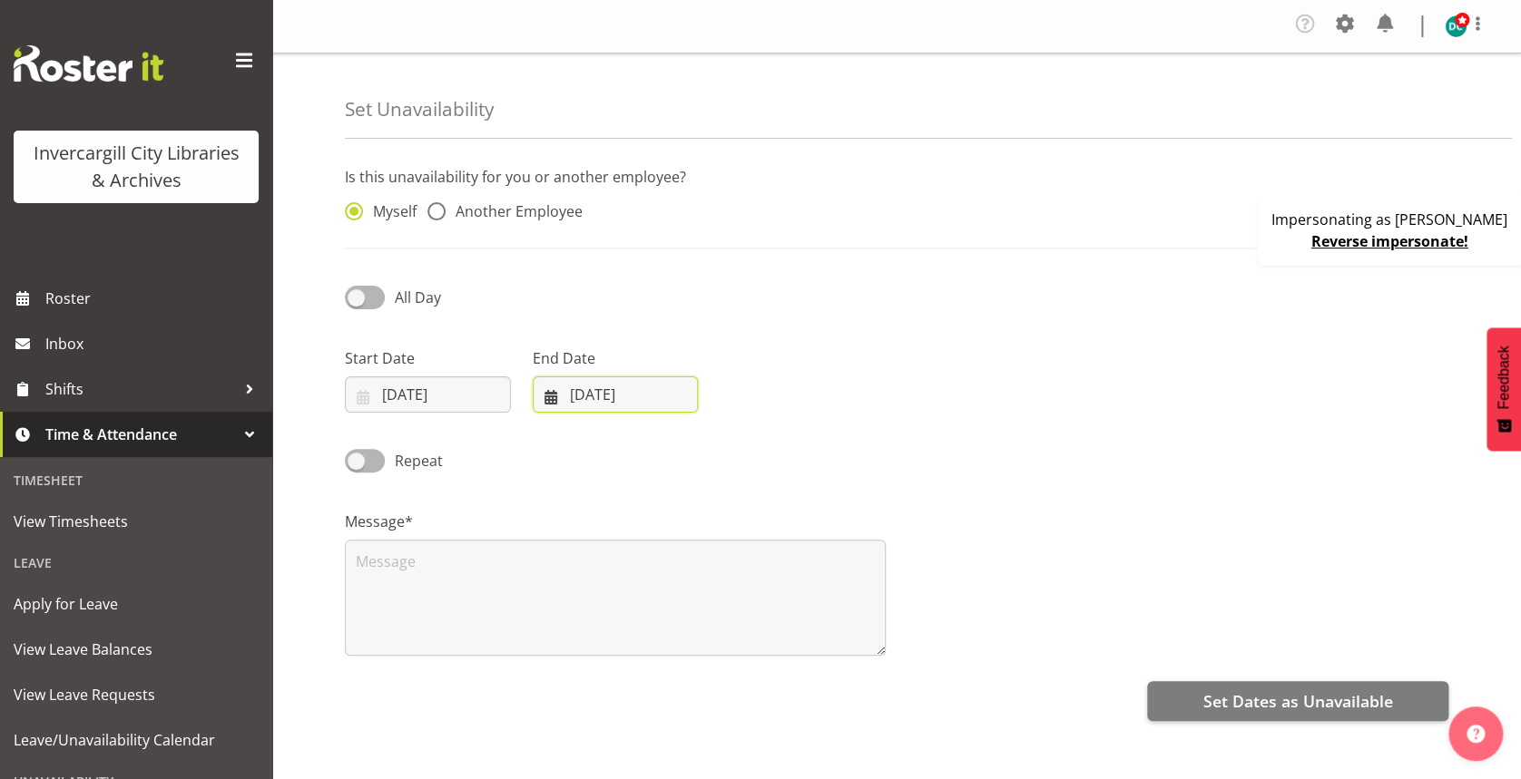
click at [602, 412] on input "[DATE]" at bounding box center [616, 395] width 166 height 36
click at [705, 681] on link "28" at bounding box center [715, 677] width 36 height 35
type input "[DATE]"
click at [465, 219] on span "Another Employee" at bounding box center [513, 211] width 137 height 18
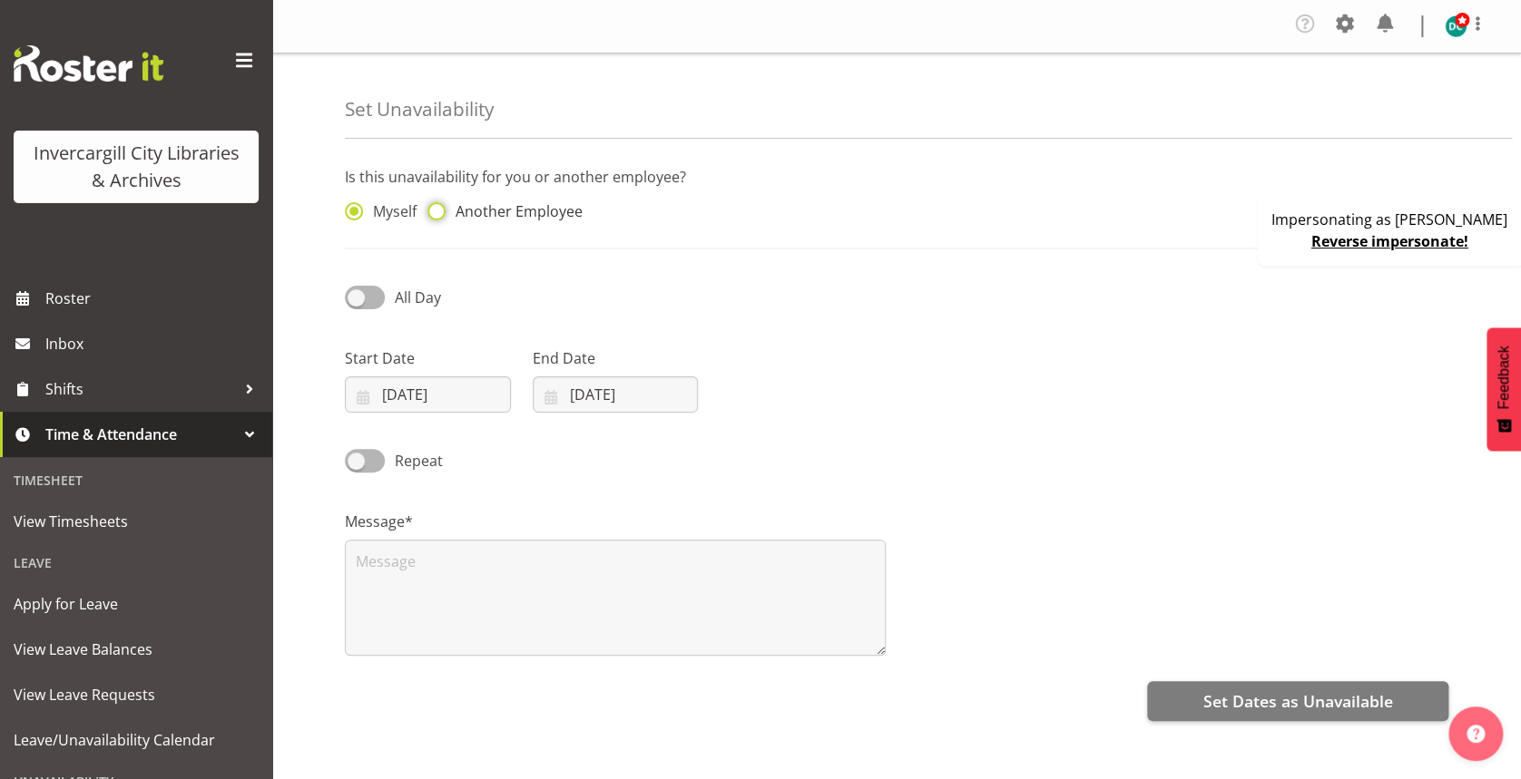
click at [439, 218] on input "Another Employee" at bounding box center [433, 212] width 12 height 12
radio input "true"
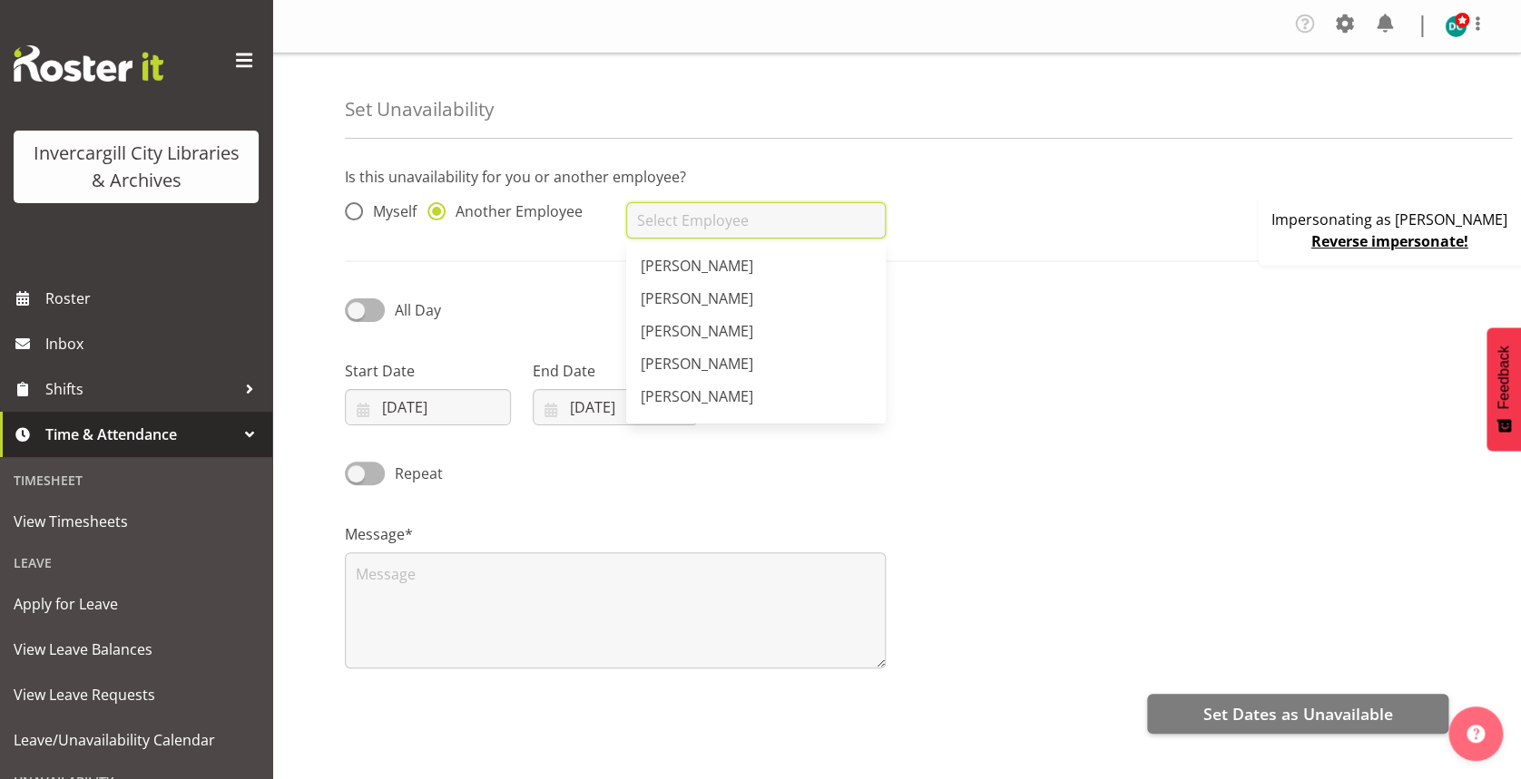
click at [680, 202] on input "text" at bounding box center [755, 220] width 259 height 36
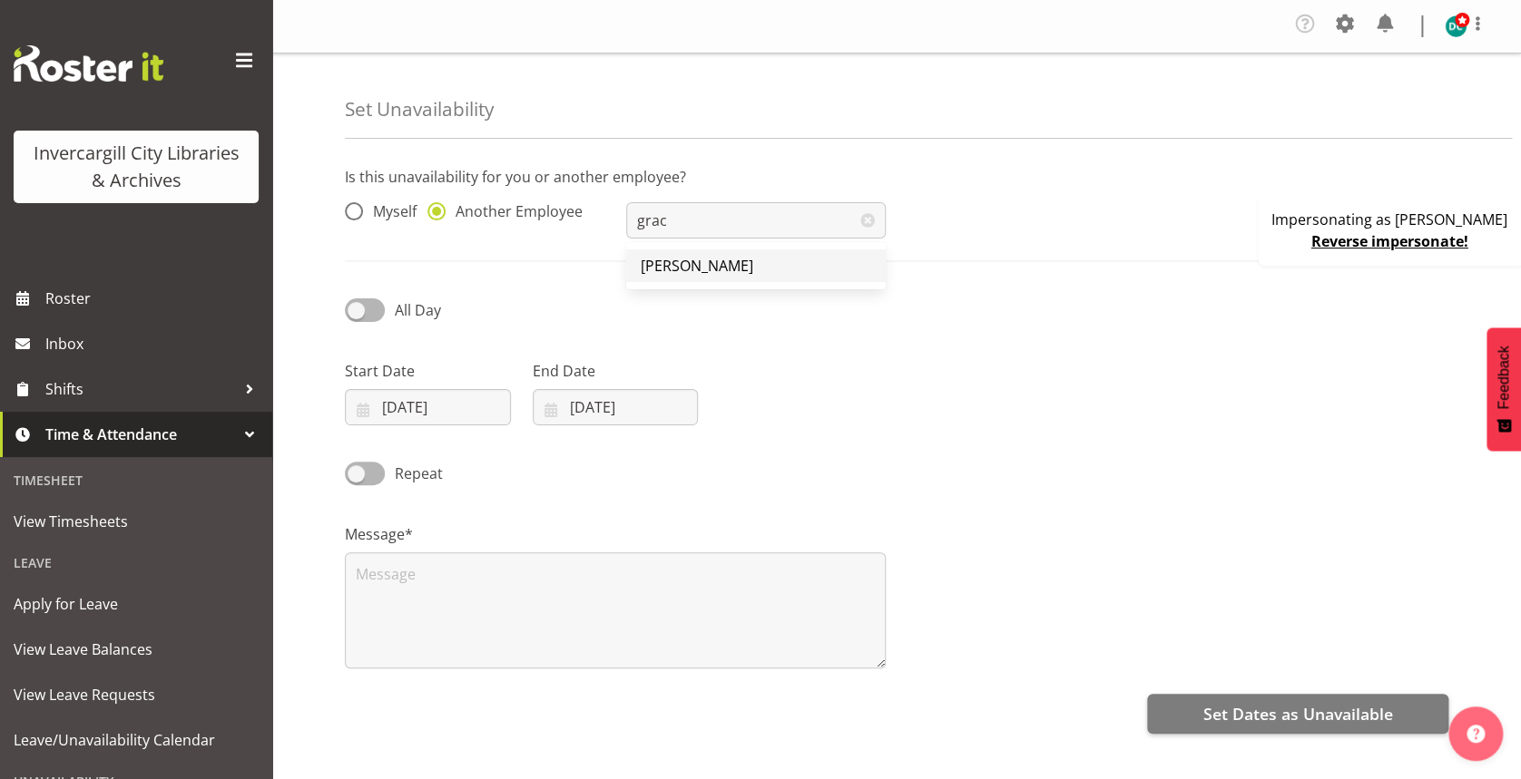
click at [692, 261] on span "[PERSON_NAME]" at bounding box center [697, 266] width 112 height 20
type input "[PERSON_NAME]"
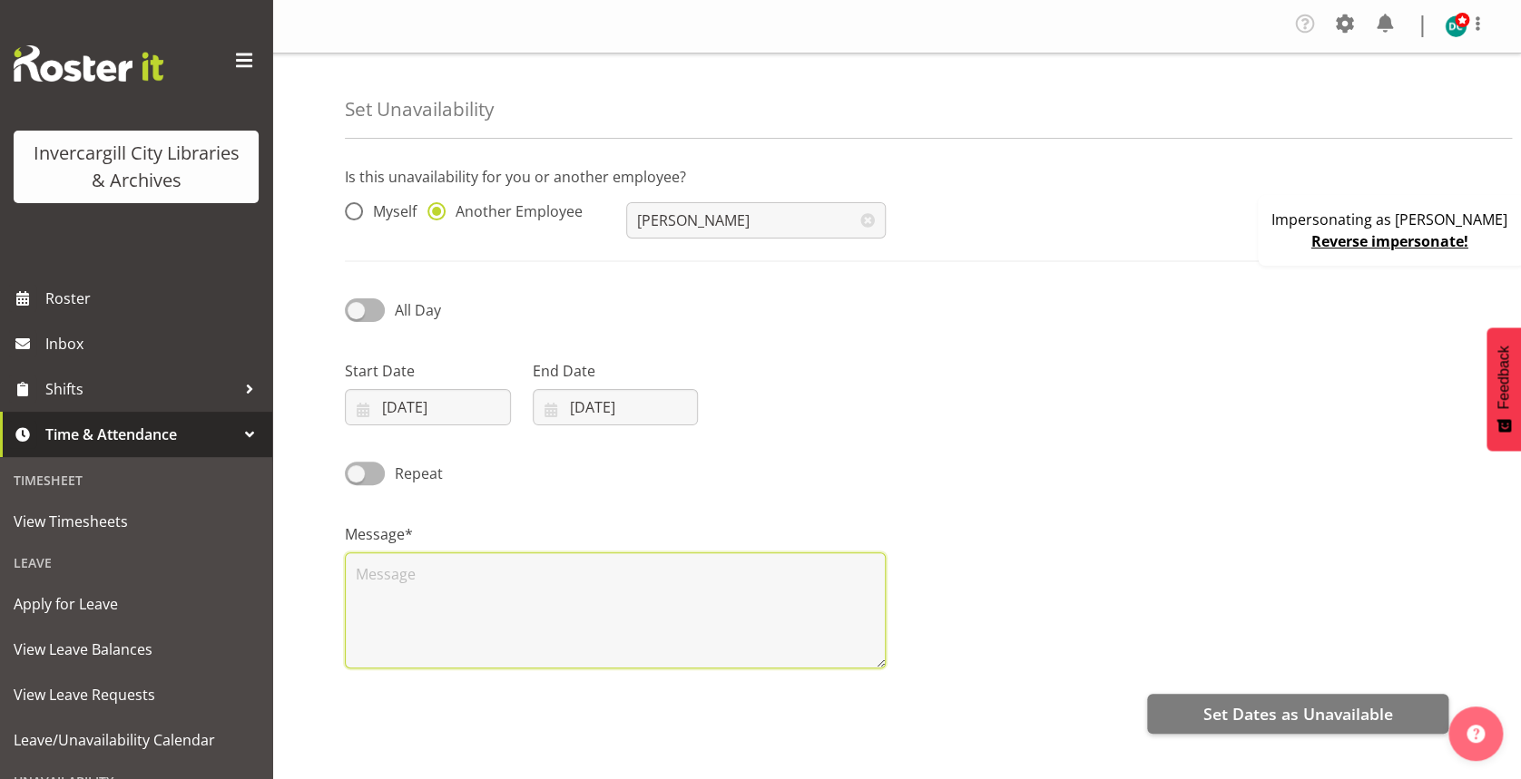
click at [446, 592] on textarea at bounding box center [615, 611] width 541 height 116
type textarea "sleep"
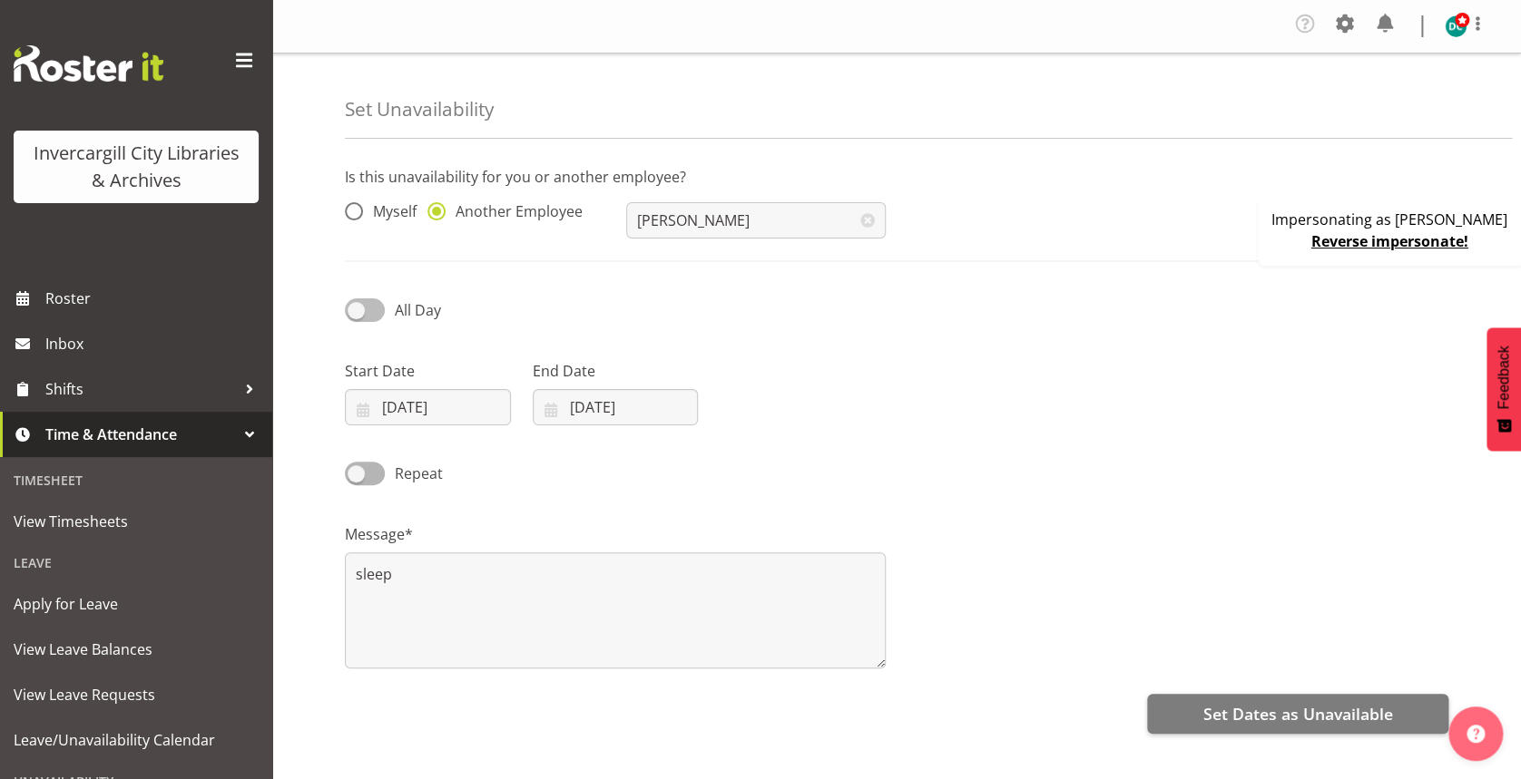
click at [374, 319] on span at bounding box center [365, 309] width 40 height 23
click at [357, 316] on input "All Day" at bounding box center [351, 310] width 12 height 12
checkbox input "true"
click at [761, 413] on input "04:07" at bounding box center [802, 407] width 166 height 36
click at [841, 448] on select "00 01 02 03 04 05 06 07 08 09 10 11 12 13 14 15 16 17 18 19 20 21 22 23" at bounding box center [843, 454] width 41 height 36
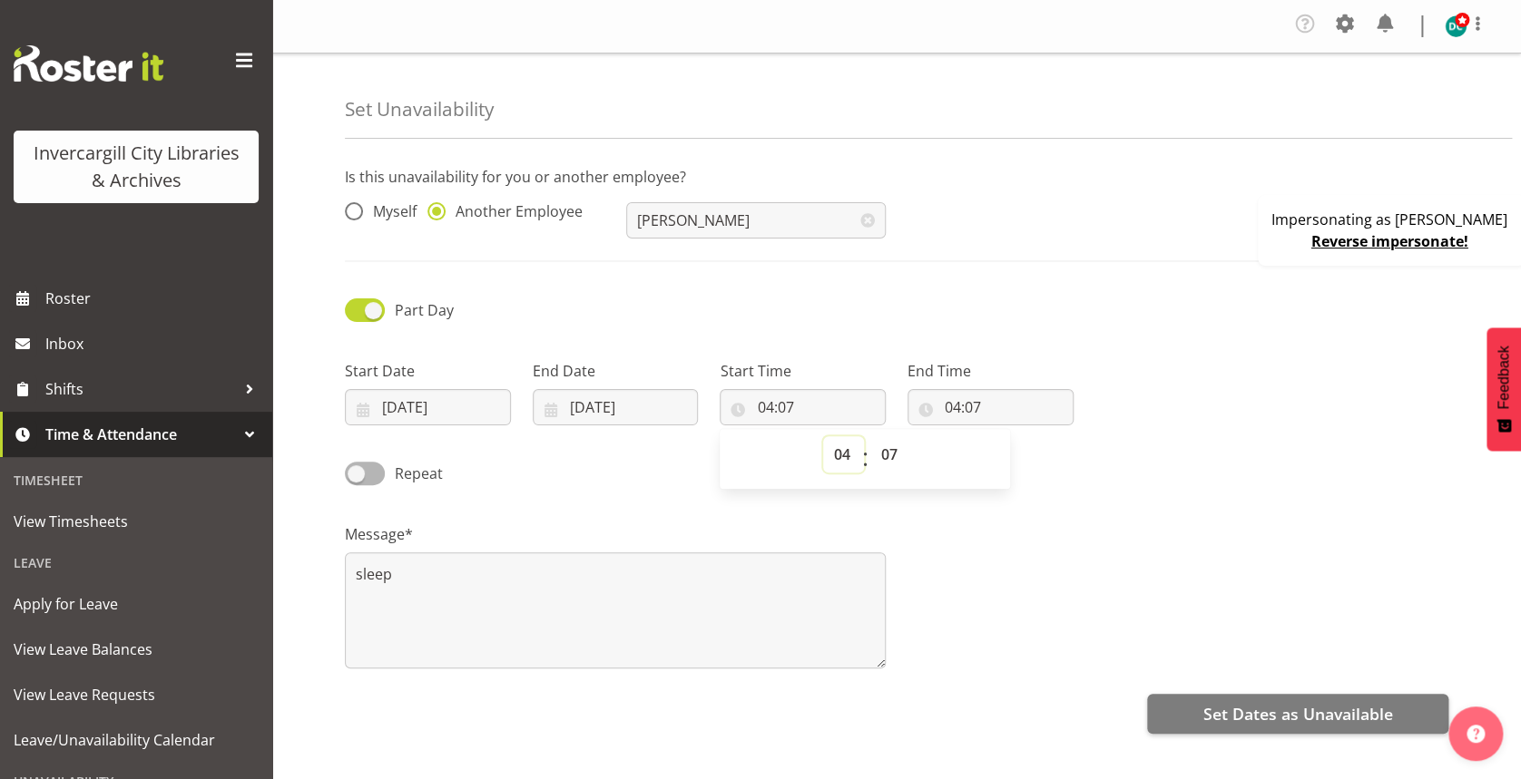
select select "15"
click at [823, 436] on select "00 01 02 03 04 05 06 07 08 09 10 11 12 13 14 15 16 17 18 19 20 21 22 23" at bounding box center [843, 454] width 41 height 36
type input "15:07"
click at [892, 454] on select "00 01 02 03 04 05 06 07 08 09 10 11 12 13 14 15 16 17 18 19 20 21 22 23 24 25 2…" at bounding box center [890, 454] width 41 height 36
select select "0"
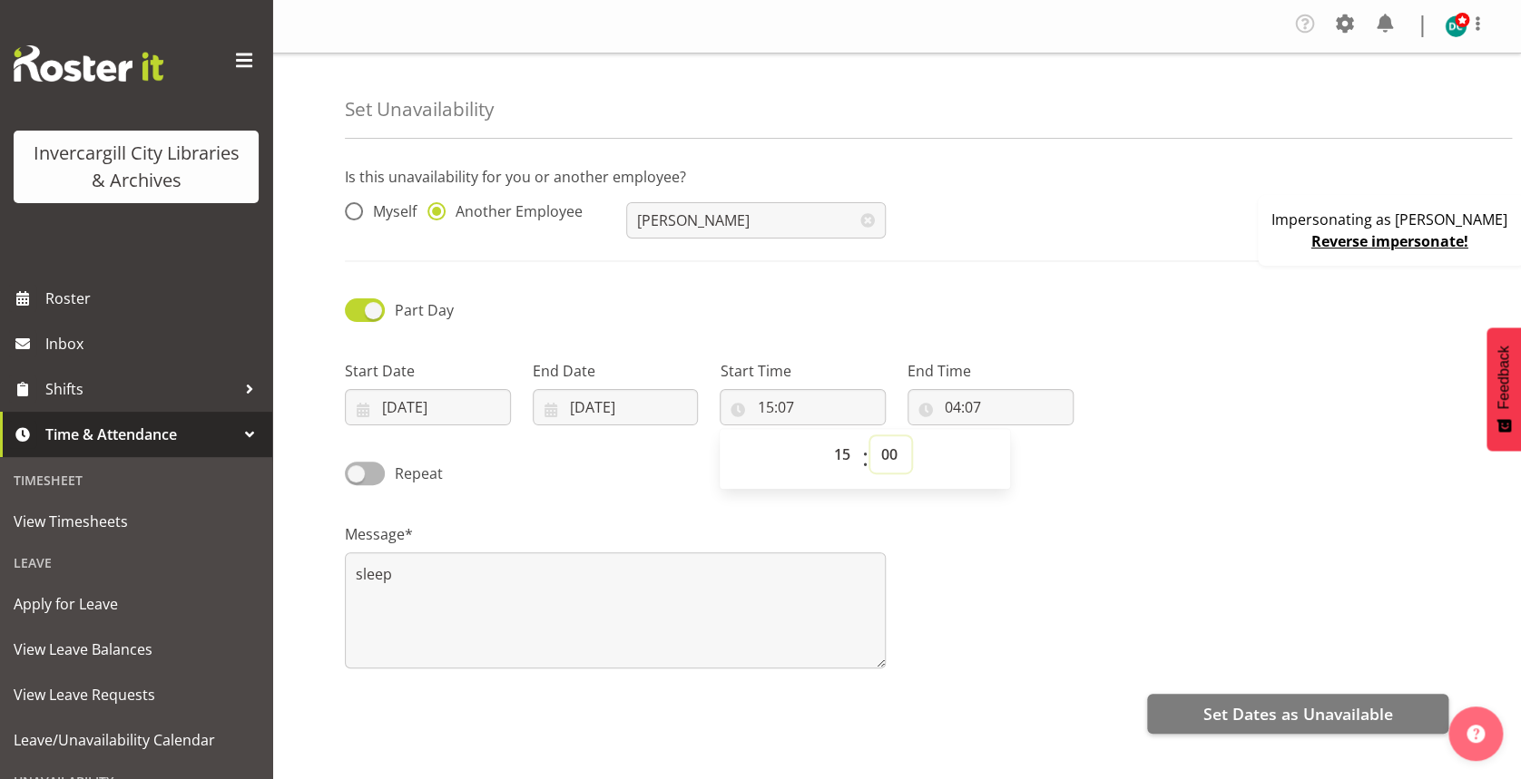
click at [870, 436] on select "00 01 02 03 04 05 06 07 08 09 10 11 12 13 14 15 16 17 18 19 20 21 22 23 24 25 2…" at bounding box center [890, 454] width 41 height 36
type input "15:00"
click at [1152, 440] on div "Repeat" at bounding box center [896, 467] width 1125 height 62
click at [954, 410] on input "04:07" at bounding box center [990, 407] width 166 height 36
click at [1027, 455] on select "00 01 02 03 04 05 06 07 08 09 10 11 12 13 14 15 16 17 18 19 20 21 22 23" at bounding box center [1031, 454] width 41 height 36
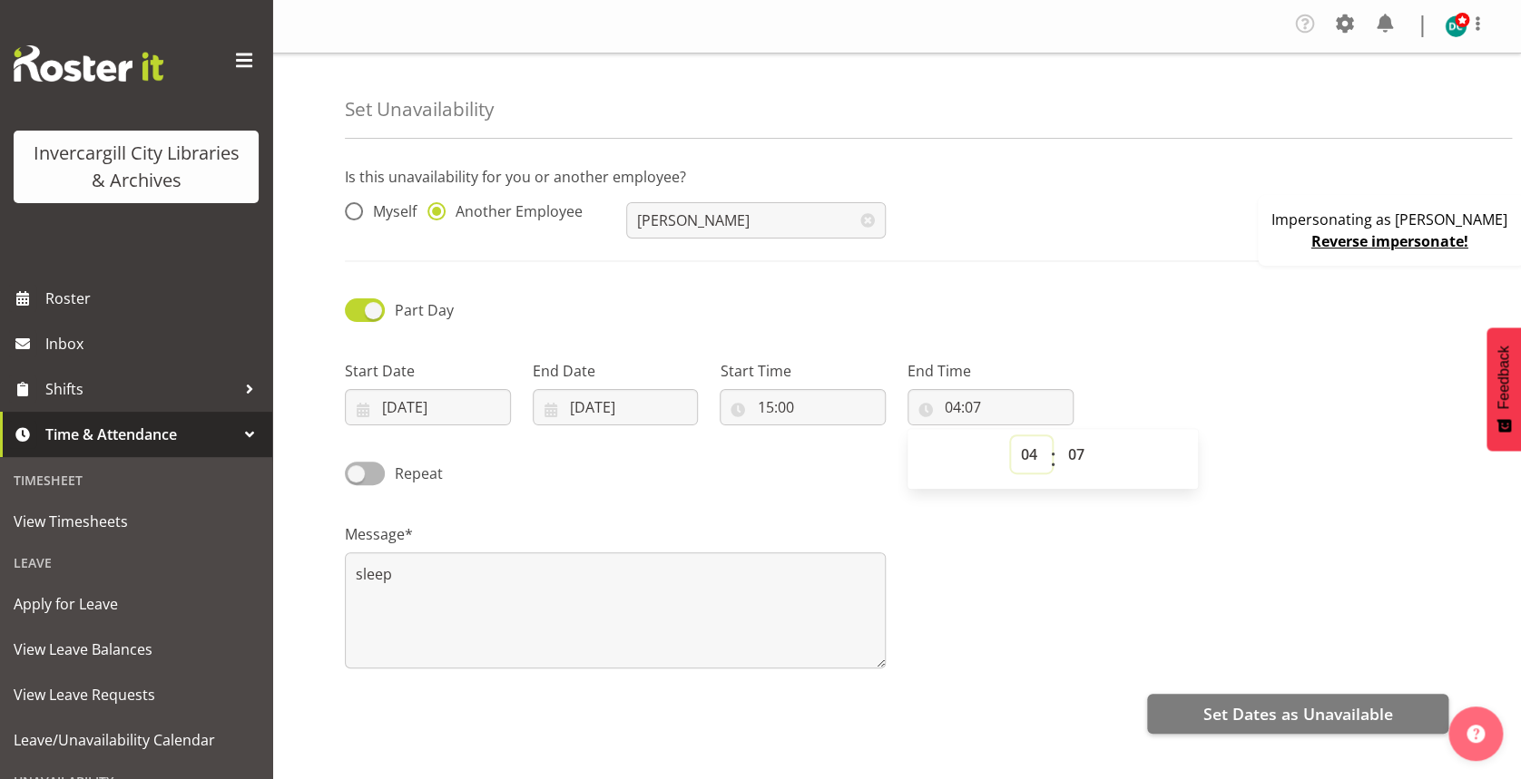
select select "16"
click at [1011, 436] on select "00 01 02 03 04 05 06 07 08 09 10 11 12 13 14 15 16 17 18 19 20 21 22 23" at bounding box center [1031, 454] width 41 height 36
type input "16:07"
click at [1077, 455] on select "00 01 02 03 04 05 06 07 08 09 10 11 12 13 14 15 16 17 18 19 20 21 22 23 24 25 2…" at bounding box center [1078, 454] width 41 height 36
select select "0"
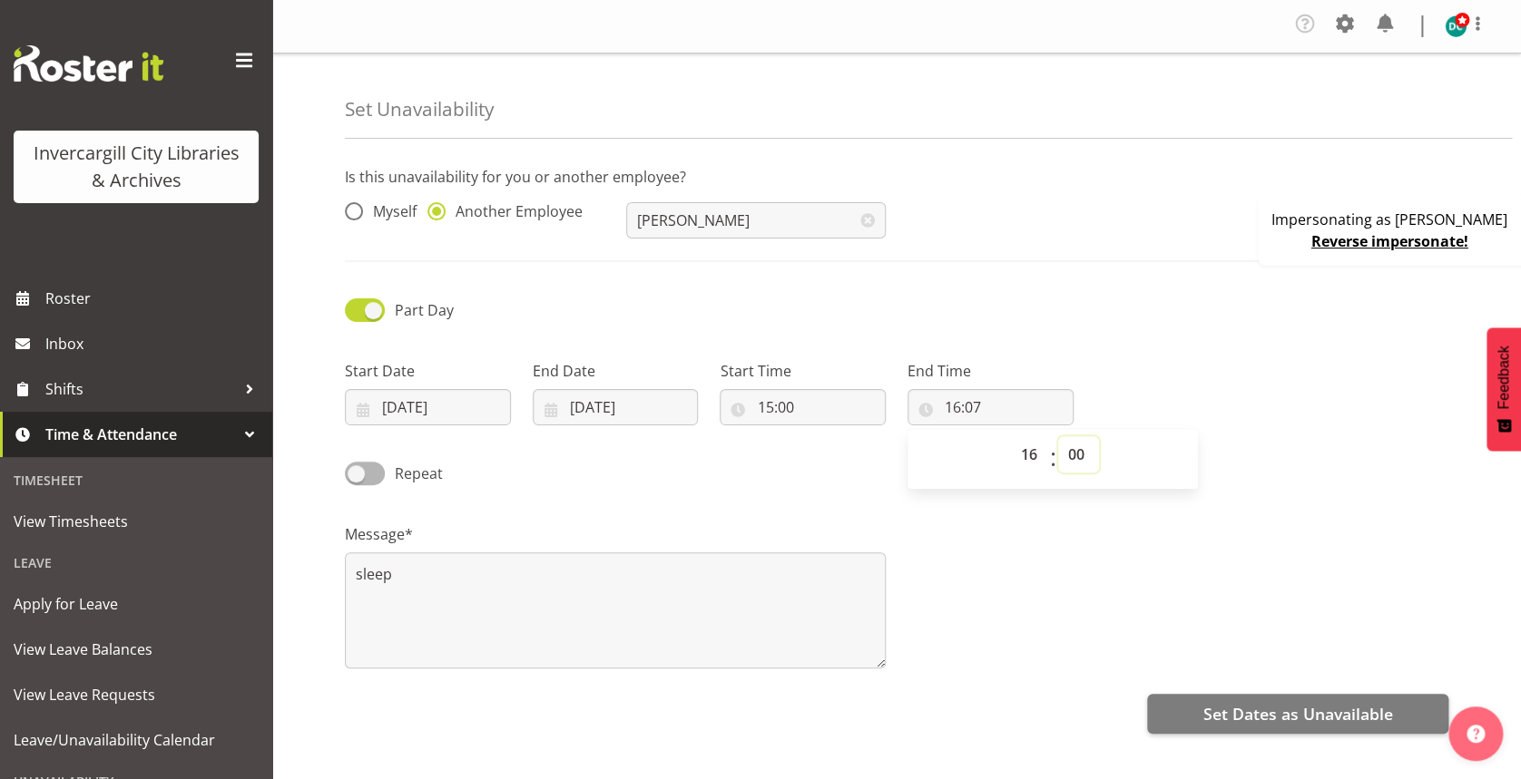
click at [1058, 436] on select "00 01 02 03 04 05 06 07 08 09 10 11 12 13 14 15 16 17 18 19 20 21 22 23 24 25 2…" at bounding box center [1078, 454] width 41 height 36
type input "16:00"
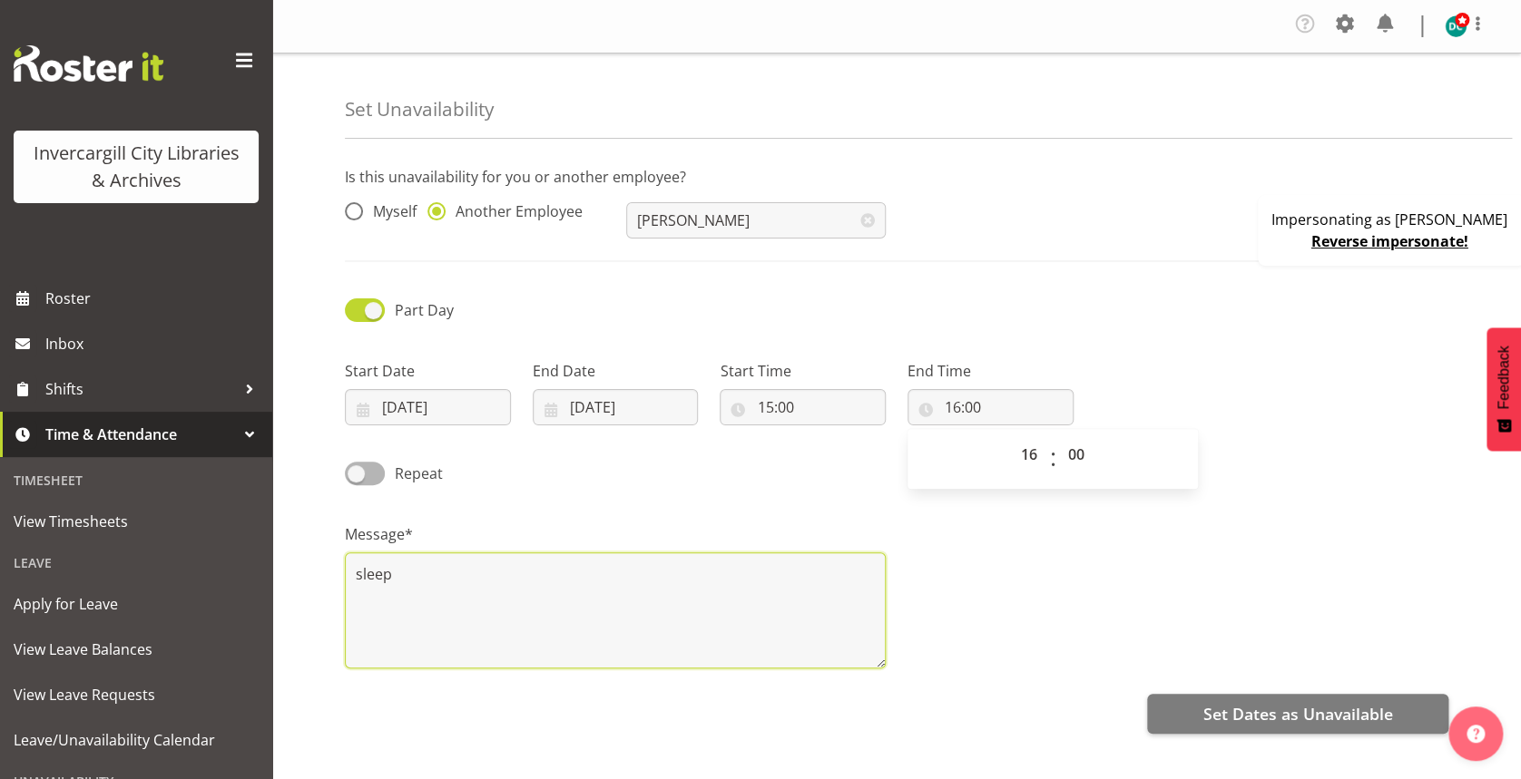
click at [846, 596] on textarea "sleep" at bounding box center [615, 611] width 541 height 116
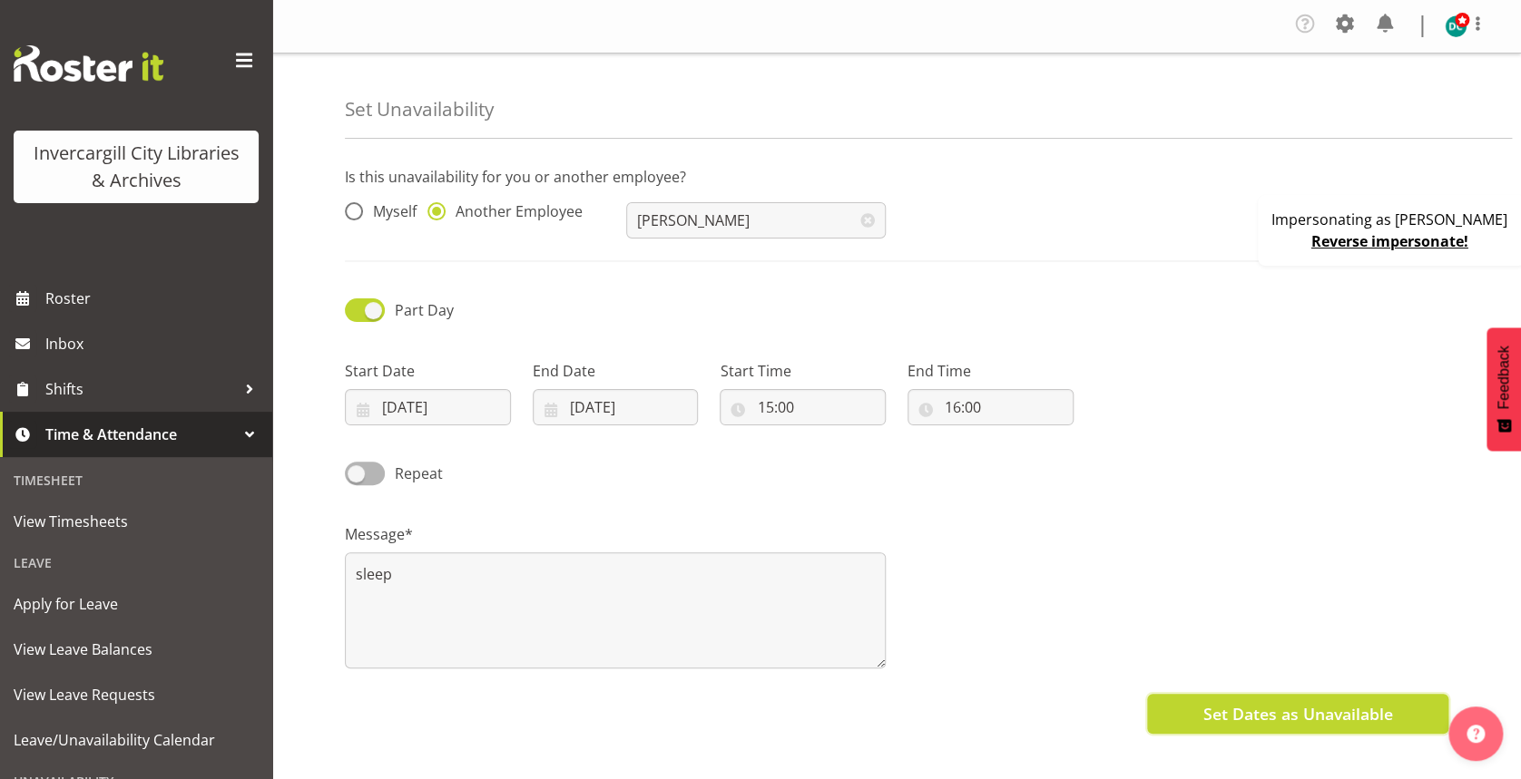
click at [1229, 714] on span "Set Dates as Unavailable" at bounding box center [1297, 714] width 190 height 24
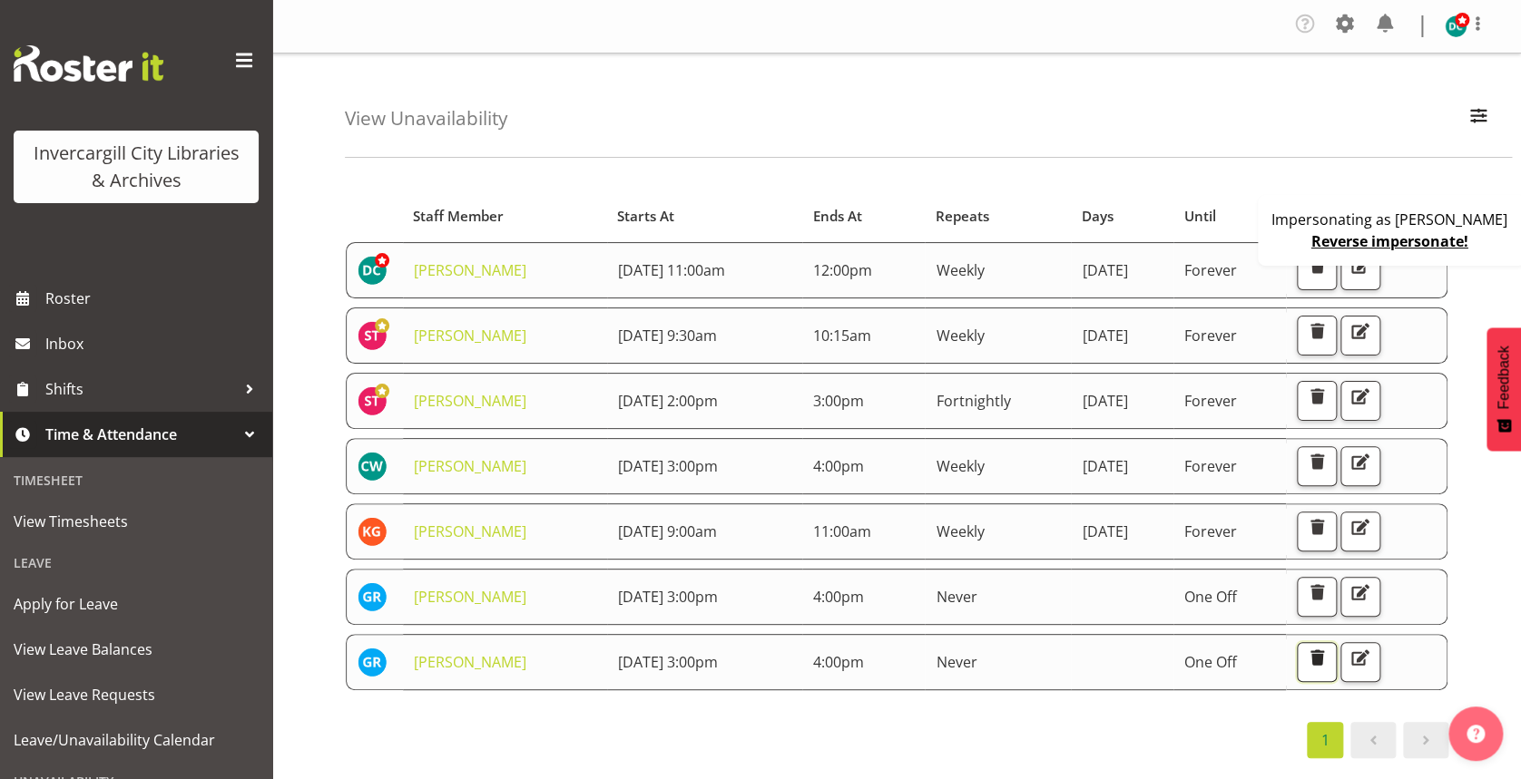
click at [1328, 662] on span "button" at bounding box center [1317, 658] width 24 height 24
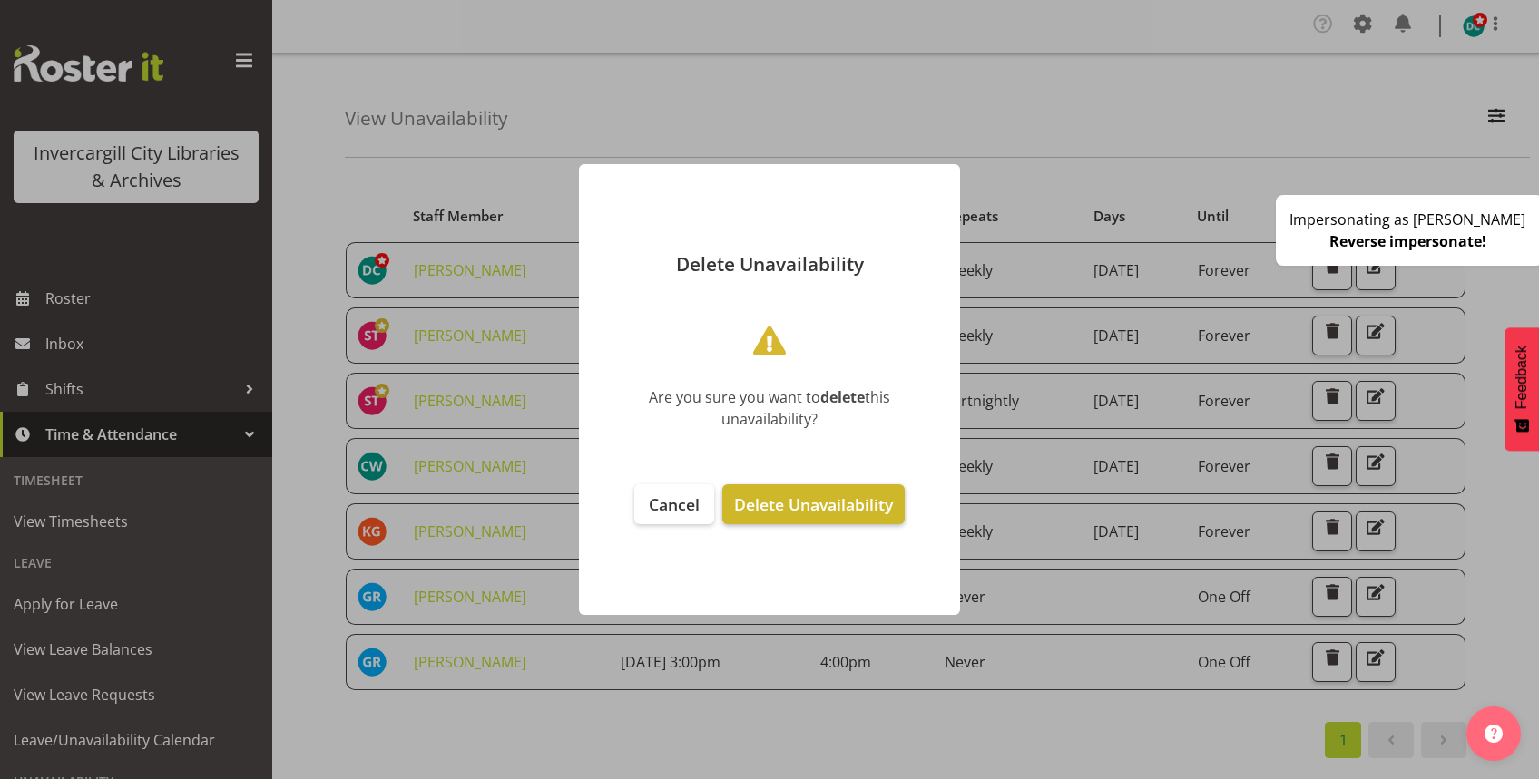
click at [810, 489] on button "Delete Unavailability" at bounding box center [813, 504] width 182 height 40
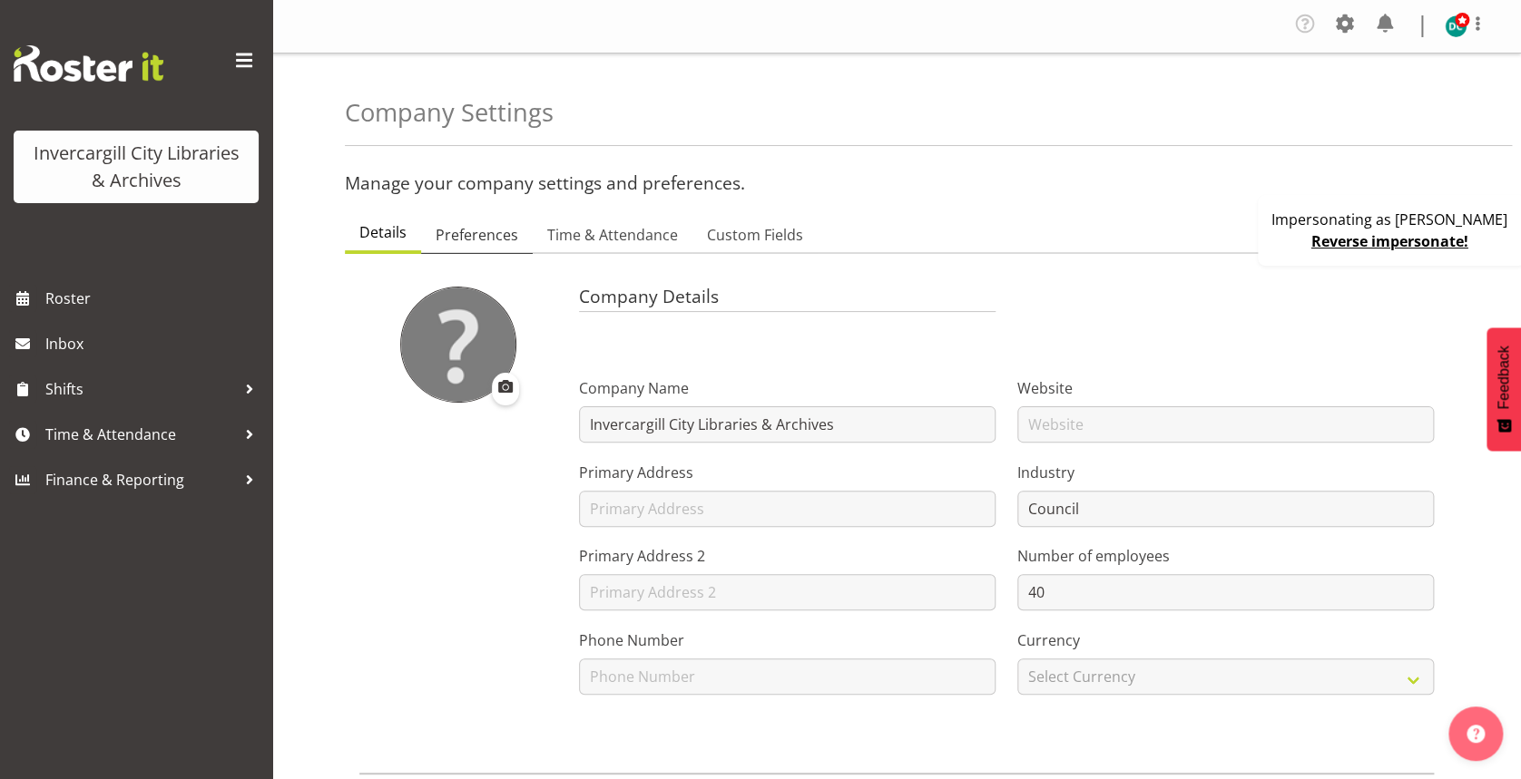
click at [494, 224] on span "Preferences" at bounding box center [476, 235] width 83 height 22
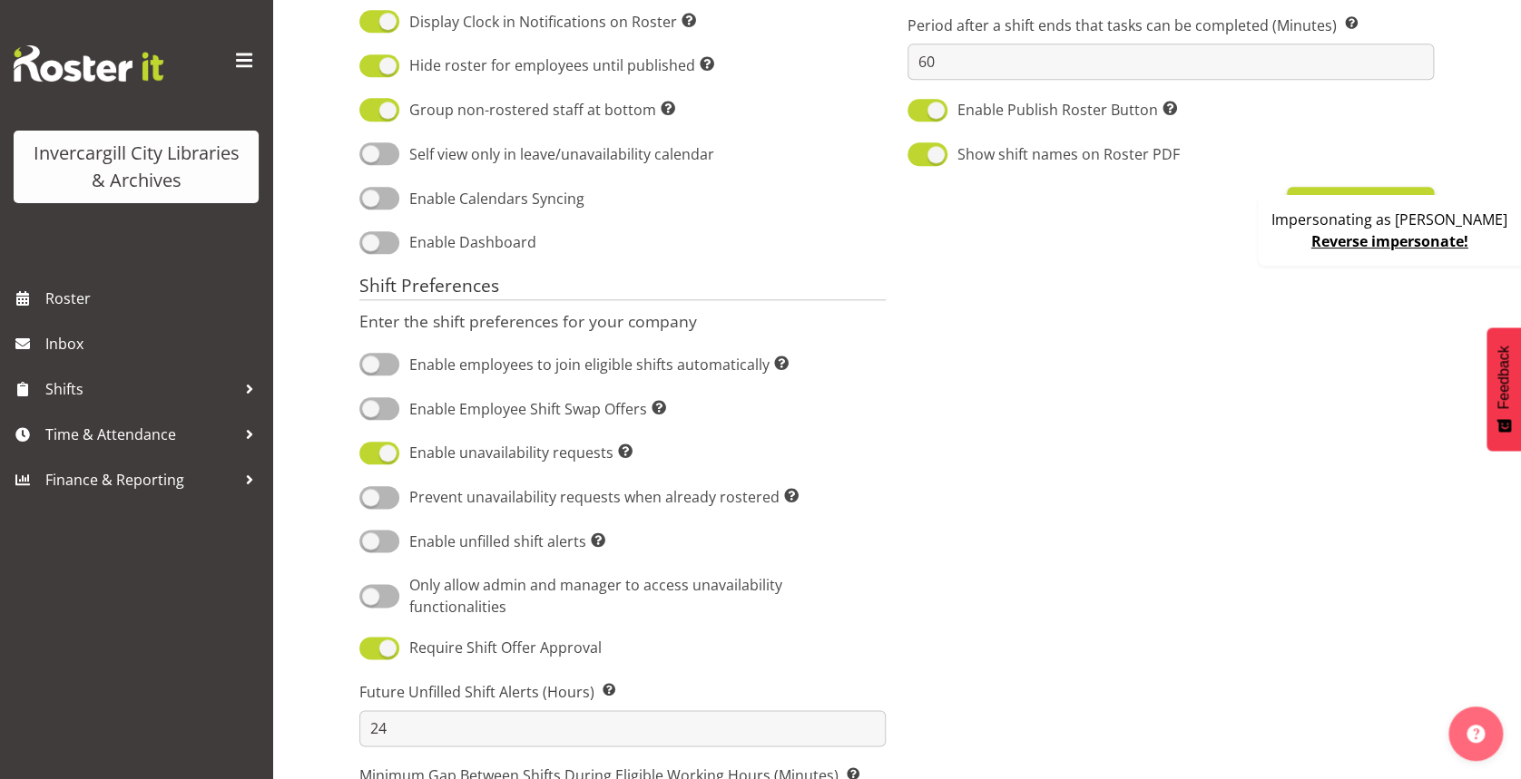
scroll to position [822, 0]
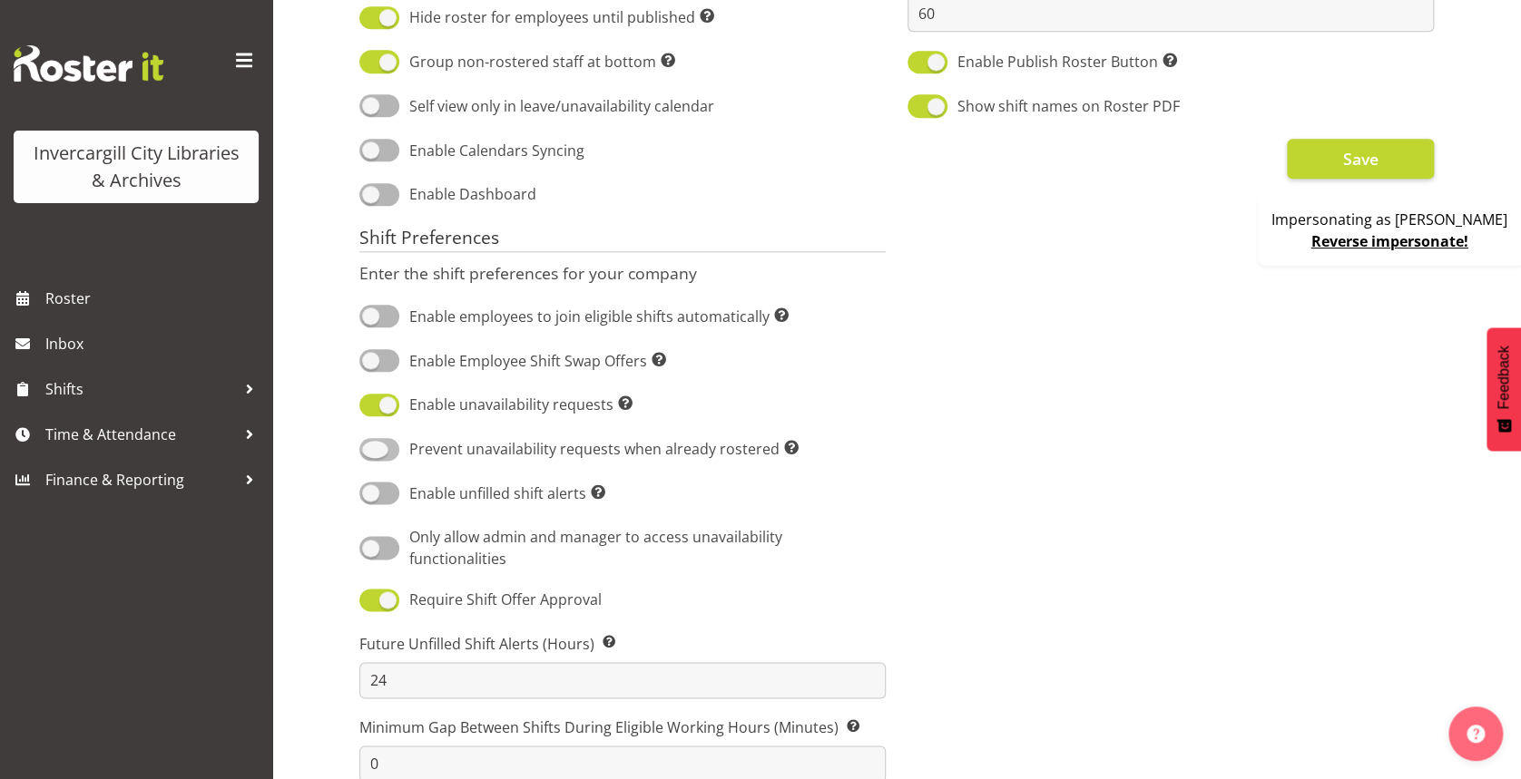
click at [391, 453] on span at bounding box center [379, 449] width 40 height 23
click at [371, 453] on input "Prevent unavailability requests when already rostered Prevent users from creati…" at bounding box center [365, 450] width 12 height 12
checkbox input "true"
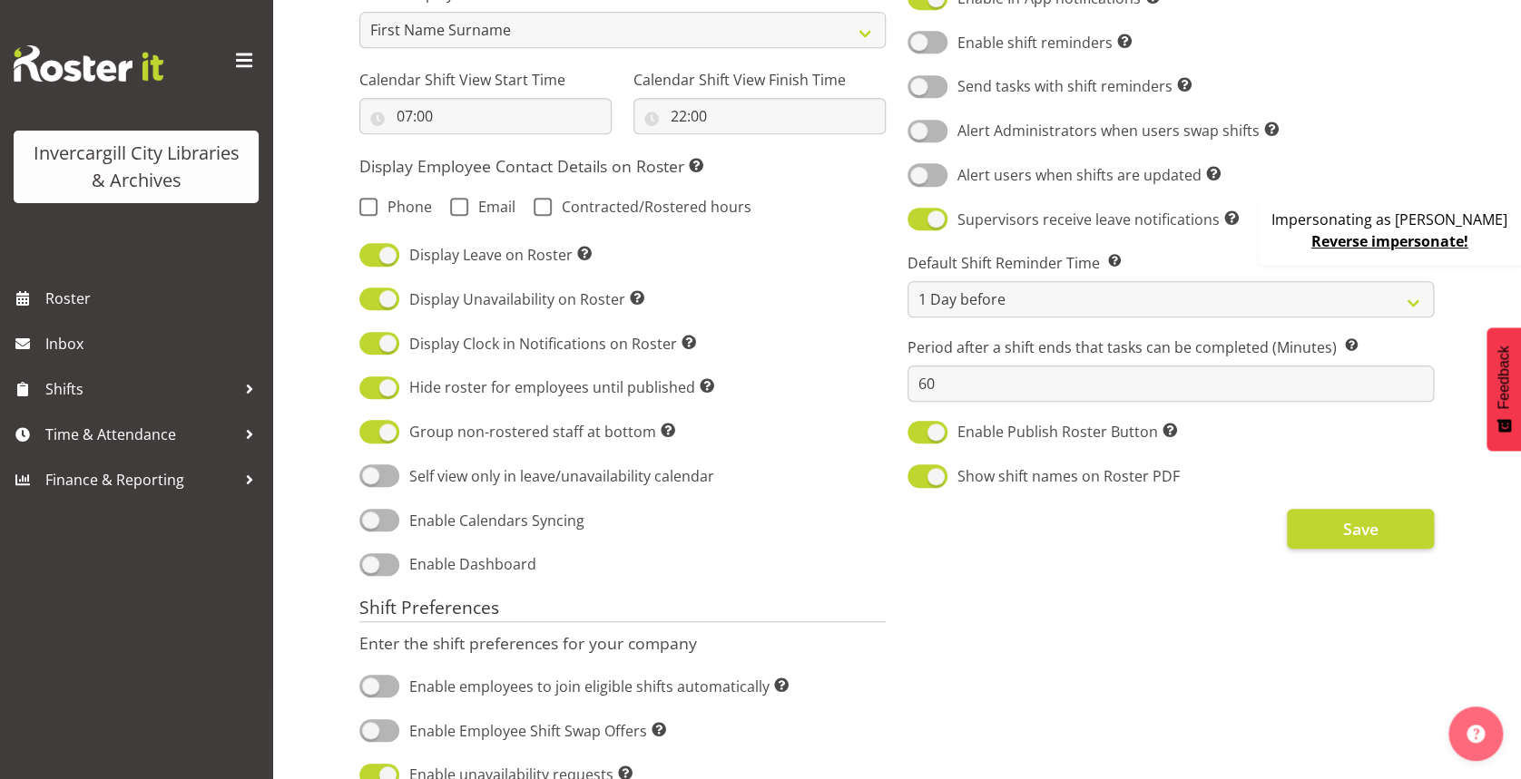
scroll to position [336, 0]
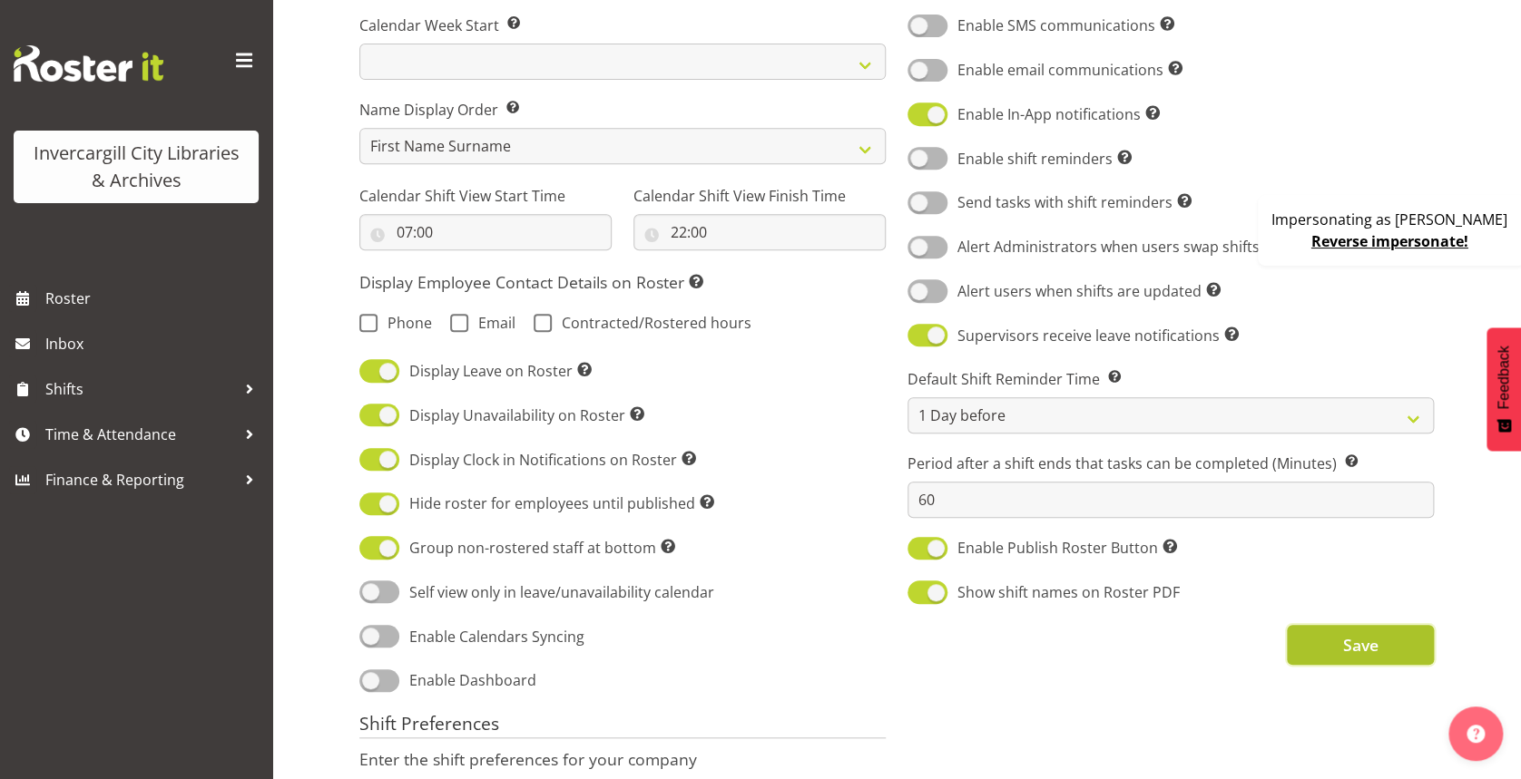
click at [1342, 639] on span "Save" at bounding box center [1359, 645] width 35 height 24
